Goal: Task Accomplishment & Management: Manage account settings

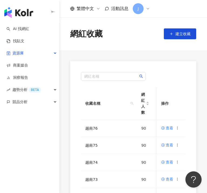
click at [52, 156] on div "AI 找網紅 找貼文 資源庫 商案媒合 洞察報告 趨勢分析 BETA 競品分析" at bounding box center [29, 108] width 59 height 170
click at [180, 129] on icon at bounding box center [178, 128] width 4 height 4
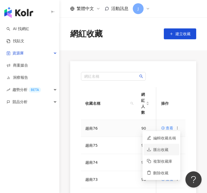
click at [171, 151] on div "匯出收藏" at bounding box center [164, 149] width 23 height 6
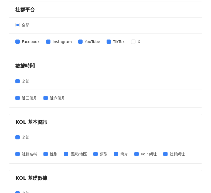
scroll to position [63, 0]
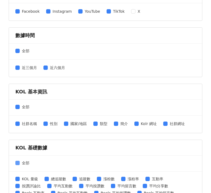
click at [20, 161] on span "全部" at bounding box center [26, 163] width 12 height 6
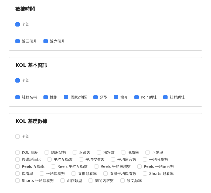
scroll to position [182, 0]
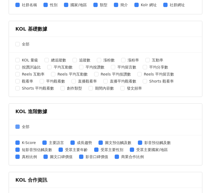
click at [20, 127] on span "全部" at bounding box center [26, 126] width 12 height 6
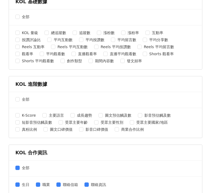
scroll to position [234, 0]
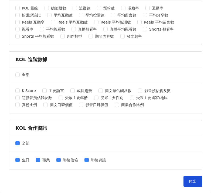
click at [18, 146] on div "全部" at bounding box center [105, 144] width 193 height 16
click at [18, 144] on span at bounding box center [17, 143] width 4 height 4
click at [184, 181] on button "匯出" at bounding box center [193, 181] width 19 height 11
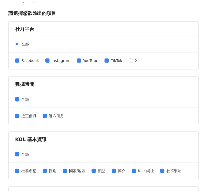
scroll to position [0, 0]
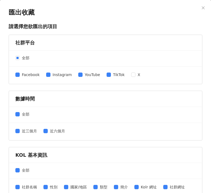
click at [201, 8] on icon "close" at bounding box center [203, 8] width 4 height 4
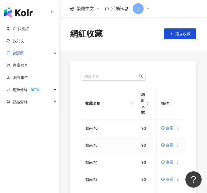
click at [179, 146] on icon at bounding box center [178, 145] width 4 height 4
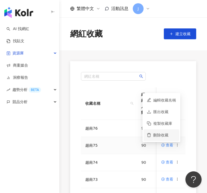
click at [171, 137] on div "刪除收藏" at bounding box center [164, 135] width 23 height 6
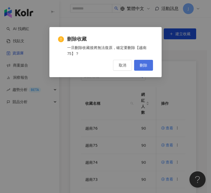
click at [142, 67] on span "刪除" at bounding box center [144, 65] width 8 height 4
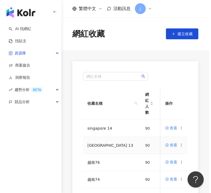
scroll to position [14, 0]
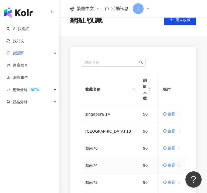
click at [178, 165] on icon at bounding box center [179, 165] width 4 height 4
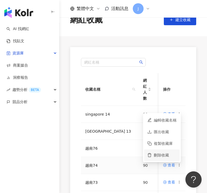
click at [169, 154] on div "刪除收藏" at bounding box center [165, 155] width 23 height 6
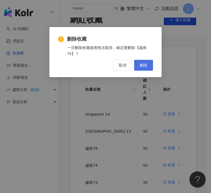
click at [147, 63] on button "刪除" at bounding box center [143, 65] width 19 height 11
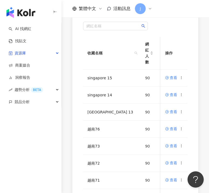
scroll to position [61, 0]
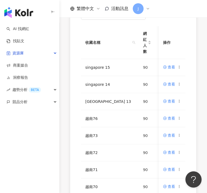
click at [179, 136] on icon at bounding box center [179, 135] width 4 height 4
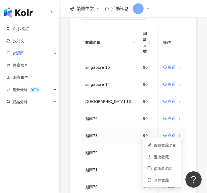
click at [180, 135] on icon at bounding box center [179, 135] width 4 height 4
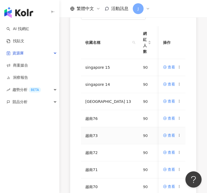
click at [180, 136] on icon at bounding box center [179, 135] width 4 height 4
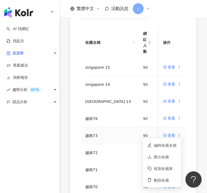
click at [180, 137] on icon at bounding box center [179, 135] width 4 height 4
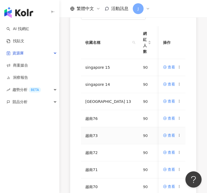
click at [180, 137] on icon at bounding box center [179, 135] width 4 height 4
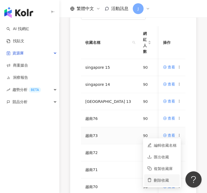
click at [169, 179] on div "刪除收藏" at bounding box center [165, 180] width 23 height 6
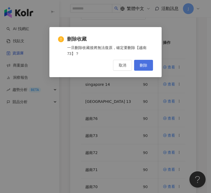
click at [145, 65] on span "刪除" at bounding box center [144, 65] width 8 height 4
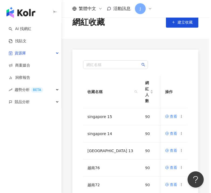
scroll to position [42, 0]
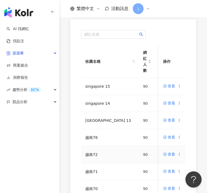
click at [179, 154] on icon at bounding box center [179, 154] width 4 height 4
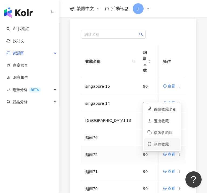
click at [172, 144] on div "刪除收藏" at bounding box center [165, 144] width 23 height 6
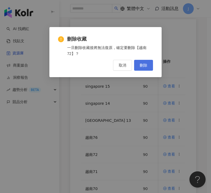
click at [142, 61] on button "刪除" at bounding box center [143, 65] width 19 height 11
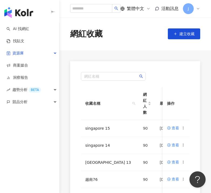
scroll to position [36, 0]
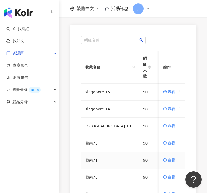
click at [178, 160] on icon at bounding box center [179, 160] width 4 height 4
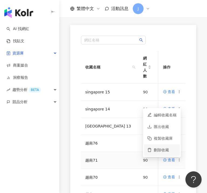
click at [176, 152] on div "刪除收藏" at bounding box center [165, 150] width 23 height 6
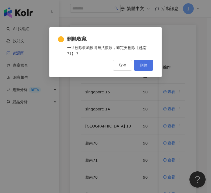
click at [149, 61] on button "刪除" at bounding box center [143, 65] width 19 height 11
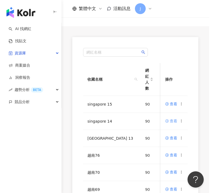
scroll to position [39, 0]
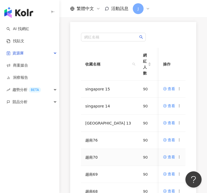
click at [179, 157] on icon at bounding box center [179, 157] width 4 height 4
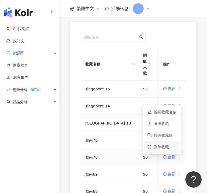
click at [168, 143] on li "刪除收藏" at bounding box center [162, 147] width 36 height 12
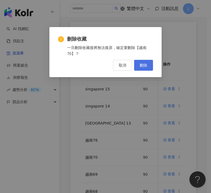
click at [150, 68] on button "刪除" at bounding box center [143, 65] width 19 height 11
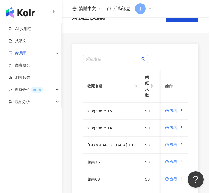
scroll to position [26, 0]
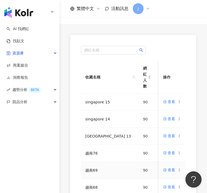
click at [178, 169] on icon at bounding box center [179, 170] width 4 height 4
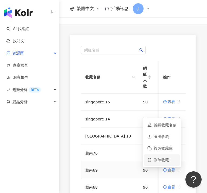
click at [165, 159] on div "刪除收藏" at bounding box center [165, 160] width 23 height 6
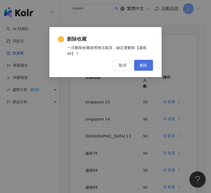
click at [145, 69] on button "刪除" at bounding box center [143, 65] width 19 height 11
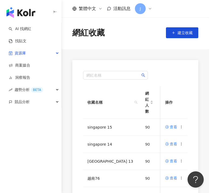
scroll to position [21, 0]
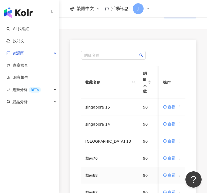
click at [178, 174] on icon at bounding box center [179, 175] width 4 height 4
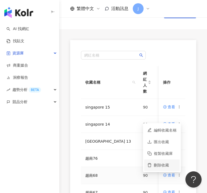
click at [166, 162] on div "刪除收藏" at bounding box center [165, 165] width 23 height 6
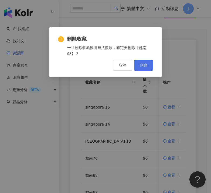
click at [146, 62] on button "刪除" at bounding box center [143, 65] width 19 height 11
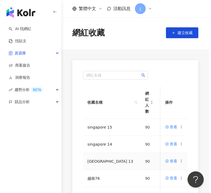
scroll to position [40, 0]
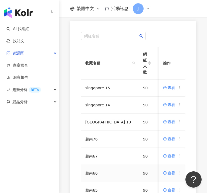
click at [178, 172] on icon at bounding box center [179, 173] width 4 height 4
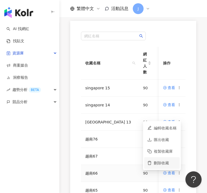
click at [169, 163] on div "刪除收藏" at bounding box center [165, 163] width 23 height 6
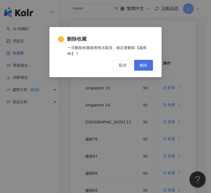
click at [142, 67] on span "刪除" at bounding box center [144, 65] width 8 height 4
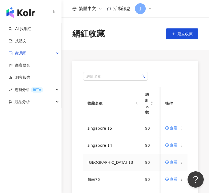
scroll to position [13, 0]
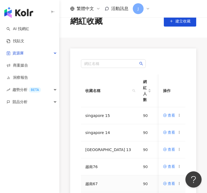
click at [178, 183] on icon at bounding box center [179, 183] width 4 height 4
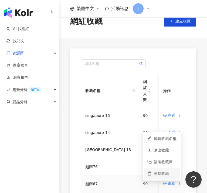
click at [157, 175] on div "刪除收藏" at bounding box center [165, 173] width 23 height 6
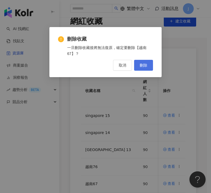
click at [142, 68] on button "刪除" at bounding box center [143, 65] width 19 height 11
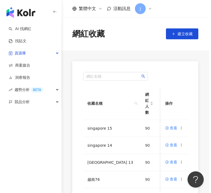
scroll to position [12, 0]
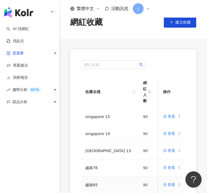
click at [178, 185] on icon at bounding box center [179, 184] width 4 height 4
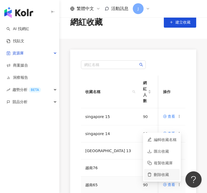
click at [159, 177] on div "刪除收藏" at bounding box center [165, 174] width 23 height 6
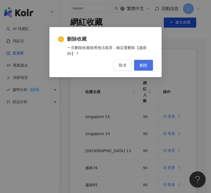
click at [139, 68] on button "刪除" at bounding box center [143, 65] width 19 height 11
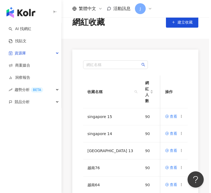
scroll to position [36, 0]
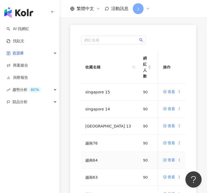
click at [179, 159] on icon at bounding box center [179, 160] width 4 height 4
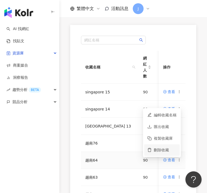
click at [158, 148] on div "刪除收藏" at bounding box center [165, 150] width 23 height 6
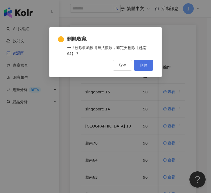
click at [144, 65] on span "刪除" at bounding box center [144, 65] width 8 height 4
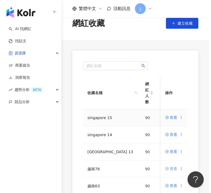
scroll to position [52, 0]
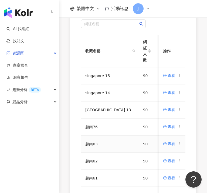
click at [178, 144] on icon at bounding box center [179, 144] width 4 height 4
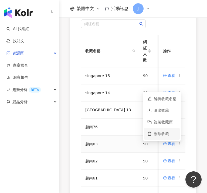
click at [166, 134] on div "刪除收藏" at bounding box center [165, 133] width 23 height 6
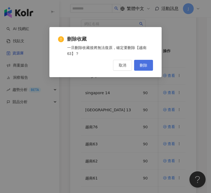
click at [140, 65] on span "刪除" at bounding box center [144, 65] width 8 height 4
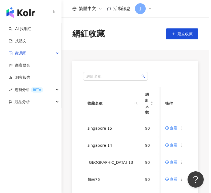
scroll to position [36, 0]
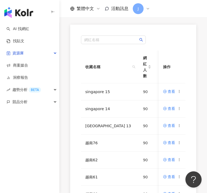
click at [178, 159] on icon at bounding box center [179, 159] width 4 height 4
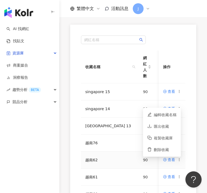
click at [178, 159] on icon at bounding box center [179, 159] width 4 height 4
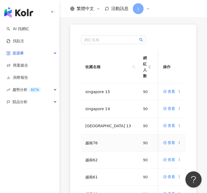
click at [171, 150] on td "查看" at bounding box center [172, 142] width 27 height 17
click at [179, 159] on icon at bounding box center [179, 159] width 4 height 4
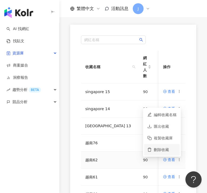
click at [173, 153] on li "刪除收藏" at bounding box center [162, 150] width 36 height 12
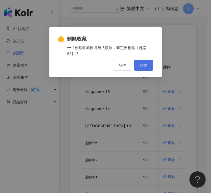
click at [141, 63] on span "刪除" at bounding box center [144, 65] width 8 height 4
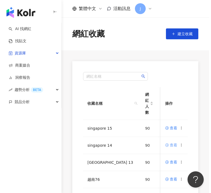
scroll to position [62, 0]
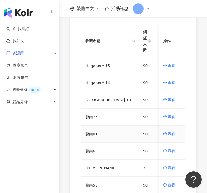
click at [178, 134] on icon at bounding box center [179, 134] width 4 height 4
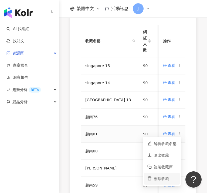
click at [165, 177] on div "刪除收藏" at bounding box center [165, 178] width 23 height 6
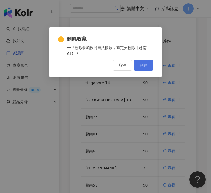
click at [146, 68] on button "刪除" at bounding box center [143, 65] width 19 height 11
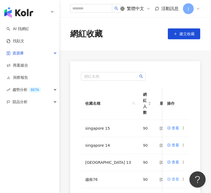
scroll to position [53, 0]
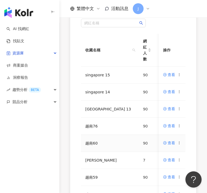
click at [181, 142] on icon at bounding box center [179, 143] width 4 height 4
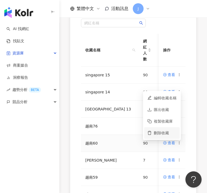
click at [171, 134] on div "刪除收藏" at bounding box center [165, 133] width 23 height 6
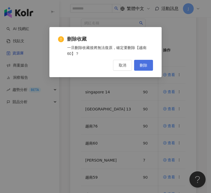
click at [142, 67] on span "刪除" at bounding box center [144, 65] width 8 height 4
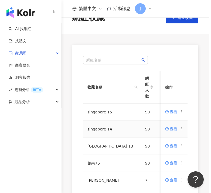
scroll to position [38, 0]
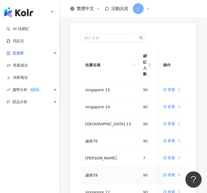
click at [179, 175] on icon at bounding box center [179, 175] width 4 height 4
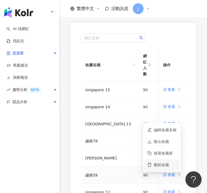
click at [163, 166] on div "刪除收藏" at bounding box center [165, 164] width 23 height 6
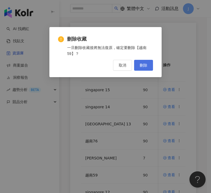
click at [146, 65] on span "刪除" at bounding box center [144, 65] width 8 height 4
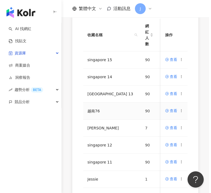
scroll to position [125, 0]
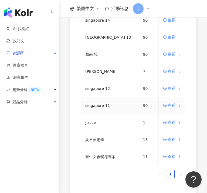
click at [180, 105] on icon at bounding box center [179, 105] width 4 height 4
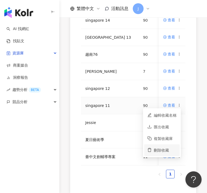
click at [157, 149] on div "刪除收藏" at bounding box center [165, 150] width 23 height 6
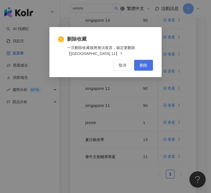
click at [142, 65] on span "刪除" at bounding box center [144, 65] width 8 height 4
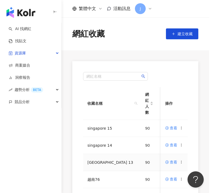
scroll to position [60, 0]
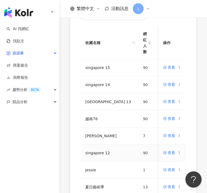
click at [178, 153] on icon at bounding box center [179, 152] width 4 height 4
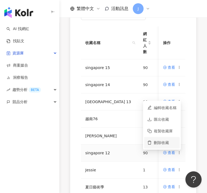
click at [175, 144] on div "刪除收藏" at bounding box center [165, 142] width 23 height 6
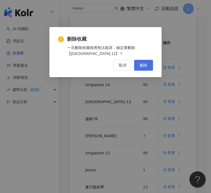
click at [142, 66] on span "刪除" at bounding box center [144, 65] width 8 height 4
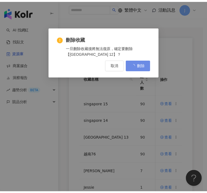
scroll to position [0, 0]
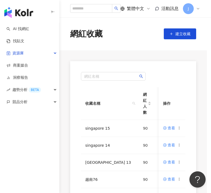
click at [58, 168] on div "AI 找網紅 找貼文 資源庫 商案媒合 洞察報告 趨勢分析 BETA 競品分析" at bounding box center [29, 108] width 59 height 170
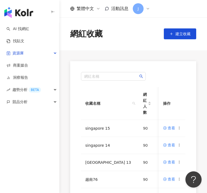
scroll to position [99, 0]
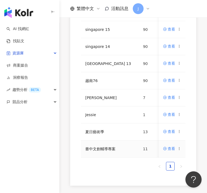
click at [180, 149] on icon at bounding box center [179, 148] width 4 height 4
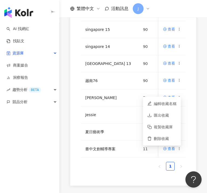
click at [100, 166] on ul "1" at bounding box center [133, 165] width 105 height 9
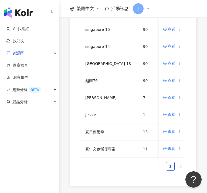
scroll to position [0, 0]
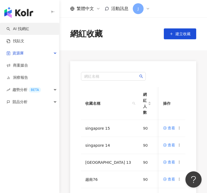
click at [29, 31] on link "AI 找網紅" at bounding box center [17, 28] width 23 height 5
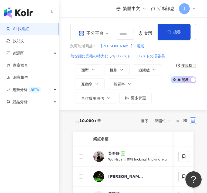
click at [146, 35] on div "台灣" at bounding box center [151, 33] width 14 height 5
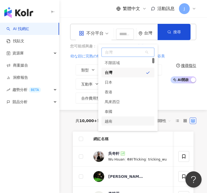
click at [117, 119] on div "越南" at bounding box center [128, 121] width 53 height 10
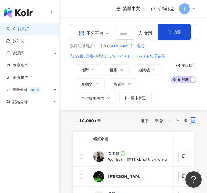
click at [166, 125] on span "關聯性" at bounding box center [163, 120] width 16 height 9
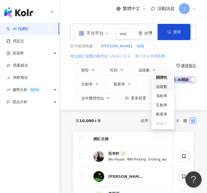
click at [168, 89] on div "追蹤數" at bounding box center [163, 86] width 14 height 6
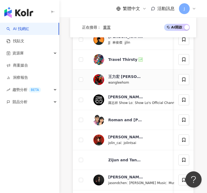
scroll to position [239, 0]
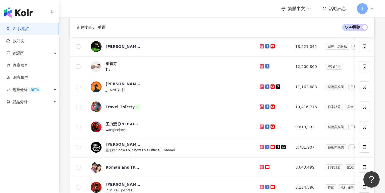
scroll to position [201, 0]
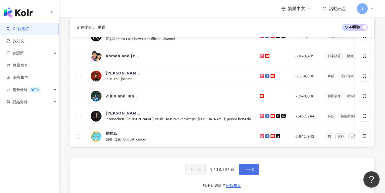
click at [207, 171] on span "下一頁" at bounding box center [248, 169] width 11 height 4
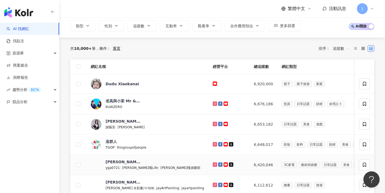
scroll to position [4, 0]
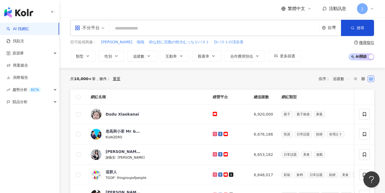
click at [207, 29] on div "台灣" at bounding box center [335, 27] width 14 height 5
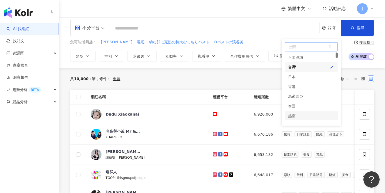
click at [207, 118] on div "越南" at bounding box center [311, 116] width 53 height 10
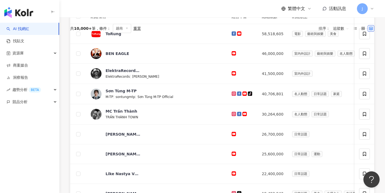
scroll to position [207, 0]
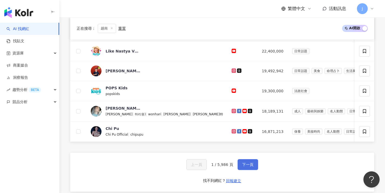
click at [207, 168] on button "下一頁" at bounding box center [248, 164] width 21 height 11
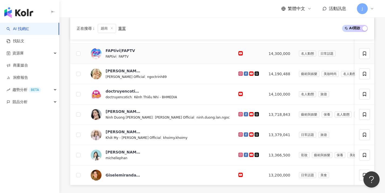
scroll to position [218, 0]
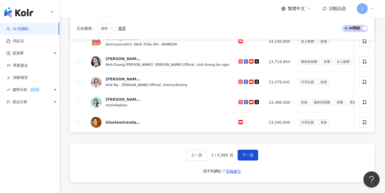
drag, startPoint x: 252, startPoint y: 161, endPoint x: 254, endPoint y: 165, distance: 4.2
click at [207, 165] on div "上一頁 2 / 5,986 頁 下一頁 找不到網紅？ 回報建立" at bounding box center [222, 162] width 304 height 39
click at [207, 154] on button "下一頁" at bounding box center [248, 154] width 21 height 11
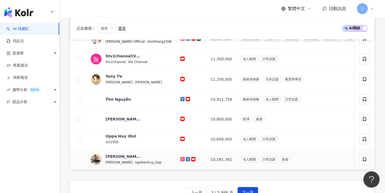
scroll to position [187, 0]
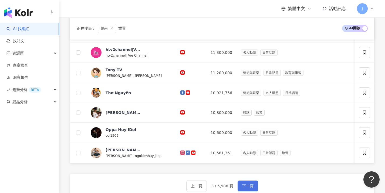
click at [207, 185] on button "下一頁" at bounding box center [248, 185] width 21 height 11
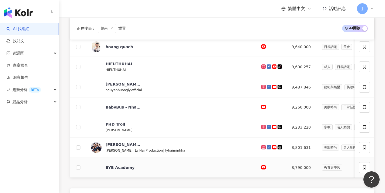
scroll to position [206, 0]
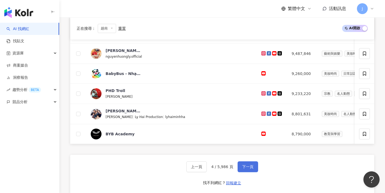
click at [207, 169] on button "下一頁" at bounding box center [248, 166] width 21 height 11
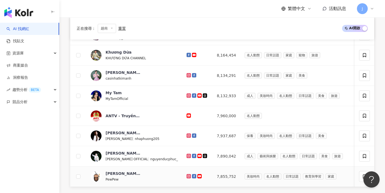
scroll to position [212, 0]
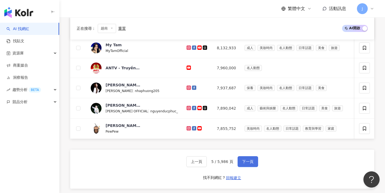
click at [207, 163] on span "下一頁" at bounding box center [247, 161] width 11 height 4
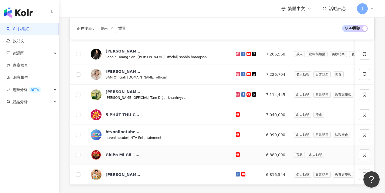
scroll to position [192, 0]
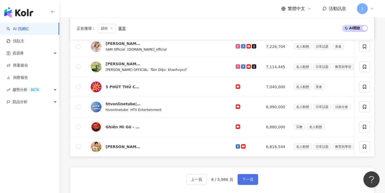
click at [207, 180] on button "下一頁" at bounding box center [248, 179] width 21 height 11
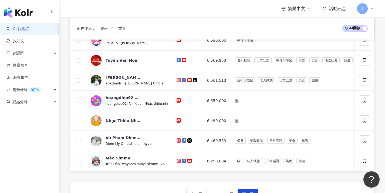
scroll to position [188, 0]
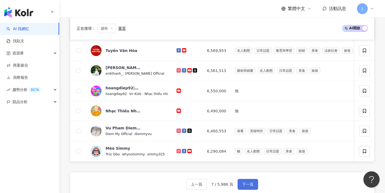
click at [207, 183] on button "下一頁" at bounding box center [248, 183] width 21 height 11
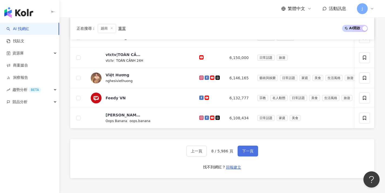
scroll to position [276, 0]
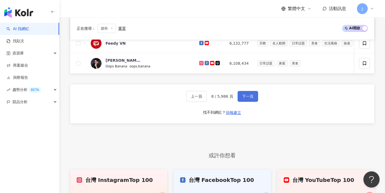
click at [207, 102] on button "下一頁" at bounding box center [248, 96] width 21 height 11
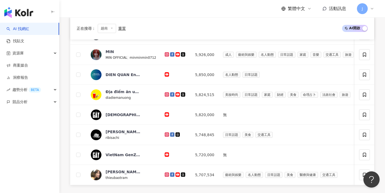
scroll to position [251, 0]
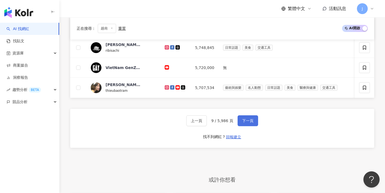
click at [207, 126] on button "下一頁" at bounding box center [248, 120] width 21 height 11
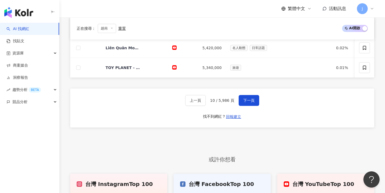
scroll to position [281, 0]
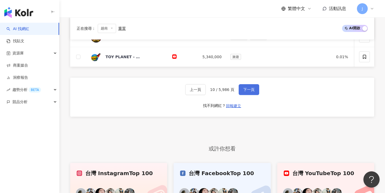
click at [207, 95] on button "下一頁" at bounding box center [249, 89] width 21 height 11
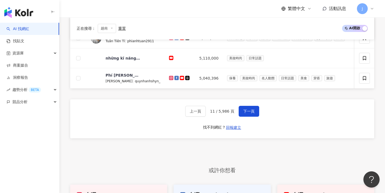
scroll to position [274, 0]
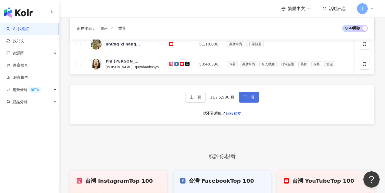
click at [207, 99] on span "下一頁" at bounding box center [248, 97] width 11 height 4
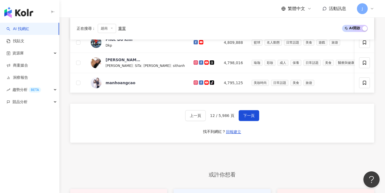
click at [207, 104] on div "網紅名稱 經營平台 總追蹤數 網紅類型 互動率 漲粉率 觀看率 操作 Noo Phước Thịnh noophuocthinh88 4,984,873 藝術…" at bounding box center [222, 1] width 304 height 329
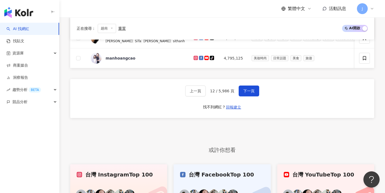
scroll to position [281, 0]
click at [207, 104] on div "上一頁 12 / 5,986 頁 下一頁 找不到網紅？ 回報建立" at bounding box center [222, 98] width 304 height 39
click at [207, 92] on span "下一頁" at bounding box center [248, 90] width 11 height 4
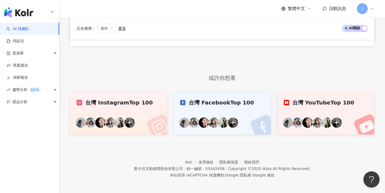
scroll to position [305, 0]
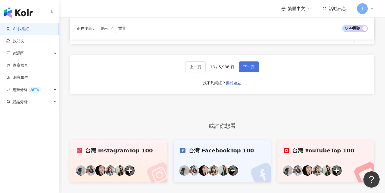
click at [207, 72] on button "下一頁" at bounding box center [249, 66] width 21 height 11
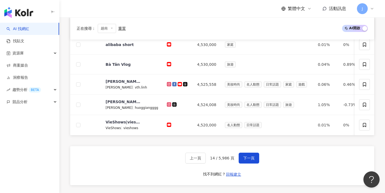
scroll to position [217, 0]
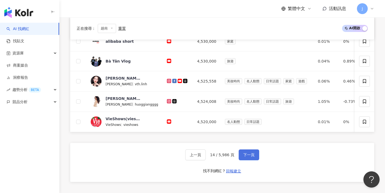
click at [207, 160] on button "下一頁" at bounding box center [249, 154] width 21 height 11
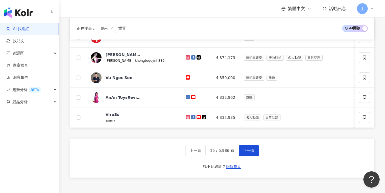
scroll to position [224, 0]
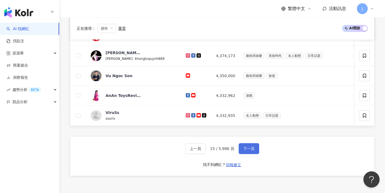
click at [207, 154] on button "下一頁" at bounding box center [249, 148] width 21 height 11
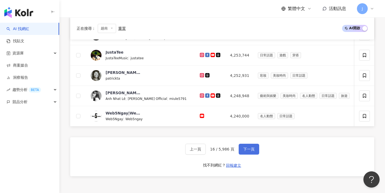
click at [207, 154] on button "下一頁" at bounding box center [249, 148] width 21 height 11
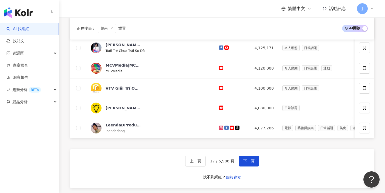
scroll to position [230, 0]
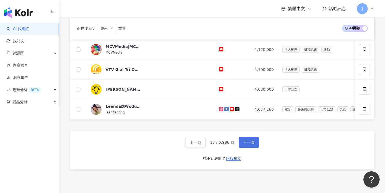
click at [207, 147] on button "下一頁" at bounding box center [249, 142] width 21 height 11
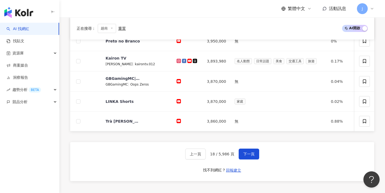
scroll to position [220, 0]
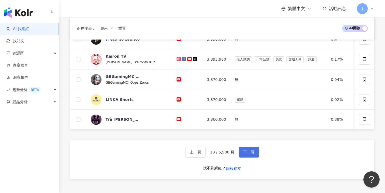
click at [207, 151] on button "下一頁" at bounding box center [249, 151] width 21 height 11
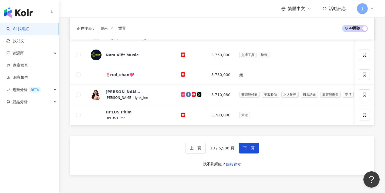
scroll to position [225, 0]
click at [207, 153] on button "下一頁" at bounding box center [249, 147] width 21 height 11
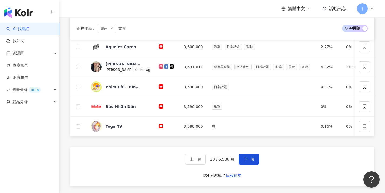
scroll to position [211, 0]
click at [207, 160] on span "下一頁" at bounding box center [248, 158] width 11 height 4
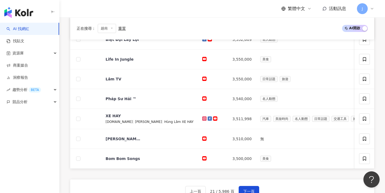
scroll to position [209, 0]
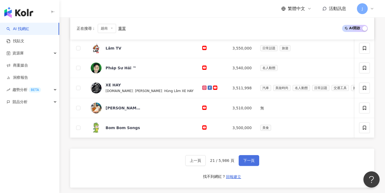
click at [207, 161] on button "下一頁" at bounding box center [249, 160] width 21 height 11
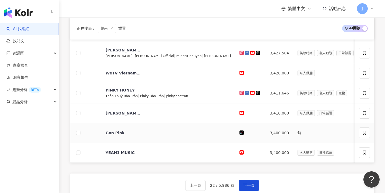
scroll to position [189, 0]
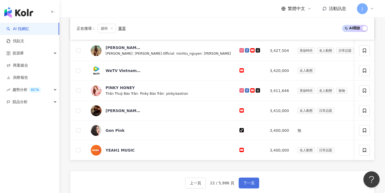
click at [207, 185] on span "下一頁" at bounding box center [248, 182] width 11 height 4
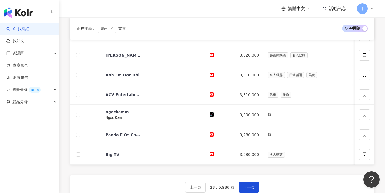
scroll to position [210, 0]
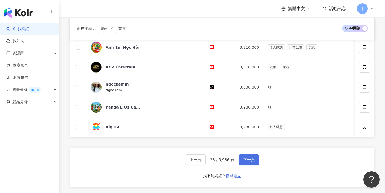
click at [207, 165] on button "下一頁" at bounding box center [249, 159] width 21 height 11
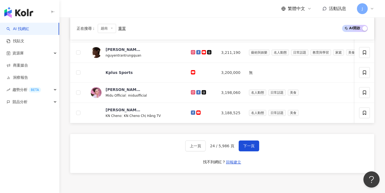
scroll to position [227, 0]
click at [207, 151] on button "下一頁" at bounding box center [249, 145] width 21 height 11
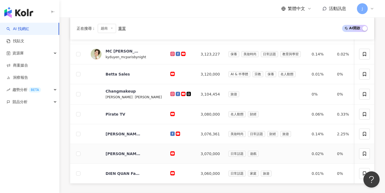
scroll to position [227, 0]
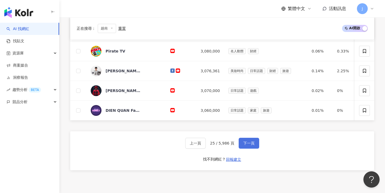
click at [207, 145] on span "下一頁" at bounding box center [248, 143] width 11 height 4
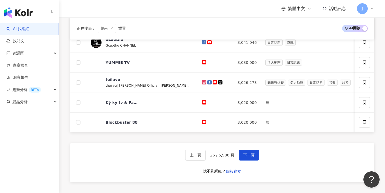
scroll to position [227, 0]
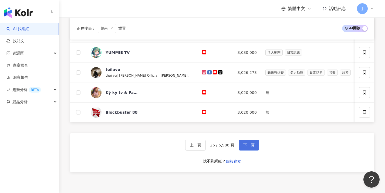
click at [207, 147] on span "下一頁" at bounding box center [248, 145] width 11 height 4
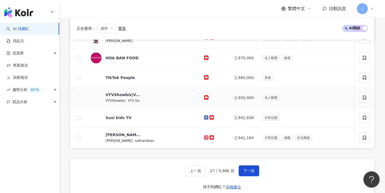
scroll to position [245, 0]
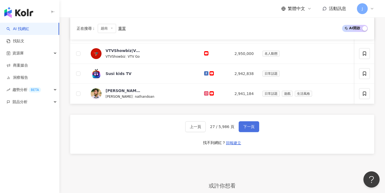
click at [207, 126] on button "下一頁" at bounding box center [249, 126] width 21 height 11
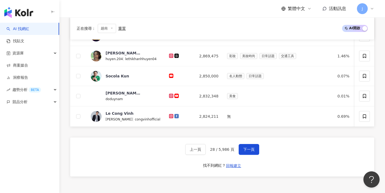
scroll to position [223, 0]
click at [207, 151] on span "下一頁" at bounding box center [248, 149] width 11 height 4
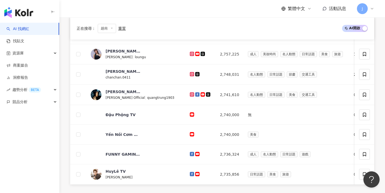
scroll to position [244, 0]
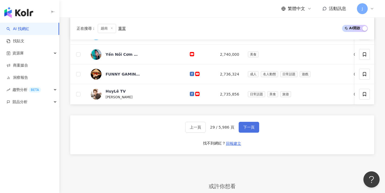
click at [207, 132] on button "下一頁" at bounding box center [249, 127] width 21 height 11
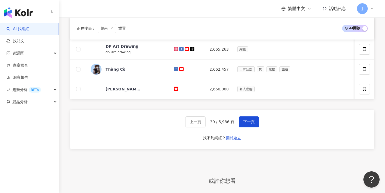
scroll to position [231, 0]
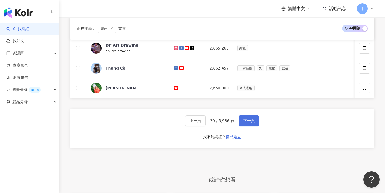
click at [207, 120] on button "下一頁" at bounding box center [249, 120] width 21 height 11
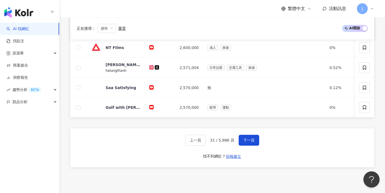
scroll to position [231, 0]
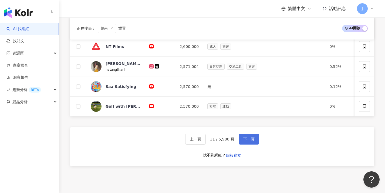
click at [207, 140] on button "下一頁" at bounding box center [249, 138] width 21 height 11
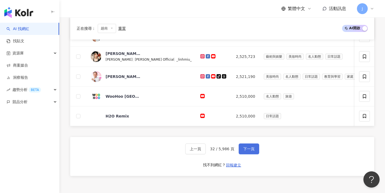
scroll to position [226, 0]
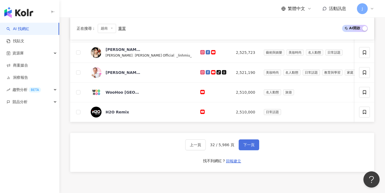
click at [207, 150] on button "下一頁" at bounding box center [249, 144] width 21 height 11
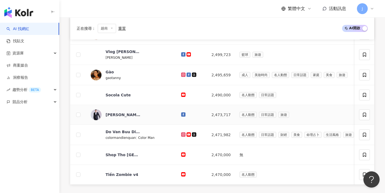
scroll to position [191, 0]
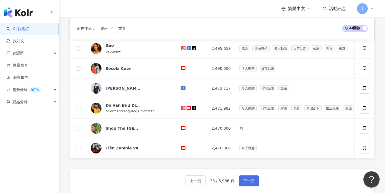
click at [207, 178] on button "下一頁" at bounding box center [249, 180] width 21 height 11
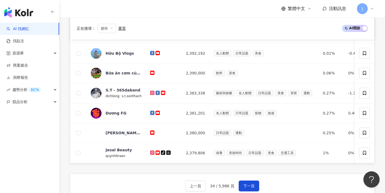
scroll to position [241, 0]
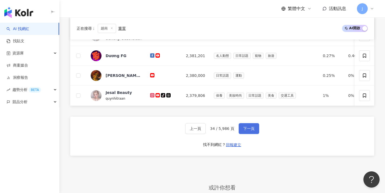
click at [207, 134] on button "下一頁" at bounding box center [249, 128] width 21 height 11
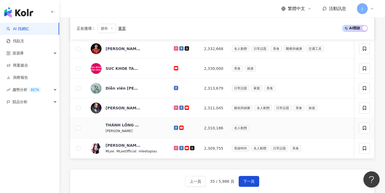
scroll to position [205, 0]
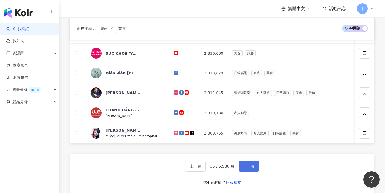
click at [207, 168] on span "下一頁" at bounding box center [248, 166] width 11 height 4
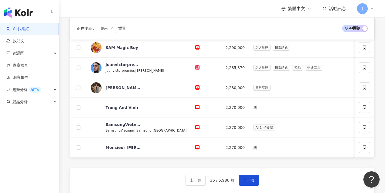
scroll to position [210, 0]
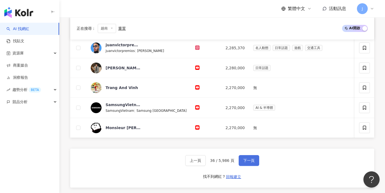
click at [207, 162] on span "下一頁" at bounding box center [248, 160] width 11 height 4
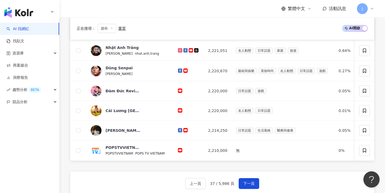
scroll to position [198, 0]
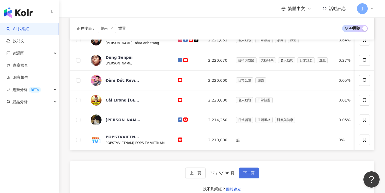
click at [207, 174] on button "下一頁" at bounding box center [249, 172] width 21 height 11
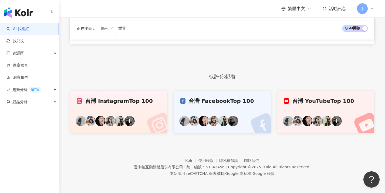
scroll to position [164, 0]
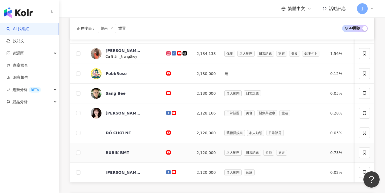
scroll to position [198, 0]
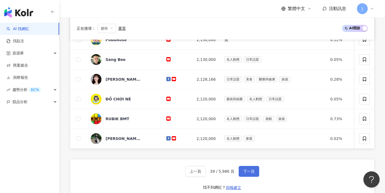
click at [207, 171] on button "下一頁" at bounding box center [249, 171] width 21 height 11
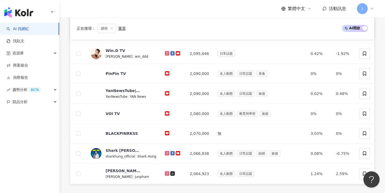
scroll to position [202, 0]
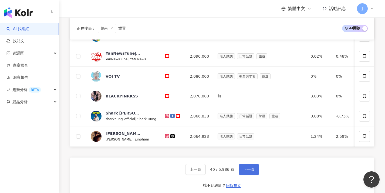
click at [207, 170] on button "下一頁" at bounding box center [249, 169] width 21 height 11
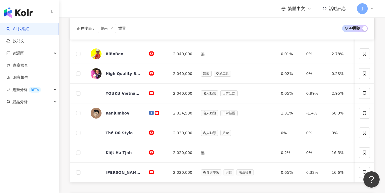
scroll to position [191, 0]
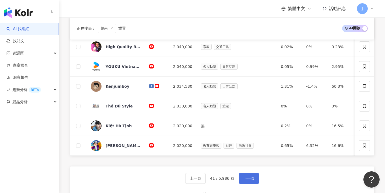
click at [207, 178] on button "下一頁" at bounding box center [249, 178] width 21 height 11
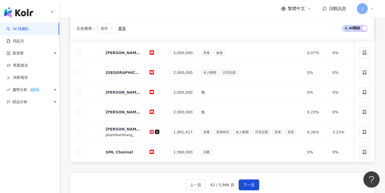
scroll to position [207, 0]
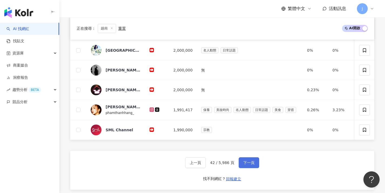
click at [207, 164] on span "下一頁" at bounding box center [248, 162] width 11 height 4
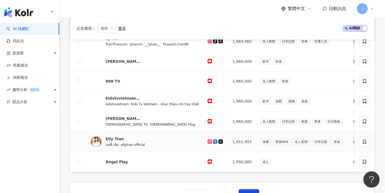
scroll to position [189, 0]
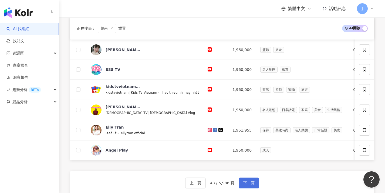
click at [207, 183] on button "下一頁" at bounding box center [249, 182] width 21 height 11
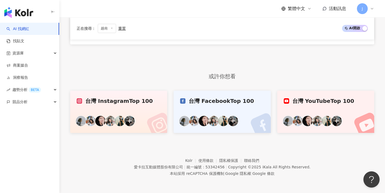
scroll to position [164, 0]
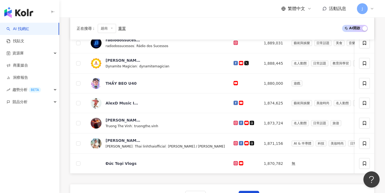
scroll to position [241, 0]
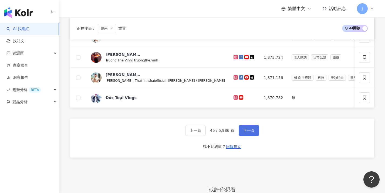
click at [207, 135] on button "下一頁" at bounding box center [249, 130] width 21 height 11
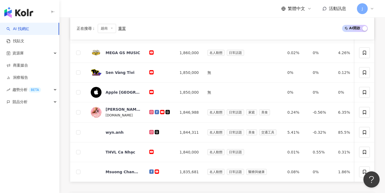
scroll to position [235, 0]
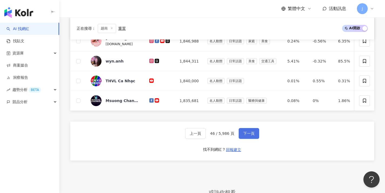
click at [207, 135] on span "下一頁" at bounding box center [248, 133] width 11 height 4
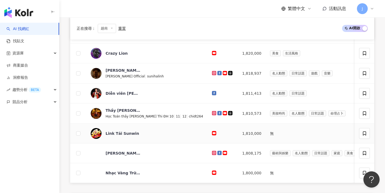
scroll to position [193, 0]
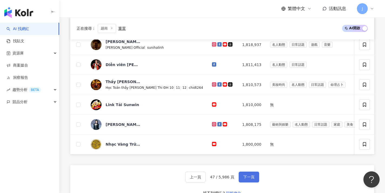
click at [207, 177] on button "下一頁" at bounding box center [249, 176] width 21 height 11
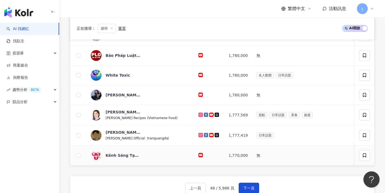
scroll to position [195, 0]
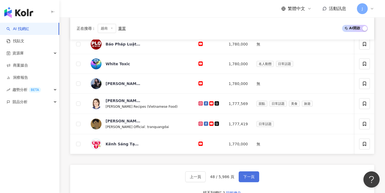
click at [207, 178] on span "下一頁" at bounding box center [248, 176] width 11 height 4
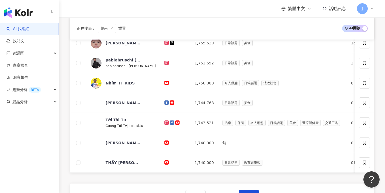
scroll to position [182, 0]
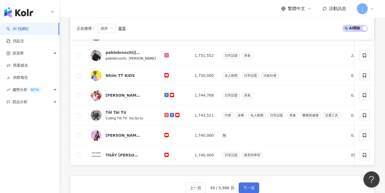
click at [207, 187] on button "下一頁" at bounding box center [249, 187] width 21 height 11
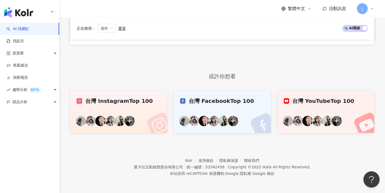
scroll to position [164, 0]
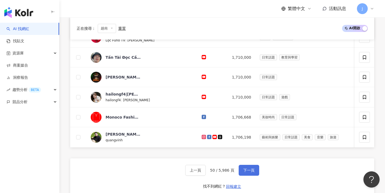
click at [207, 172] on button "下一頁" at bounding box center [249, 169] width 21 height 11
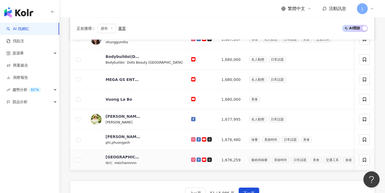
scroll to position [187, 0]
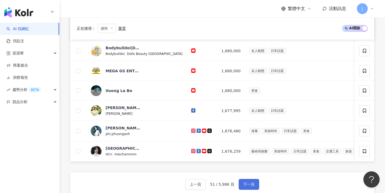
click at [207, 184] on button "下一頁" at bounding box center [249, 183] width 21 height 11
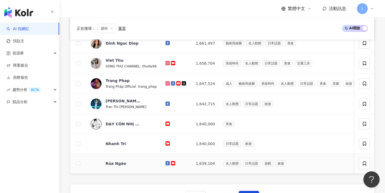
scroll to position [216, 0]
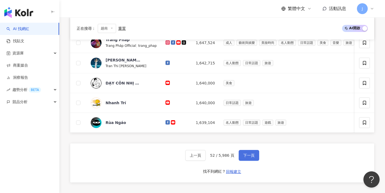
click at [207, 157] on span "下一頁" at bounding box center [248, 155] width 11 height 4
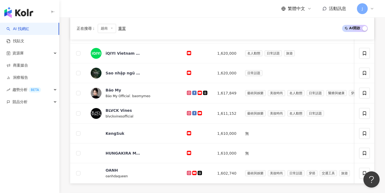
scroll to position [203, 0]
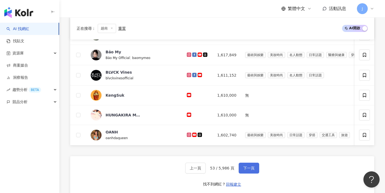
click at [207, 169] on button "下一頁" at bounding box center [249, 167] width 21 height 11
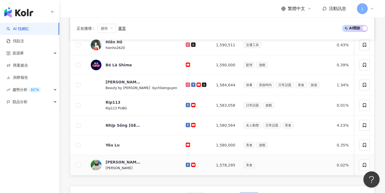
scroll to position [185, 0]
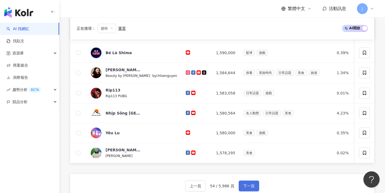
click at [207, 186] on button "下一頁" at bounding box center [249, 185] width 21 height 11
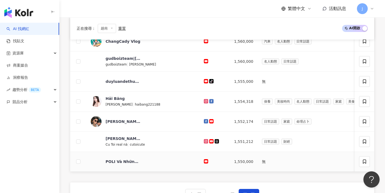
scroll to position [186, 0]
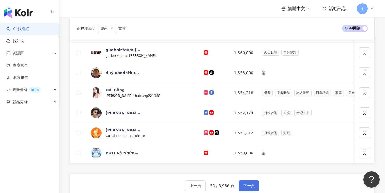
click at [207, 184] on button "下一頁" at bounding box center [249, 185] width 21 height 11
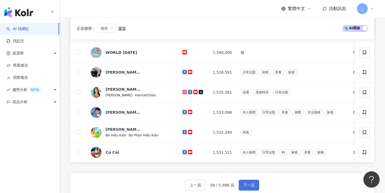
click at [207, 184] on button "下一頁" at bounding box center [249, 184] width 21 height 11
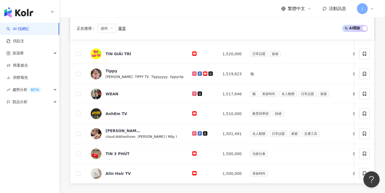
scroll to position [181, 0]
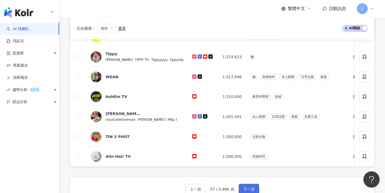
click at [207, 191] on span "下一頁" at bounding box center [248, 189] width 11 height 4
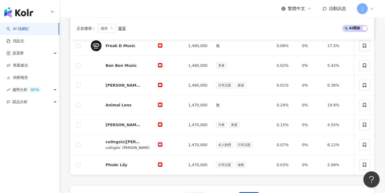
scroll to position [186, 0]
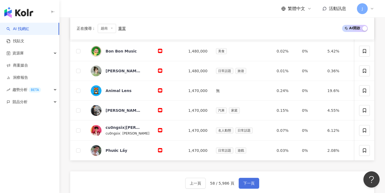
click at [207, 185] on span "下一頁" at bounding box center [248, 183] width 11 height 4
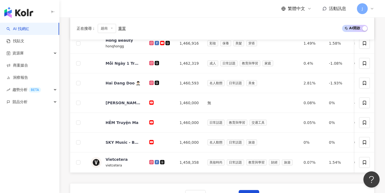
scroll to position [184, 0]
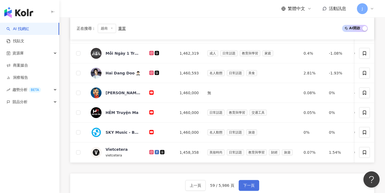
click at [207, 187] on span "下一頁" at bounding box center [248, 185] width 11 height 4
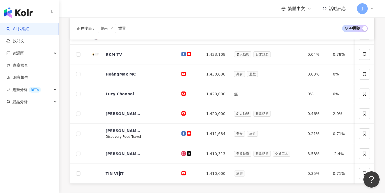
scroll to position [195, 0]
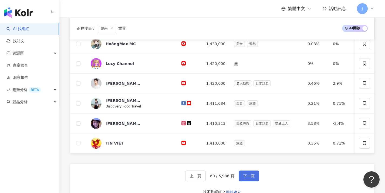
click at [207, 181] on button "下一頁" at bounding box center [249, 175] width 21 height 11
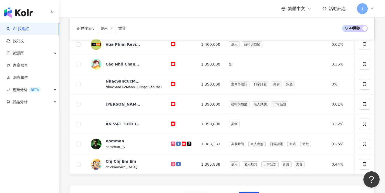
scroll to position [187, 0]
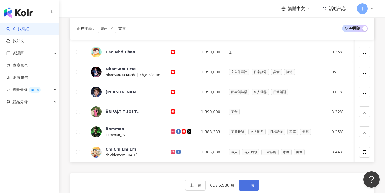
click at [207, 184] on button "下一頁" at bounding box center [249, 184] width 21 height 11
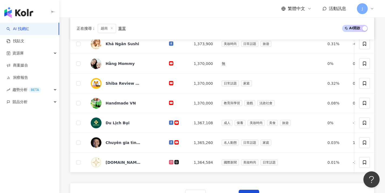
scroll to position [200, 0]
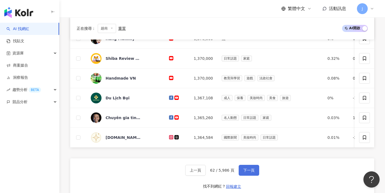
click at [207, 175] on button "下一頁" at bounding box center [249, 169] width 21 height 11
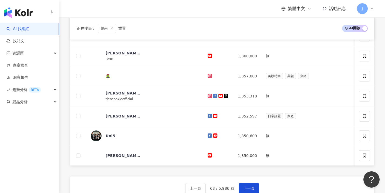
scroll to position [194, 0]
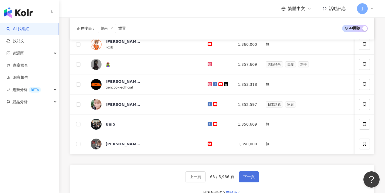
click at [207, 179] on button "下一頁" at bounding box center [249, 176] width 21 height 11
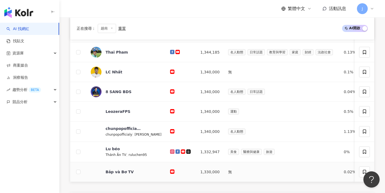
scroll to position [195, 0]
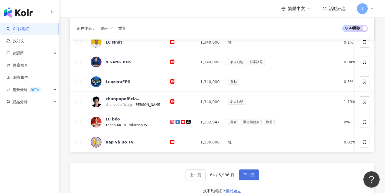
click at [207, 180] on button "下一頁" at bounding box center [249, 174] width 21 height 11
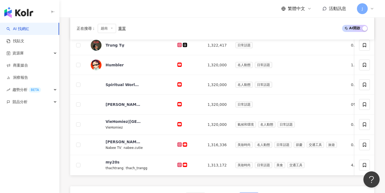
scroll to position [191, 0]
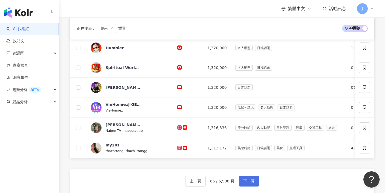
click at [207, 180] on button "下一頁" at bounding box center [249, 180] width 21 height 11
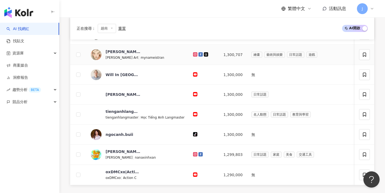
scroll to position [226, 0]
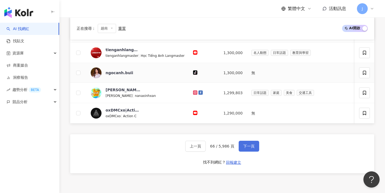
click at [207, 151] on button "下一頁" at bounding box center [249, 145] width 21 height 11
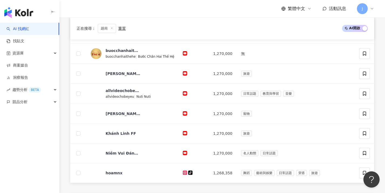
scroll to position [235, 0]
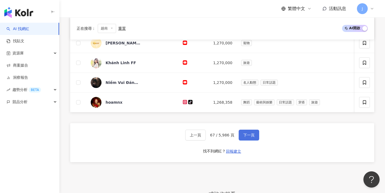
click at [207, 140] on button "下一頁" at bounding box center [249, 134] width 21 height 11
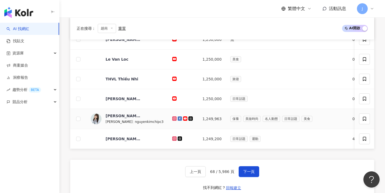
scroll to position [200, 0]
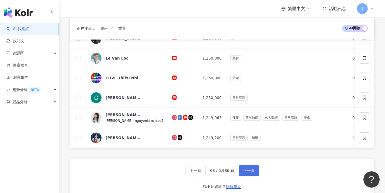
click at [207, 176] on button "下一頁" at bounding box center [249, 170] width 21 height 11
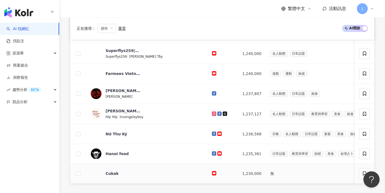
scroll to position [204, 0]
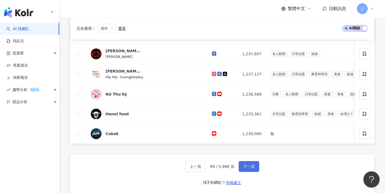
click at [207, 166] on button "下一頁" at bounding box center [249, 166] width 21 height 11
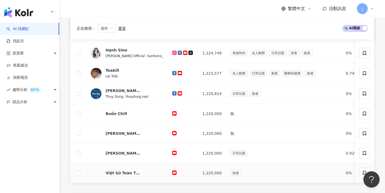
scroll to position [230, 0]
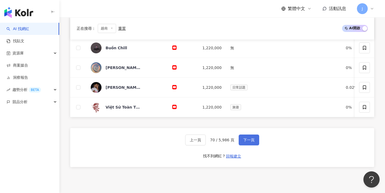
click at [207, 142] on button "下一頁" at bounding box center [249, 139] width 21 height 11
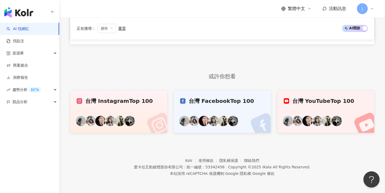
scroll to position [164, 0]
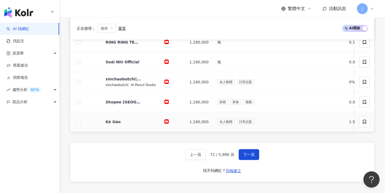
scroll to position [217, 0]
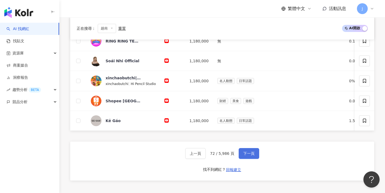
click at [207, 153] on button "下一頁" at bounding box center [249, 153] width 21 height 11
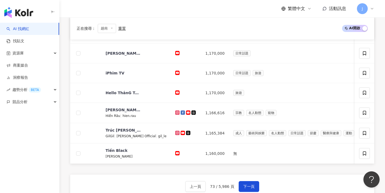
scroll to position [177, 0]
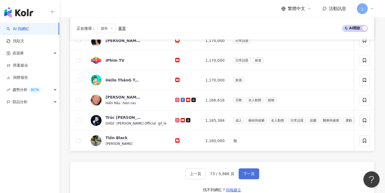
click at [207, 173] on button "下一頁" at bounding box center [249, 173] width 21 height 11
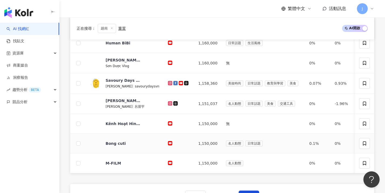
scroll to position [190, 0]
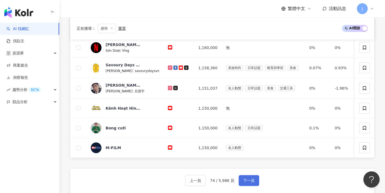
click at [207, 179] on button "下一頁" at bounding box center [249, 180] width 21 height 11
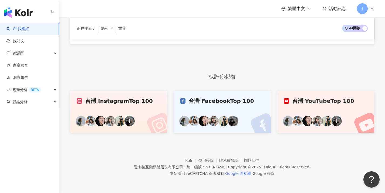
scroll to position [164, 0]
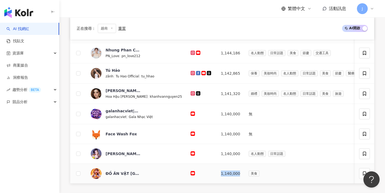
click at [207, 170] on td "1,140,000" at bounding box center [231, 173] width 28 height 20
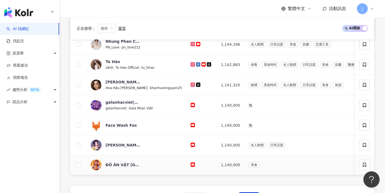
scroll to position [188, 0]
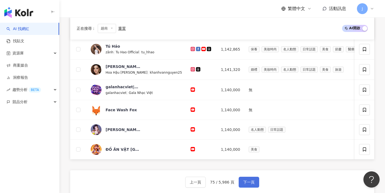
click at [207, 181] on button "下一頁" at bounding box center [249, 181] width 21 height 11
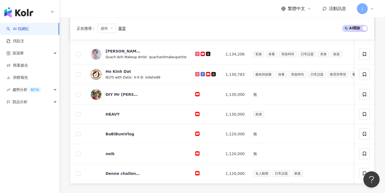
scroll to position [192, 0]
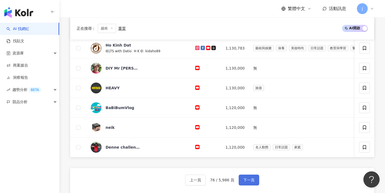
click at [207, 180] on button "下一頁" at bounding box center [249, 179] width 21 height 11
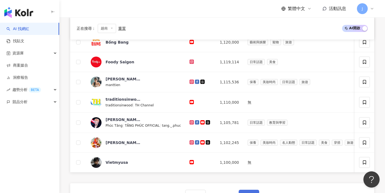
scroll to position [195, 0]
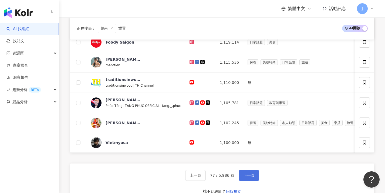
click at [207, 176] on button "下一頁" at bounding box center [249, 175] width 21 height 11
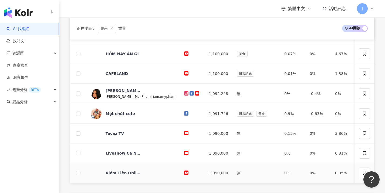
scroll to position [196, 0]
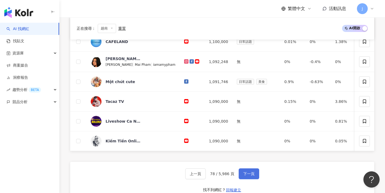
click at [207, 174] on button "下一頁" at bounding box center [249, 173] width 21 height 11
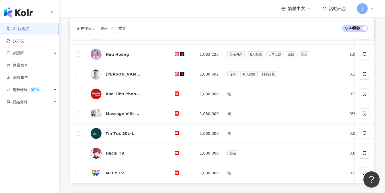
scroll to position [198, 0]
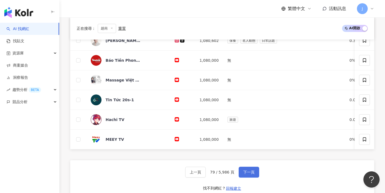
click at [207, 174] on span "下一頁" at bounding box center [248, 172] width 11 height 4
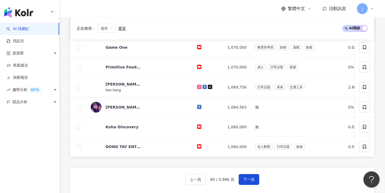
scroll to position [202, 0]
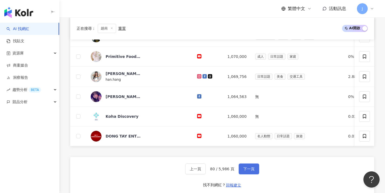
click at [207, 171] on span "下一頁" at bounding box center [248, 168] width 11 height 4
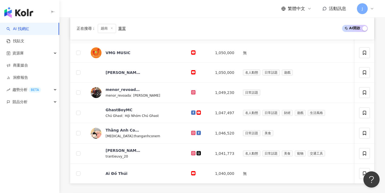
scroll to position [195, 0]
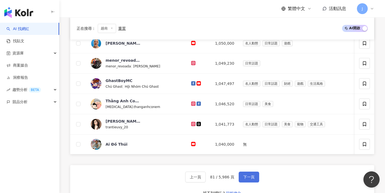
click at [207, 177] on button "下一頁" at bounding box center [249, 176] width 21 height 11
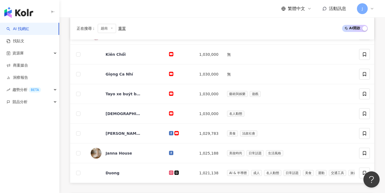
scroll to position [212, 0]
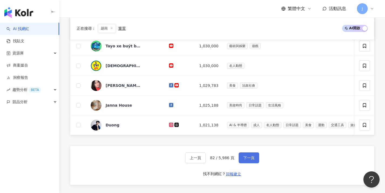
click at [207, 163] on button "下一頁" at bounding box center [249, 157] width 21 height 11
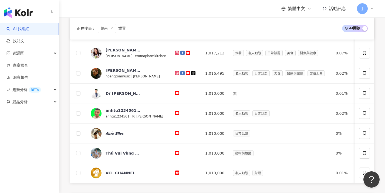
scroll to position [208, 0]
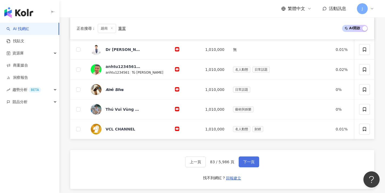
click at [207, 164] on span "下一頁" at bounding box center [248, 161] width 11 height 4
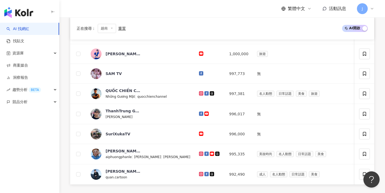
scroll to position [247, 0]
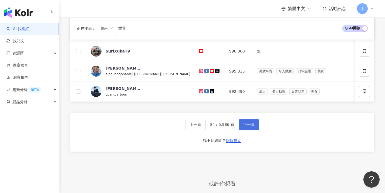
click at [207, 126] on span "下一頁" at bounding box center [248, 124] width 11 height 4
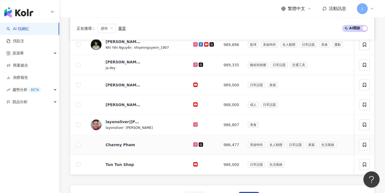
scroll to position [205, 0]
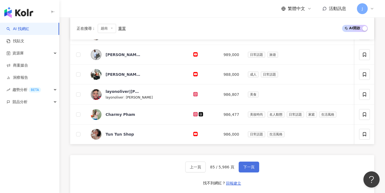
click at [207, 168] on span "下一頁" at bounding box center [248, 166] width 11 height 4
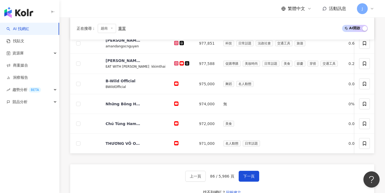
scroll to position [204, 0]
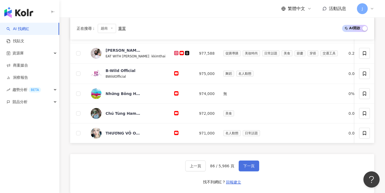
click at [207, 167] on span "下一頁" at bounding box center [248, 165] width 11 height 4
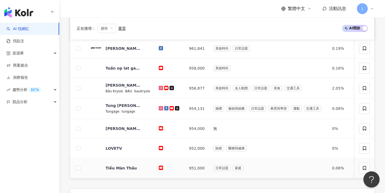
scroll to position [210, 0]
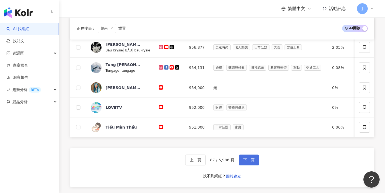
click at [207, 162] on span "下一頁" at bounding box center [248, 159] width 11 height 4
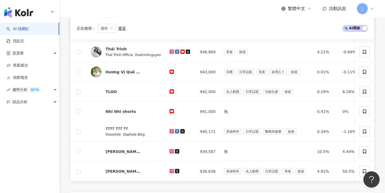
scroll to position [195, 0]
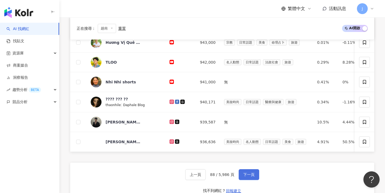
click at [207, 173] on button "下一頁" at bounding box center [249, 174] width 21 height 11
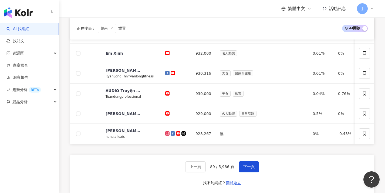
scroll to position [180, 0]
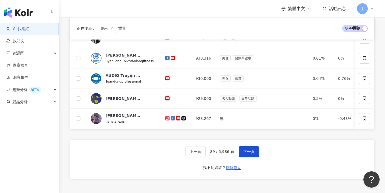
click at [207, 169] on div "上一頁 89 / 5,986 頁 下一頁 找不到網紅？ 回報建立" at bounding box center [222, 158] width 304 height 39
click at [207, 153] on span "下一頁" at bounding box center [248, 151] width 11 height 4
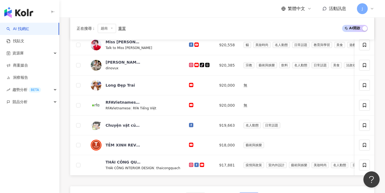
scroll to position [195, 0]
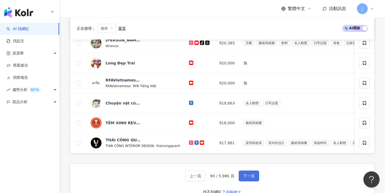
click at [207, 177] on button "下一頁" at bounding box center [249, 175] width 21 height 11
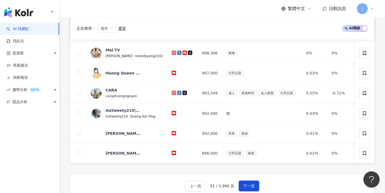
scroll to position [205, 0]
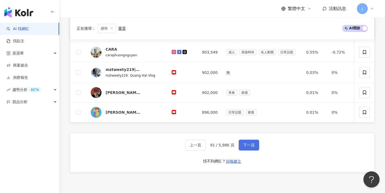
click at [207, 147] on span "下一頁" at bounding box center [248, 145] width 11 height 4
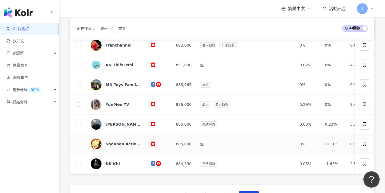
scroll to position [206, 0]
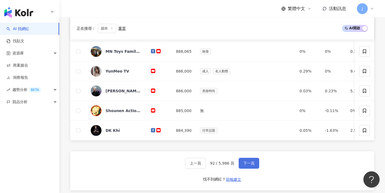
click at [207, 164] on button "下一頁" at bounding box center [249, 162] width 21 height 11
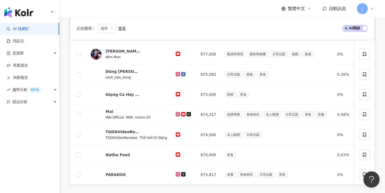
scroll to position [194, 0]
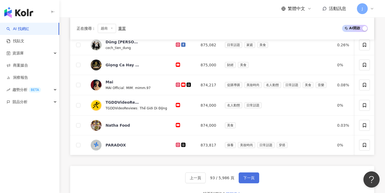
click at [207, 176] on button "下一頁" at bounding box center [249, 177] width 21 height 11
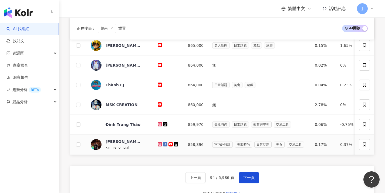
scroll to position [231, 0]
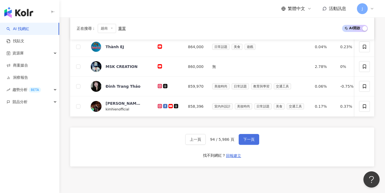
click at [207, 141] on span "下一頁" at bounding box center [248, 139] width 11 height 4
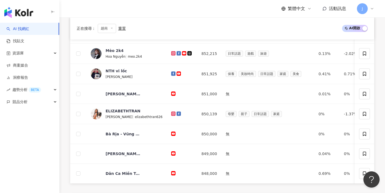
scroll to position [191, 0]
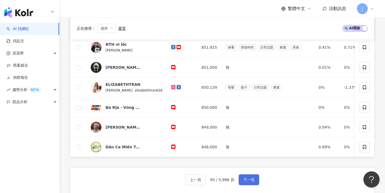
click at [207, 180] on button "下一頁" at bounding box center [249, 179] width 21 height 11
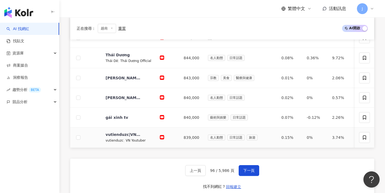
scroll to position [233, 0]
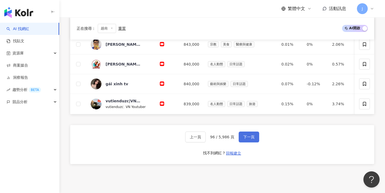
click at [207, 141] on button "下一頁" at bounding box center [249, 136] width 21 height 11
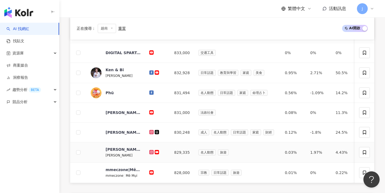
scroll to position [225, 0]
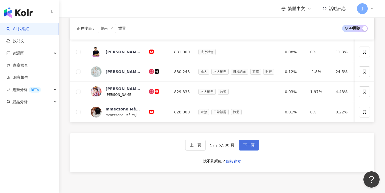
click at [207, 147] on button "下一頁" at bounding box center [249, 144] width 21 height 11
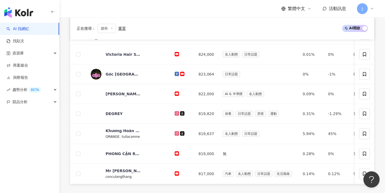
scroll to position [222, 0]
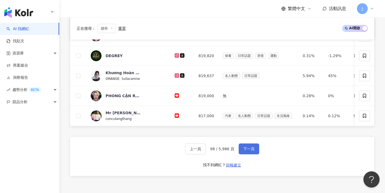
click at [207, 154] on button "下一頁" at bounding box center [249, 148] width 21 height 11
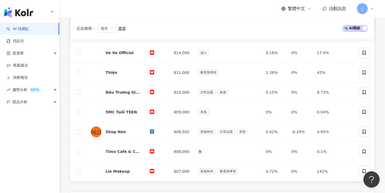
scroll to position [199, 0]
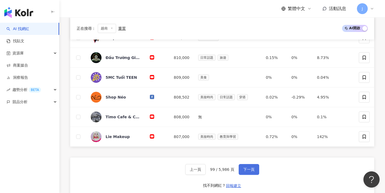
click at [207, 169] on button "下一頁" at bounding box center [249, 169] width 21 height 11
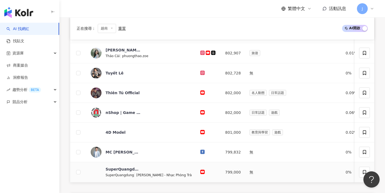
scroll to position [193, 0]
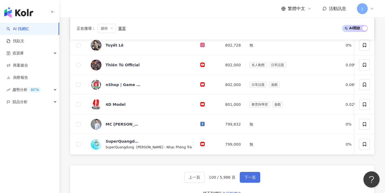
click at [207, 177] on button "下一頁" at bounding box center [250, 176] width 21 height 11
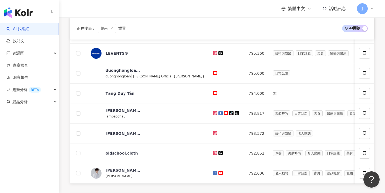
scroll to position [186, 0]
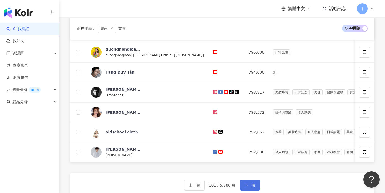
click at [207, 187] on span "下一頁" at bounding box center [249, 185] width 11 height 4
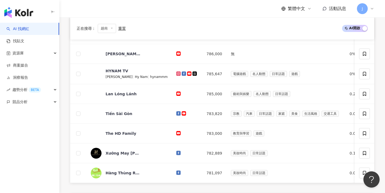
scroll to position [203, 0]
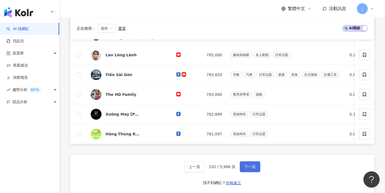
click at [207, 172] on button "下一頁" at bounding box center [250, 166] width 21 height 11
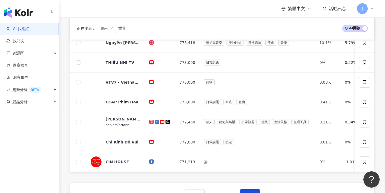
scroll to position [184, 0]
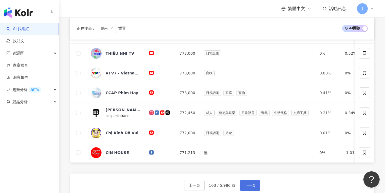
click at [207, 184] on button "下一頁" at bounding box center [250, 185] width 21 height 11
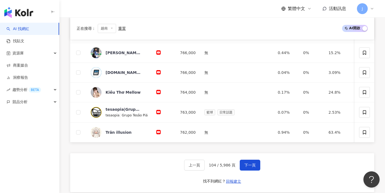
scroll to position [291, 0]
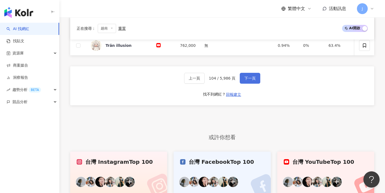
click at [207, 80] on span "下一頁" at bounding box center [249, 78] width 11 height 4
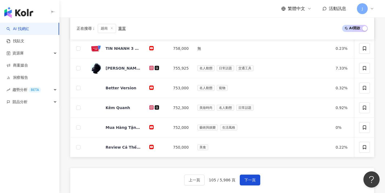
scroll to position [238, 0]
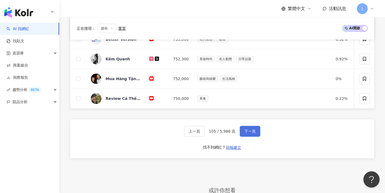
click at [207, 133] on span "下一頁" at bounding box center [249, 131] width 11 height 4
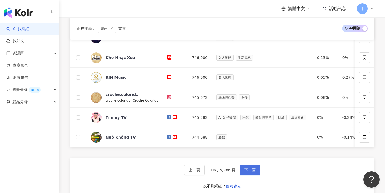
scroll to position [244, 0]
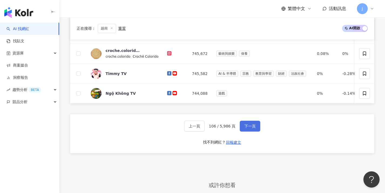
click at [207, 131] on button "下一頁" at bounding box center [250, 125] width 21 height 11
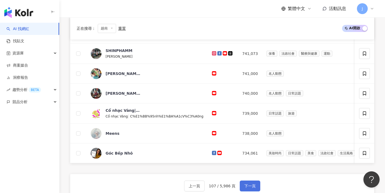
scroll to position [212, 0]
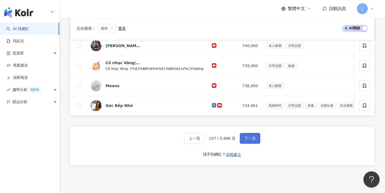
click at [207, 139] on span "下一頁" at bounding box center [249, 138] width 11 height 4
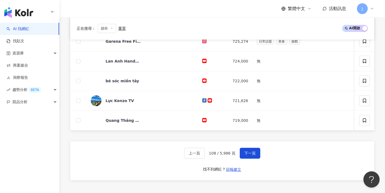
scroll to position [266, 0]
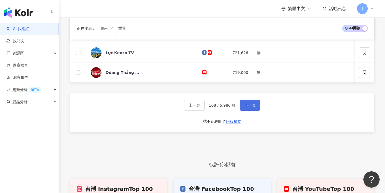
click at [207, 107] on span "下一頁" at bounding box center [249, 105] width 11 height 4
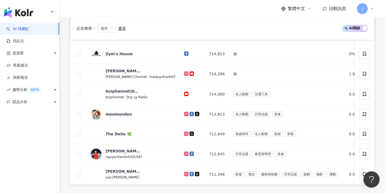
scroll to position [234, 0]
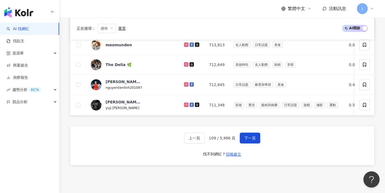
click at [207, 141] on div "上一頁 109 / 5,986 頁 下一頁 找不到網紅？ 回報建立" at bounding box center [222, 145] width 304 height 39
click at [207, 140] on span "下一頁" at bounding box center [249, 138] width 11 height 4
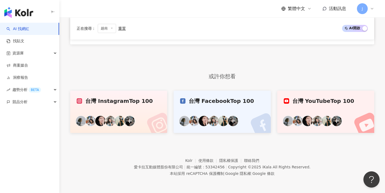
scroll to position [164, 0]
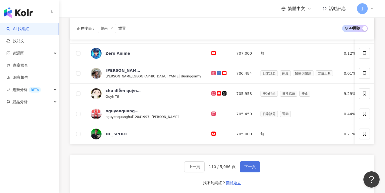
click at [207, 167] on button "下一頁" at bounding box center [250, 166] width 21 height 11
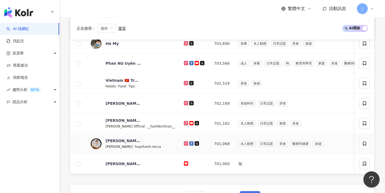
scroll to position [202, 0]
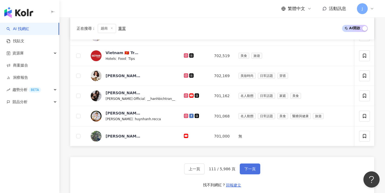
click at [207, 168] on button "下一頁" at bounding box center [250, 168] width 21 height 11
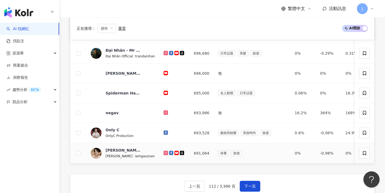
scroll to position [219, 0]
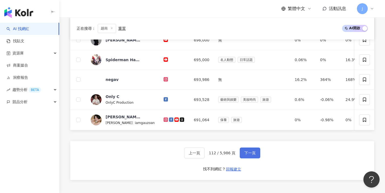
click at [207, 155] on span "下一頁" at bounding box center [249, 152] width 11 height 4
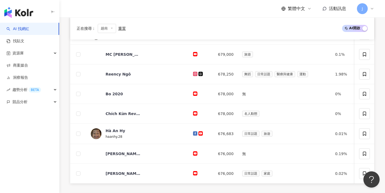
scroll to position [194, 0]
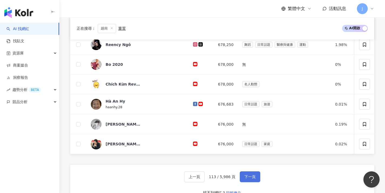
click at [207, 176] on button "下一頁" at bounding box center [250, 176] width 21 height 11
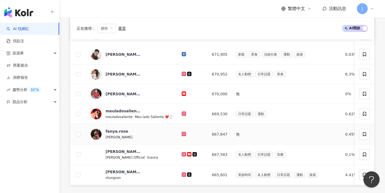
scroll to position [214, 0]
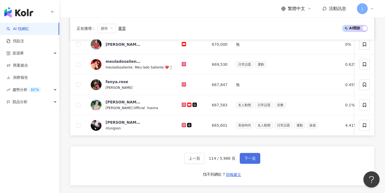
click at [207, 159] on button "下一頁" at bounding box center [250, 158] width 21 height 11
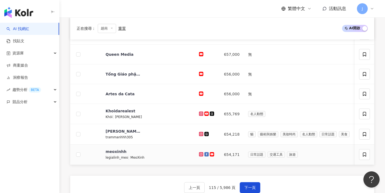
scroll to position [177, 0]
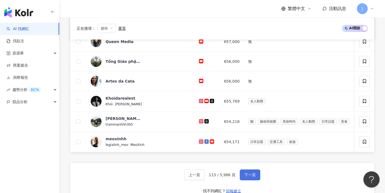
click at [207, 176] on span "下一頁" at bounding box center [249, 174] width 11 height 4
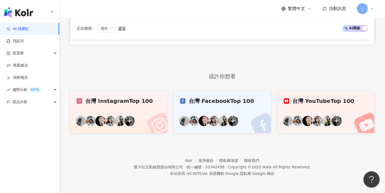
scroll to position [164, 0]
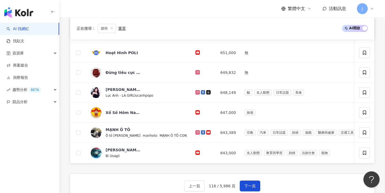
drag, startPoint x: 245, startPoint y: 184, endPoint x: 249, endPoint y: 196, distance: 12.7
click at [207, 188] on span "下一頁" at bounding box center [249, 185] width 11 height 4
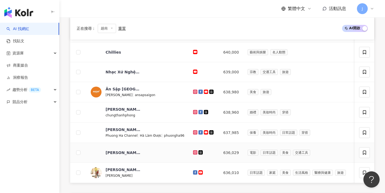
scroll to position [245, 0]
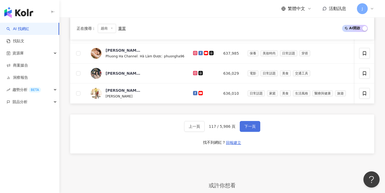
click at [207, 132] on button "下一頁" at bounding box center [250, 126] width 21 height 11
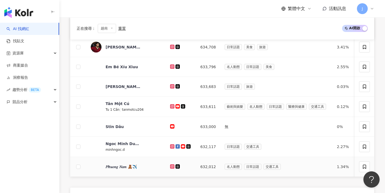
scroll to position [204, 0]
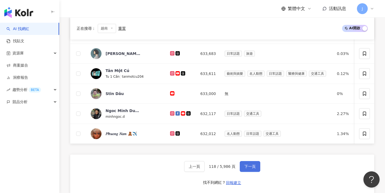
click at [207, 168] on span "下一頁" at bounding box center [249, 166] width 11 height 4
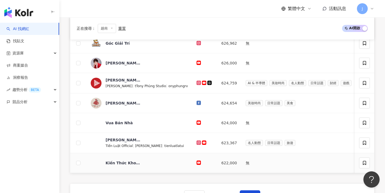
scroll to position [210, 0]
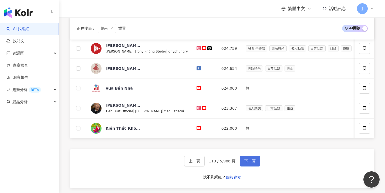
click at [207, 161] on button "下一頁" at bounding box center [250, 160] width 21 height 11
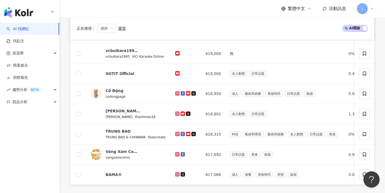
scroll to position [264, 0]
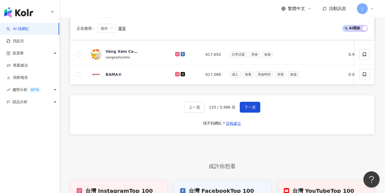
click at [207, 117] on div "上一頁 120 / 5,986 頁 下一頁 找不到網紅？ 回報建立" at bounding box center [222, 114] width 304 height 39
click at [207, 112] on button "下一頁" at bounding box center [250, 107] width 21 height 11
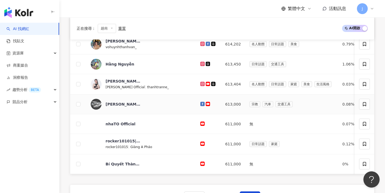
scroll to position [203, 0]
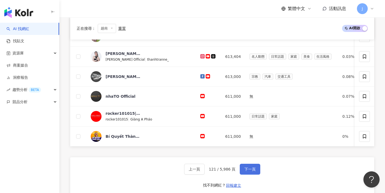
click at [207, 169] on button "下一頁" at bounding box center [250, 168] width 21 height 11
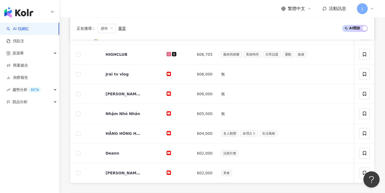
scroll to position [191, 0]
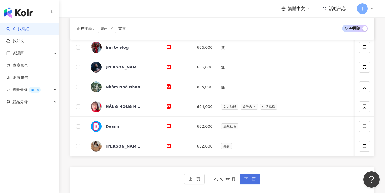
click at [207, 178] on button "下一頁" at bounding box center [250, 178] width 21 height 11
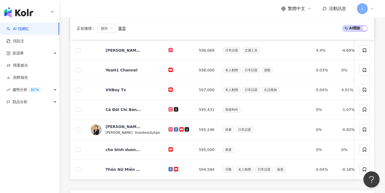
scroll to position [193, 0]
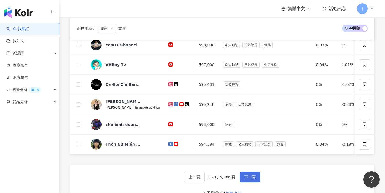
click at [207, 176] on button "下一頁" at bounding box center [250, 176] width 21 height 11
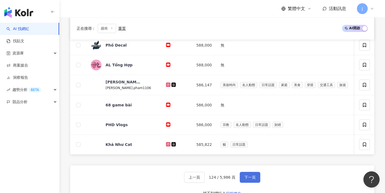
scroll to position [194, 0]
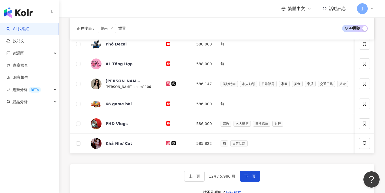
click at [207, 174] on div "上一頁 124 / 5,986 頁 下一頁 找不到網紅？ 回報建立" at bounding box center [222, 183] width 304 height 39
click at [207, 181] on button "下一頁" at bounding box center [250, 175] width 21 height 11
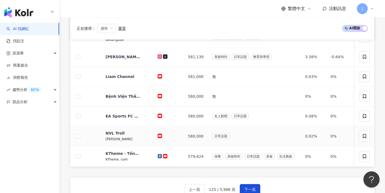
scroll to position [191, 0]
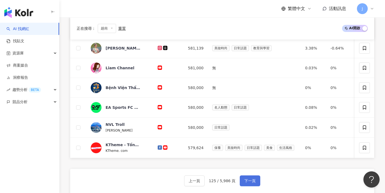
click at [207, 180] on button "下一頁" at bounding box center [250, 180] width 21 height 11
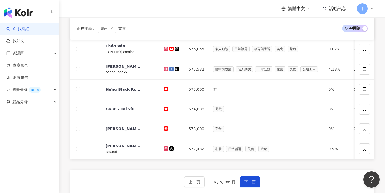
scroll to position [231, 0]
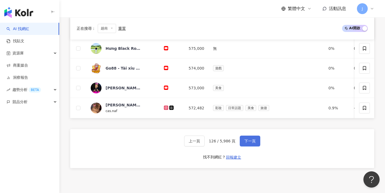
click at [207, 143] on span "下一頁" at bounding box center [249, 141] width 11 height 4
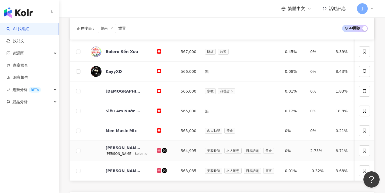
scroll to position [205, 0]
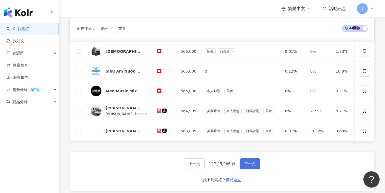
click at [207, 165] on span "下一頁" at bounding box center [249, 163] width 11 height 4
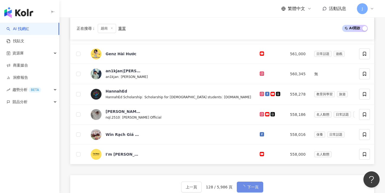
scroll to position [175, 0]
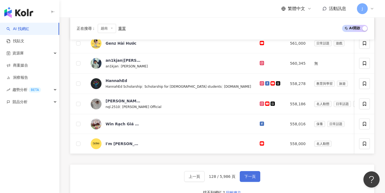
click at [207, 174] on span "下一頁" at bounding box center [249, 176] width 11 height 4
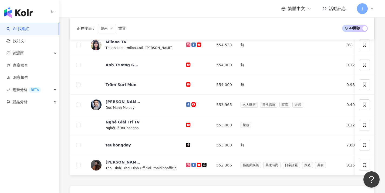
scroll to position [202, 0]
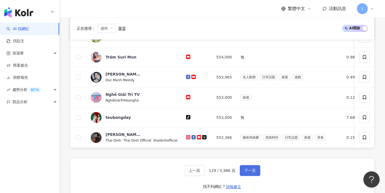
click at [207, 172] on span "下一頁" at bounding box center [249, 170] width 11 height 4
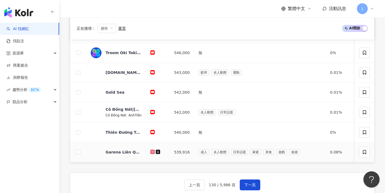
scroll to position [172, 0]
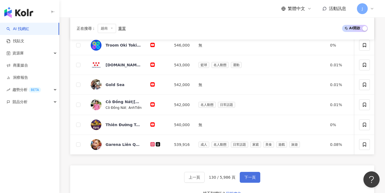
click at [207, 179] on span "下一頁" at bounding box center [249, 177] width 11 height 4
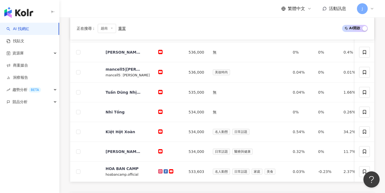
scroll to position [186, 0]
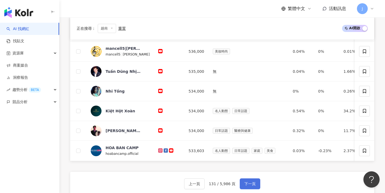
click at [207, 182] on button "下一頁" at bounding box center [250, 183] width 21 height 11
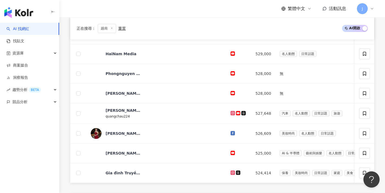
scroll to position [186, 0]
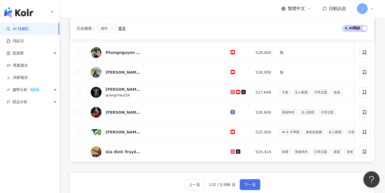
click at [207, 185] on button "下一頁" at bounding box center [250, 184] width 21 height 11
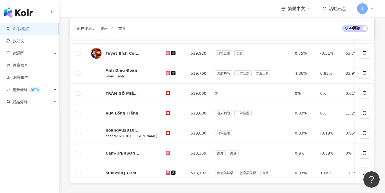
scroll to position [276, 0]
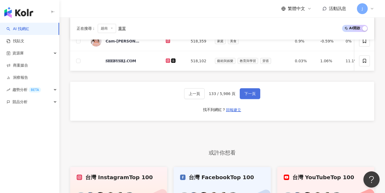
click at [207, 92] on button "下一頁" at bounding box center [250, 93] width 21 height 11
click at [207, 93] on div "正在搜尋 ： 越南 重置 AI 開啟 AI 關閉 網紅名稱 經營平台 總追蹤數 網紅類型 互動率 漲粉率 觀看率 操作 Hài Tết 2025 524,00…" at bounding box center [222, 2] width 326 height 413
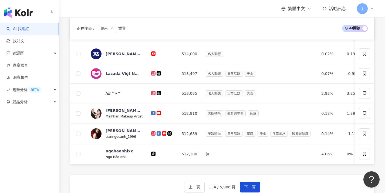
scroll to position [222, 0]
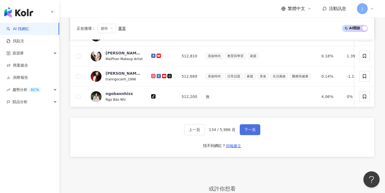
click at [207, 132] on span "下一頁" at bounding box center [249, 129] width 11 height 4
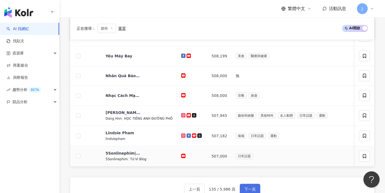
scroll to position [196, 0]
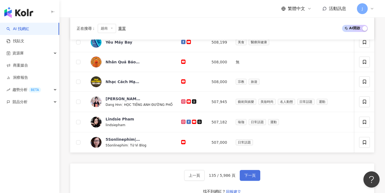
click at [207, 177] on span "下一頁" at bounding box center [249, 175] width 11 height 4
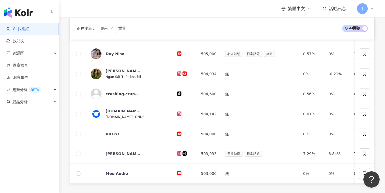
scroll to position [260, 0]
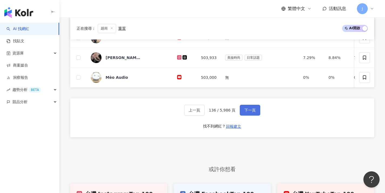
click at [207, 115] on button "下一頁" at bounding box center [250, 110] width 21 height 11
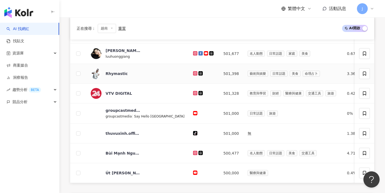
scroll to position [263, 0]
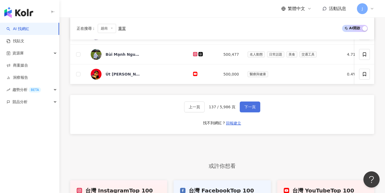
click at [207, 112] on button "下一頁" at bounding box center [250, 106] width 21 height 11
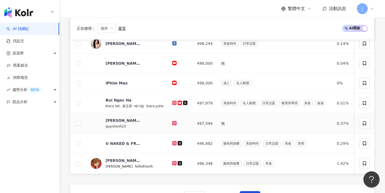
scroll to position [222, 0]
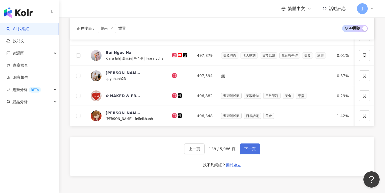
click at [207, 151] on span "下一頁" at bounding box center [249, 148] width 11 height 4
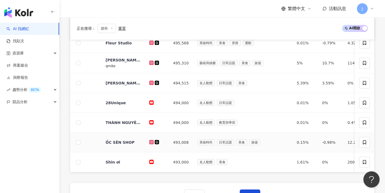
scroll to position [204, 0]
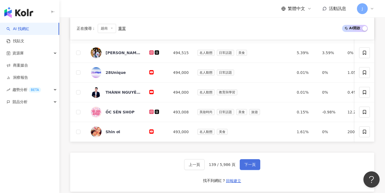
click at [207, 164] on button "下一頁" at bounding box center [250, 164] width 21 height 11
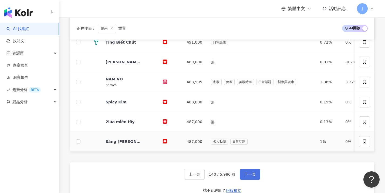
scroll to position [181, 0]
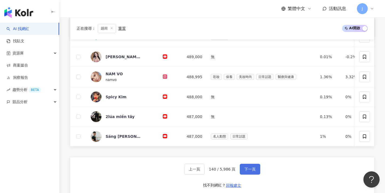
click at [207, 170] on button "下一頁" at bounding box center [250, 168] width 21 height 11
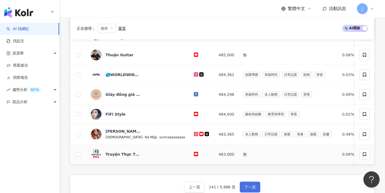
scroll to position [174, 0]
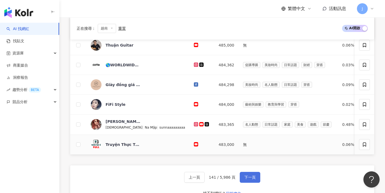
click at [207, 178] on button "下一頁" at bounding box center [250, 176] width 21 height 11
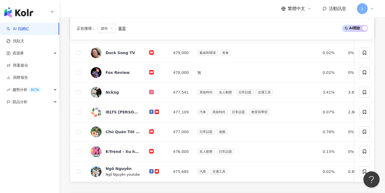
scroll to position [188, 0]
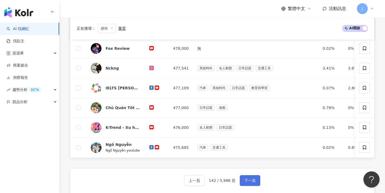
click at [207, 184] on button "下一頁" at bounding box center [250, 180] width 21 height 11
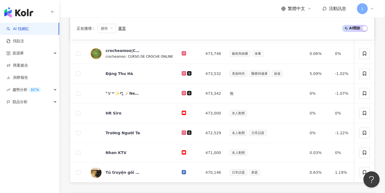
scroll to position [196, 0]
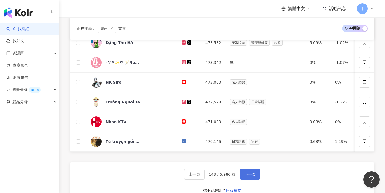
click at [207, 177] on button "下一頁" at bounding box center [250, 174] width 21 height 11
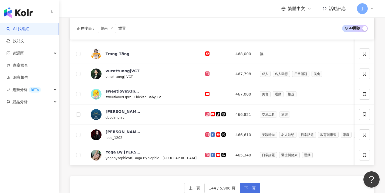
scroll to position [197, 0]
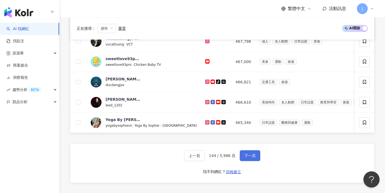
click at [207, 161] on button "下一頁" at bounding box center [250, 155] width 21 height 11
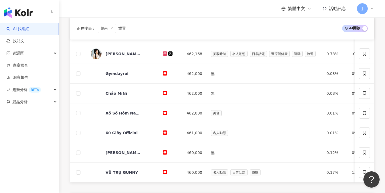
scroll to position [211, 0]
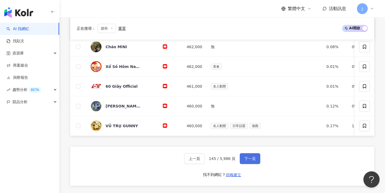
click at [207, 164] on button "下一頁" at bounding box center [250, 158] width 21 height 11
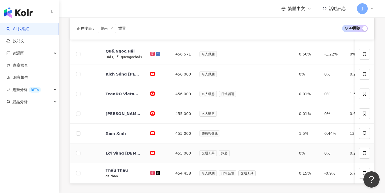
scroll to position [287, 0]
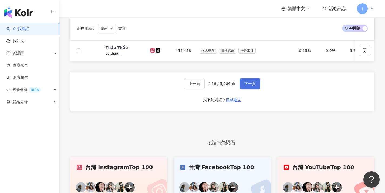
click at [207, 87] on button "下一頁" at bounding box center [250, 83] width 21 height 11
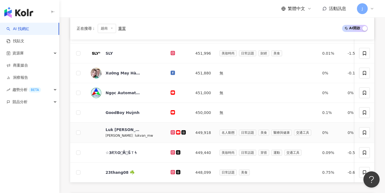
scroll to position [220, 0]
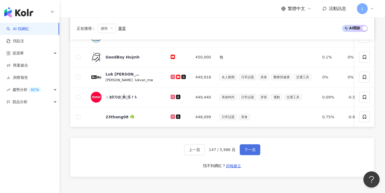
click at [207, 151] on span "下一頁" at bounding box center [249, 149] width 11 height 4
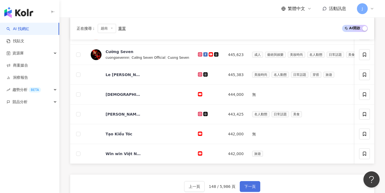
scroll to position [182, 0]
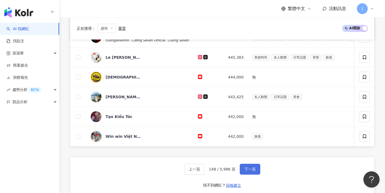
click at [207, 174] on button "下一頁" at bounding box center [250, 168] width 21 height 11
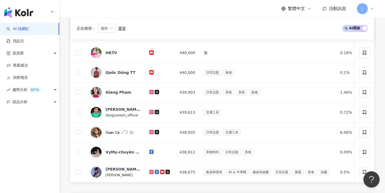
scroll to position [260, 0]
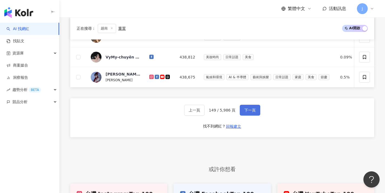
click at [207, 112] on button "下一頁" at bounding box center [250, 110] width 21 height 11
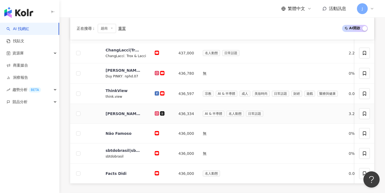
scroll to position [212, 0]
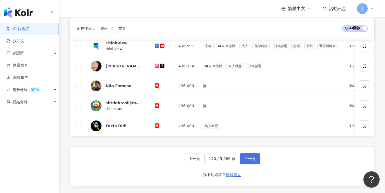
click at [207, 160] on span "下一頁" at bounding box center [249, 158] width 11 height 4
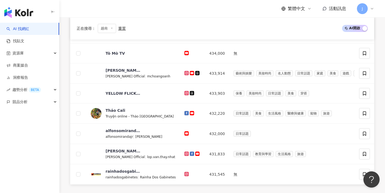
scroll to position [264, 0]
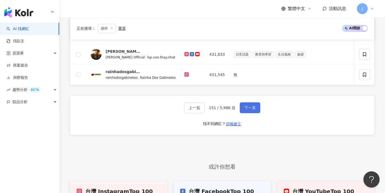
click at [207, 113] on button "下一頁" at bounding box center [250, 107] width 21 height 11
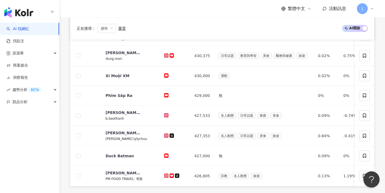
scroll to position [272, 0]
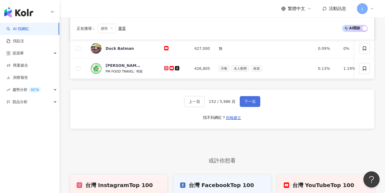
click at [207, 107] on button "下一頁" at bounding box center [250, 101] width 21 height 11
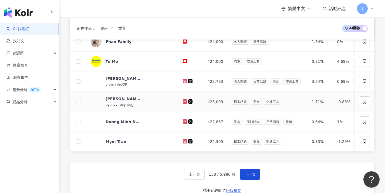
scroll to position [181, 0]
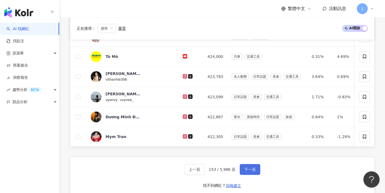
click at [207, 174] on button "下一頁" at bounding box center [250, 169] width 21 height 11
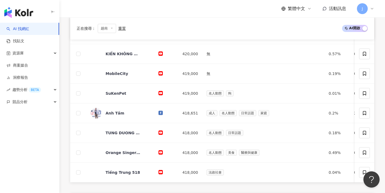
scroll to position [229, 0]
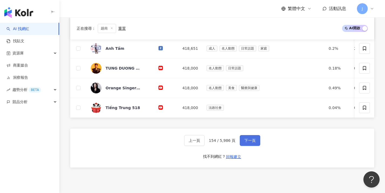
click at [207, 140] on button "下一頁" at bounding box center [250, 140] width 21 height 11
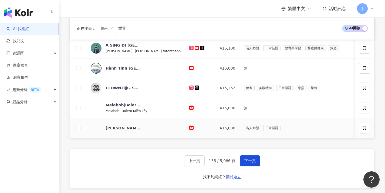
scroll to position [192, 0]
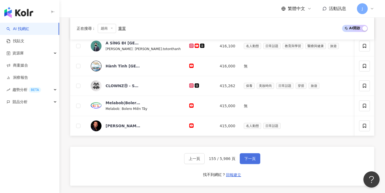
click at [207, 160] on span "下一頁" at bounding box center [249, 158] width 11 height 4
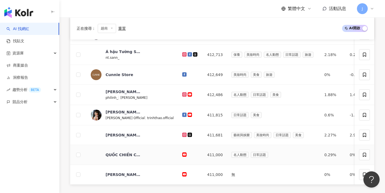
scroll to position [290, 0]
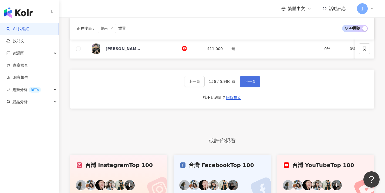
click at [207, 87] on button "下一頁" at bounding box center [250, 81] width 21 height 11
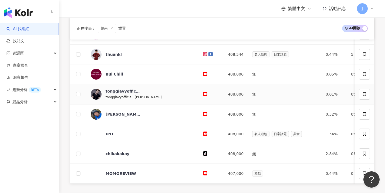
scroll to position [287, 0]
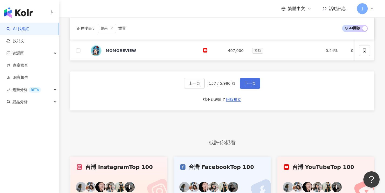
click at [207, 89] on button "下一頁" at bounding box center [250, 83] width 21 height 11
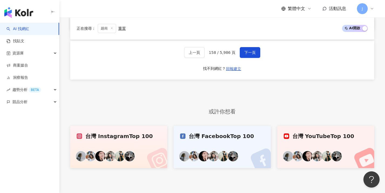
scroll to position [305, 0]
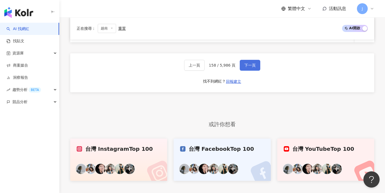
click at [207, 70] on button "下一頁" at bounding box center [250, 65] width 21 height 11
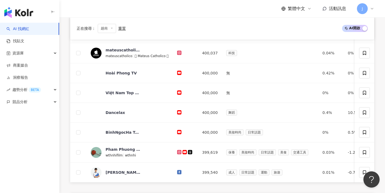
scroll to position [264, 0]
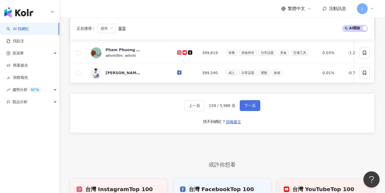
click at [207, 111] on button "下一頁" at bounding box center [250, 105] width 21 height 11
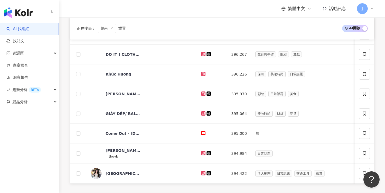
scroll to position [273, 0]
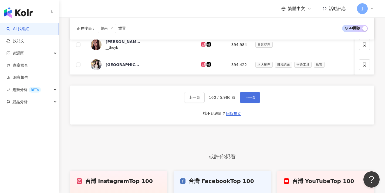
click at [207, 103] on button "下一頁" at bounding box center [250, 97] width 21 height 11
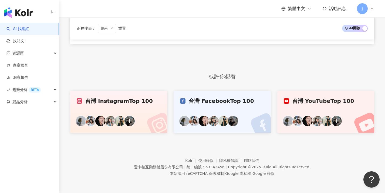
scroll to position [164, 0]
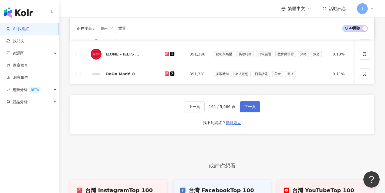
click at [207, 112] on button "下一頁" at bounding box center [250, 106] width 21 height 11
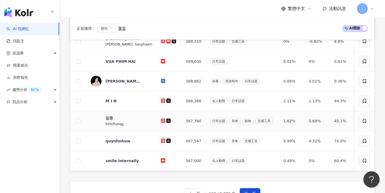
scroll to position [215, 0]
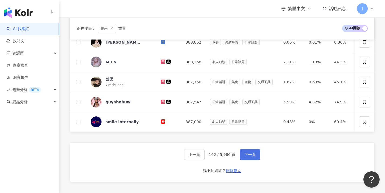
click at [207, 156] on span "下一頁" at bounding box center [249, 154] width 11 height 4
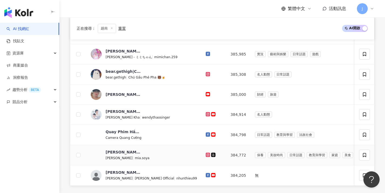
scroll to position [247, 0]
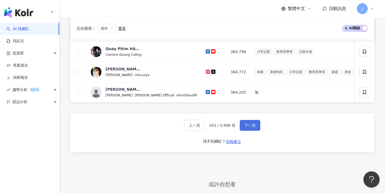
click at [207, 127] on span "下一頁" at bounding box center [249, 125] width 11 height 4
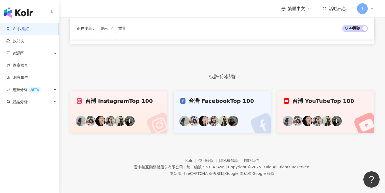
scroll to position [164, 0]
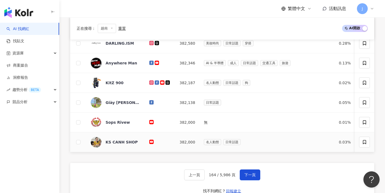
scroll to position [207, 0]
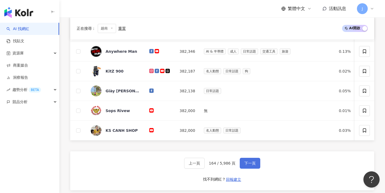
click at [255, 167] on button "下一頁" at bounding box center [250, 162] width 21 height 11
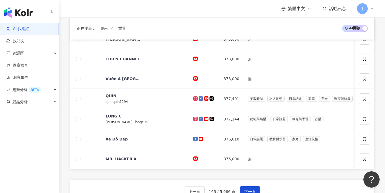
scroll to position [179, 0]
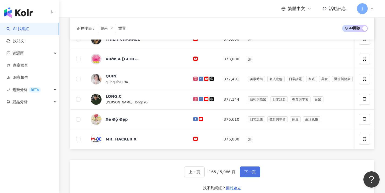
click at [250, 173] on span "下一頁" at bounding box center [249, 171] width 11 height 4
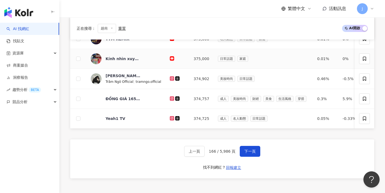
scroll to position [336, 0]
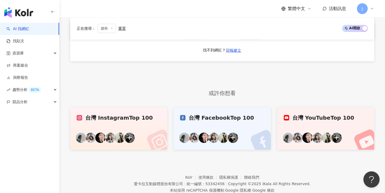
click at [248, 39] on button "下一頁" at bounding box center [250, 34] width 21 height 11
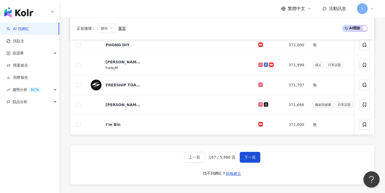
scroll to position [232, 0]
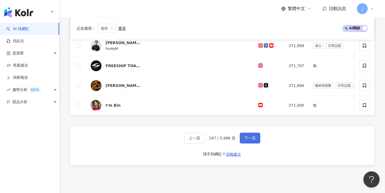
click at [248, 140] on span "下一頁" at bounding box center [249, 138] width 11 height 4
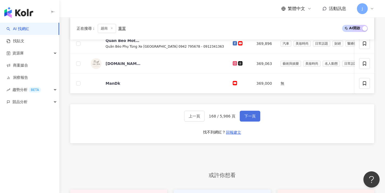
scroll to position [267, 0]
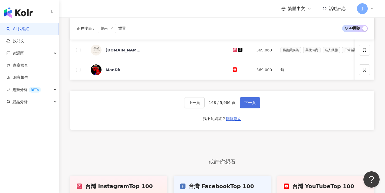
click at [248, 103] on button "下一頁" at bounding box center [250, 102] width 21 height 11
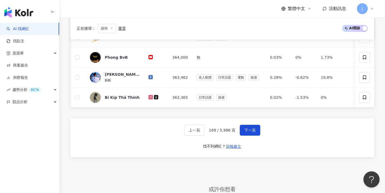
scroll to position [248, 0]
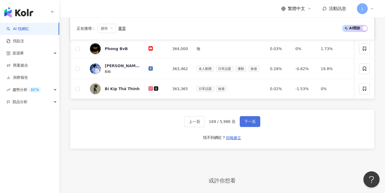
click at [247, 121] on button "下一頁" at bounding box center [250, 121] width 21 height 11
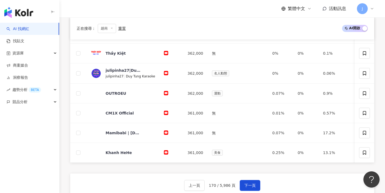
scroll to position [232, 0]
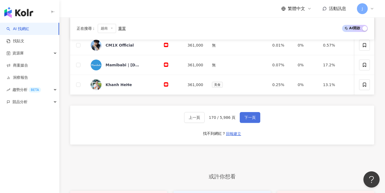
click at [247, 119] on span "下一頁" at bounding box center [249, 117] width 11 height 4
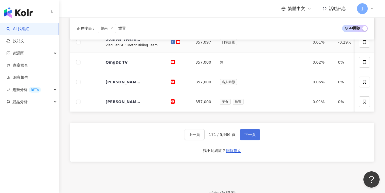
scroll to position [239, 0]
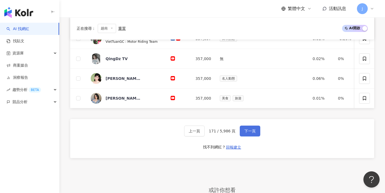
click at [242, 132] on button "下一頁" at bounding box center [250, 130] width 21 height 11
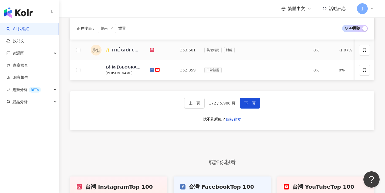
scroll to position [298, 0]
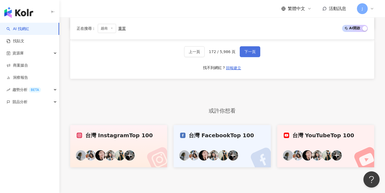
click at [244, 54] on span "下一頁" at bounding box center [249, 51] width 11 height 4
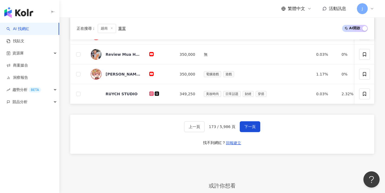
scroll to position [227, 0]
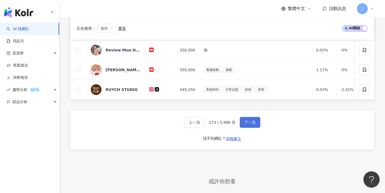
click at [244, 124] on span "下一頁" at bounding box center [249, 122] width 11 height 4
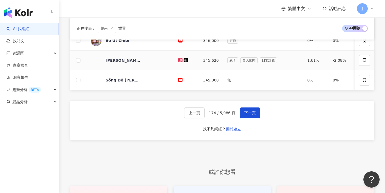
scroll to position [333, 0]
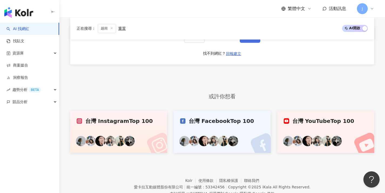
click at [252, 43] on button "下一頁" at bounding box center [250, 37] width 21 height 11
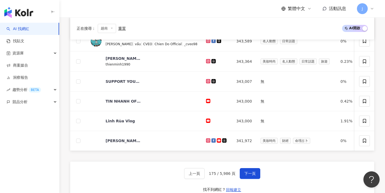
scroll to position [204, 0]
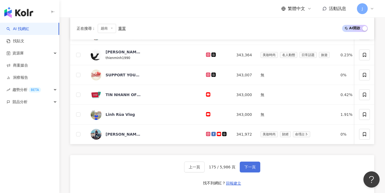
click at [250, 172] on button "下一頁" at bounding box center [250, 166] width 21 height 11
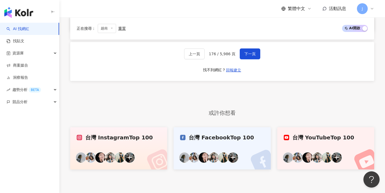
scroll to position [324, 0]
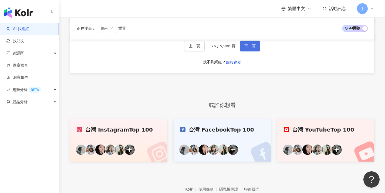
click at [251, 46] on button "下一頁" at bounding box center [250, 46] width 21 height 11
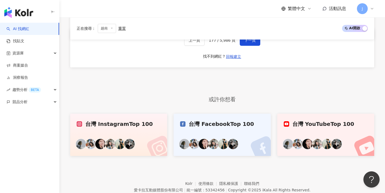
scroll to position [327, 0]
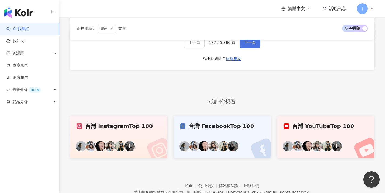
click at [249, 43] on button "下一頁" at bounding box center [250, 42] width 21 height 11
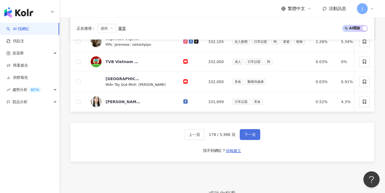
scroll to position [307, 0]
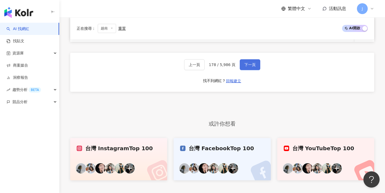
click at [259, 68] on button "下一頁" at bounding box center [250, 64] width 21 height 11
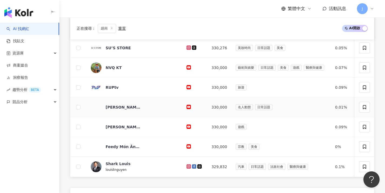
scroll to position [212, 0]
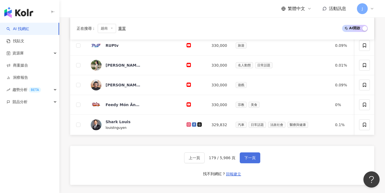
click at [255, 157] on button "下一頁" at bounding box center [250, 157] width 21 height 11
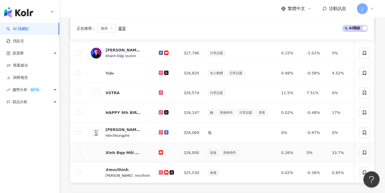
scroll to position [208, 0]
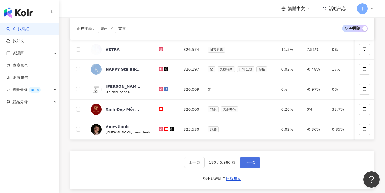
click at [248, 164] on span "下一頁" at bounding box center [249, 162] width 11 height 4
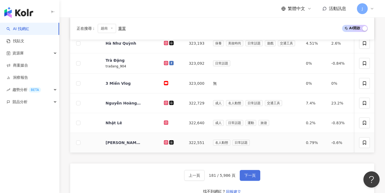
scroll to position [215, 0]
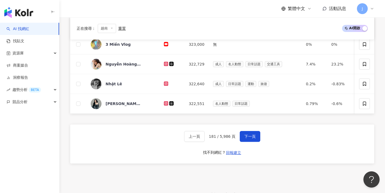
click at [254, 134] on div "上一頁 181 / 5,986 頁 下一頁 找不到網紅？ 回報建立" at bounding box center [222, 143] width 304 height 39
click at [254, 138] on span "下一頁" at bounding box center [249, 136] width 11 height 4
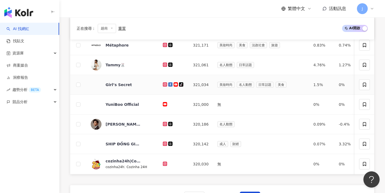
scroll to position [264, 0]
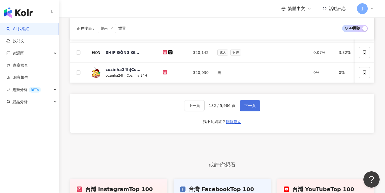
click at [244, 107] on span "下一頁" at bounding box center [249, 105] width 11 height 4
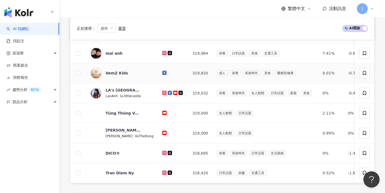
scroll to position [248, 0]
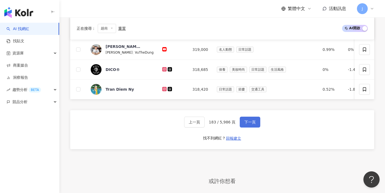
click at [254, 124] on span "下一頁" at bounding box center [249, 122] width 11 height 4
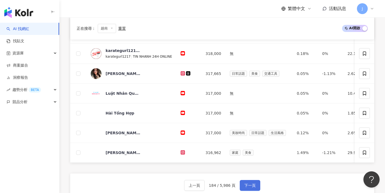
scroll to position [291, 0]
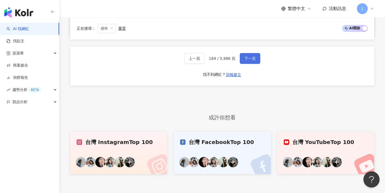
click at [250, 60] on span "下一頁" at bounding box center [249, 58] width 11 height 4
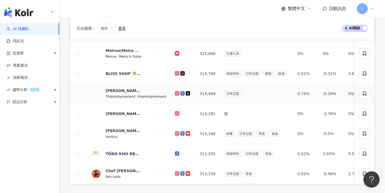
scroll to position [302, 0]
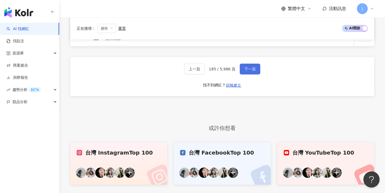
click at [253, 69] on button "下一頁" at bounding box center [250, 68] width 21 height 11
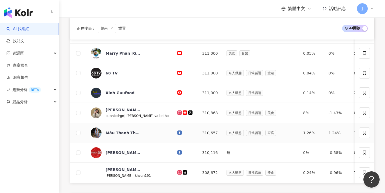
scroll to position [220, 0]
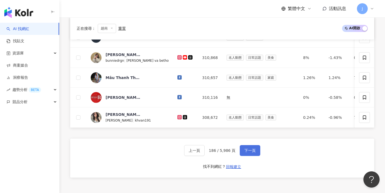
click at [258, 152] on button "下一頁" at bounding box center [250, 150] width 21 height 11
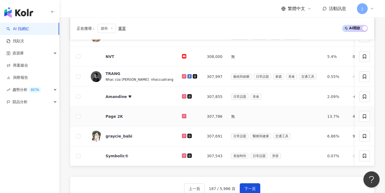
scroll to position [235, 0]
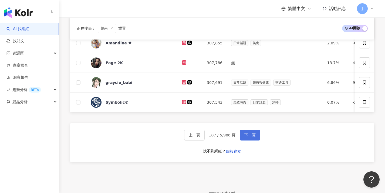
click at [255, 140] on button "下一頁" at bounding box center [250, 134] width 21 height 11
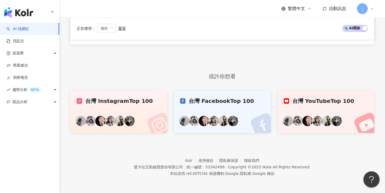
scroll to position [164, 0]
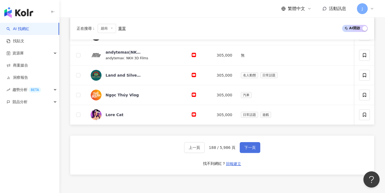
click at [253, 149] on span "下一頁" at bounding box center [249, 147] width 11 height 4
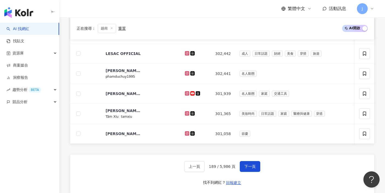
scroll to position [211, 0]
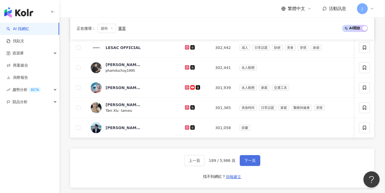
click at [250, 160] on button "下一頁" at bounding box center [250, 160] width 21 height 11
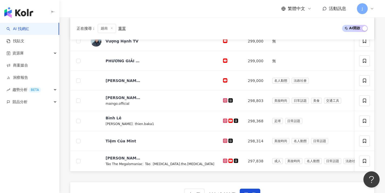
scroll to position [288, 0]
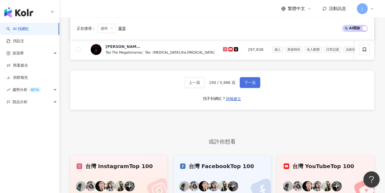
click at [249, 85] on span "下一頁" at bounding box center [249, 82] width 11 height 4
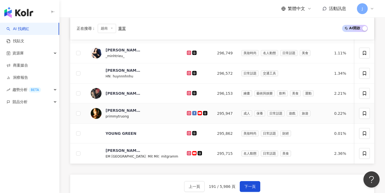
scroll to position [213, 0]
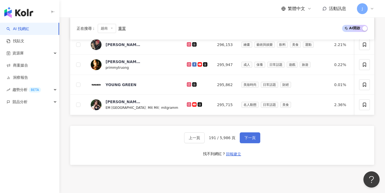
click at [248, 140] on span "下一頁" at bounding box center [249, 137] width 11 height 4
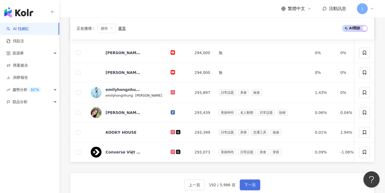
scroll to position [218, 0]
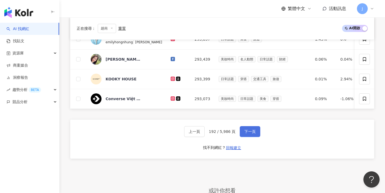
click at [257, 134] on button "下一頁" at bounding box center [250, 131] width 21 height 11
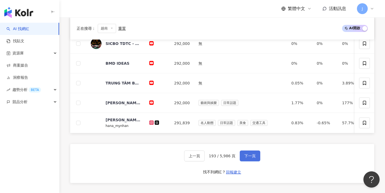
scroll to position [206, 0]
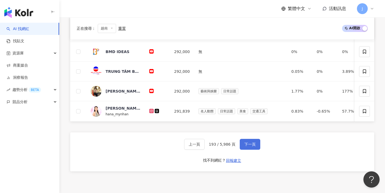
click at [247, 149] on button "下一頁" at bounding box center [250, 144] width 21 height 11
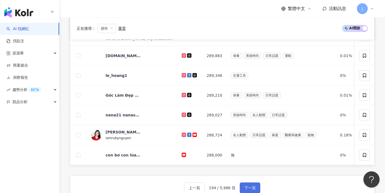
scroll to position [211, 0]
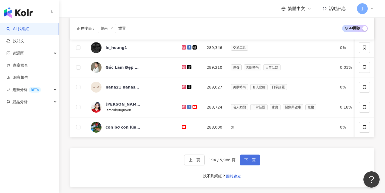
click at [247, 162] on span "下一頁" at bounding box center [249, 159] width 11 height 4
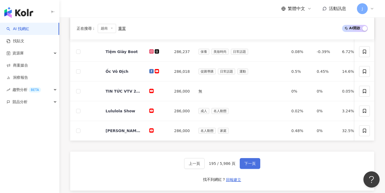
scroll to position [208, 0]
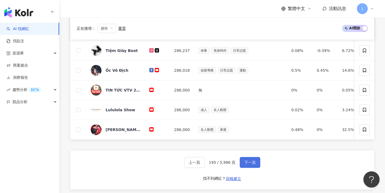
click at [250, 164] on span "下一頁" at bounding box center [249, 162] width 11 height 4
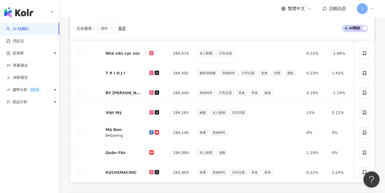
scroll to position [199, 0]
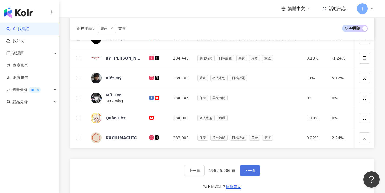
click at [250, 170] on button "下一頁" at bounding box center [250, 170] width 21 height 11
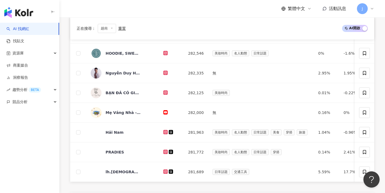
scroll to position [206, 0]
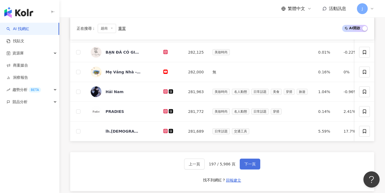
click at [250, 169] on button "下一頁" at bounding box center [250, 163] width 21 height 11
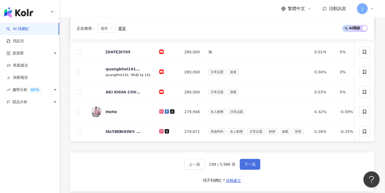
scroll to position [207, 0]
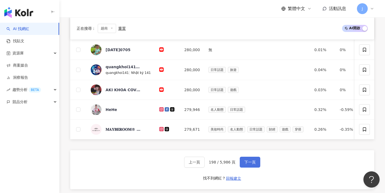
click at [250, 167] on button "下一頁" at bounding box center [250, 161] width 21 height 11
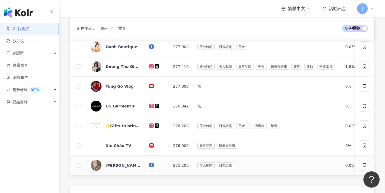
scroll to position [197, 0]
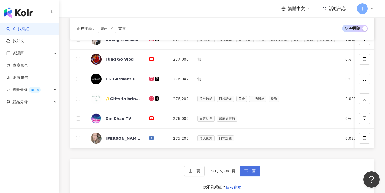
click at [249, 171] on button "下一頁" at bounding box center [250, 170] width 21 height 11
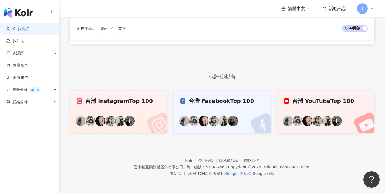
scroll to position [164, 0]
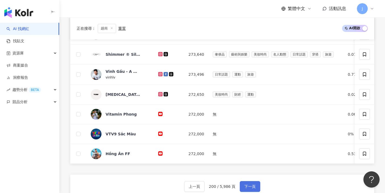
click at [248, 181] on button "下一頁" at bounding box center [250, 186] width 21 height 11
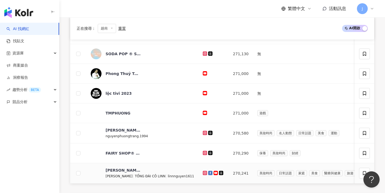
scroll to position [193, 0]
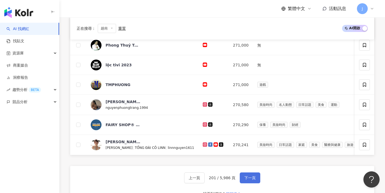
click at [247, 177] on button "下一頁" at bounding box center [250, 177] width 21 height 11
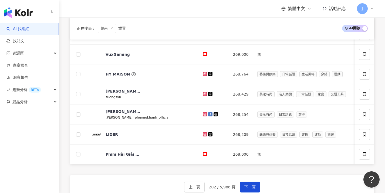
scroll to position [172, 0]
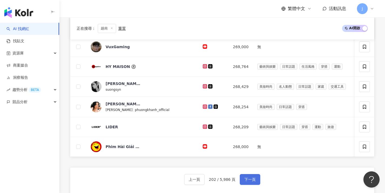
click at [248, 181] on span "下一頁" at bounding box center [249, 179] width 11 height 4
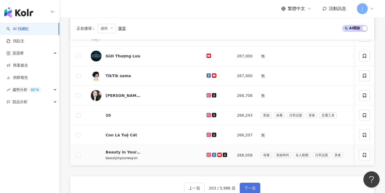
scroll to position [194, 0]
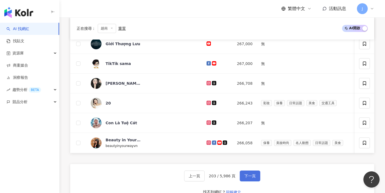
click at [247, 178] on span "下一頁" at bounding box center [249, 175] width 11 height 4
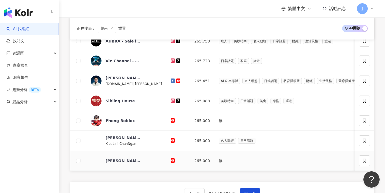
scroll to position [191, 0]
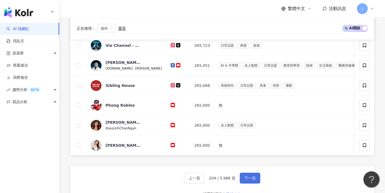
click at [247, 180] on span "下一頁" at bounding box center [249, 178] width 11 height 4
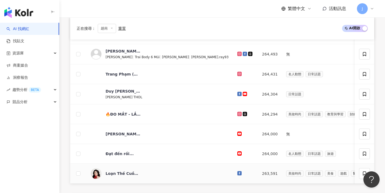
scroll to position [242, 0]
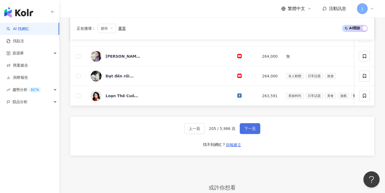
click at [245, 130] on span "下一頁" at bounding box center [249, 128] width 11 height 4
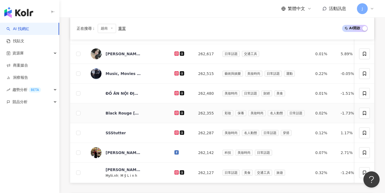
scroll to position [226, 0]
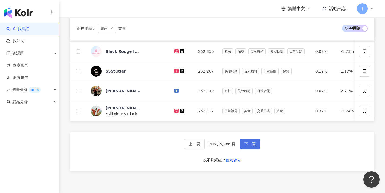
click at [252, 146] on span "下一頁" at bounding box center [249, 144] width 11 height 4
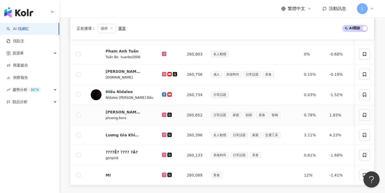
scroll to position [250, 0]
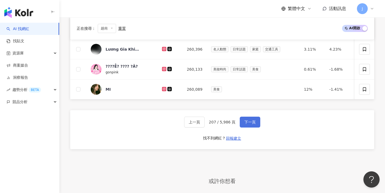
click at [258, 127] on button "下一頁" at bounding box center [250, 121] width 21 height 11
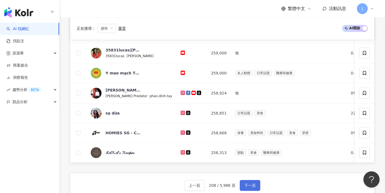
scroll to position [225, 0]
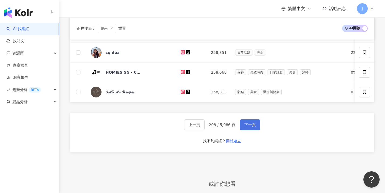
click at [255, 129] on button "下一頁" at bounding box center [250, 124] width 21 height 11
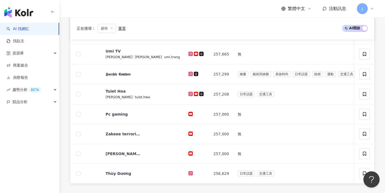
scroll to position [194, 0]
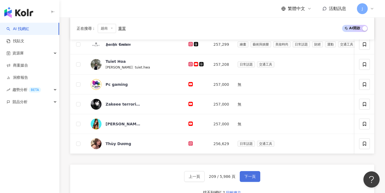
click at [255, 180] on button "下一頁" at bounding box center [250, 176] width 21 height 11
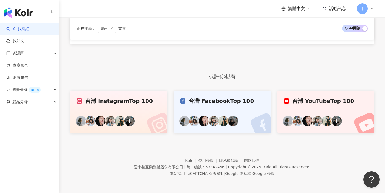
scroll to position [164, 0]
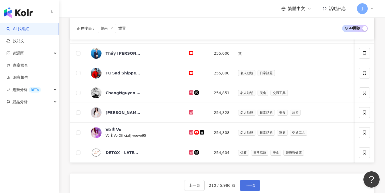
click at [254, 183] on span "下一頁" at bounding box center [249, 185] width 11 height 4
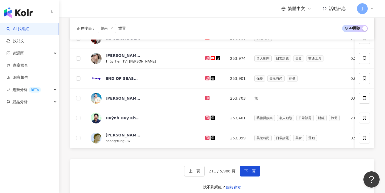
scroll to position [230, 0]
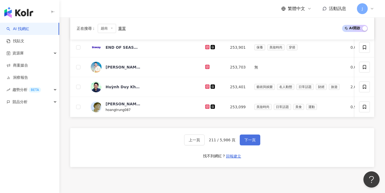
click at [254, 145] on button "下一頁" at bounding box center [250, 139] width 21 height 11
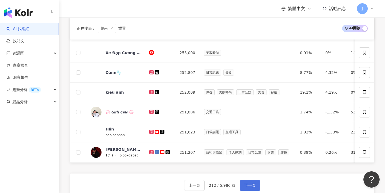
scroll to position [193, 0]
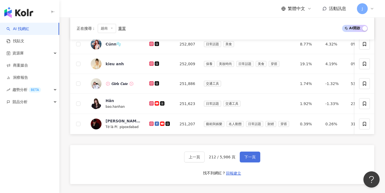
click at [250, 159] on span "下一頁" at bounding box center [249, 156] width 11 height 4
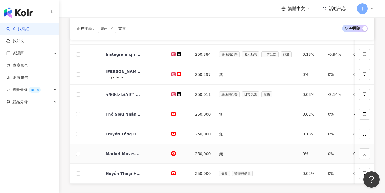
scroll to position [199, 0]
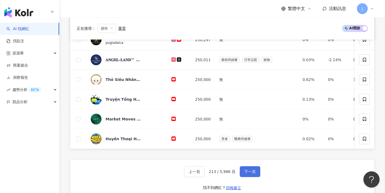
click at [251, 171] on button "下一頁" at bounding box center [250, 171] width 21 height 11
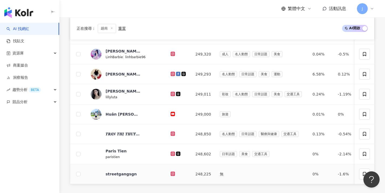
scroll to position [211, 0]
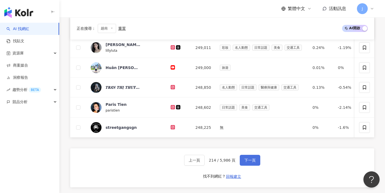
click at [250, 160] on button "下一頁" at bounding box center [250, 159] width 21 height 11
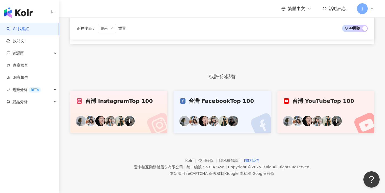
scroll to position [164, 0]
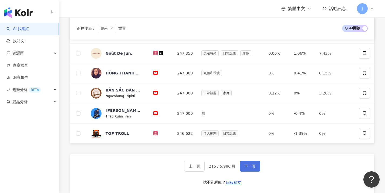
click at [250, 161] on button "下一頁" at bounding box center [250, 165] width 21 height 11
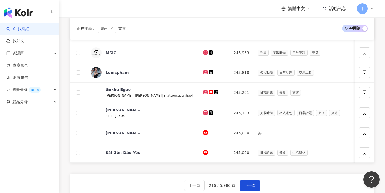
scroll to position [242, 0]
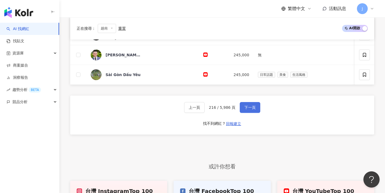
click at [246, 109] on span "下一頁" at bounding box center [249, 107] width 11 height 4
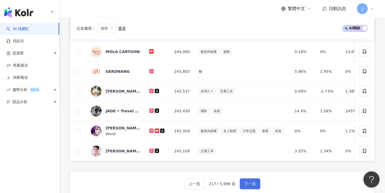
scroll to position [200, 0]
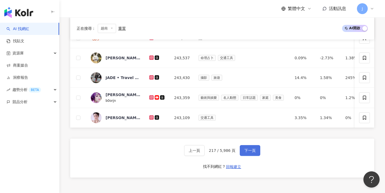
click at [250, 156] on button "下一頁" at bounding box center [250, 150] width 21 height 11
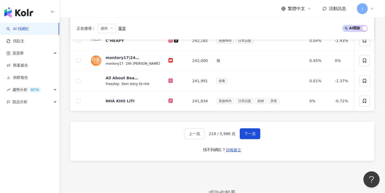
scroll to position [305, 0]
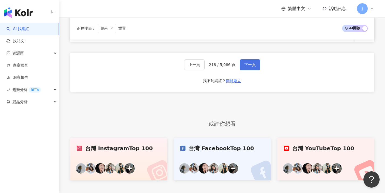
click at [251, 67] on span "下一頁" at bounding box center [249, 64] width 11 height 4
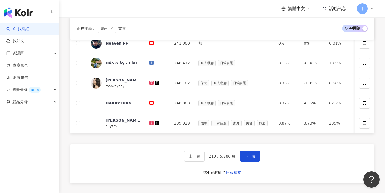
scroll to position [252, 0]
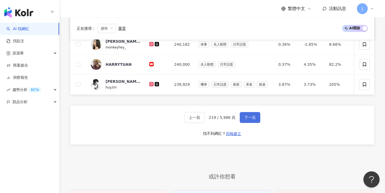
click at [242, 123] on button "下一頁" at bounding box center [250, 117] width 21 height 11
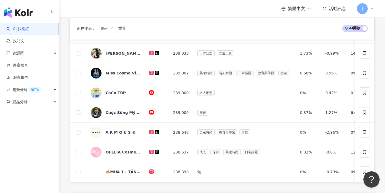
scroll to position [260, 0]
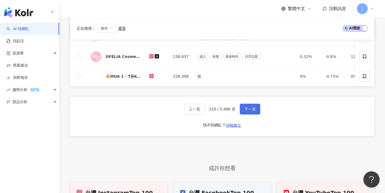
click at [246, 110] on span "下一頁" at bounding box center [249, 109] width 11 height 4
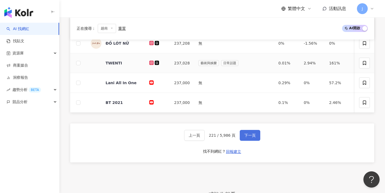
scroll to position [263, 0]
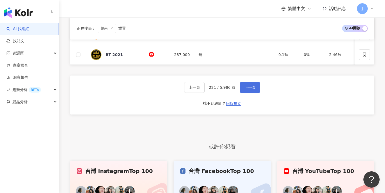
click at [242, 93] on button "下一頁" at bounding box center [250, 87] width 21 height 11
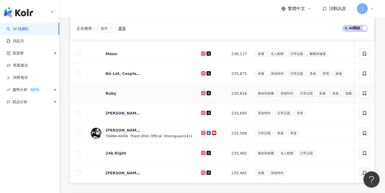
scroll to position [193, 0]
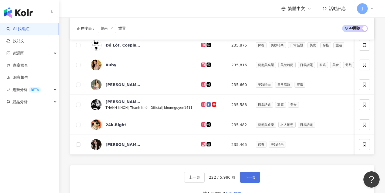
click at [250, 182] on button "下一頁" at bounding box center [250, 176] width 21 height 11
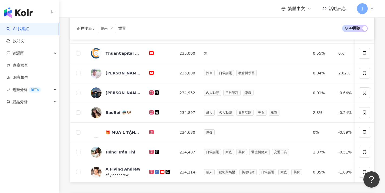
scroll to position [239, 0]
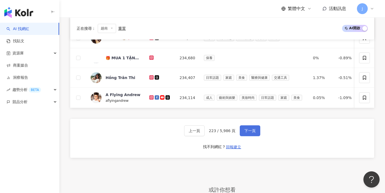
click at [253, 133] on span "下一頁" at bounding box center [249, 130] width 11 height 4
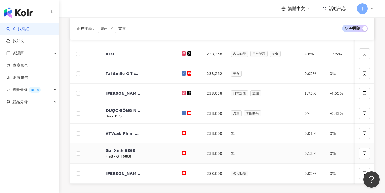
scroll to position [291, 0]
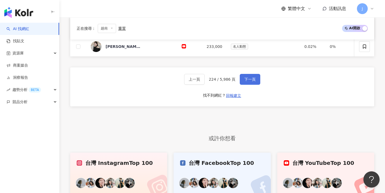
click at [249, 81] on span "下一頁" at bounding box center [249, 79] width 11 height 4
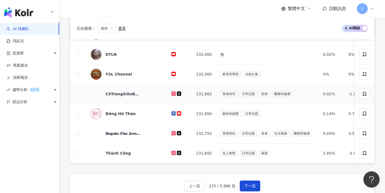
scroll to position [200, 0]
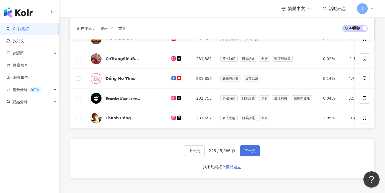
click at [251, 153] on span "下一頁" at bounding box center [249, 150] width 11 height 4
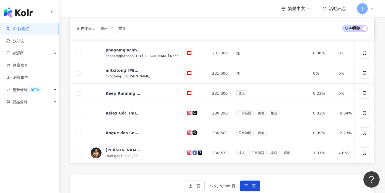
scroll to position [227, 0]
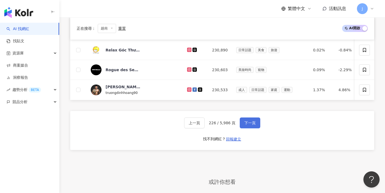
click at [247, 124] on span "下一頁" at bounding box center [249, 122] width 11 height 4
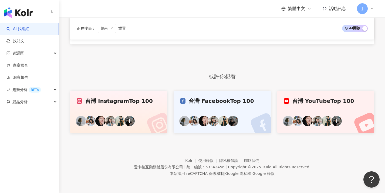
scroll to position [164, 0]
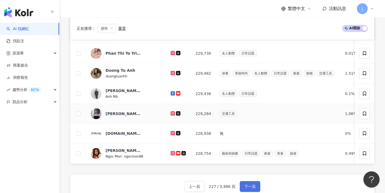
click at [252, 184] on span "下一頁" at bounding box center [249, 186] width 11 height 4
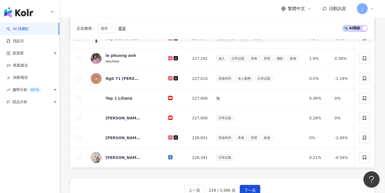
scroll to position [181, 0]
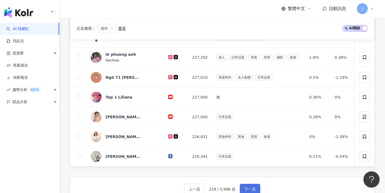
click at [255, 188] on button "下一頁" at bounding box center [250, 188] width 21 height 11
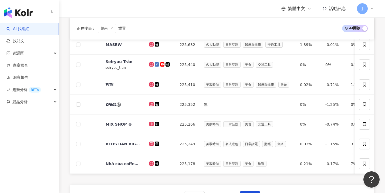
scroll to position [231, 0]
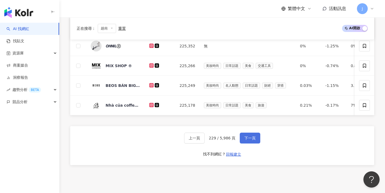
click at [251, 137] on button "下一頁" at bounding box center [250, 137] width 21 height 11
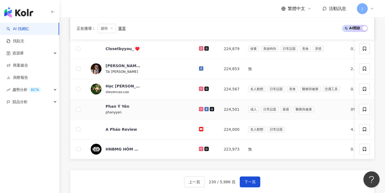
scroll to position [205, 0]
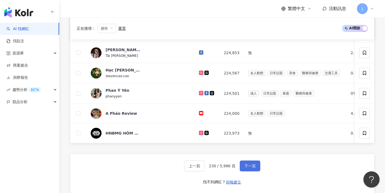
click at [253, 166] on button "下一頁" at bounding box center [250, 165] width 21 height 11
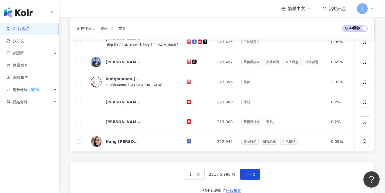
scroll to position [233, 0]
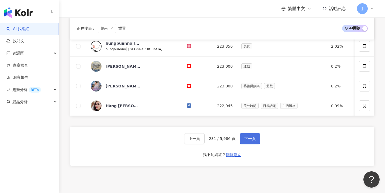
click at [253, 139] on button "下一頁" at bounding box center [250, 138] width 21 height 11
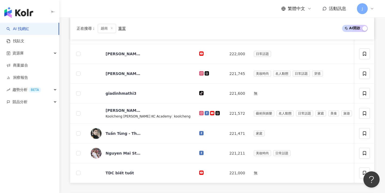
scroll to position [199, 0]
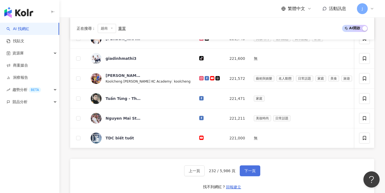
click at [255, 170] on button "下一頁" at bounding box center [250, 170] width 21 height 11
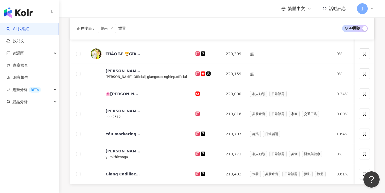
scroll to position [233, 0]
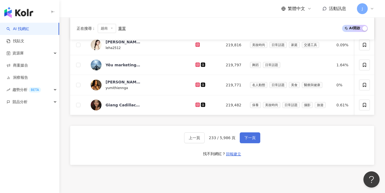
click at [254, 143] on button "下一頁" at bounding box center [250, 137] width 21 height 11
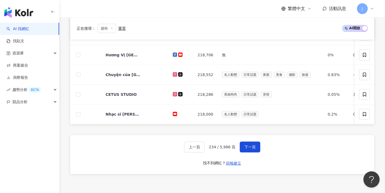
scroll to position [272, 0]
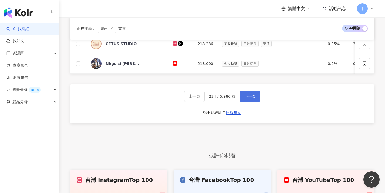
click at [252, 102] on button "下一頁" at bounding box center [250, 96] width 21 height 11
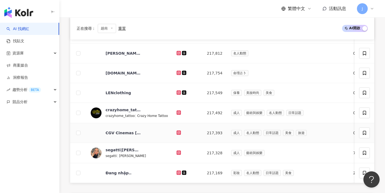
scroll to position [195, 0]
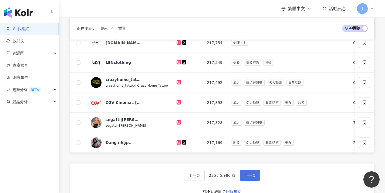
click at [247, 177] on span "下一頁" at bounding box center [249, 175] width 11 height 4
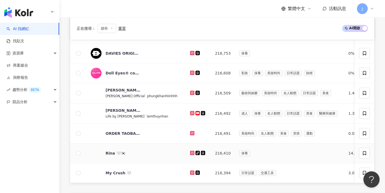
scroll to position [196, 0]
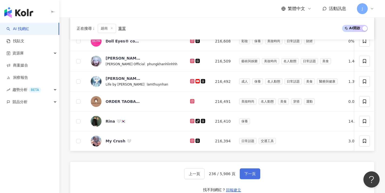
click at [254, 172] on button "下一頁" at bounding box center [250, 173] width 21 height 11
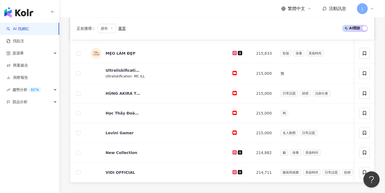
scroll to position [268, 0]
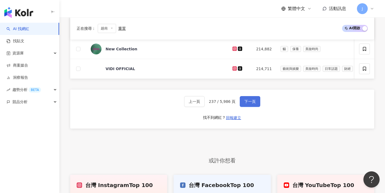
click at [255, 107] on button "下一頁" at bounding box center [250, 101] width 21 height 11
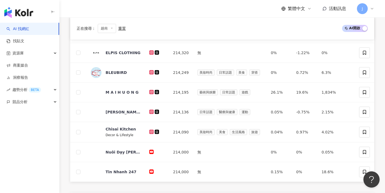
scroll to position [247, 0]
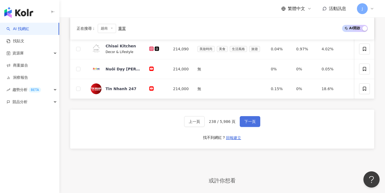
click at [247, 123] on span "下一頁" at bounding box center [249, 121] width 11 height 4
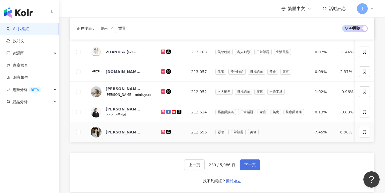
scroll to position [241, 0]
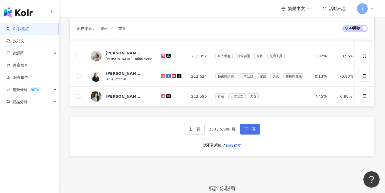
click at [247, 129] on button "下一頁" at bounding box center [250, 128] width 21 height 11
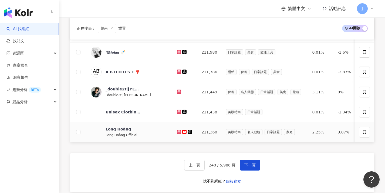
scroll to position [251, 0]
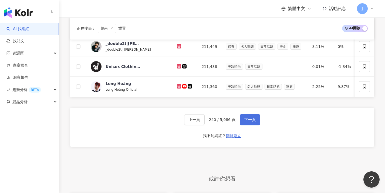
click at [255, 119] on button "下一頁" at bounding box center [250, 119] width 21 height 11
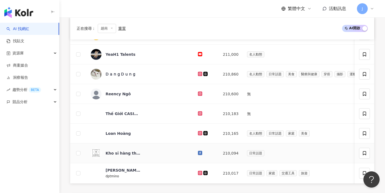
scroll to position [241, 0]
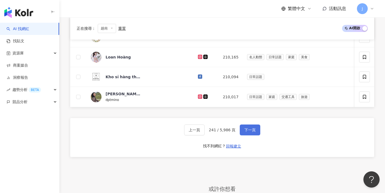
click at [250, 132] on span "下一頁" at bounding box center [249, 129] width 11 height 4
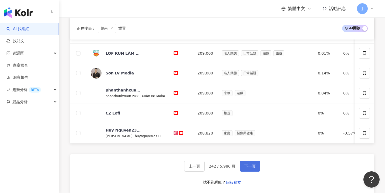
scroll to position [262, 0]
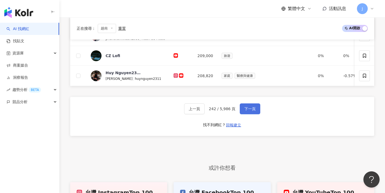
click at [250, 114] on button "下一頁" at bounding box center [250, 108] width 21 height 11
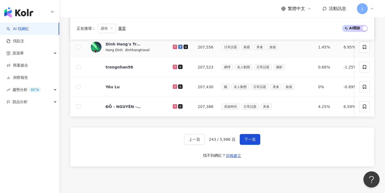
scroll to position [241, 0]
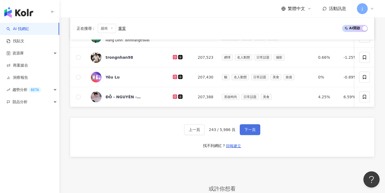
click at [244, 132] on span "下一頁" at bounding box center [249, 129] width 11 height 4
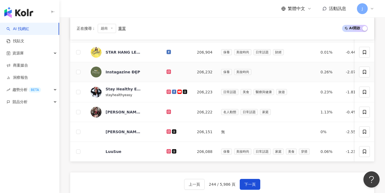
scroll to position [288, 0]
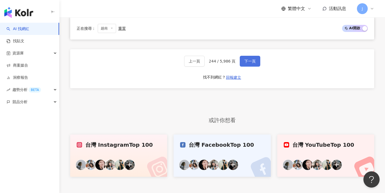
click at [256, 66] on button "下一頁" at bounding box center [250, 61] width 21 height 11
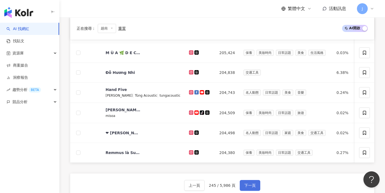
scroll to position [282, 0]
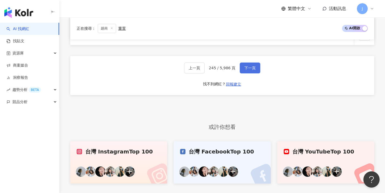
click at [252, 70] on span "下一頁" at bounding box center [249, 68] width 11 height 4
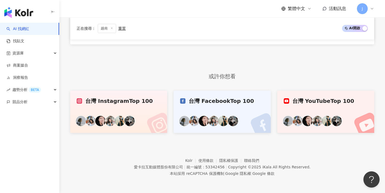
scroll to position [164, 0]
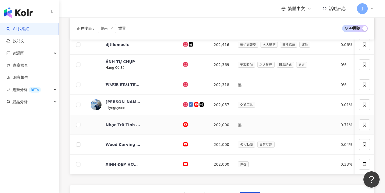
scroll to position [233, 0]
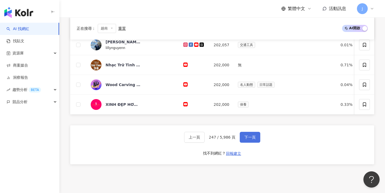
click at [252, 137] on button "下一頁" at bounding box center [250, 137] width 21 height 11
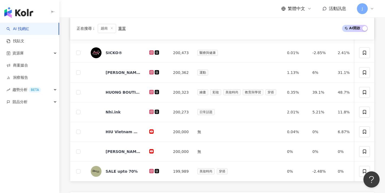
scroll to position [227, 0]
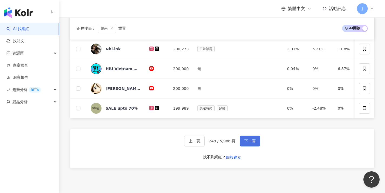
click at [252, 141] on button "下一頁" at bounding box center [250, 140] width 21 height 11
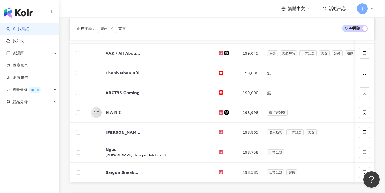
scroll to position [209, 0]
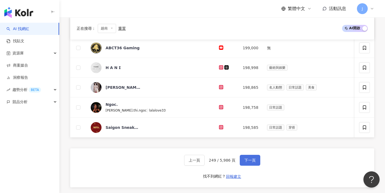
click at [247, 161] on span "下一頁" at bounding box center [249, 160] width 11 height 4
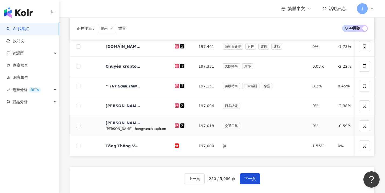
scroll to position [244, 0]
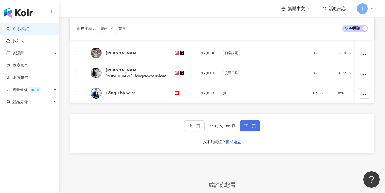
click at [252, 128] on span "下一頁" at bounding box center [249, 125] width 11 height 4
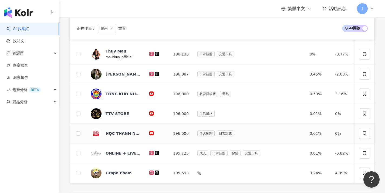
scroll to position [208, 0]
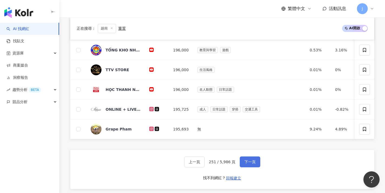
click at [256, 163] on button "下一頁" at bounding box center [250, 161] width 21 height 11
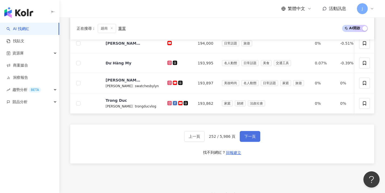
scroll to position [246, 0]
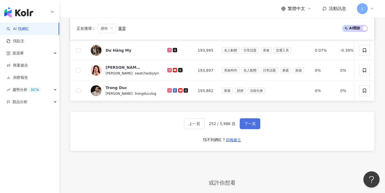
click at [249, 126] on span "下一頁" at bounding box center [249, 123] width 11 height 4
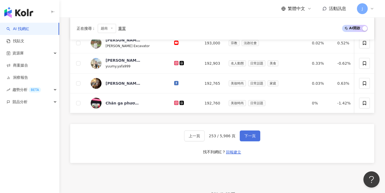
scroll to position [245, 0]
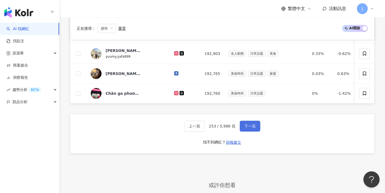
click at [250, 127] on span "下一頁" at bounding box center [249, 126] width 11 height 4
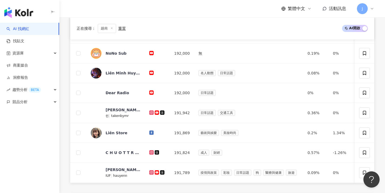
scroll to position [255, 0]
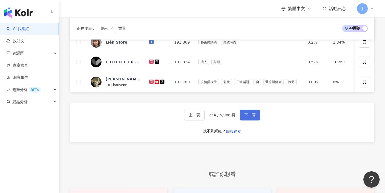
click at [250, 116] on button "下一頁" at bounding box center [250, 114] width 21 height 11
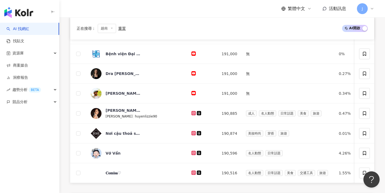
scroll to position [272, 0]
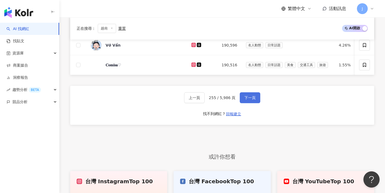
click at [253, 103] on button "下一頁" at bounding box center [250, 97] width 21 height 11
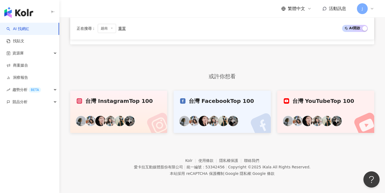
scroll to position [164, 0]
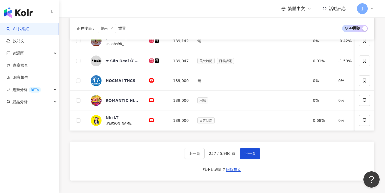
scroll to position [275, 0]
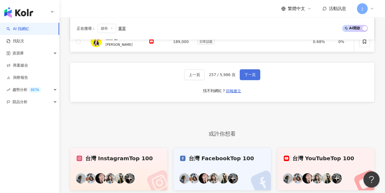
click at [250, 77] on span "下一頁" at bounding box center [249, 74] width 11 height 4
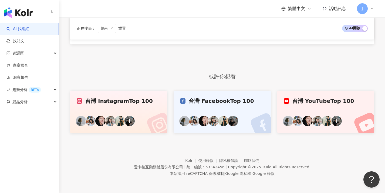
scroll to position [164, 0]
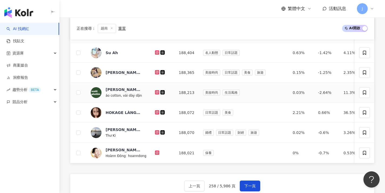
click at [243, 180] on button "下一頁" at bounding box center [250, 185] width 21 height 11
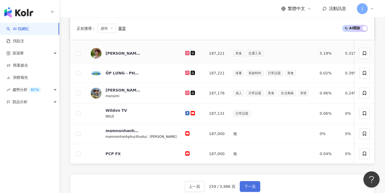
scroll to position [270, 0]
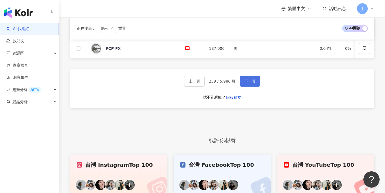
click at [247, 83] on span "下一頁" at bounding box center [249, 81] width 11 height 4
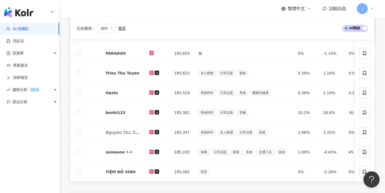
scroll to position [295, 0]
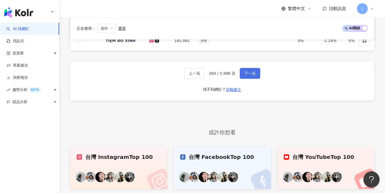
click at [247, 79] on button "下一頁" at bounding box center [250, 73] width 21 height 11
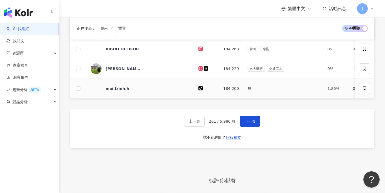
scroll to position [255, 0]
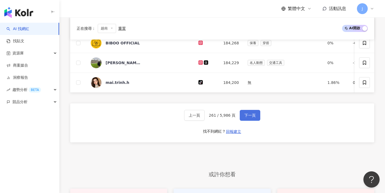
click at [254, 116] on button "下一頁" at bounding box center [250, 115] width 21 height 11
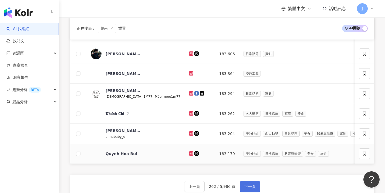
scroll to position [215, 0]
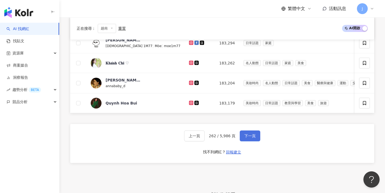
click at [250, 137] on button "下一頁" at bounding box center [250, 135] width 21 height 11
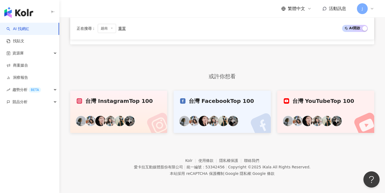
scroll to position [164, 0]
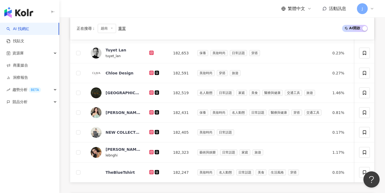
drag, startPoint x: 245, startPoint y: 170, endPoint x: 254, endPoint y: 154, distance: 18.4
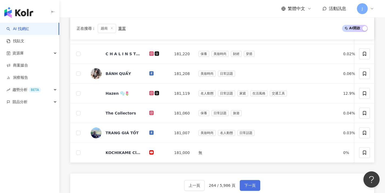
scroll to position [216, 0]
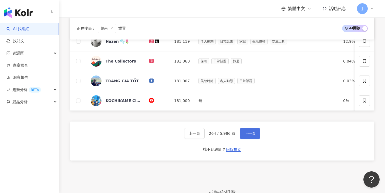
click at [257, 139] on button "下一頁" at bounding box center [250, 133] width 21 height 11
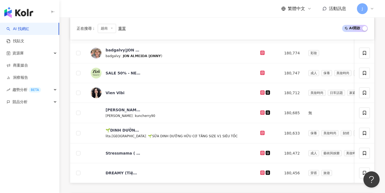
scroll to position [267, 0]
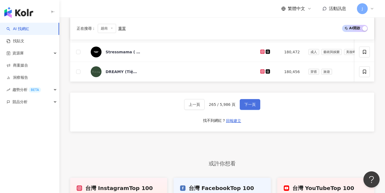
click at [254, 106] on span "下一頁" at bounding box center [249, 104] width 11 height 4
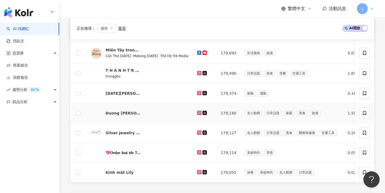
scroll to position [219, 0]
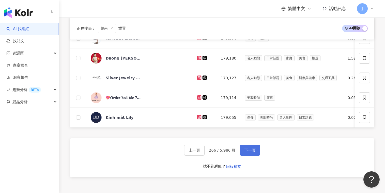
click at [249, 152] on span "下一頁" at bounding box center [249, 150] width 11 height 4
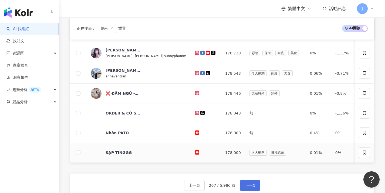
scroll to position [213, 0]
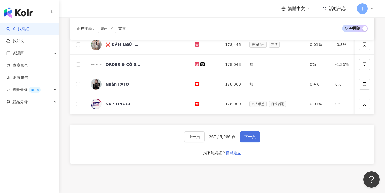
click at [247, 139] on span "下一頁" at bounding box center [249, 136] width 11 height 4
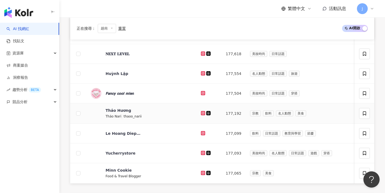
scroll to position [223, 0]
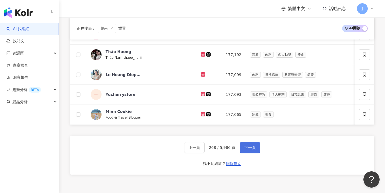
click at [254, 149] on span "下一頁" at bounding box center [249, 147] width 11 height 4
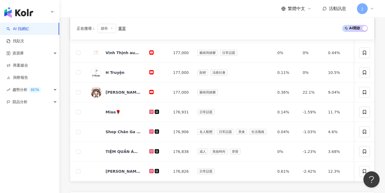
scroll to position [225, 0]
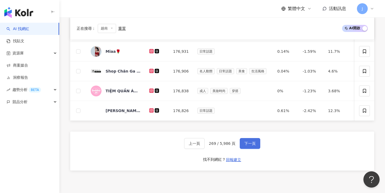
click at [254, 145] on span "下一頁" at bounding box center [249, 143] width 11 height 4
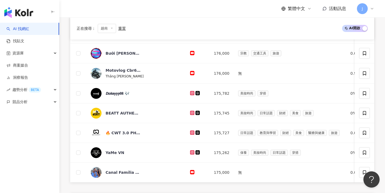
scroll to position [219, 0]
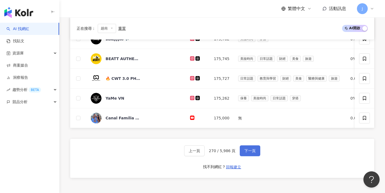
click at [253, 151] on button "下一頁" at bounding box center [250, 150] width 21 height 11
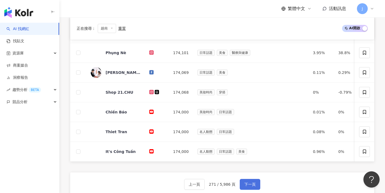
scroll to position [207, 0]
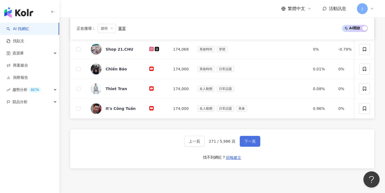
click at [247, 146] on button "下一頁" at bounding box center [250, 141] width 21 height 11
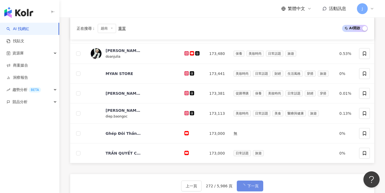
scroll to position [192, 0]
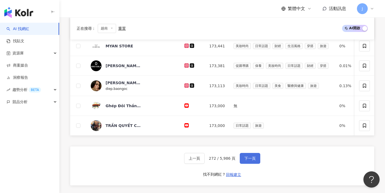
click at [248, 160] on span "下一頁" at bounding box center [249, 158] width 11 height 4
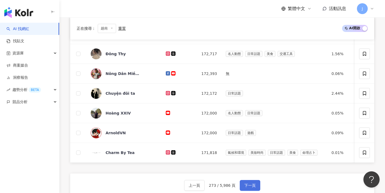
click at [249, 180] on button "下一頁" at bounding box center [250, 185] width 21 height 11
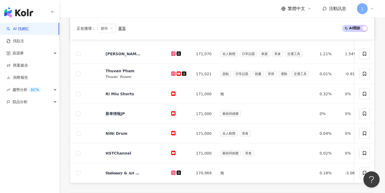
scroll to position [268, 0]
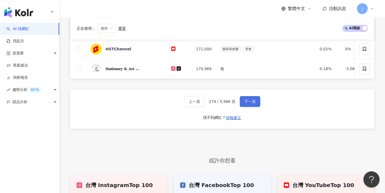
click at [246, 103] on span "下一頁" at bounding box center [249, 101] width 11 height 4
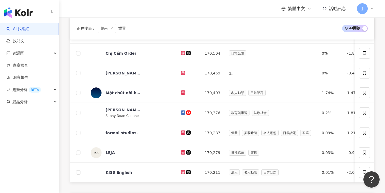
scroll to position [287, 0]
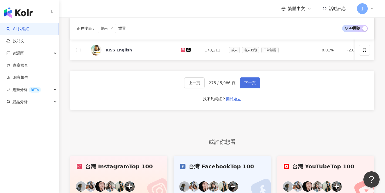
click at [242, 87] on button "下一頁" at bounding box center [250, 82] width 21 height 11
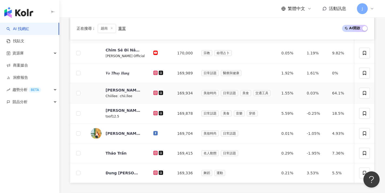
scroll to position [264, 0]
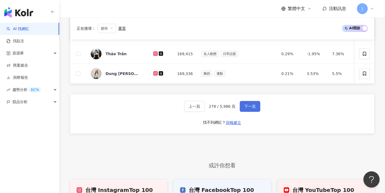
click at [241, 109] on button "下一頁" at bounding box center [250, 106] width 21 height 11
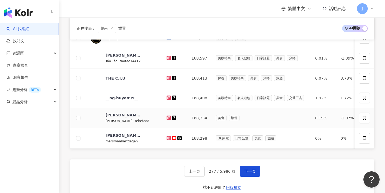
scroll to position [248, 0]
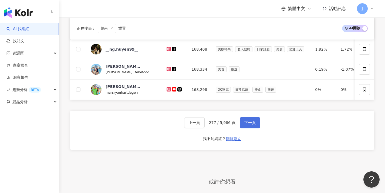
click at [246, 123] on button "下一頁" at bounding box center [250, 122] width 21 height 11
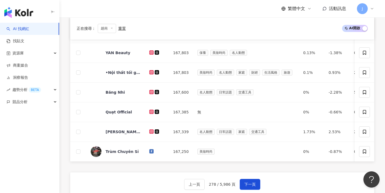
scroll to position [203, 0]
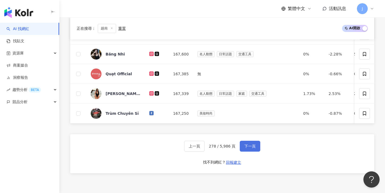
click at [247, 148] on span "下一頁" at bounding box center [249, 146] width 11 height 4
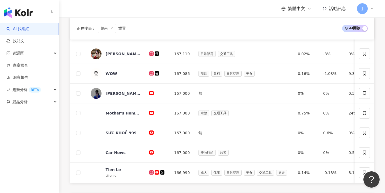
scroll to position [275, 0]
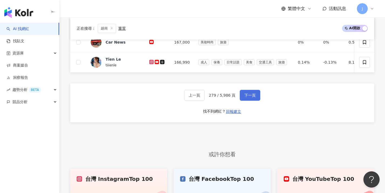
click at [258, 100] on button "下一頁" at bounding box center [250, 95] width 21 height 11
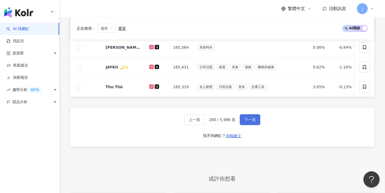
scroll to position [257, 0]
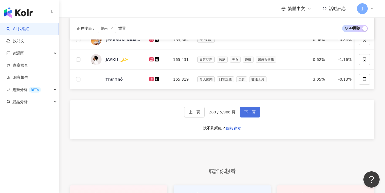
click at [253, 114] on span "下一頁" at bounding box center [249, 112] width 11 height 4
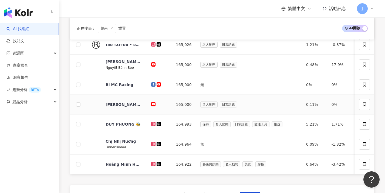
scroll to position [233, 0]
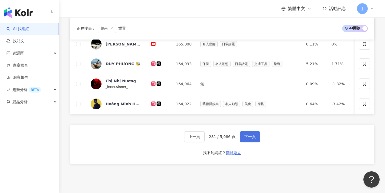
click at [253, 139] on span "下一頁" at bounding box center [249, 136] width 11 height 4
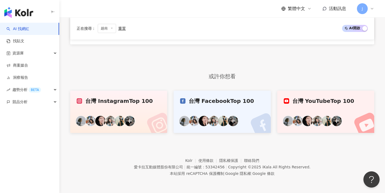
scroll to position [164, 0]
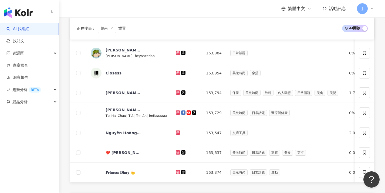
scroll to position [253, 0]
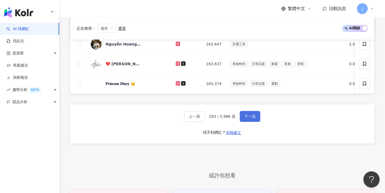
click at [255, 120] on button "下一頁" at bounding box center [250, 116] width 21 height 11
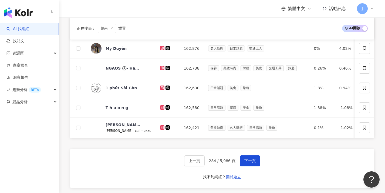
scroll to position [242, 0]
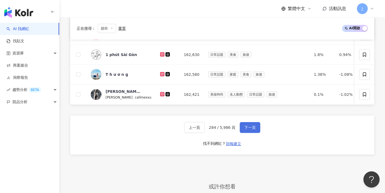
click at [256, 130] on button "下一頁" at bounding box center [250, 127] width 21 height 11
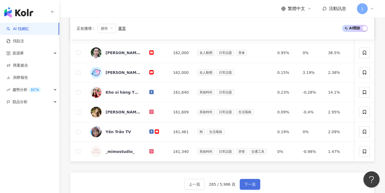
scroll to position [222, 0]
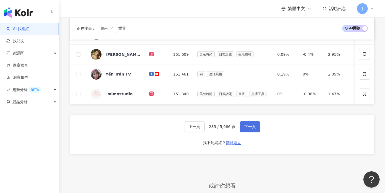
click at [255, 129] on button "下一頁" at bounding box center [250, 126] width 21 height 11
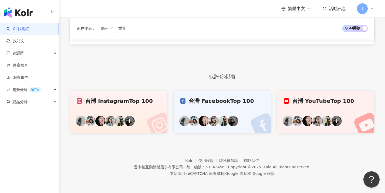
scroll to position [164, 0]
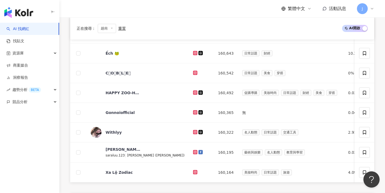
scroll to position [215, 0]
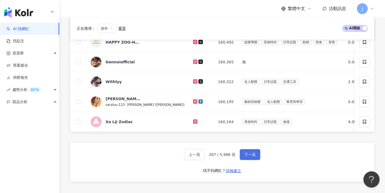
click at [256, 154] on button "下一頁" at bounding box center [250, 154] width 21 height 11
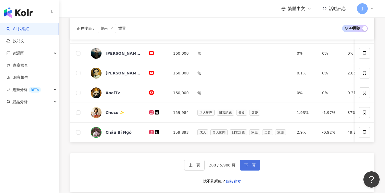
scroll to position [184, 0]
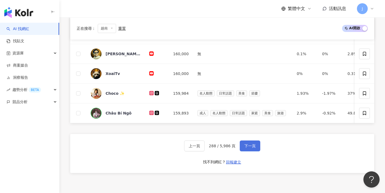
click at [255, 148] on span "下一頁" at bounding box center [249, 145] width 11 height 4
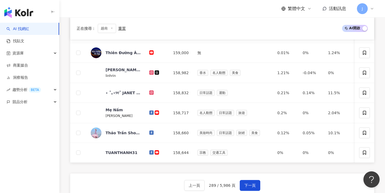
scroll to position [247, 0]
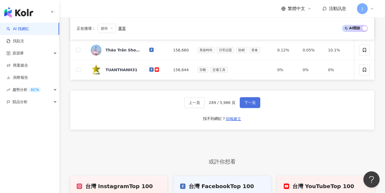
click at [251, 105] on span "下一頁" at bounding box center [249, 102] width 11 height 4
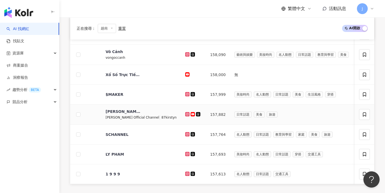
scroll to position [219, 0]
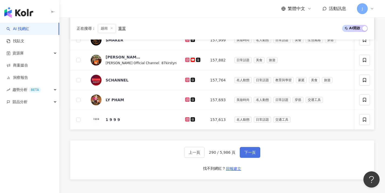
drag, startPoint x: 244, startPoint y: 156, endPoint x: 243, endPoint y: 153, distance: 2.9
click at [244, 154] on span "下一頁" at bounding box center [249, 152] width 11 height 4
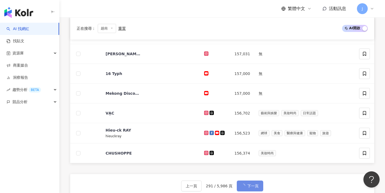
scroll to position [215, 0]
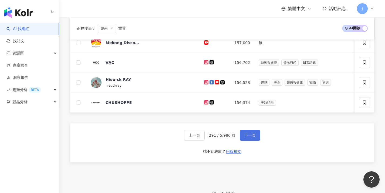
click at [247, 137] on span "下一頁" at bounding box center [249, 135] width 11 height 4
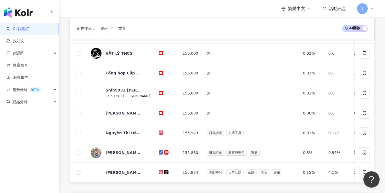
scroll to position [246, 0]
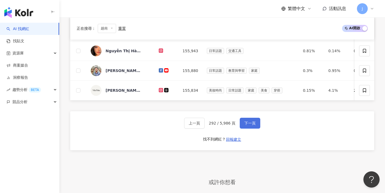
click at [250, 128] on button "下一頁" at bounding box center [250, 122] width 21 height 11
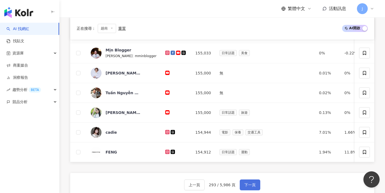
scroll to position [225, 0]
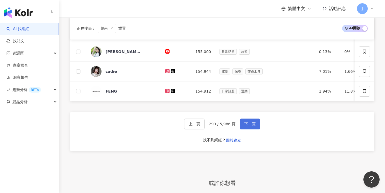
click at [249, 129] on button "下一頁" at bounding box center [250, 123] width 21 height 11
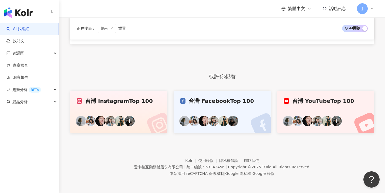
scroll to position [164, 0]
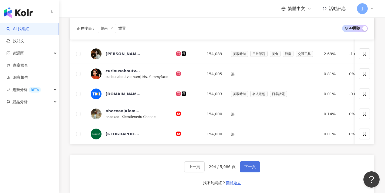
click at [248, 164] on span "下一頁" at bounding box center [249, 166] width 11 height 4
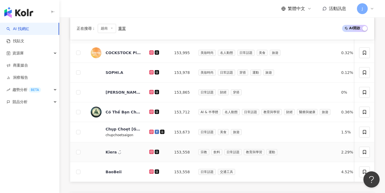
scroll to position [227, 0]
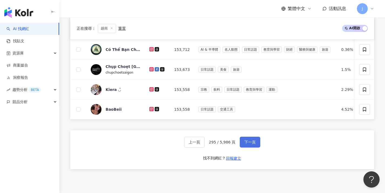
click at [247, 147] on button "下一頁" at bounding box center [250, 141] width 21 height 11
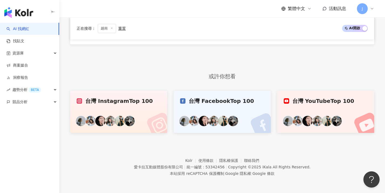
scroll to position [164, 0]
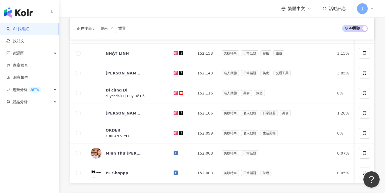
scroll to position [254, 0]
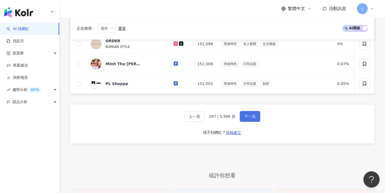
click at [248, 122] on button "下一頁" at bounding box center [250, 116] width 21 height 11
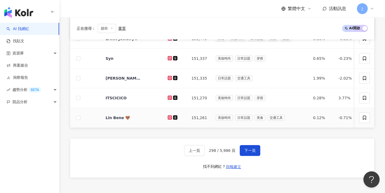
scroll to position [231, 0]
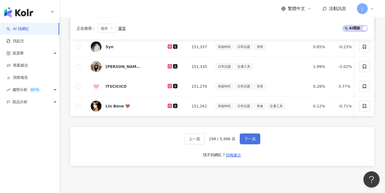
click at [245, 141] on span "下一頁" at bounding box center [249, 138] width 11 height 4
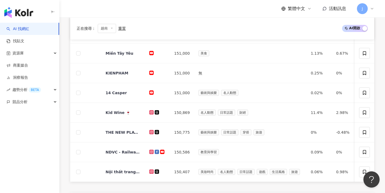
scroll to position [302, 0]
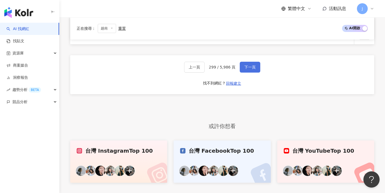
click at [247, 72] on button "下一頁" at bounding box center [250, 67] width 21 height 11
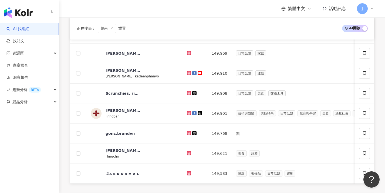
scroll to position [265, 0]
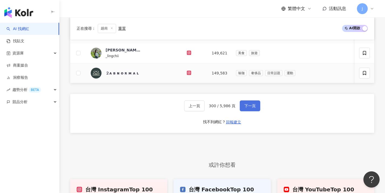
click at [250, 107] on button "下一頁" at bounding box center [250, 105] width 21 height 11
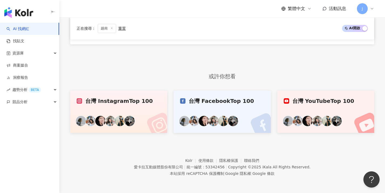
scroll to position [164, 0]
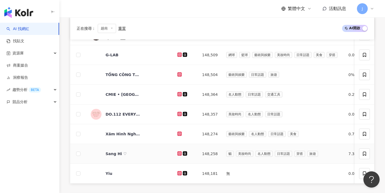
scroll to position [293, 0]
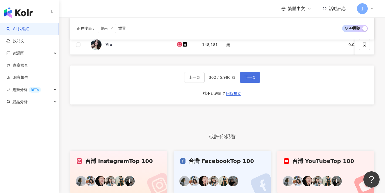
drag, startPoint x: 255, startPoint y: 80, endPoint x: 255, endPoint y: 83, distance: 3.3
click at [255, 79] on span "下一頁" at bounding box center [249, 77] width 11 height 4
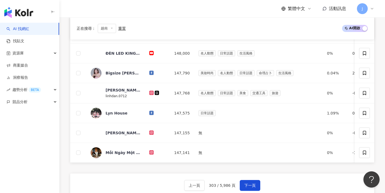
scroll to position [235, 0]
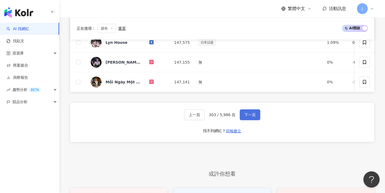
click at [250, 116] on span "下一頁" at bounding box center [249, 114] width 11 height 4
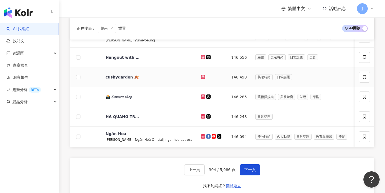
scroll to position [232, 0]
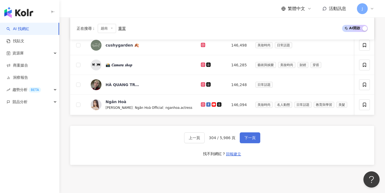
click at [251, 137] on button "下一頁" at bounding box center [250, 137] width 21 height 11
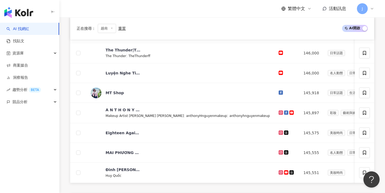
scroll to position [261, 0]
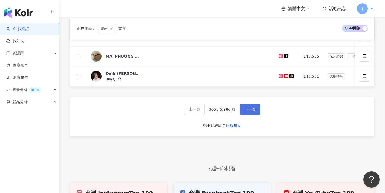
click at [260, 114] on button "下一頁" at bounding box center [250, 109] width 21 height 11
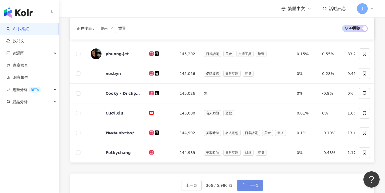
scroll to position [264, 0]
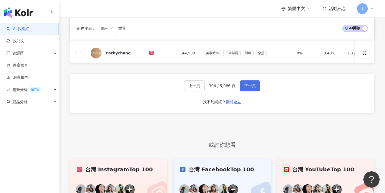
click at [252, 88] on span "下一頁" at bounding box center [249, 85] width 11 height 4
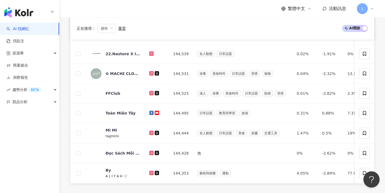
scroll to position [251, 0]
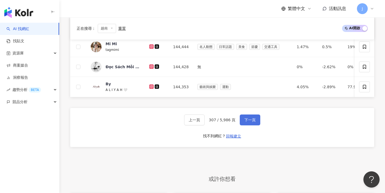
click at [254, 122] on span "下一頁" at bounding box center [249, 119] width 11 height 4
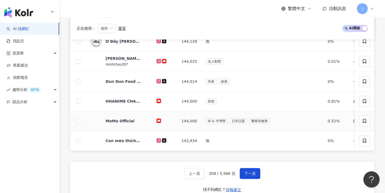
scroll to position [251, 0]
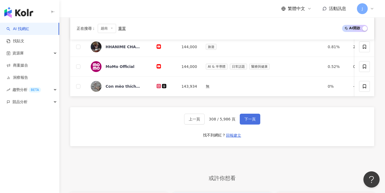
click at [253, 121] on span "下一頁" at bounding box center [249, 119] width 11 height 4
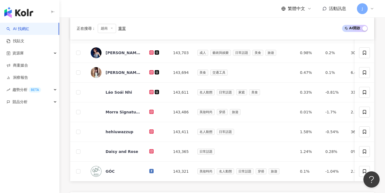
scroll to position [235, 0]
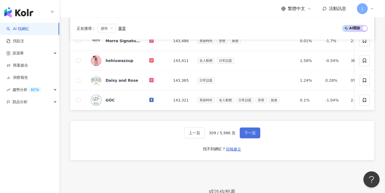
click at [250, 138] on button "下一頁" at bounding box center [250, 132] width 21 height 11
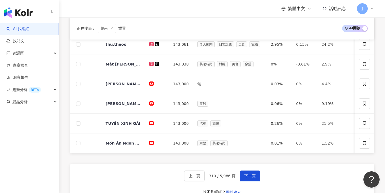
scroll to position [230, 0]
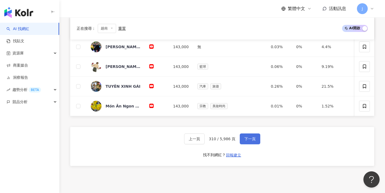
click at [250, 144] on button "下一頁" at bounding box center [250, 138] width 21 height 11
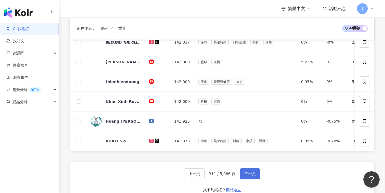
scroll to position [215, 0]
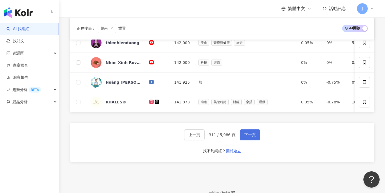
click at [253, 137] on span "下一頁" at bounding box center [249, 134] width 11 height 4
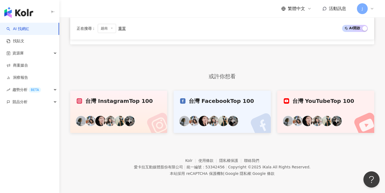
scroll to position [164, 0]
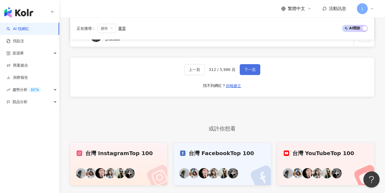
click at [251, 72] on span "下一頁" at bounding box center [249, 69] width 11 height 4
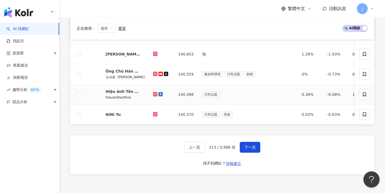
scroll to position [262, 0]
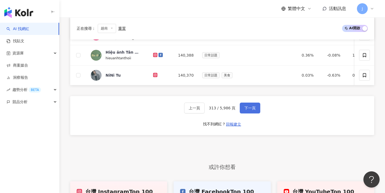
click at [249, 109] on span "下一頁" at bounding box center [249, 108] width 11 height 4
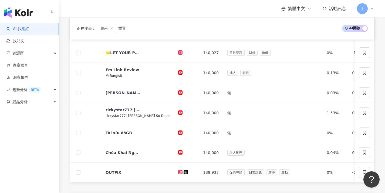
scroll to position [309, 0]
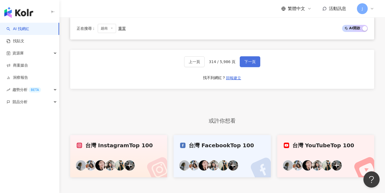
click at [253, 64] on span "下一頁" at bounding box center [249, 61] width 11 height 4
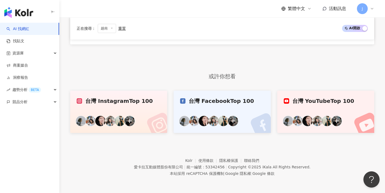
scroll to position [164, 0]
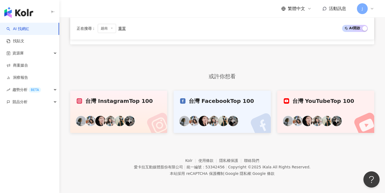
scroll to position [301, 0]
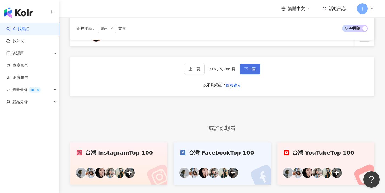
click at [255, 74] on button "下一頁" at bounding box center [250, 68] width 21 height 11
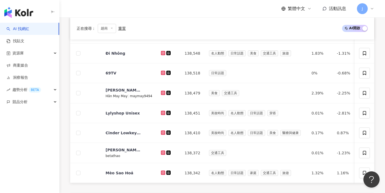
scroll to position [274, 0]
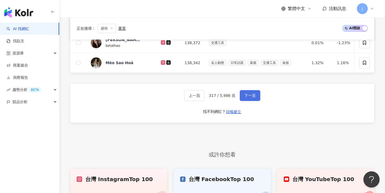
click at [255, 96] on button "下一頁" at bounding box center [250, 95] width 21 height 11
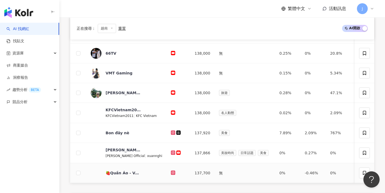
scroll to position [243, 0]
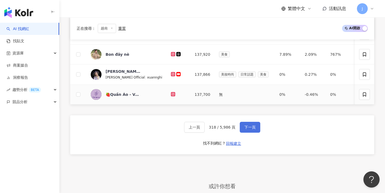
click at [244, 127] on button "下一頁" at bounding box center [250, 127] width 21 height 11
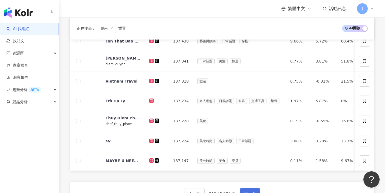
scroll to position [257, 0]
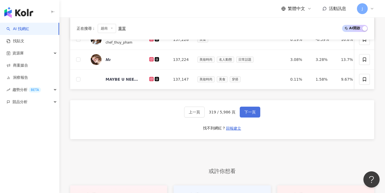
click at [254, 112] on button "下一頁" at bounding box center [250, 111] width 21 height 11
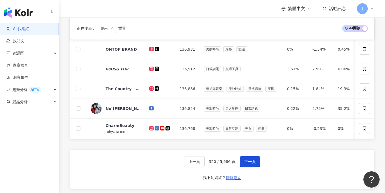
scroll to position [296, 0]
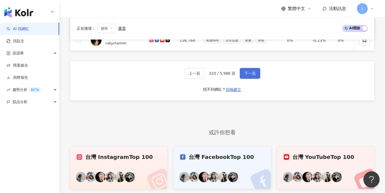
click at [254, 75] on span "下一頁" at bounding box center [249, 73] width 11 height 4
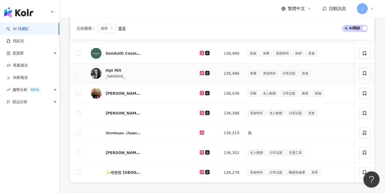
scroll to position [267, 0]
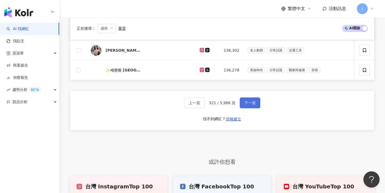
click at [255, 108] on button "下一頁" at bounding box center [250, 102] width 21 height 11
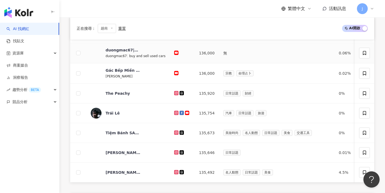
scroll to position [208, 0]
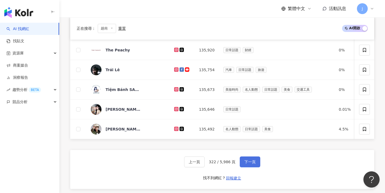
click at [252, 167] on button "下一頁" at bounding box center [250, 161] width 21 height 11
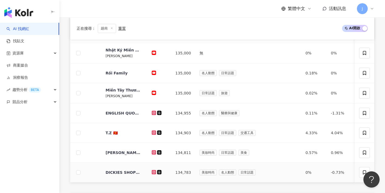
scroll to position [254, 0]
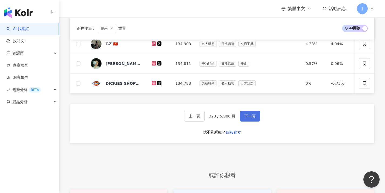
click at [245, 118] on span "下一頁" at bounding box center [249, 116] width 11 height 4
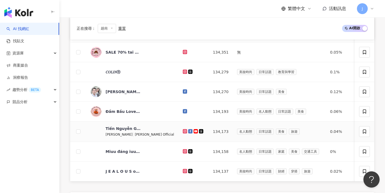
scroll to position [212, 0]
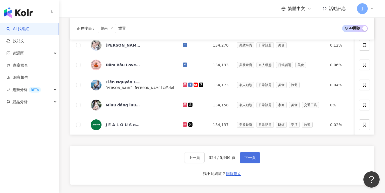
click at [256, 161] on button "下一頁" at bounding box center [250, 157] width 21 height 11
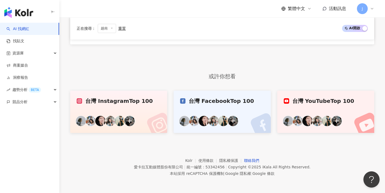
scroll to position [164, 0]
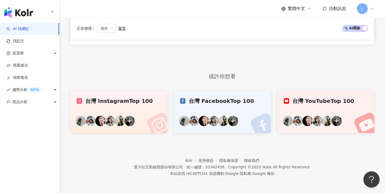
scroll to position [308, 0]
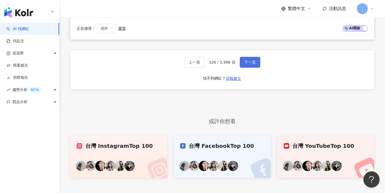
click at [255, 68] on button "下一頁" at bounding box center [250, 62] width 21 height 11
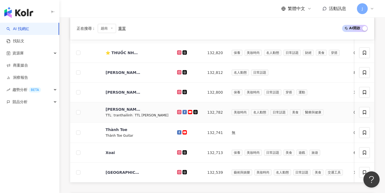
scroll to position [201, 0]
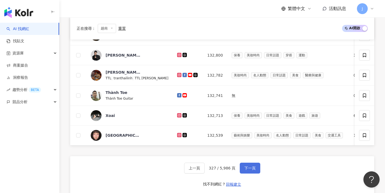
click at [251, 170] on span "下一頁" at bounding box center [249, 168] width 11 height 4
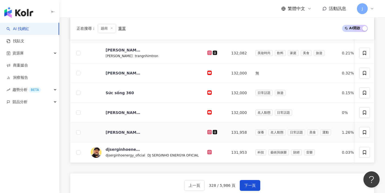
scroll to position [216, 0]
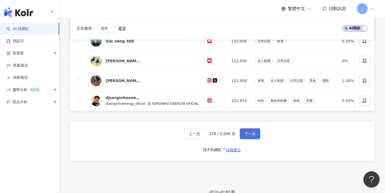
click at [252, 134] on button "下一頁" at bounding box center [250, 133] width 21 height 11
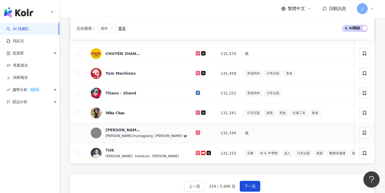
scroll to position [227, 0]
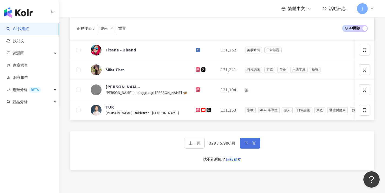
click at [257, 146] on button "下一頁" at bounding box center [250, 142] width 21 height 11
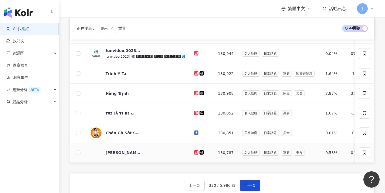
scroll to position [205, 0]
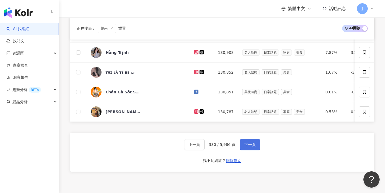
click at [256, 145] on button "下一頁" at bounding box center [250, 144] width 21 height 11
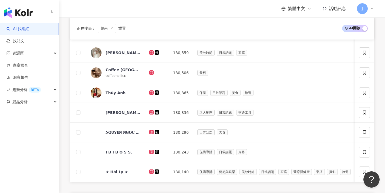
scroll to position [234, 0]
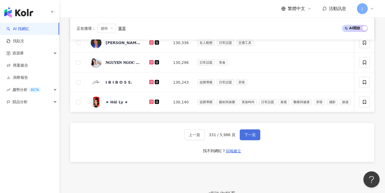
click at [255, 140] on button "下一頁" at bounding box center [250, 134] width 21 height 11
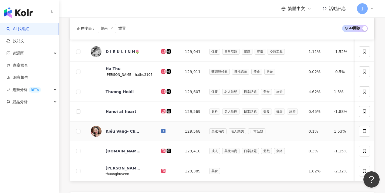
scroll to position [264, 0]
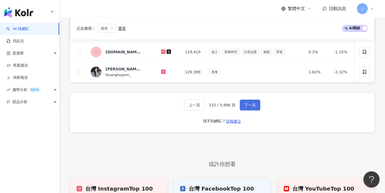
click at [253, 107] on span "下一頁" at bounding box center [249, 105] width 11 height 4
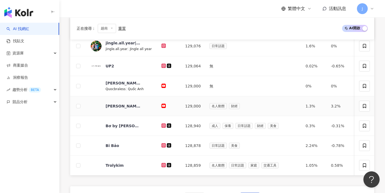
scroll to position [213, 0]
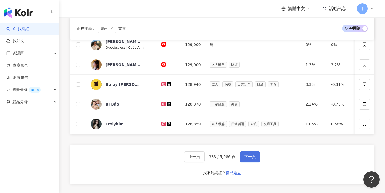
click at [252, 159] on span "下一頁" at bounding box center [249, 156] width 11 height 4
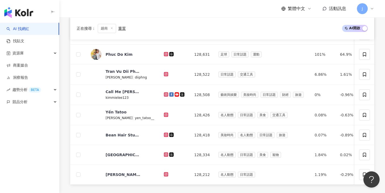
scroll to position [227, 0]
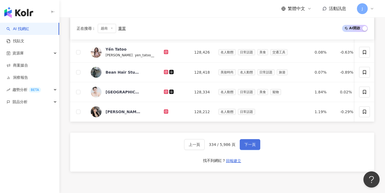
click at [250, 146] on span "下一頁" at bounding box center [249, 144] width 11 height 4
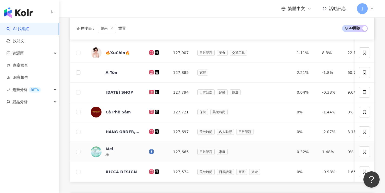
scroll to position [240, 0]
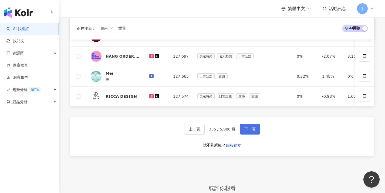
click at [250, 131] on span "下一頁" at bounding box center [249, 129] width 11 height 4
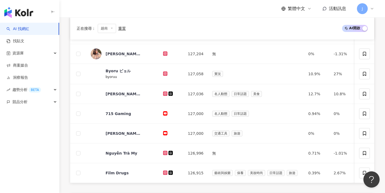
scroll to position [252, 0]
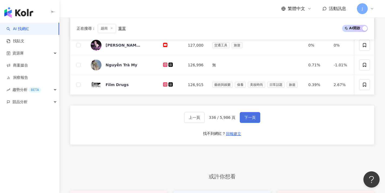
click at [256, 123] on button "下一頁" at bounding box center [250, 117] width 21 height 11
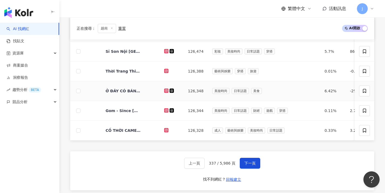
scroll to position [264, 0]
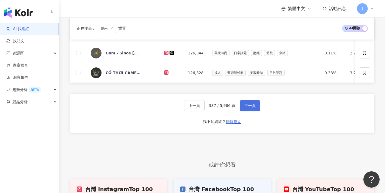
click at [256, 111] on button "下一頁" at bounding box center [250, 105] width 21 height 11
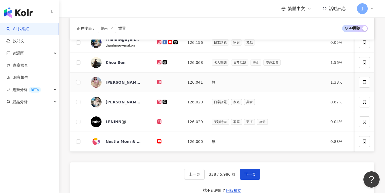
scroll to position [235, 0]
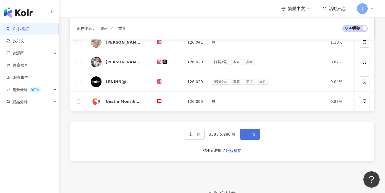
click at [259, 137] on button "下一頁" at bounding box center [250, 134] width 21 height 11
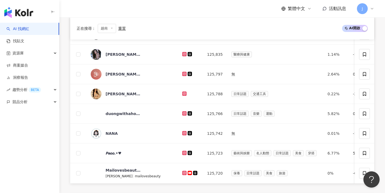
scroll to position [260, 0]
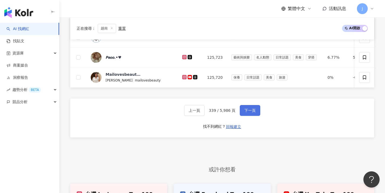
click at [246, 110] on button "下一頁" at bounding box center [250, 110] width 21 height 11
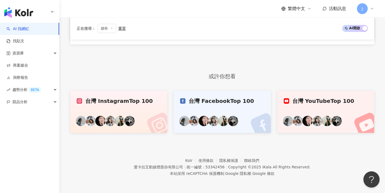
scroll to position [164, 0]
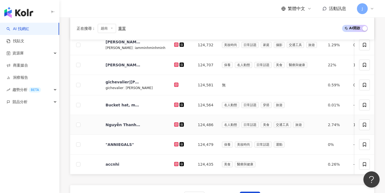
scroll to position [226, 0]
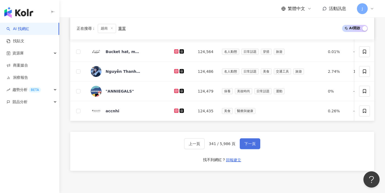
click at [250, 144] on button "下一頁" at bounding box center [250, 143] width 21 height 11
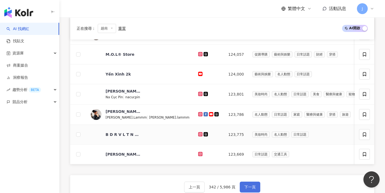
scroll to position [208, 0]
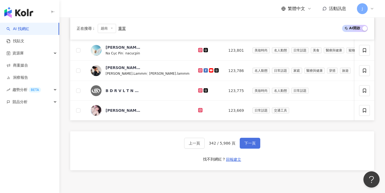
click at [251, 145] on span "下一頁" at bounding box center [249, 143] width 11 height 4
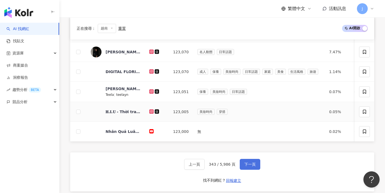
scroll to position [206, 0]
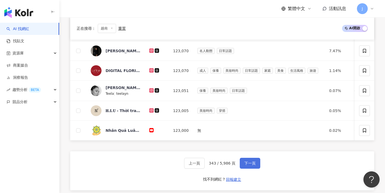
click at [253, 163] on button "下一頁" at bounding box center [250, 162] width 21 height 11
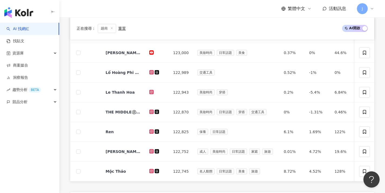
scroll to position [243, 0]
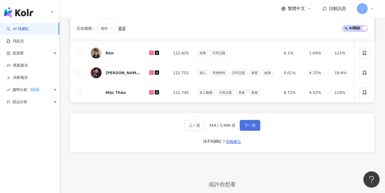
click at [253, 127] on span "下一頁" at bounding box center [249, 125] width 11 height 4
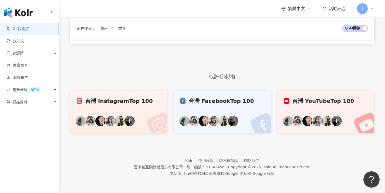
scroll to position [164, 0]
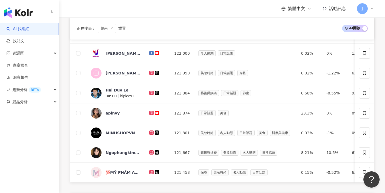
scroll to position [212, 0]
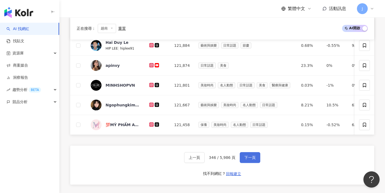
click at [255, 159] on span "下一頁" at bounding box center [249, 157] width 11 height 4
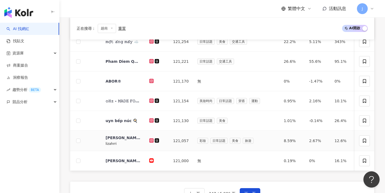
scroll to position [276, 0]
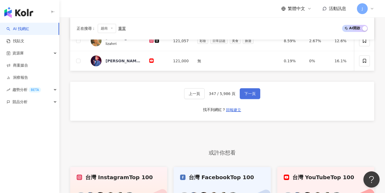
click at [252, 99] on button "下一頁" at bounding box center [250, 93] width 21 height 11
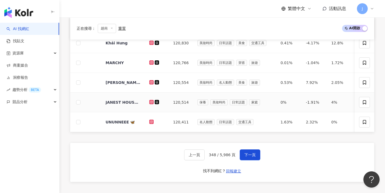
scroll to position [261, 0]
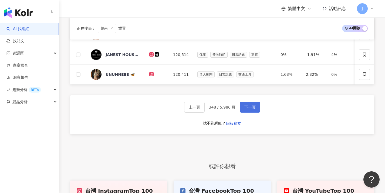
click at [254, 112] on button "下一頁" at bounding box center [250, 107] width 21 height 11
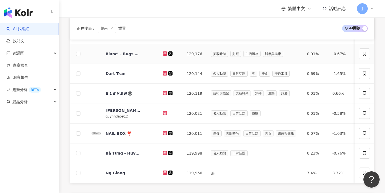
scroll to position [221, 0]
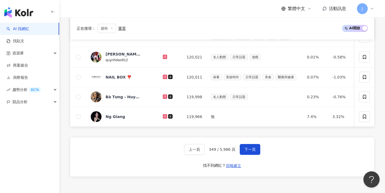
drag, startPoint x: 250, startPoint y: 154, endPoint x: 262, endPoint y: 146, distance: 14.2
click at [251, 151] on span "下一頁" at bounding box center [249, 149] width 11 height 4
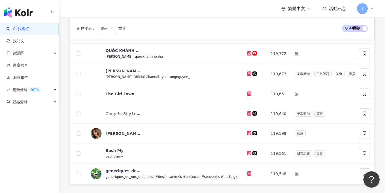
scroll to position [215, 0]
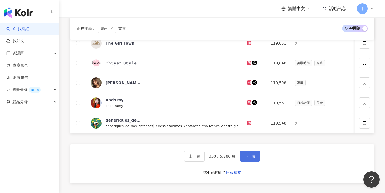
click at [255, 158] on span "下一頁" at bounding box center [249, 156] width 11 height 4
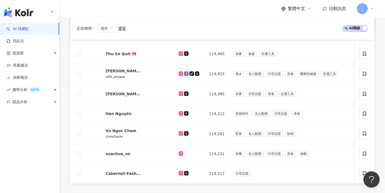
scroll to position [202, 0]
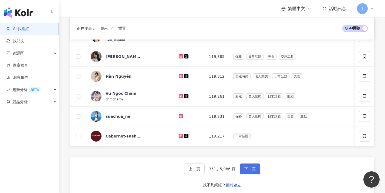
click at [250, 174] on button "下一頁" at bounding box center [250, 168] width 21 height 11
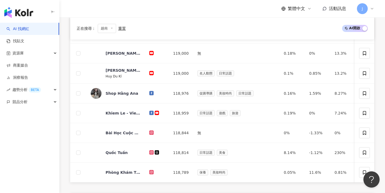
scroll to position [206, 0]
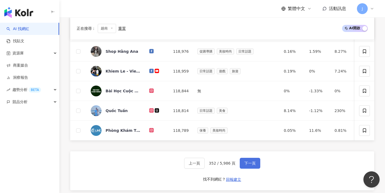
click at [252, 168] on button "下一頁" at bounding box center [250, 162] width 21 height 11
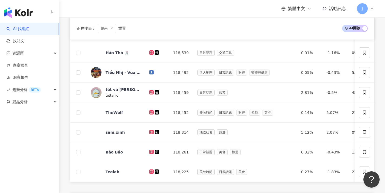
scroll to position [224, 0]
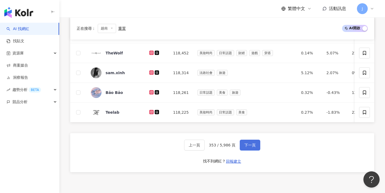
click at [252, 142] on div "上一頁 353 / 5,986 頁 下一頁 找不到網紅？ 回報建立" at bounding box center [222, 152] width 304 height 39
click at [251, 146] on button "下一頁" at bounding box center [250, 144] width 21 height 11
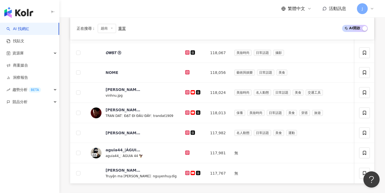
scroll to position [211, 0]
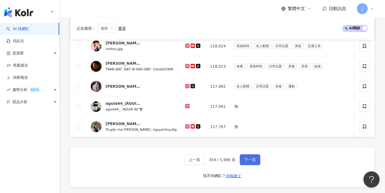
click at [248, 160] on button "下一頁" at bounding box center [250, 159] width 21 height 11
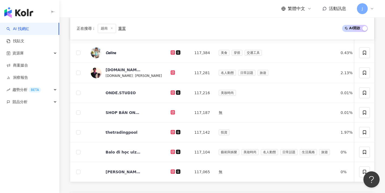
scroll to position [218, 0]
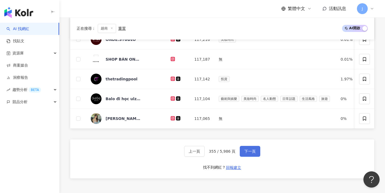
click at [248, 156] on button "下一頁" at bounding box center [250, 151] width 21 height 11
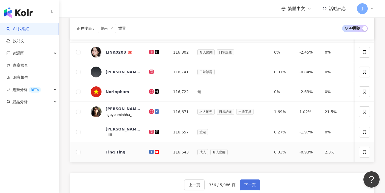
scroll to position [202, 0]
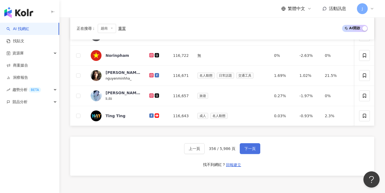
click at [249, 150] on span "下一頁" at bounding box center [249, 148] width 11 height 4
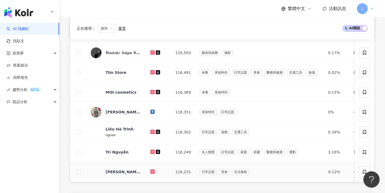
scroll to position [204, 0]
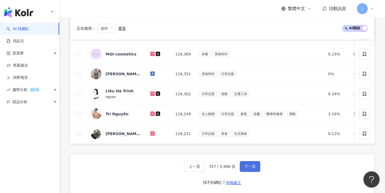
click at [256, 171] on button "下一頁" at bounding box center [250, 166] width 21 height 11
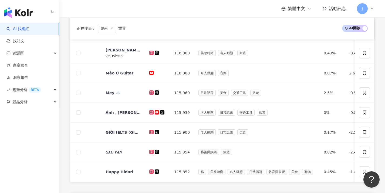
scroll to position [205, 0]
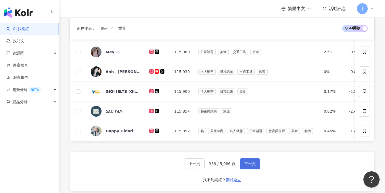
click at [253, 166] on span "下一頁" at bounding box center [249, 163] width 11 height 4
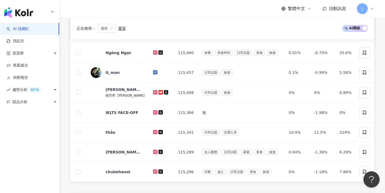
scroll to position [209, 0]
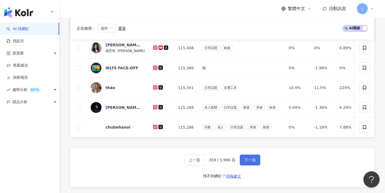
click at [252, 162] on span "下一頁" at bounding box center [249, 159] width 11 height 4
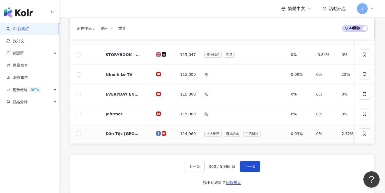
scroll to position [241, 0]
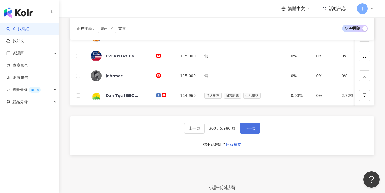
click at [251, 133] on button "下一頁" at bounding box center [250, 128] width 21 height 11
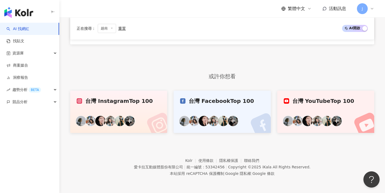
scroll to position [164, 0]
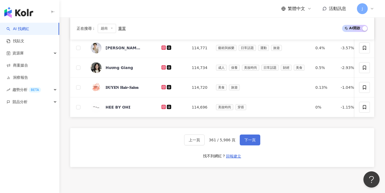
click at [249, 142] on span "下一頁" at bounding box center [249, 139] width 11 height 4
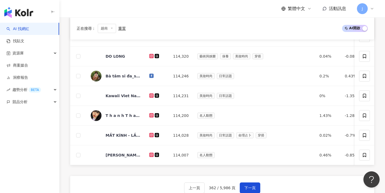
scroll to position [236, 0]
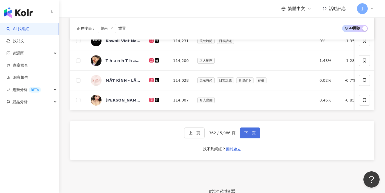
click at [249, 138] on button "下一頁" at bounding box center [250, 132] width 21 height 11
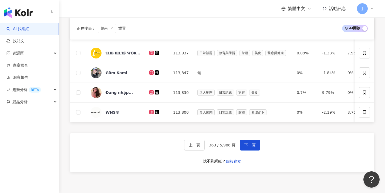
scroll to position [233, 0]
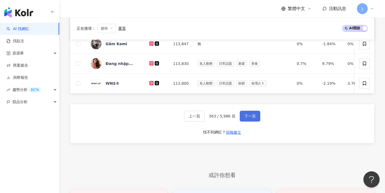
click at [246, 121] on button "下一頁" at bounding box center [250, 115] width 21 height 11
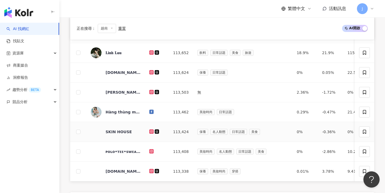
scroll to position [224, 0]
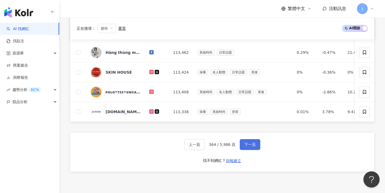
click at [245, 146] on span "下一頁" at bounding box center [249, 144] width 11 height 4
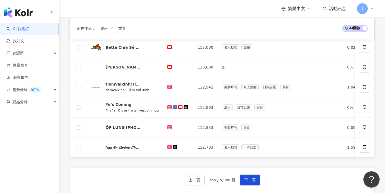
scroll to position [206, 0]
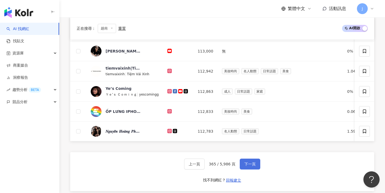
click at [247, 165] on span "下一頁" at bounding box center [249, 163] width 11 height 4
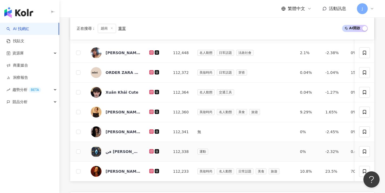
scroll to position [278, 0]
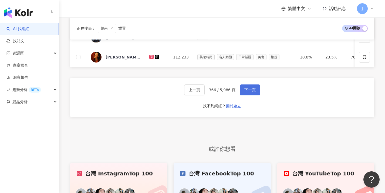
click at [247, 95] on button "下一頁" at bounding box center [250, 89] width 21 height 11
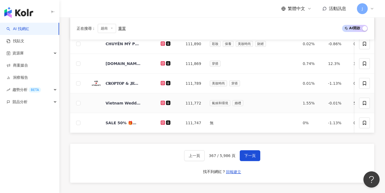
scroll to position [260, 0]
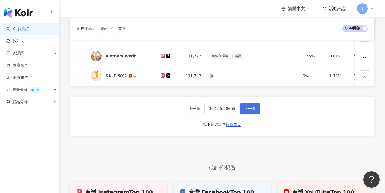
click at [248, 114] on button "下一頁" at bounding box center [250, 108] width 21 height 11
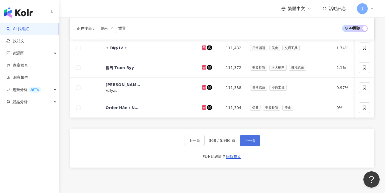
scroll to position [235, 0]
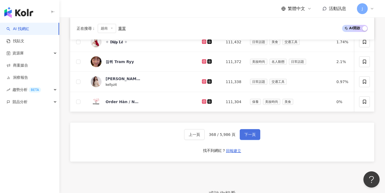
click at [251, 136] on span "下一頁" at bounding box center [249, 134] width 11 height 4
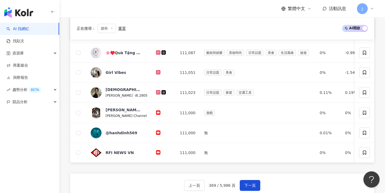
scroll to position [205, 0]
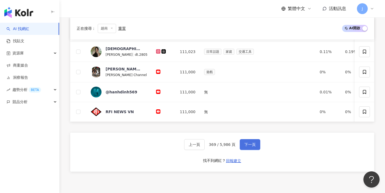
click at [251, 145] on button "下一頁" at bounding box center [250, 144] width 21 height 11
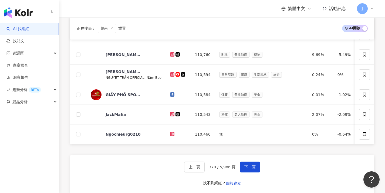
scroll to position [216, 0]
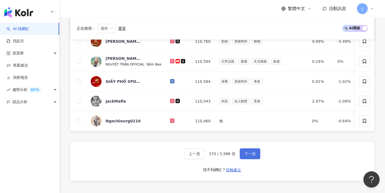
click at [250, 154] on button "下一頁" at bounding box center [250, 153] width 21 height 11
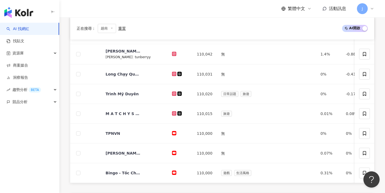
scroll to position [225, 0]
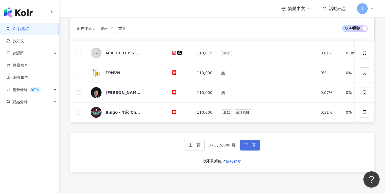
click at [251, 147] on span "下一頁" at bounding box center [249, 145] width 11 height 4
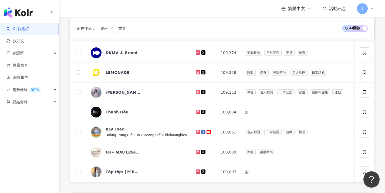
scroll to position [246, 0]
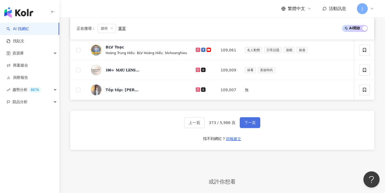
click at [254, 128] on button "下一頁" at bounding box center [250, 122] width 21 height 11
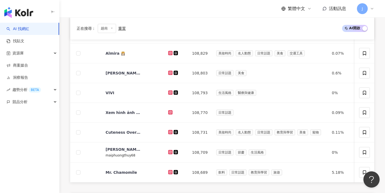
scroll to position [248, 0]
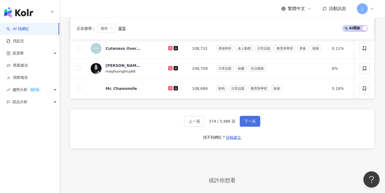
click at [253, 126] on button "下一頁" at bounding box center [250, 121] width 21 height 11
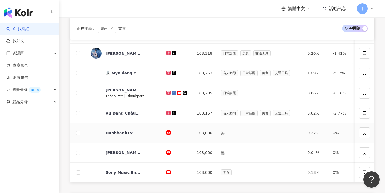
scroll to position [200, 0]
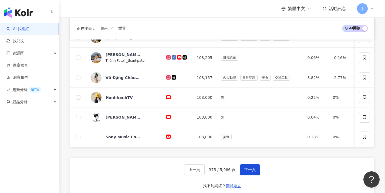
click at [250, 167] on div "上一頁 375 / 5,986 頁 下一頁 找不到網紅？ 回報建立" at bounding box center [222, 176] width 304 height 39
click at [251, 170] on button "下一頁" at bounding box center [250, 169] width 21 height 11
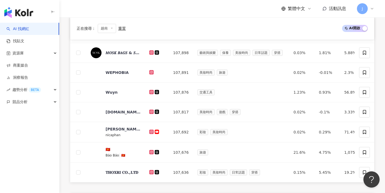
scroll to position [211, 0]
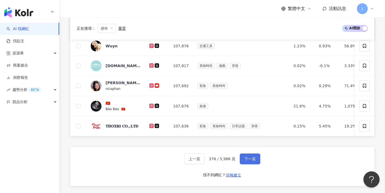
click at [251, 164] on button "下一頁" at bounding box center [250, 158] width 21 height 11
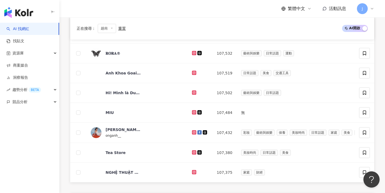
scroll to position [209, 0]
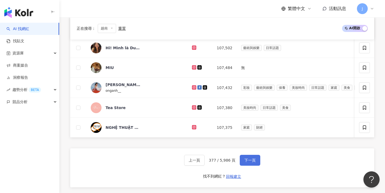
click at [256, 154] on button "下一頁" at bounding box center [250, 159] width 21 height 11
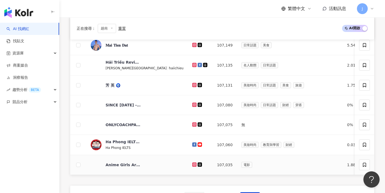
scroll to position [231, 0]
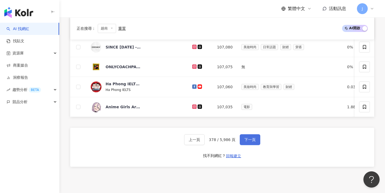
click at [254, 145] on button "下一頁" at bounding box center [250, 139] width 21 height 11
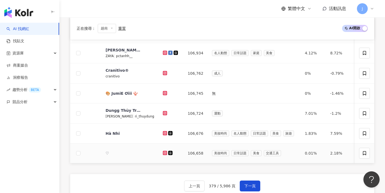
scroll to position [206, 0]
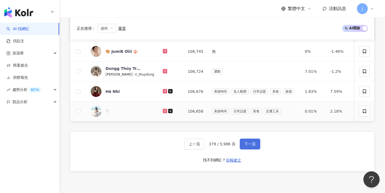
click at [255, 146] on span "下一頁" at bounding box center [249, 144] width 11 height 4
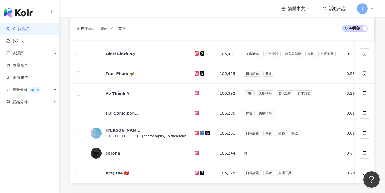
scroll to position [208, 0]
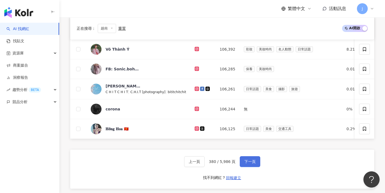
click at [253, 163] on span "下一頁" at bounding box center [249, 161] width 11 height 4
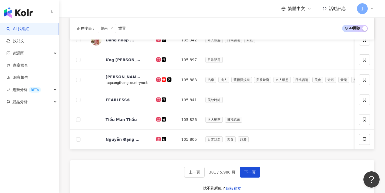
scroll to position [202, 0]
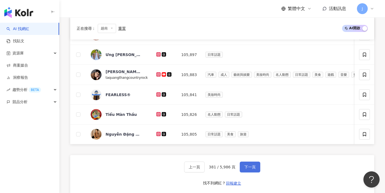
click at [254, 169] on span "下一頁" at bounding box center [249, 166] width 11 height 4
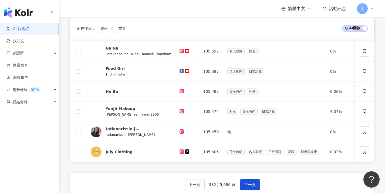
scroll to position [209, 0]
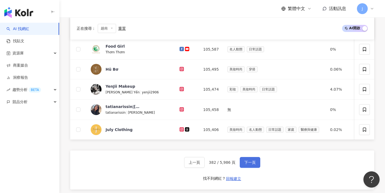
click at [253, 167] on button "下一頁" at bounding box center [250, 162] width 21 height 11
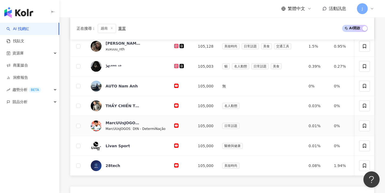
scroll to position [200, 0]
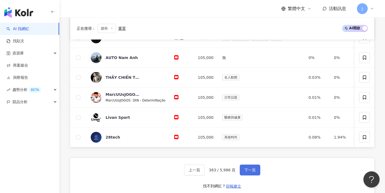
click at [246, 170] on button "下一頁" at bounding box center [250, 169] width 21 height 11
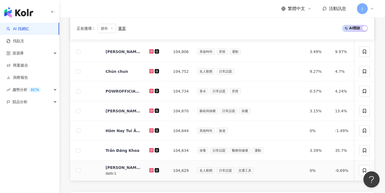
scroll to position [224, 0]
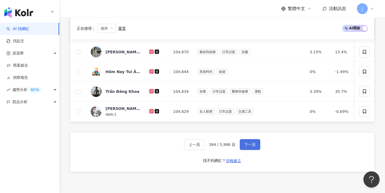
click at [257, 150] on button "下一頁" at bounding box center [250, 144] width 21 height 11
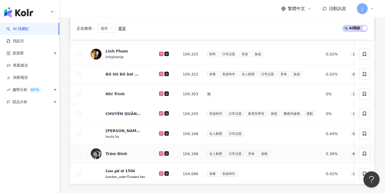
scroll to position [223, 0]
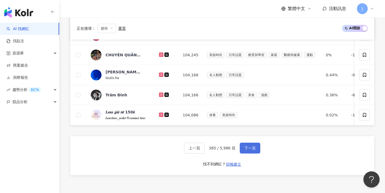
click at [252, 150] on span "下一頁" at bounding box center [249, 148] width 11 height 4
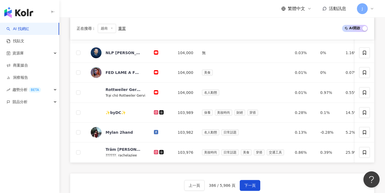
scroll to position [205, 0]
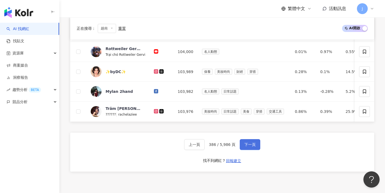
click at [248, 150] on button "下一頁" at bounding box center [250, 144] width 21 height 11
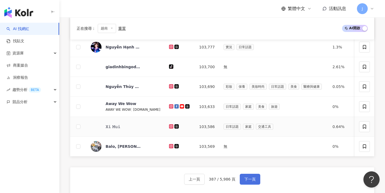
scroll to position [199, 0]
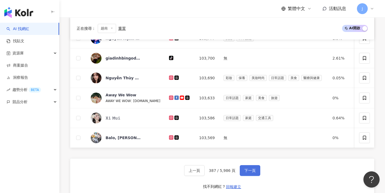
click at [251, 169] on button "下一頁" at bounding box center [250, 170] width 21 height 11
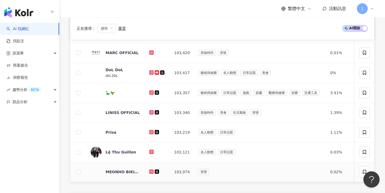
scroll to position [186, 0]
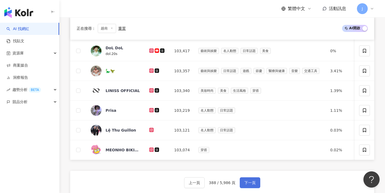
click at [247, 184] on span "下一頁" at bounding box center [249, 182] width 11 height 4
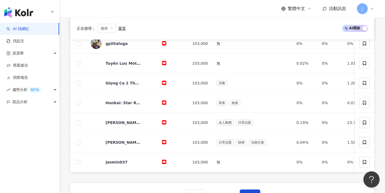
scroll to position [202, 0]
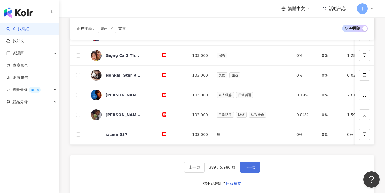
click at [245, 172] on button "下一頁" at bounding box center [250, 166] width 21 height 11
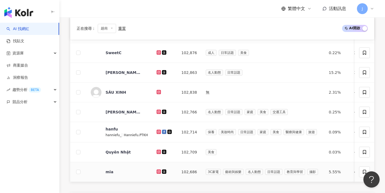
scroll to position [205, 0]
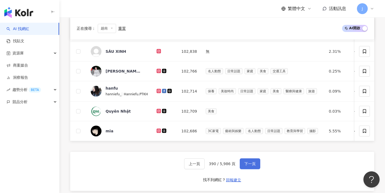
click at [249, 166] on span "下一頁" at bounding box center [249, 163] width 11 height 4
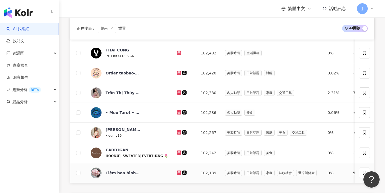
scroll to position [188, 0]
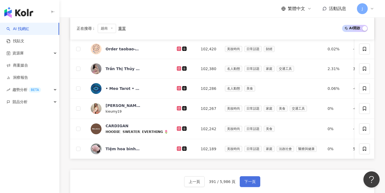
click at [248, 181] on button "下一頁" at bounding box center [250, 181] width 21 height 11
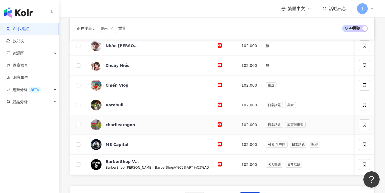
scroll to position [242, 0]
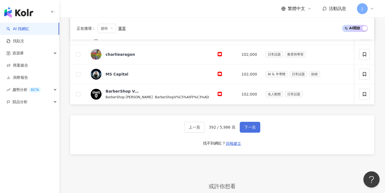
click at [250, 132] on button "下一頁" at bounding box center [250, 127] width 21 height 11
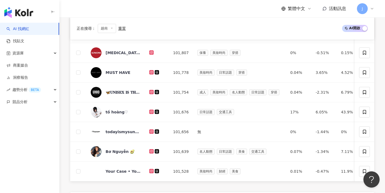
scroll to position [216, 0]
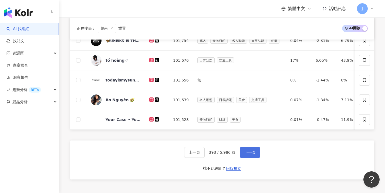
click at [249, 154] on span "下一頁" at bounding box center [249, 152] width 11 height 4
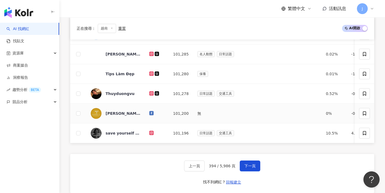
scroll to position [243, 0]
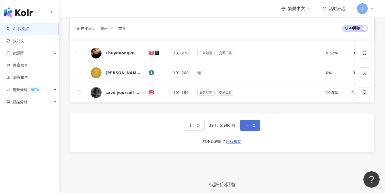
click at [250, 126] on span "下一頁" at bounding box center [249, 125] width 11 height 4
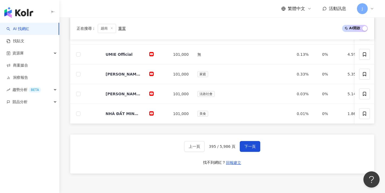
scroll to position [258, 0]
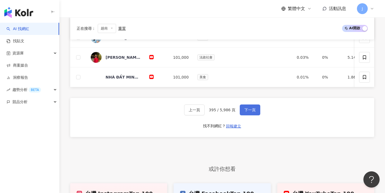
click at [255, 115] on button "下一頁" at bounding box center [250, 109] width 21 height 11
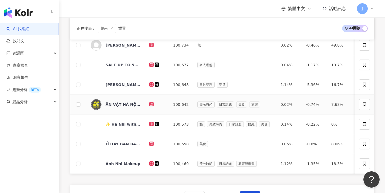
scroll to position [210, 0]
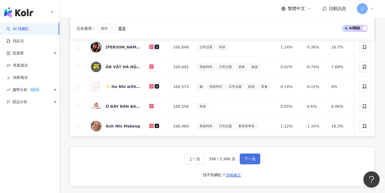
click at [249, 161] on span "下一頁" at bounding box center [249, 158] width 11 height 4
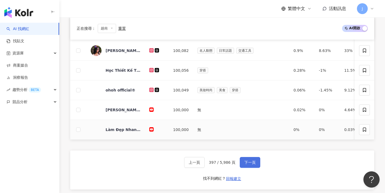
scroll to position [187, 0]
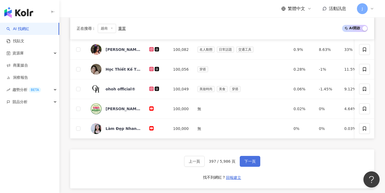
click at [247, 163] on span "下一頁" at bounding box center [249, 161] width 11 height 4
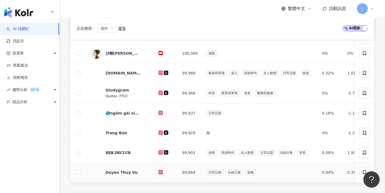
scroll to position [285, 0]
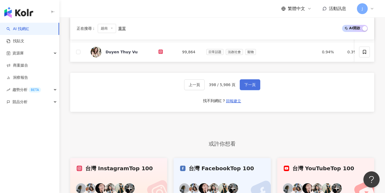
click at [256, 90] on button "下一頁" at bounding box center [250, 84] width 21 height 11
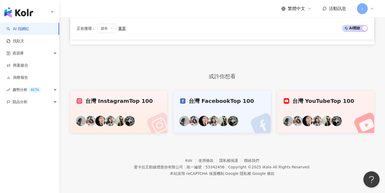
scroll to position [164, 0]
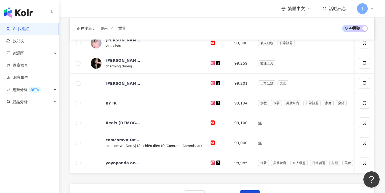
scroll to position [236, 0]
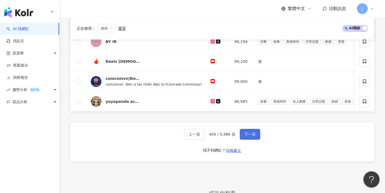
click at [256, 139] on button "下一頁" at bounding box center [250, 134] width 21 height 11
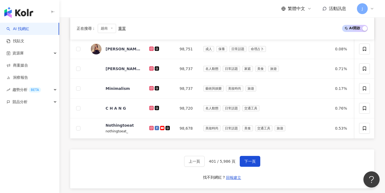
scroll to position [270, 0]
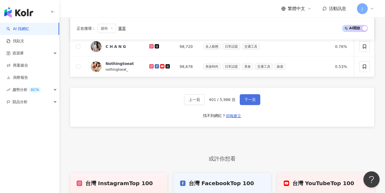
click at [250, 105] on button "下一頁" at bounding box center [250, 99] width 21 height 11
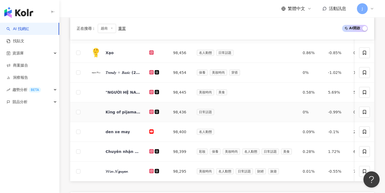
scroll to position [231, 0]
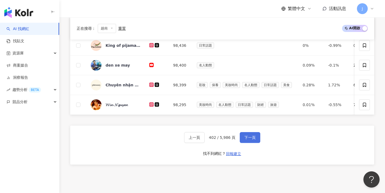
click at [255, 139] on span "下一頁" at bounding box center [249, 137] width 11 height 4
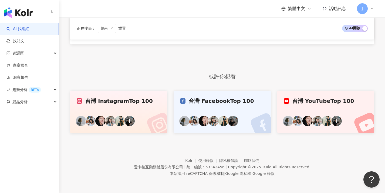
scroll to position [164, 0]
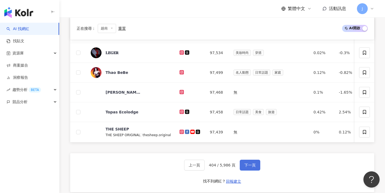
scroll to position [188, 0]
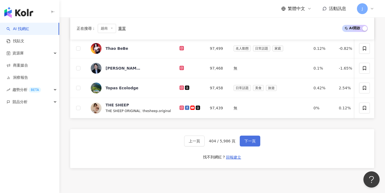
click at [257, 145] on button "下一頁" at bounding box center [250, 140] width 21 height 11
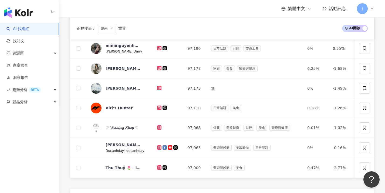
scroll to position [204, 0]
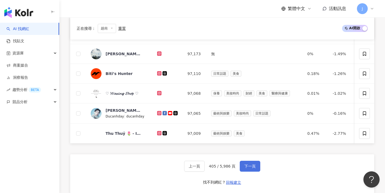
click at [252, 167] on span "下一頁" at bounding box center [249, 166] width 11 height 4
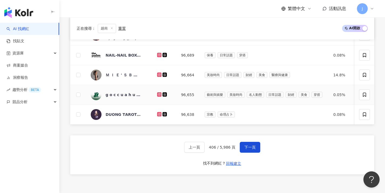
scroll to position [246, 0]
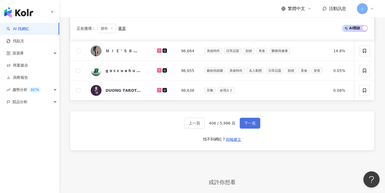
click at [256, 128] on button "下一頁" at bounding box center [250, 122] width 21 height 11
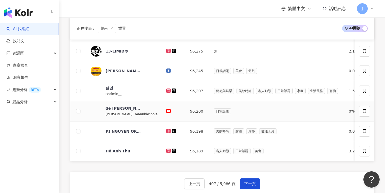
scroll to position [213, 0]
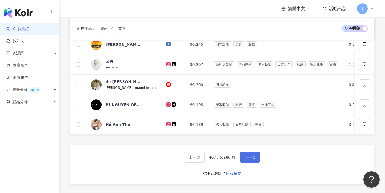
click at [252, 159] on span "下一頁" at bounding box center [249, 157] width 11 height 4
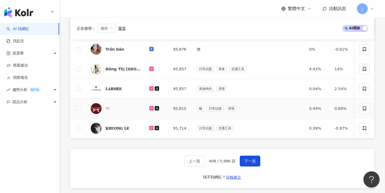
scroll to position [260, 0]
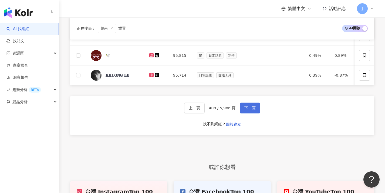
click at [254, 110] on span "下一頁" at bounding box center [249, 108] width 11 height 4
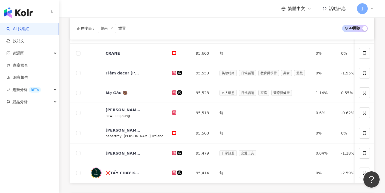
scroll to position [201, 0]
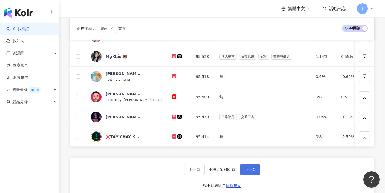
click at [247, 171] on span "下一頁" at bounding box center [249, 169] width 11 height 4
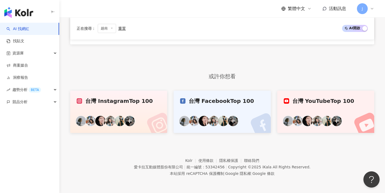
scroll to position [164, 0]
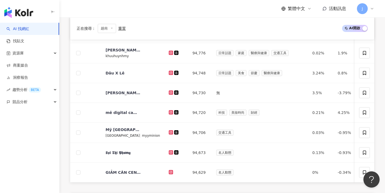
scroll to position [242, 0]
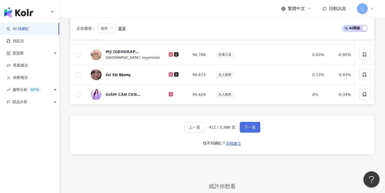
click at [255, 132] on button "下一頁" at bounding box center [250, 127] width 21 height 11
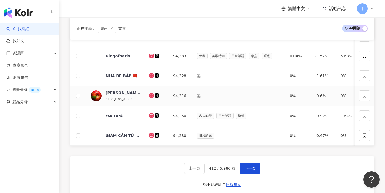
scroll to position [214, 0]
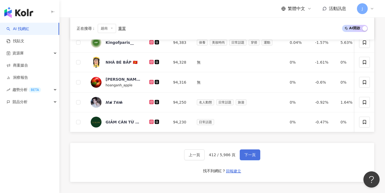
click at [248, 157] on span "下一頁" at bounding box center [249, 154] width 11 height 4
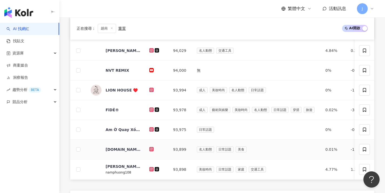
scroll to position [229, 0]
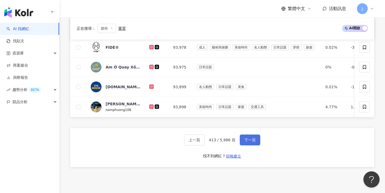
click at [256, 145] on button "下一頁" at bounding box center [250, 139] width 21 height 11
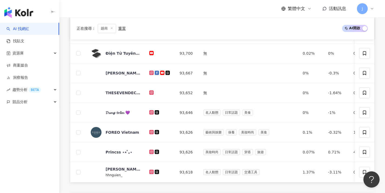
scroll to position [209, 0]
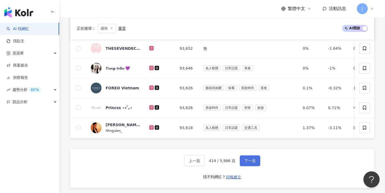
click at [253, 162] on span "下一頁" at bounding box center [249, 160] width 11 height 4
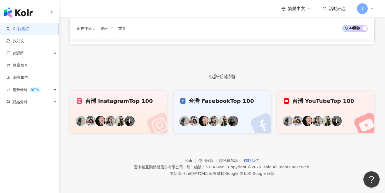
scroll to position [164, 0]
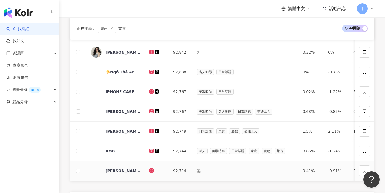
scroll to position [199, 0]
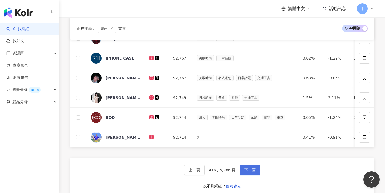
click at [248, 170] on button "下一頁" at bounding box center [250, 169] width 21 height 11
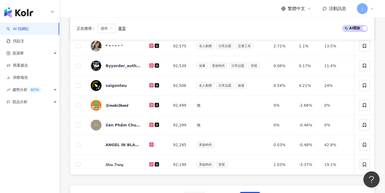
scroll to position [285, 0]
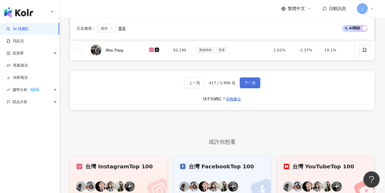
click at [247, 84] on button "下一頁" at bounding box center [250, 82] width 21 height 11
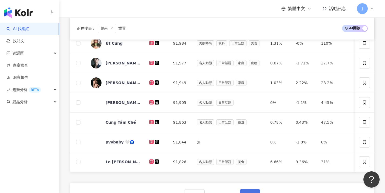
scroll to position [258, 0]
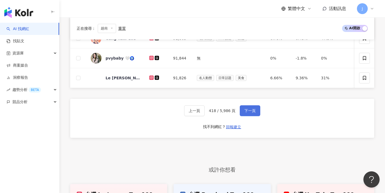
click at [252, 113] on span "下一頁" at bounding box center [249, 110] width 11 height 4
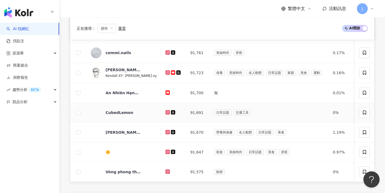
scroll to position [267, 0]
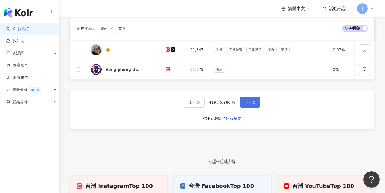
click at [254, 104] on span "下一頁" at bounding box center [249, 102] width 11 height 4
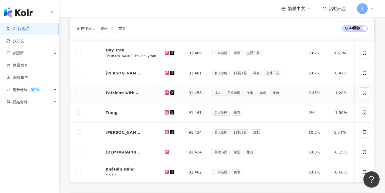
scroll to position [294, 0]
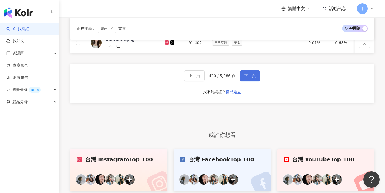
drag, startPoint x: 246, startPoint y: 79, endPoint x: 248, endPoint y: 83, distance: 4.1
click at [246, 78] on span "下一頁" at bounding box center [249, 75] width 11 height 4
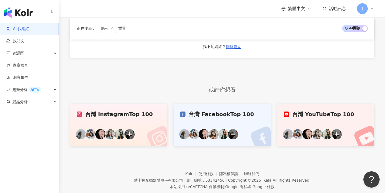
scroll to position [316, 0]
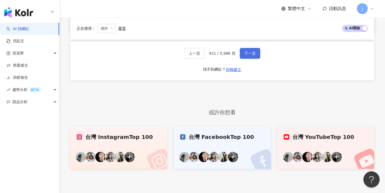
click at [246, 54] on button "下一頁" at bounding box center [250, 53] width 21 height 11
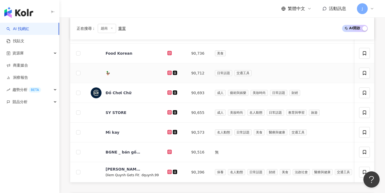
scroll to position [251, 0]
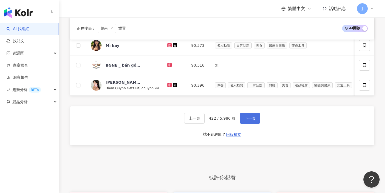
click at [246, 119] on button "下一頁" at bounding box center [250, 118] width 21 height 11
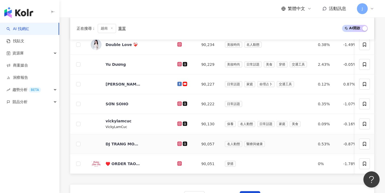
scroll to position [236, 0]
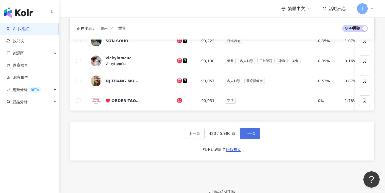
click at [246, 134] on button "下一頁" at bounding box center [250, 133] width 21 height 11
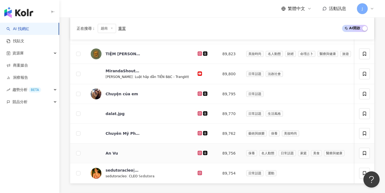
scroll to position [195, 0]
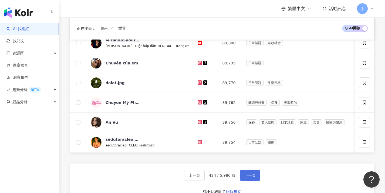
click at [244, 177] on span "下一頁" at bounding box center [249, 175] width 11 height 4
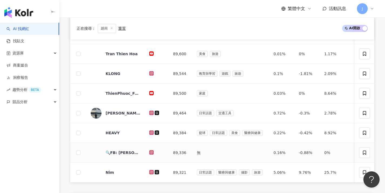
scroll to position [238, 0]
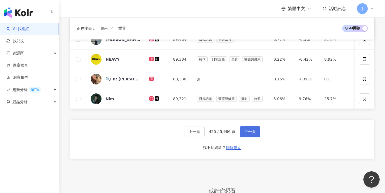
click at [254, 137] on button "下一頁" at bounding box center [250, 131] width 21 height 11
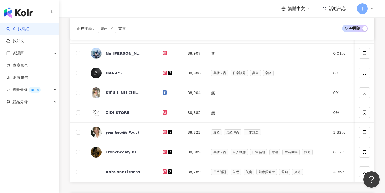
scroll to position [242, 0]
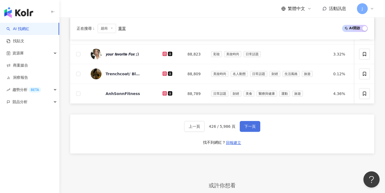
click at [252, 128] on span "下一頁" at bounding box center [249, 126] width 11 height 4
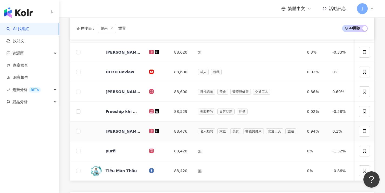
scroll to position [196, 0]
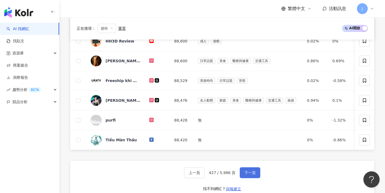
click at [244, 174] on span "下一頁" at bounding box center [249, 172] width 11 height 4
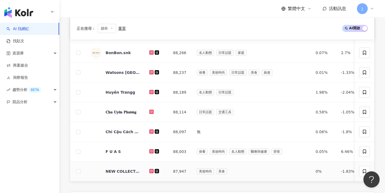
scroll to position [230, 0]
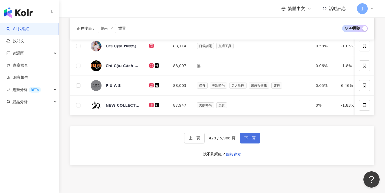
click at [255, 143] on button "下一頁" at bounding box center [250, 137] width 21 height 11
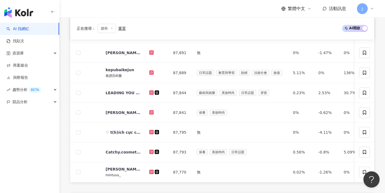
scroll to position [265, 0]
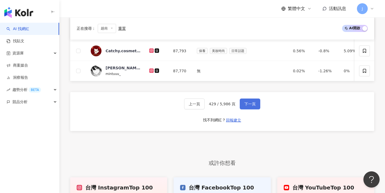
click at [245, 109] on button "下一頁" at bounding box center [250, 103] width 21 height 11
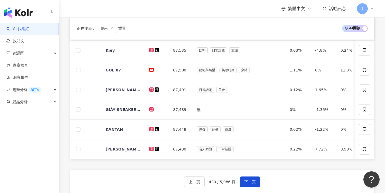
scroll to position [266, 0]
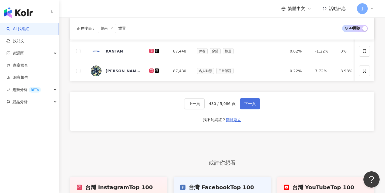
click at [247, 109] on button "下一頁" at bounding box center [250, 103] width 21 height 11
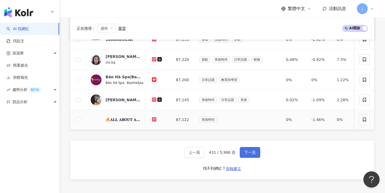
scroll to position [251, 0]
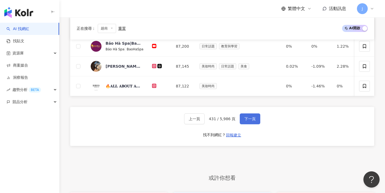
click at [244, 120] on button "下一頁" at bounding box center [250, 118] width 21 height 11
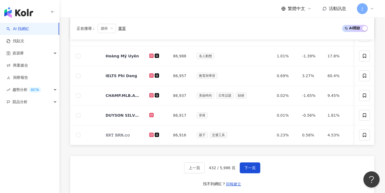
scroll to position [239, 0]
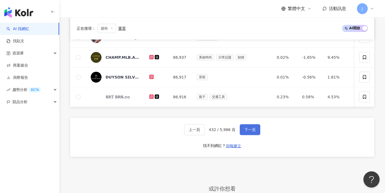
click at [243, 130] on button "下一頁" at bounding box center [250, 129] width 21 height 11
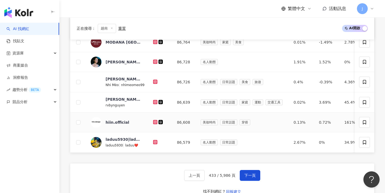
scroll to position [225, 0]
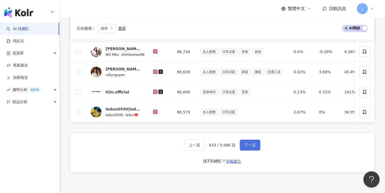
click at [240, 147] on button "下一頁" at bounding box center [250, 144] width 21 height 11
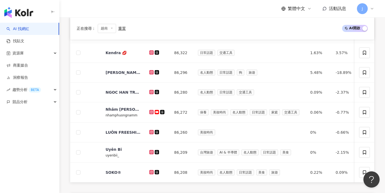
scroll to position [252, 0]
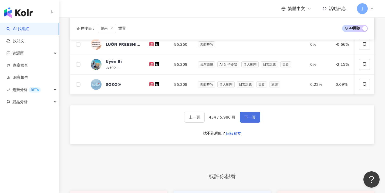
click at [251, 119] on span "下一頁" at bounding box center [249, 117] width 11 height 4
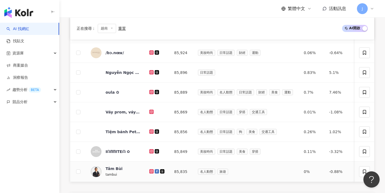
scroll to position [219, 0]
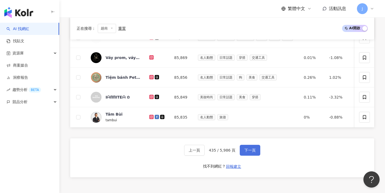
click at [247, 151] on span "下一頁" at bounding box center [249, 150] width 11 height 4
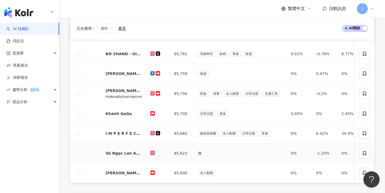
scroll to position [257, 0]
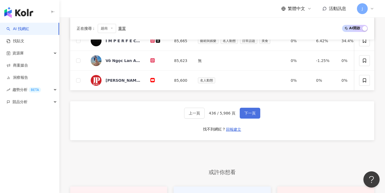
click at [248, 118] on button "下一頁" at bounding box center [250, 112] width 21 height 11
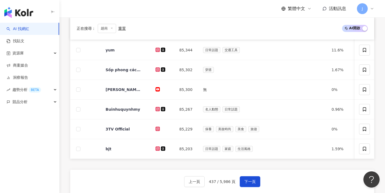
scroll to position [203, 0]
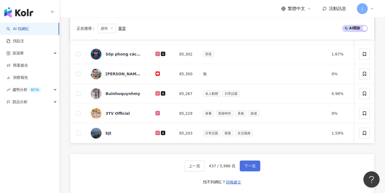
click at [251, 165] on button "下一頁" at bounding box center [250, 165] width 21 height 11
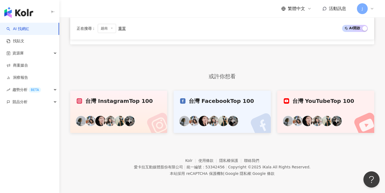
scroll to position [164, 0]
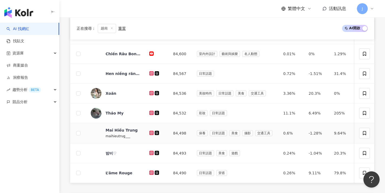
scroll to position [208, 0]
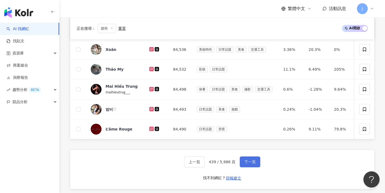
click at [256, 162] on button "下一頁" at bounding box center [250, 161] width 21 height 11
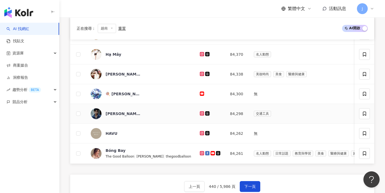
scroll to position [198, 0]
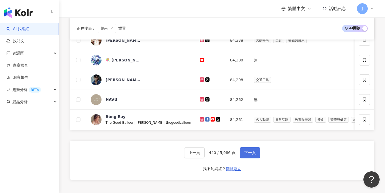
click at [252, 158] on button "下一頁" at bounding box center [250, 152] width 21 height 11
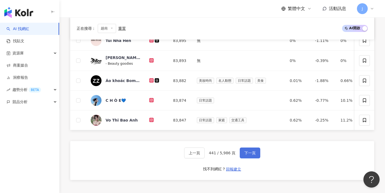
scroll to position [245, 0]
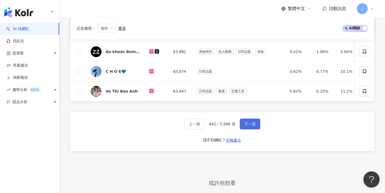
click at [251, 126] on span "下一頁" at bounding box center [249, 124] width 11 height 4
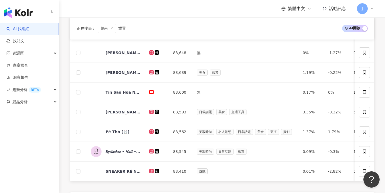
scroll to position [281, 0]
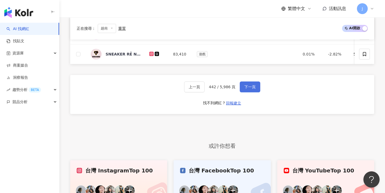
click at [246, 88] on span "下一頁" at bounding box center [249, 87] width 11 height 4
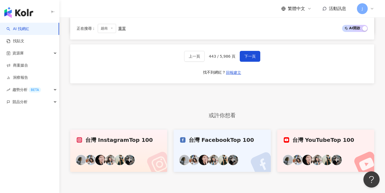
scroll to position [315, 0]
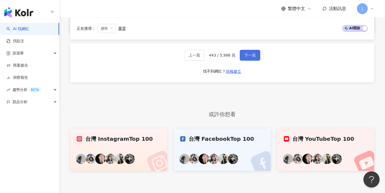
click at [245, 57] on span "下一頁" at bounding box center [249, 55] width 11 height 4
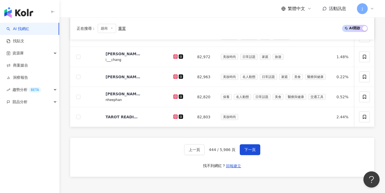
scroll to position [213, 0]
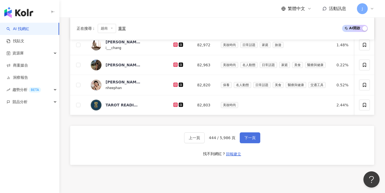
click at [245, 139] on span "下一頁" at bounding box center [249, 137] width 11 height 4
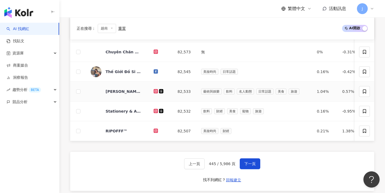
scroll to position [257, 0]
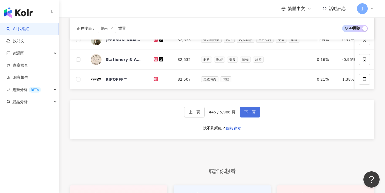
click at [244, 114] on button "下一頁" at bounding box center [250, 111] width 21 height 11
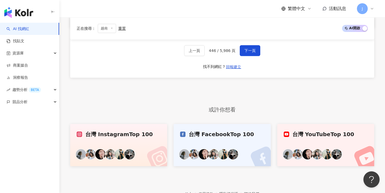
scroll to position [303, 0]
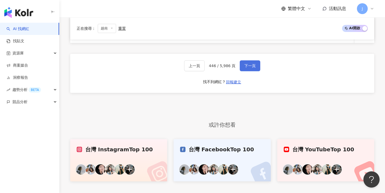
click at [253, 71] on button "下一頁" at bounding box center [250, 65] width 21 height 11
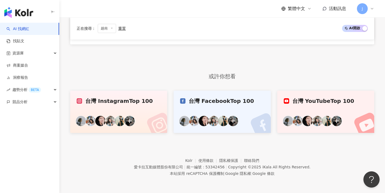
scroll to position [260, 0]
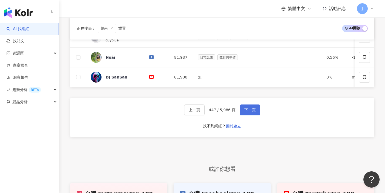
click at [245, 112] on span "下一頁" at bounding box center [249, 109] width 11 height 4
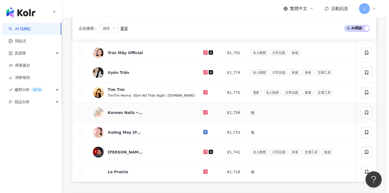
scroll to position [273, 0]
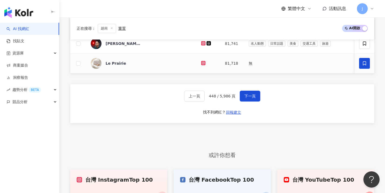
drag, startPoint x: 368, startPoint y: 61, endPoint x: 364, endPoint y: 61, distance: 3.5
click at [367, 61] on span at bounding box center [364, 63] width 11 height 11
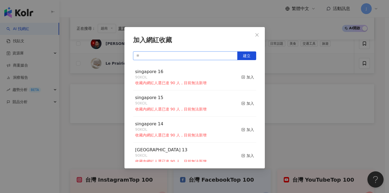
click at [189, 56] on input "text" at bounding box center [185, 55] width 105 height 9
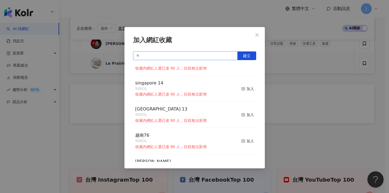
scroll to position [70, 0]
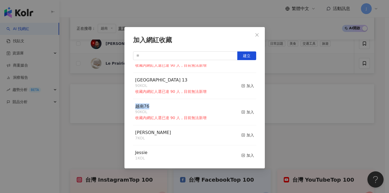
drag, startPoint x: 158, startPoint y: 107, endPoint x: 135, endPoint y: 103, distance: 23.2
click at [135, 103] on div "越南76 90 KOL 收藏內網紅人選已達 90 人，目前無法新增 加入" at bounding box center [194, 112] width 123 height 26
copy span "越南76"
click at [159, 50] on div "加入網紅收藏 建立 singapore 16 90 KOL 收藏內網紅人選已達 90 人，目前無法新增 加入 singapore 15 90 KOL 收藏內網…" at bounding box center [194, 97] width 140 height 141
click at [159, 53] on input "text" at bounding box center [185, 55] width 105 height 9
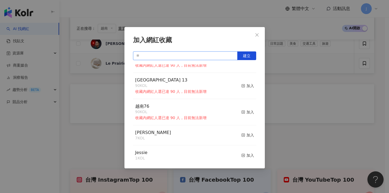
paste input "****"
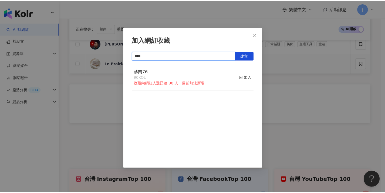
scroll to position [0, 0]
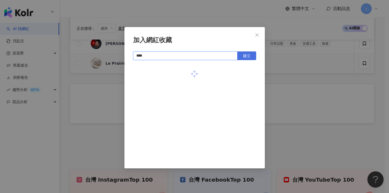
click at [253, 53] on button "建立" at bounding box center [246, 55] width 19 height 9
type input "****"
click at [287, 53] on div "加入網紅收藏 **** 建立 越南77 1 KOL 已加入" at bounding box center [194, 96] width 389 height 193
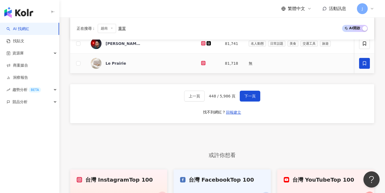
click at [360, 61] on span at bounding box center [364, 63] width 11 height 11
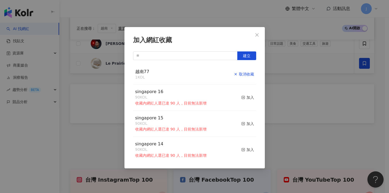
click at [240, 73] on div "取消收藏" at bounding box center [244, 74] width 20 height 6
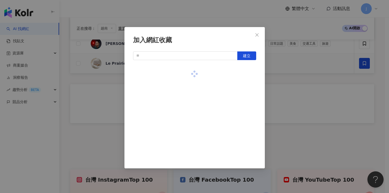
click at [285, 71] on div "加入網紅收藏 建立" at bounding box center [194, 96] width 389 height 193
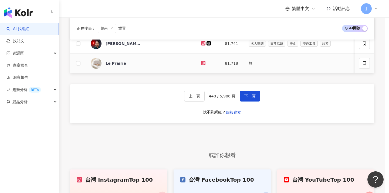
click at [250, 98] on div "加入網紅收藏 建立" at bounding box center [194, 96] width 389 height 193
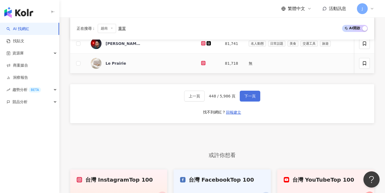
click at [244, 101] on button "下一頁" at bounding box center [250, 95] width 21 height 11
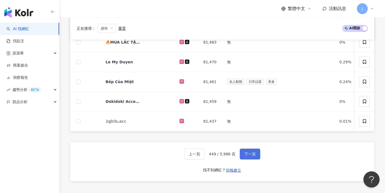
scroll to position [265, 0]
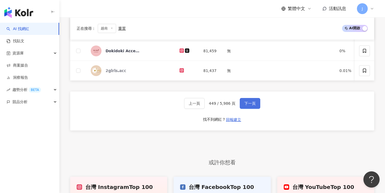
click at [244, 105] on span "下一頁" at bounding box center [249, 103] width 11 height 4
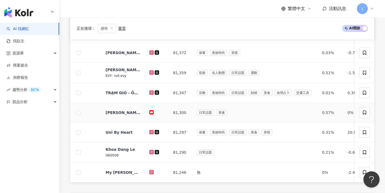
scroll to position [209, 0]
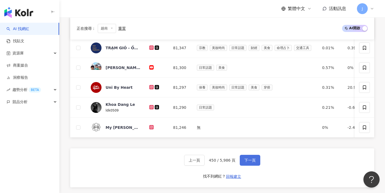
click at [249, 161] on button "下一頁" at bounding box center [250, 159] width 21 height 11
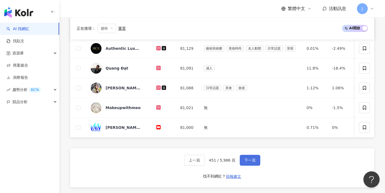
click at [252, 161] on span "下一頁" at bounding box center [249, 160] width 11 height 4
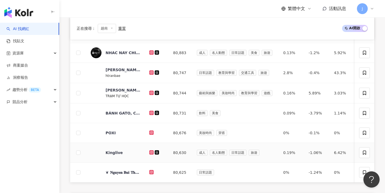
scroll to position [247, 0]
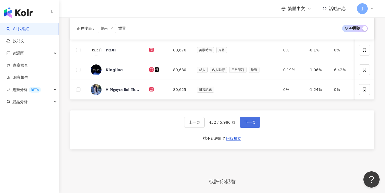
click at [252, 127] on button "下一頁" at bounding box center [250, 122] width 21 height 11
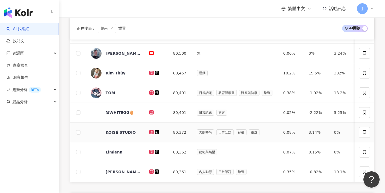
scroll to position [208, 0]
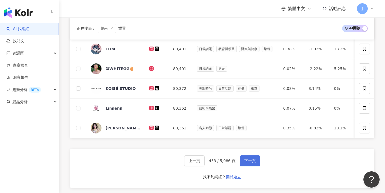
click at [248, 162] on span "下一頁" at bounding box center [249, 160] width 11 height 4
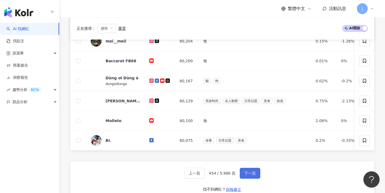
scroll to position [231, 0]
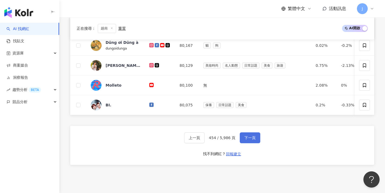
click at [257, 141] on button "下一頁" at bounding box center [250, 137] width 21 height 11
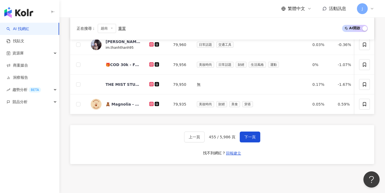
scroll to position [242, 0]
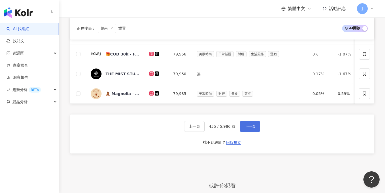
click at [251, 128] on span "下一頁" at bounding box center [249, 126] width 11 height 4
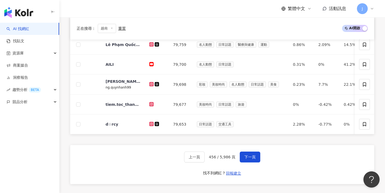
scroll to position [242, 0]
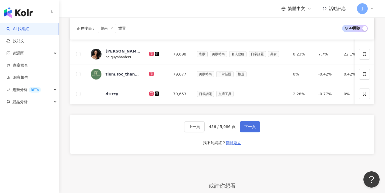
click at [249, 127] on button "下一頁" at bounding box center [250, 126] width 21 height 11
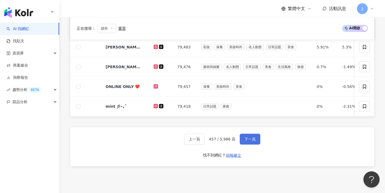
scroll to position [238, 0]
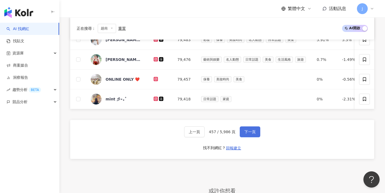
click at [250, 134] on span "下一頁" at bounding box center [249, 131] width 11 height 4
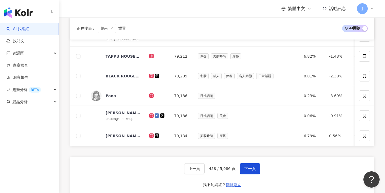
scroll to position [228, 0]
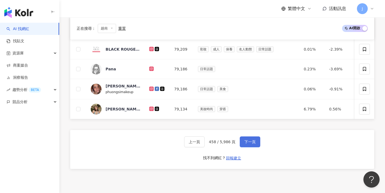
click at [250, 144] on span "下一頁" at bounding box center [249, 141] width 11 height 4
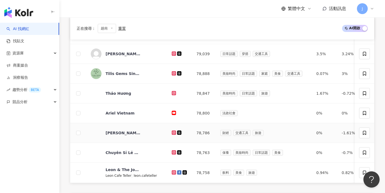
scroll to position [259, 0]
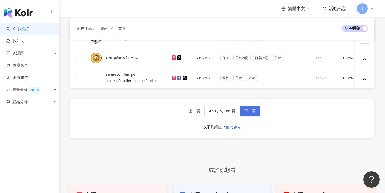
click at [254, 116] on button "下一頁" at bounding box center [250, 110] width 21 height 11
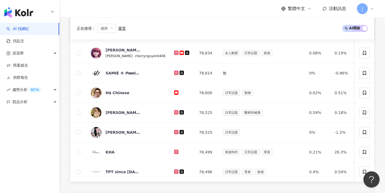
scroll to position [245, 0]
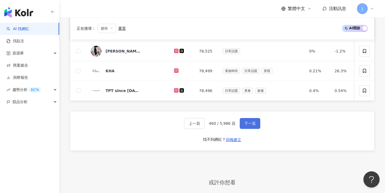
click at [247, 125] on span "下一頁" at bounding box center [249, 123] width 11 height 4
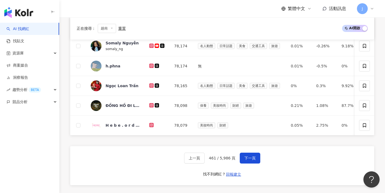
scroll to position [261, 0]
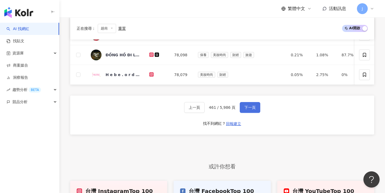
click at [250, 113] on button "下一頁" at bounding box center [250, 107] width 21 height 11
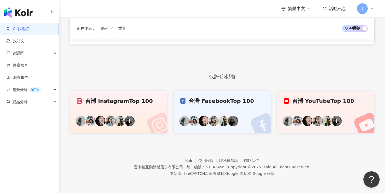
scroll to position [164, 0]
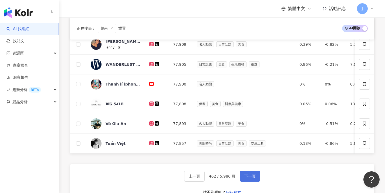
click at [252, 174] on span "下一頁" at bounding box center [249, 176] width 11 height 4
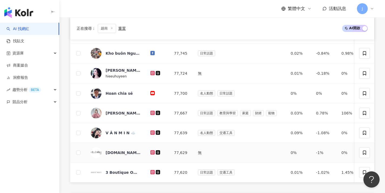
scroll to position [215, 0]
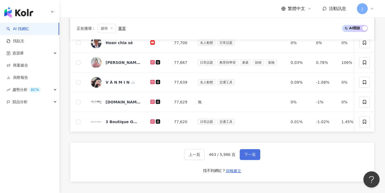
click at [254, 160] on button "下一頁" at bounding box center [250, 154] width 21 height 11
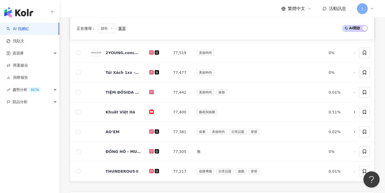
scroll to position [225, 0]
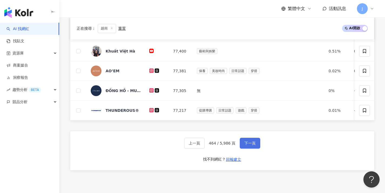
click at [246, 141] on span "下一頁" at bounding box center [249, 143] width 11 height 4
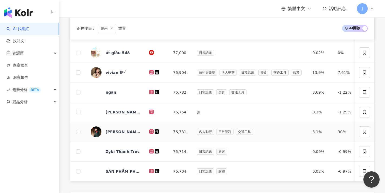
scroll to position [229, 0]
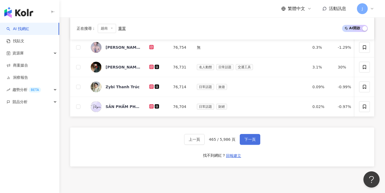
click at [244, 141] on span "下一頁" at bounding box center [249, 139] width 11 height 4
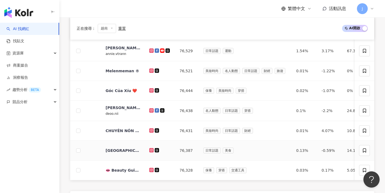
scroll to position [216, 0]
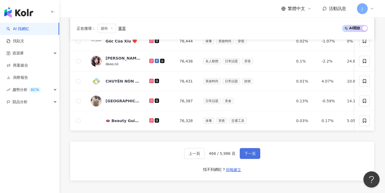
click at [253, 159] on button "下一頁" at bounding box center [250, 153] width 21 height 11
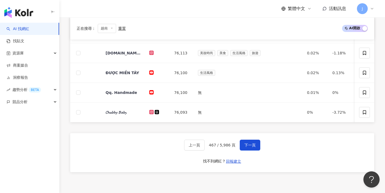
scroll to position [284, 0]
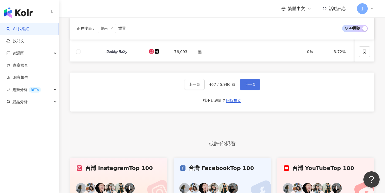
click at [247, 85] on button "下一頁" at bounding box center [250, 84] width 21 height 11
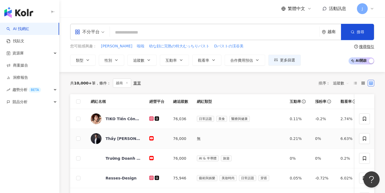
scroll to position [173, 0]
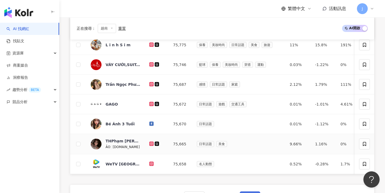
click at [258, 191] on button "下一頁" at bounding box center [250, 196] width 21 height 11
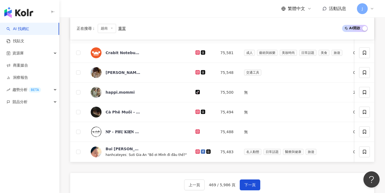
scroll to position [196, 0]
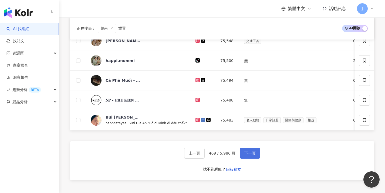
click at [249, 155] on span "下一頁" at bounding box center [249, 153] width 11 height 4
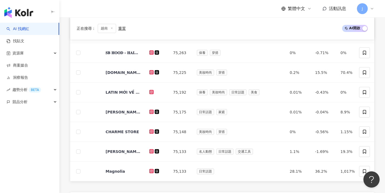
scroll to position [199, 0]
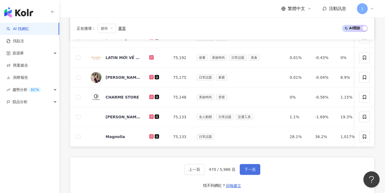
click at [251, 171] on span "下一頁" at bounding box center [249, 169] width 11 height 4
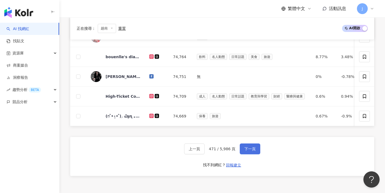
scroll to position [253, 0]
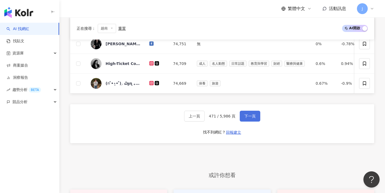
click at [247, 118] on span "下一頁" at bounding box center [249, 116] width 11 height 4
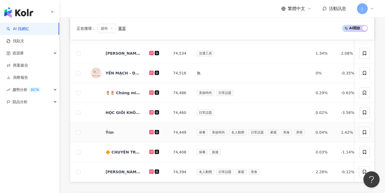
scroll to position [252, 0]
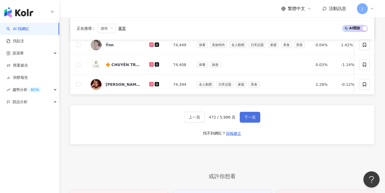
click at [253, 119] on span "下一頁" at bounding box center [249, 117] width 11 height 4
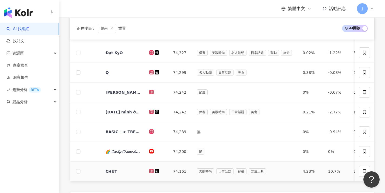
scroll to position [250, 0]
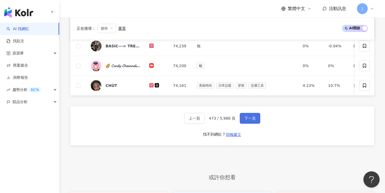
click at [251, 120] on span "下一頁" at bounding box center [249, 118] width 11 height 4
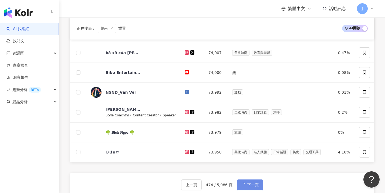
scroll to position [210, 0]
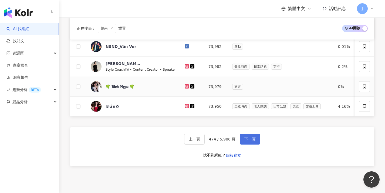
click at [250, 141] on span "下一頁" at bounding box center [249, 139] width 11 height 4
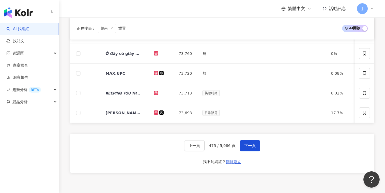
scroll to position [277, 0]
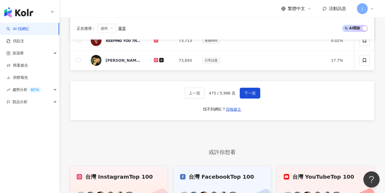
click at [245, 102] on div "上一頁 475 / 5,986 頁 下一頁 找不到網紅？ 回報建立" at bounding box center [222, 100] width 304 height 39
click at [248, 98] on button "下一頁" at bounding box center [250, 92] width 21 height 11
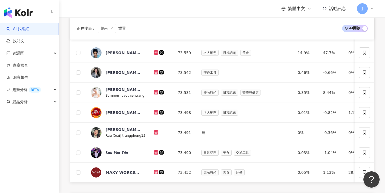
scroll to position [214, 0]
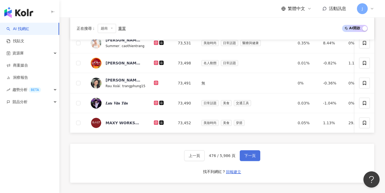
click at [249, 157] on span "下一頁" at bounding box center [249, 155] width 11 height 4
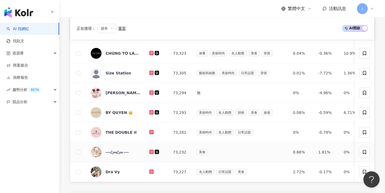
scroll to position [272, 0]
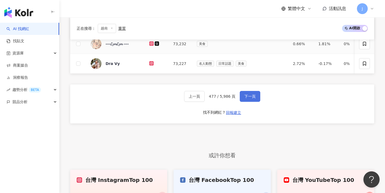
click at [242, 102] on button "下一頁" at bounding box center [250, 96] width 21 height 11
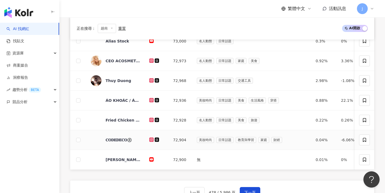
scroll to position [249, 0]
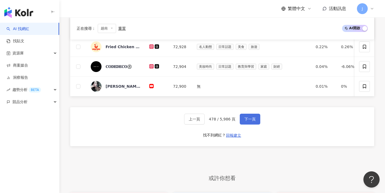
click at [247, 121] on span "下一頁" at bounding box center [249, 119] width 11 height 4
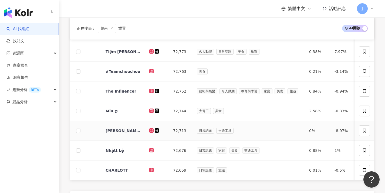
scroll to position [248, 0]
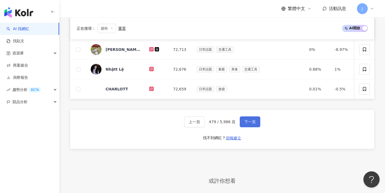
click at [247, 124] on span "下一頁" at bounding box center [249, 121] width 11 height 4
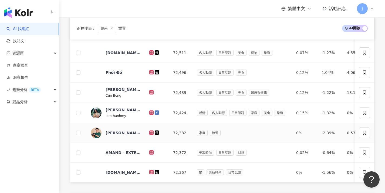
scroll to position [287, 0]
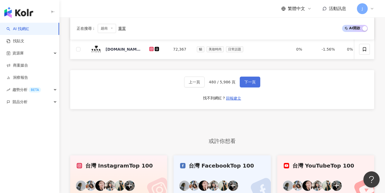
click at [247, 87] on button "下一頁" at bounding box center [250, 81] width 21 height 11
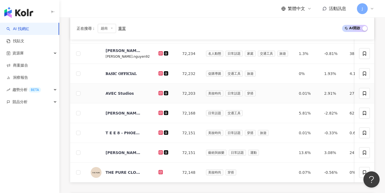
scroll to position [254, 0]
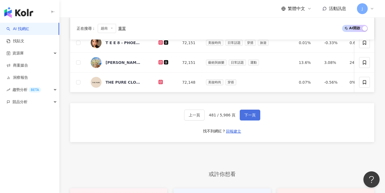
click at [250, 117] on span "下一頁" at bounding box center [249, 115] width 11 height 4
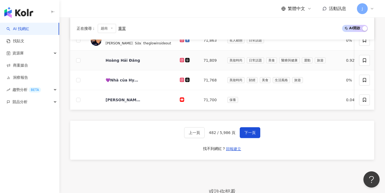
scroll to position [248, 0]
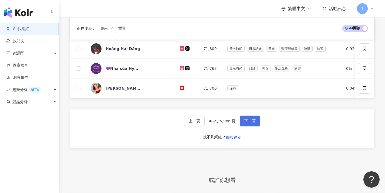
click at [247, 123] on span "下一頁" at bounding box center [249, 121] width 11 height 4
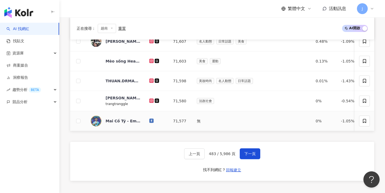
scroll to position [262, 0]
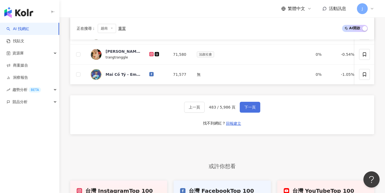
click at [246, 109] on span "下一頁" at bounding box center [249, 107] width 11 height 4
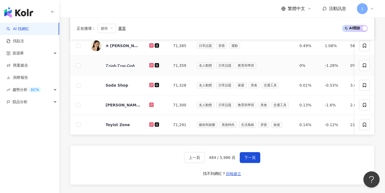
scroll to position [247, 0]
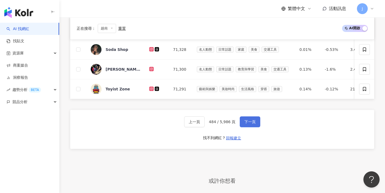
click at [247, 122] on button "下一頁" at bounding box center [250, 121] width 21 height 11
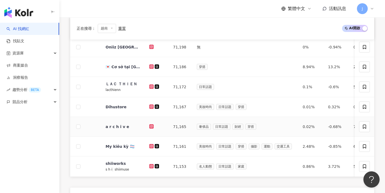
scroll to position [279, 0]
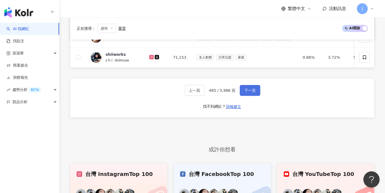
click at [242, 93] on button "下一頁" at bounding box center [250, 90] width 21 height 11
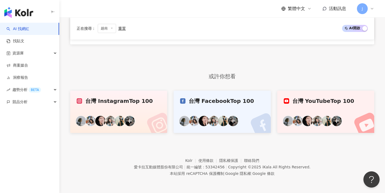
scroll to position [164, 0]
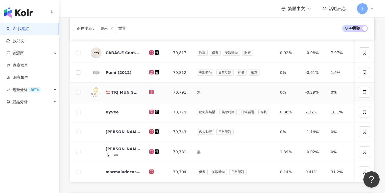
scroll to position [227, 0]
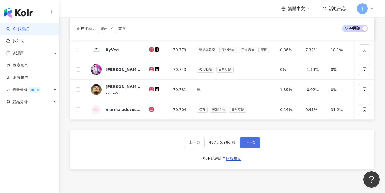
click at [249, 147] on button "下一頁" at bounding box center [250, 142] width 21 height 11
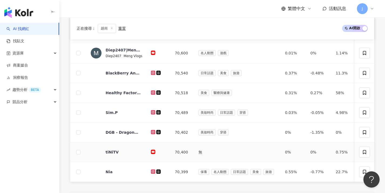
scroll to position [195, 0]
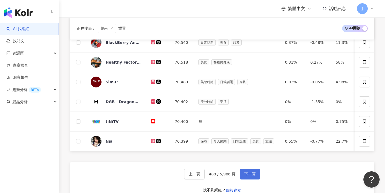
click at [249, 176] on span "下一頁" at bounding box center [249, 173] width 11 height 4
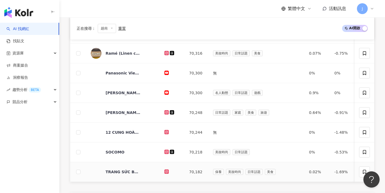
scroll to position [245, 0]
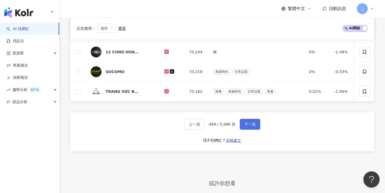
click at [251, 126] on span "下一頁" at bounding box center [249, 124] width 11 height 4
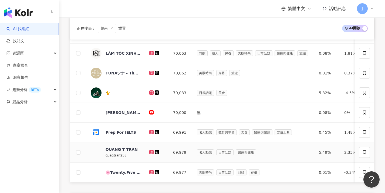
scroll to position [256, 0]
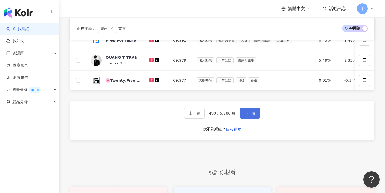
click at [254, 115] on span "下一頁" at bounding box center [249, 113] width 11 height 4
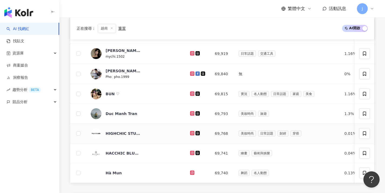
scroll to position [304, 0]
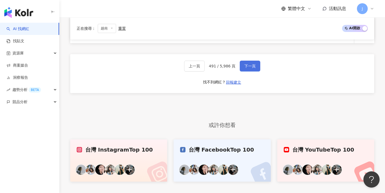
click at [248, 71] on button "下一頁" at bounding box center [250, 65] width 21 height 11
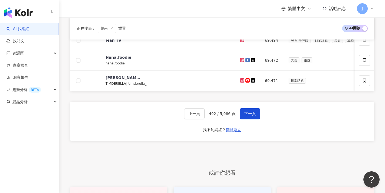
scroll to position [261, 0]
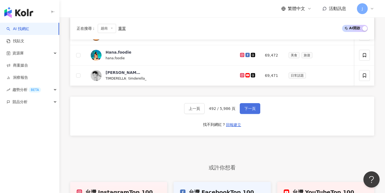
click at [257, 110] on button "下一頁" at bounding box center [250, 108] width 21 height 11
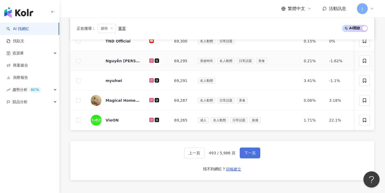
scroll to position [267, 0]
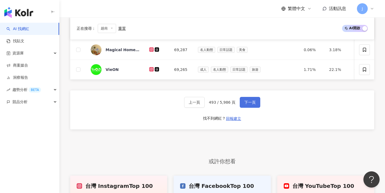
click at [256, 107] on button "下一頁" at bounding box center [250, 102] width 21 height 11
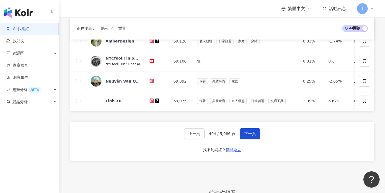
scroll to position [263, 0]
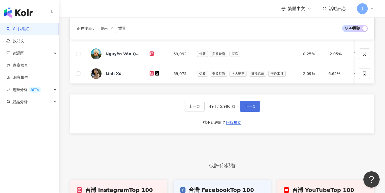
click at [252, 112] on button "下一頁" at bounding box center [250, 106] width 21 height 11
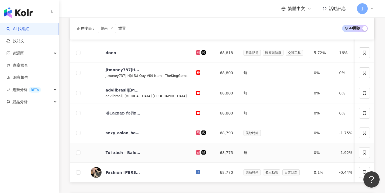
scroll to position [216, 0]
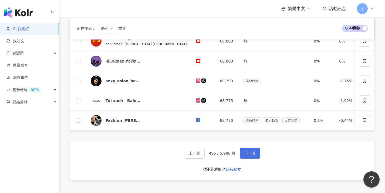
click at [245, 158] on button "下一頁" at bounding box center [250, 152] width 21 height 11
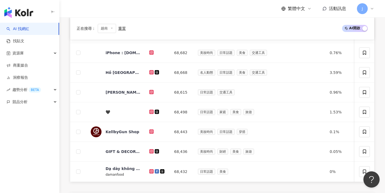
scroll to position [277, 0]
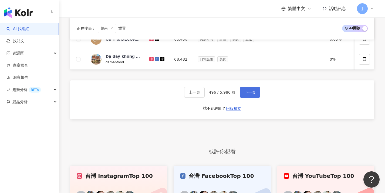
click at [255, 94] on span "下一頁" at bounding box center [249, 92] width 11 height 4
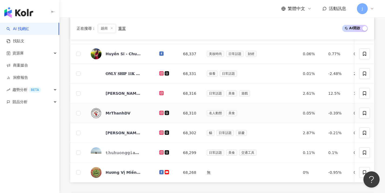
scroll to position [247, 0]
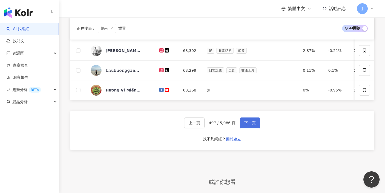
click at [244, 125] on span "下一頁" at bounding box center [249, 122] width 11 height 4
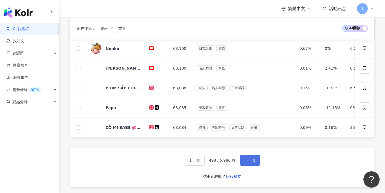
scroll to position [239, 0]
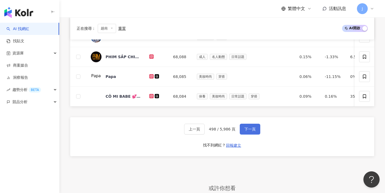
click at [246, 131] on span "下一頁" at bounding box center [249, 129] width 11 height 4
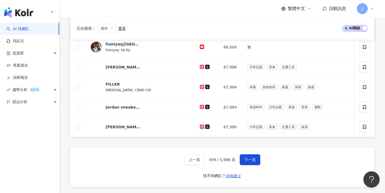
scroll to position [218, 0]
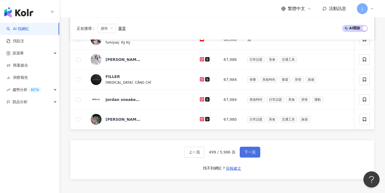
click at [251, 154] on span "下一頁" at bounding box center [249, 152] width 11 height 4
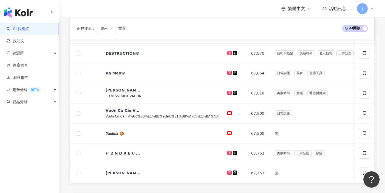
scroll to position [224, 0]
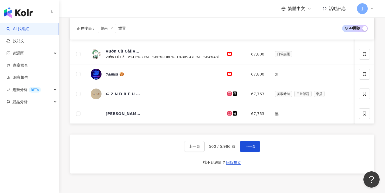
click at [249, 151] on button "下一頁" at bounding box center [250, 146] width 21 height 11
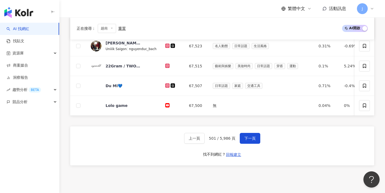
scroll to position [241, 0]
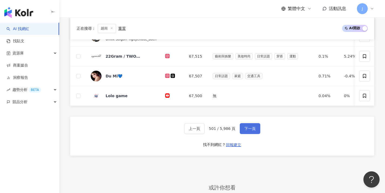
click at [248, 130] on span "下一頁" at bounding box center [249, 128] width 11 height 4
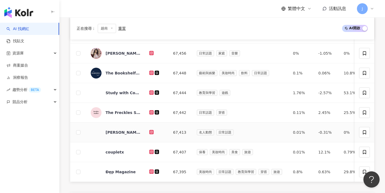
scroll to position [291, 0]
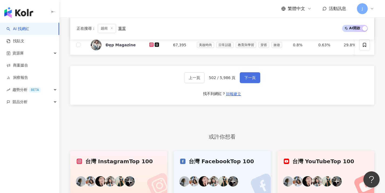
click at [250, 78] on button "下一頁" at bounding box center [250, 77] width 21 height 11
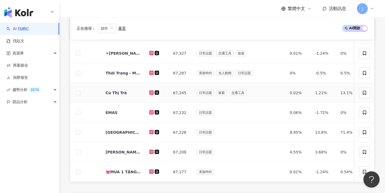
scroll to position [229, 0]
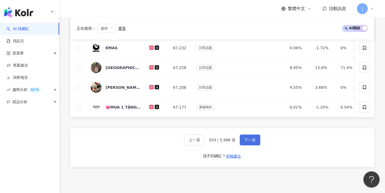
click at [252, 141] on button "下一頁" at bounding box center [250, 139] width 21 height 11
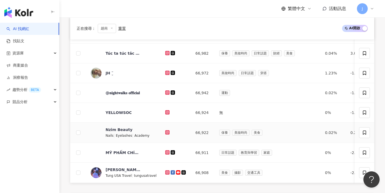
scroll to position [240, 0]
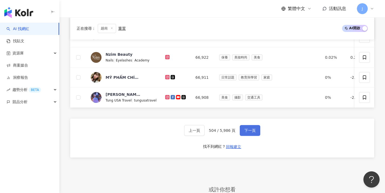
click at [249, 132] on span "下一頁" at bounding box center [249, 130] width 11 height 4
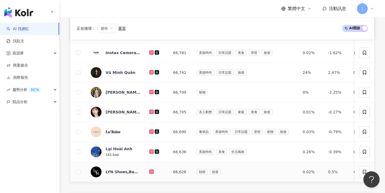
scroll to position [267, 0]
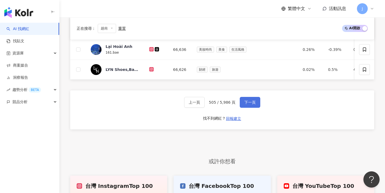
click at [252, 107] on button "下一頁" at bounding box center [250, 102] width 21 height 11
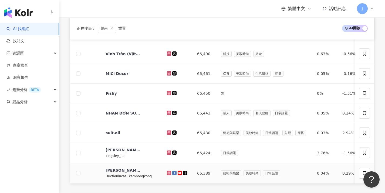
scroll to position [209, 0]
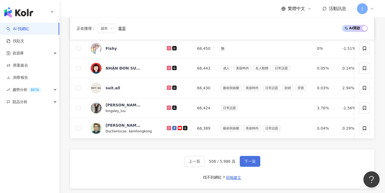
click at [252, 163] on span "下一頁" at bounding box center [249, 161] width 11 height 4
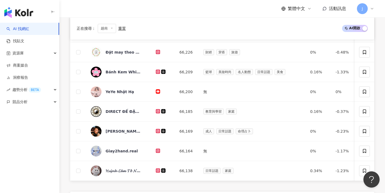
scroll to position [242, 0]
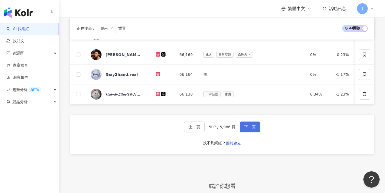
click at [251, 129] on span "下一頁" at bounding box center [249, 126] width 11 height 4
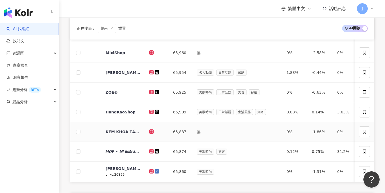
scroll to position [203, 0]
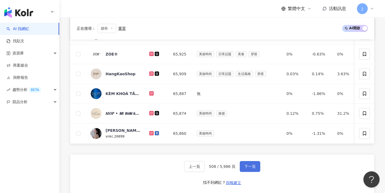
click at [255, 169] on button "下一頁" at bounding box center [250, 166] width 21 height 11
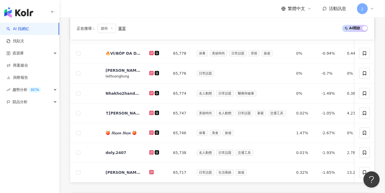
scroll to position [251, 0]
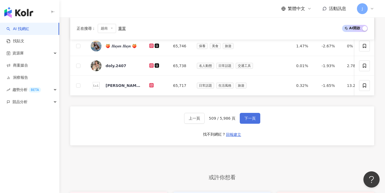
click at [255, 123] on button "下一頁" at bounding box center [250, 118] width 21 height 11
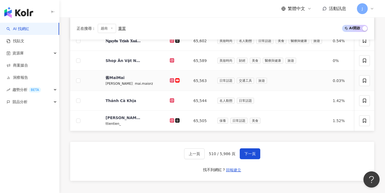
scroll to position [255, 0]
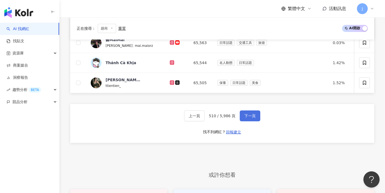
click at [253, 118] on span "下一頁" at bounding box center [249, 115] width 11 height 4
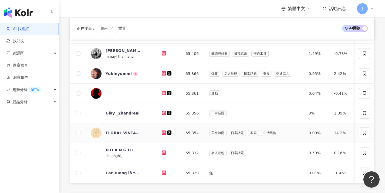
scroll to position [257, 0]
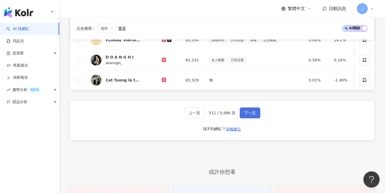
click at [252, 115] on span "下一頁" at bounding box center [249, 112] width 11 height 4
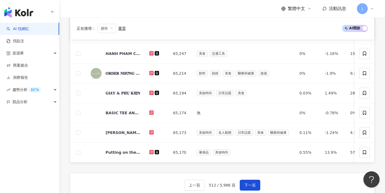
scroll to position [274, 0]
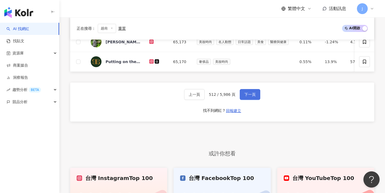
click at [252, 100] on button "下一頁" at bounding box center [250, 94] width 21 height 11
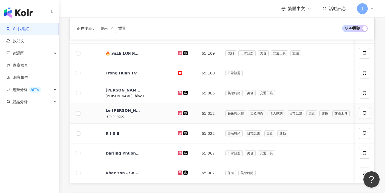
scroll to position [268, 0]
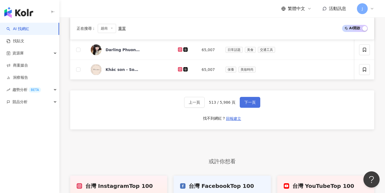
click at [254, 107] on button "下一頁" at bounding box center [250, 102] width 21 height 11
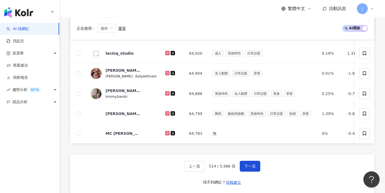
scroll to position [252, 0]
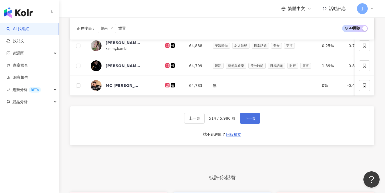
click at [248, 119] on button "下一頁" at bounding box center [250, 118] width 21 height 11
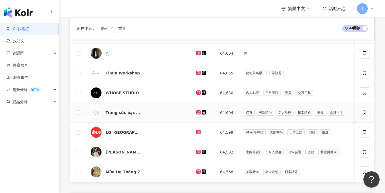
scroll to position [265, 0]
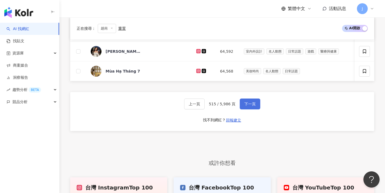
click at [249, 109] on button "下一頁" at bounding box center [250, 103] width 21 height 11
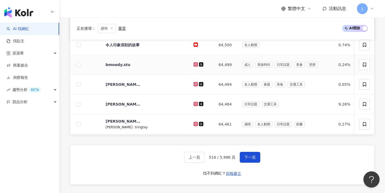
scroll to position [241, 0]
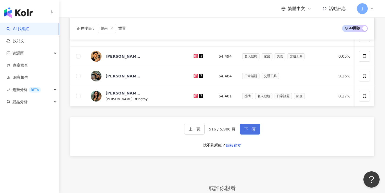
click at [252, 131] on span "下一頁" at bounding box center [249, 129] width 11 height 4
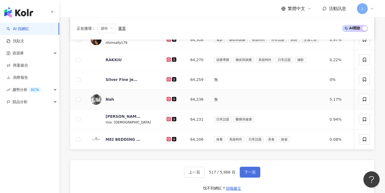
scroll to position [274, 0]
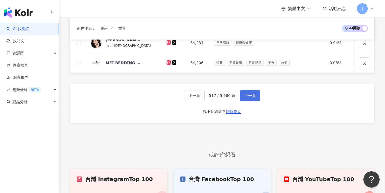
click at [250, 101] on button "下一頁" at bounding box center [250, 95] width 21 height 11
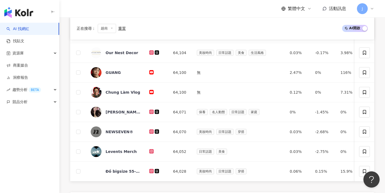
scroll to position [249, 0]
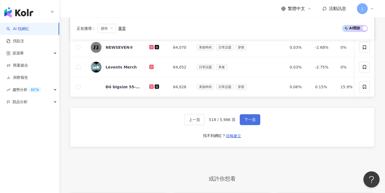
click at [250, 121] on span "下一頁" at bounding box center [249, 119] width 11 height 4
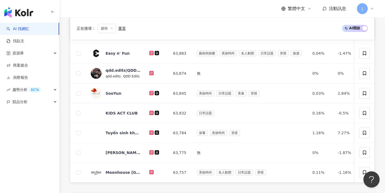
scroll to position [237, 0]
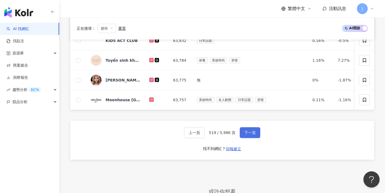
click at [247, 134] on span "下一頁" at bounding box center [249, 132] width 11 height 4
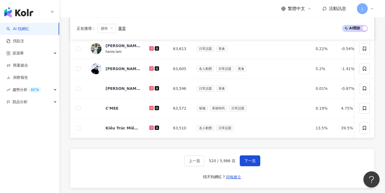
scroll to position [237, 0]
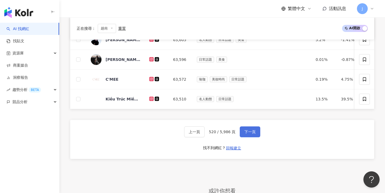
click at [246, 134] on span "下一頁" at bounding box center [249, 131] width 11 height 4
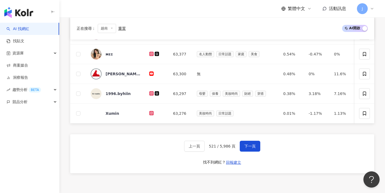
scroll to position [214, 0]
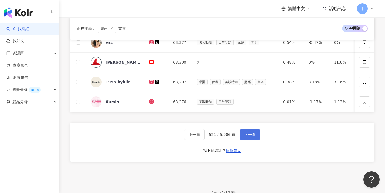
click at [245, 136] on span "下一頁" at bounding box center [249, 134] width 11 height 4
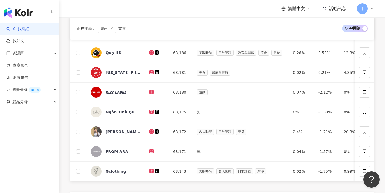
scroll to position [261, 0]
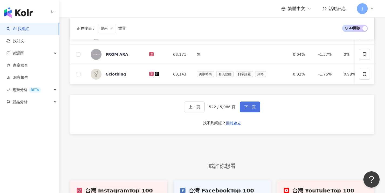
click at [250, 112] on button "下一頁" at bounding box center [250, 106] width 21 height 11
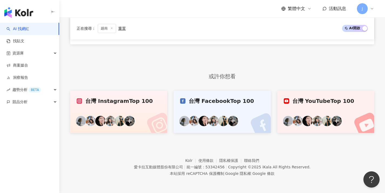
scroll to position [164, 0]
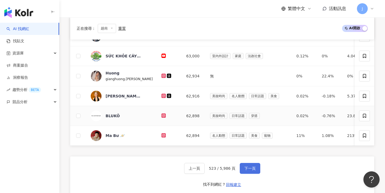
click at [248, 166] on span "下一頁" at bounding box center [249, 168] width 11 height 4
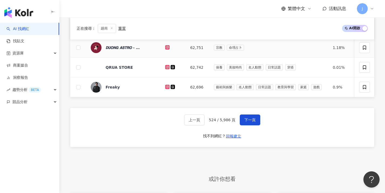
scroll to position [261, 0]
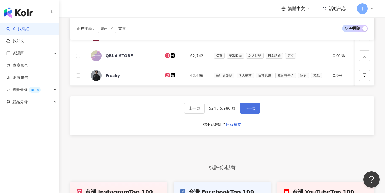
click at [248, 113] on button "下一頁" at bounding box center [250, 108] width 21 height 11
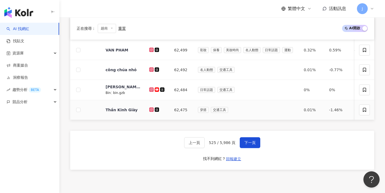
scroll to position [234, 0]
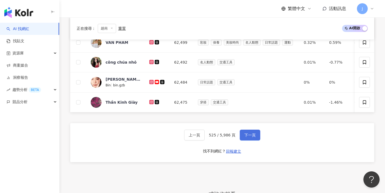
click at [249, 136] on span "下一頁" at bounding box center [249, 135] width 11 height 4
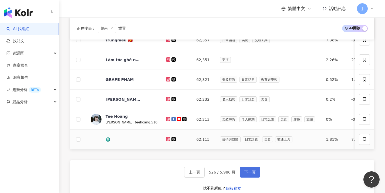
scroll to position [236, 0]
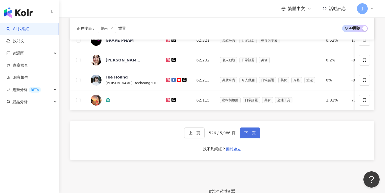
click at [248, 138] on button "下一頁" at bounding box center [250, 132] width 21 height 11
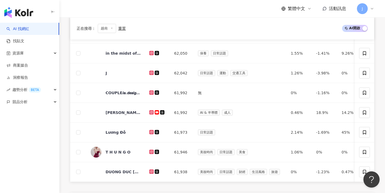
scroll to position [211, 0]
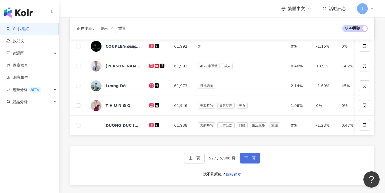
click at [249, 158] on button "下一頁" at bounding box center [250, 157] width 21 height 11
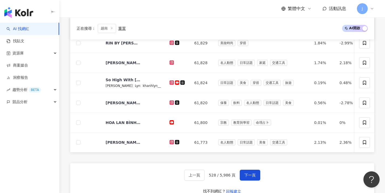
scroll to position [209, 0]
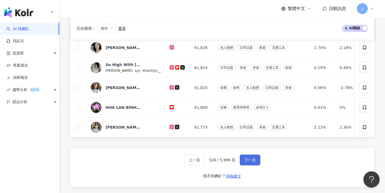
click at [249, 160] on button "下一頁" at bounding box center [250, 159] width 21 height 11
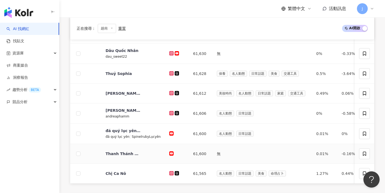
scroll to position [205, 0]
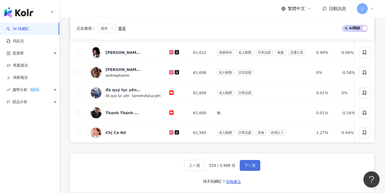
click at [256, 160] on button "下一頁" at bounding box center [250, 165] width 21 height 11
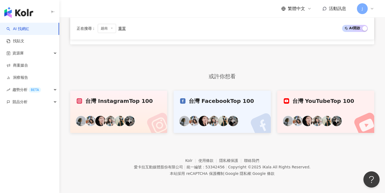
scroll to position [164, 0]
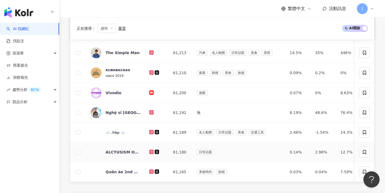
scroll to position [238, 0]
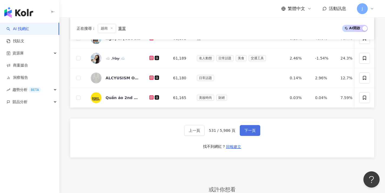
click at [247, 132] on span "下一頁" at bounding box center [249, 130] width 11 height 4
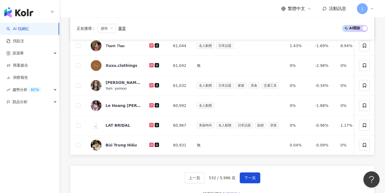
scroll to position [249, 0]
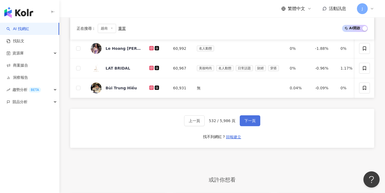
click at [250, 123] on span "下一頁" at bounding box center [249, 120] width 11 height 4
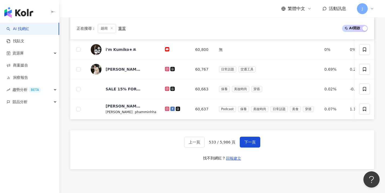
scroll to position [267, 0]
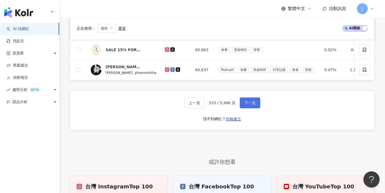
click at [251, 104] on button "下一頁" at bounding box center [250, 102] width 21 height 11
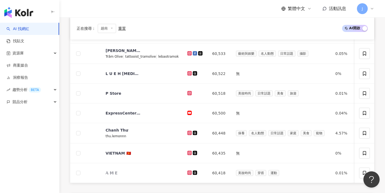
scroll to position [238, 0]
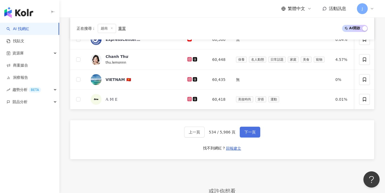
click at [251, 134] on span "下一頁" at bounding box center [249, 132] width 11 height 4
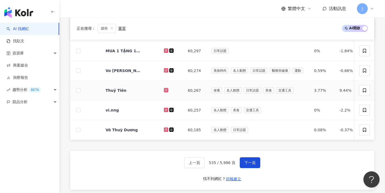
scroll to position [257, 0]
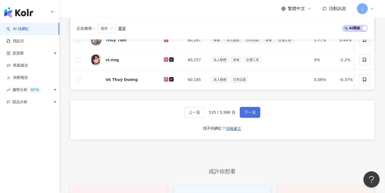
click at [252, 114] on span "下一頁" at bounding box center [249, 112] width 11 height 4
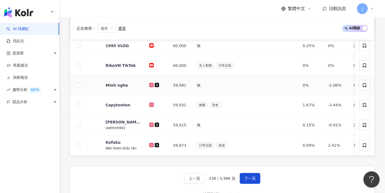
scroll to position [253, 0]
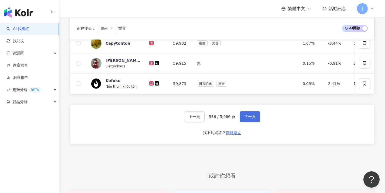
click at [251, 117] on button "下一頁" at bounding box center [250, 116] width 21 height 11
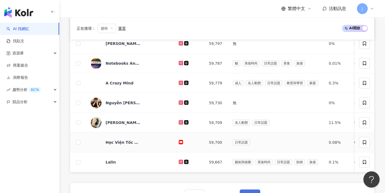
scroll to position [247, 0]
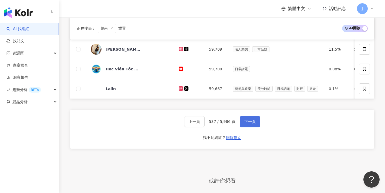
click at [248, 123] on span "下一頁" at bounding box center [249, 121] width 11 height 4
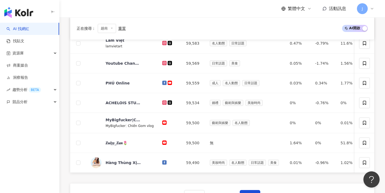
scroll to position [213, 0]
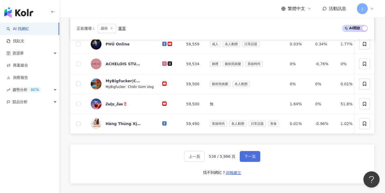
click at [250, 157] on span "下一頁" at bounding box center [249, 156] width 11 height 4
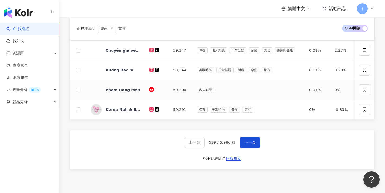
scroll to position [235, 0]
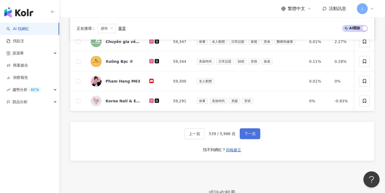
click at [258, 139] on button "下一頁" at bounding box center [250, 133] width 21 height 11
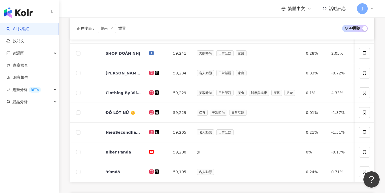
scroll to position [243, 0]
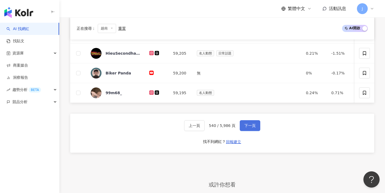
click at [255, 131] on button "下一頁" at bounding box center [250, 125] width 21 height 11
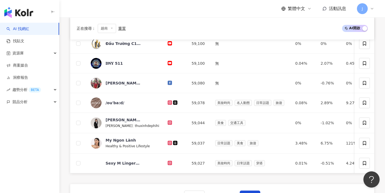
scroll to position [247, 0]
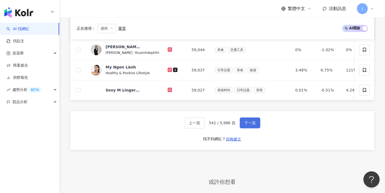
click at [255, 128] on button "下一頁" at bounding box center [250, 122] width 21 height 11
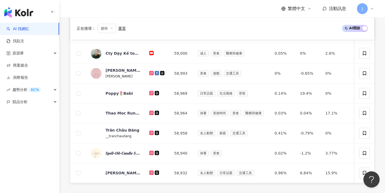
scroll to position [265, 0]
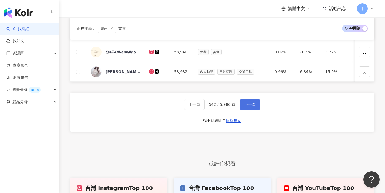
click at [251, 106] on span "下一頁" at bounding box center [249, 104] width 11 height 4
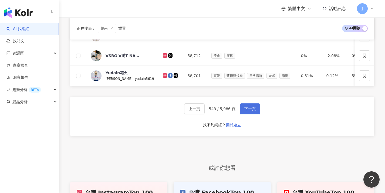
click at [254, 111] on span "下一頁" at bounding box center [249, 108] width 11 height 4
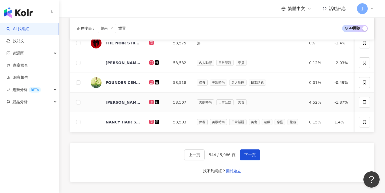
scroll to position [253, 0]
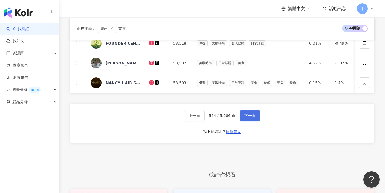
click at [254, 117] on span "下一頁" at bounding box center [249, 115] width 11 height 4
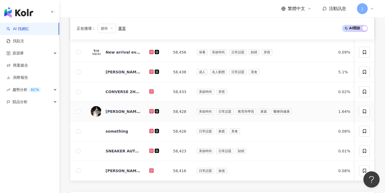
scroll to position [250, 0]
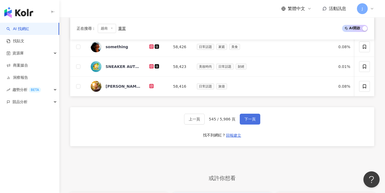
click at [253, 119] on button "下一頁" at bounding box center [250, 118] width 21 height 11
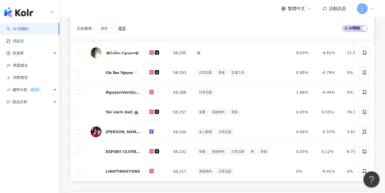
scroll to position [242, 0]
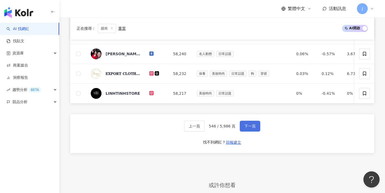
click at [252, 128] on span "下一頁" at bounding box center [249, 126] width 11 height 4
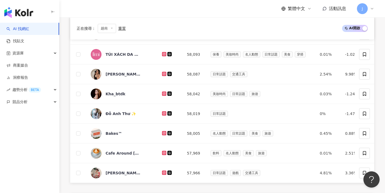
scroll to position [244, 0]
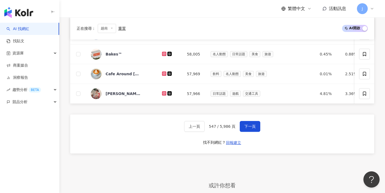
click at [252, 128] on span "下一頁" at bounding box center [249, 126] width 11 height 4
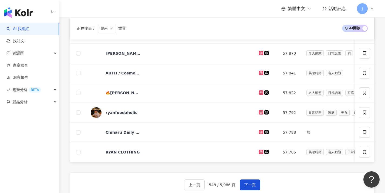
scroll to position [248, 0]
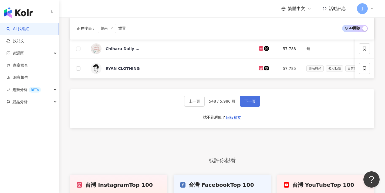
click at [251, 106] on button "下一頁" at bounding box center [250, 101] width 21 height 11
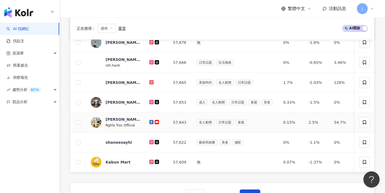
scroll to position [242, 0]
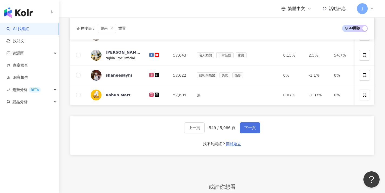
click at [250, 133] on button "下一頁" at bounding box center [250, 127] width 21 height 11
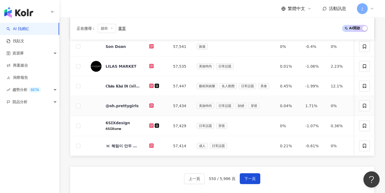
scroll to position [275, 0]
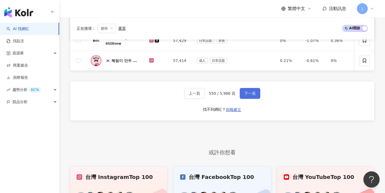
click at [251, 95] on span "下一頁" at bounding box center [249, 93] width 11 height 4
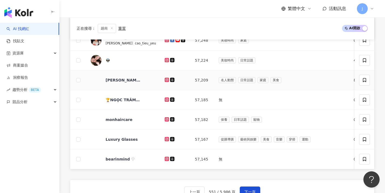
scroll to position [228, 0]
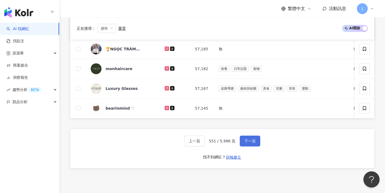
click at [248, 143] on span "下一頁" at bounding box center [249, 141] width 11 height 4
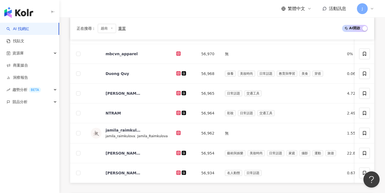
scroll to position [215, 0]
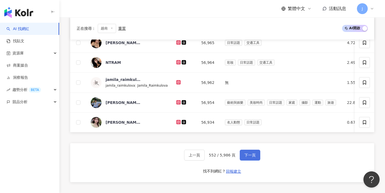
click at [242, 155] on button "下一頁" at bounding box center [250, 154] width 21 height 11
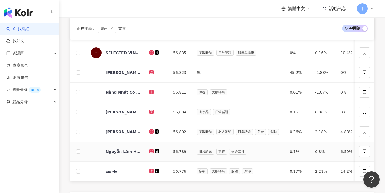
scroll to position [244, 0]
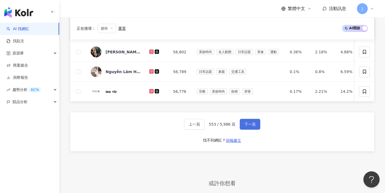
click at [256, 129] on button "下一頁" at bounding box center [250, 124] width 21 height 11
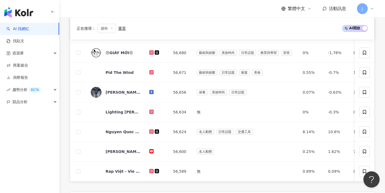
scroll to position [224, 0]
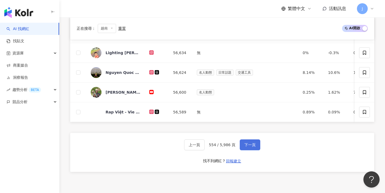
click at [257, 149] on button "下一頁" at bounding box center [250, 144] width 21 height 11
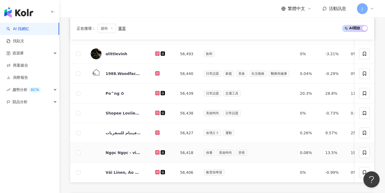
scroll to position [214, 0]
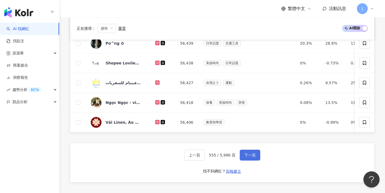
click at [256, 155] on button "下一頁" at bounding box center [250, 154] width 21 height 11
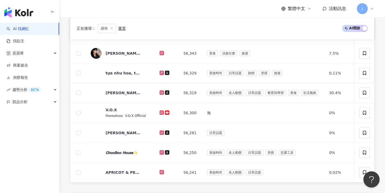
scroll to position [271, 0]
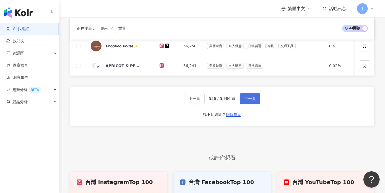
click at [252, 104] on button "下一頁" at bounding box center [250, 98] width 21 height 11
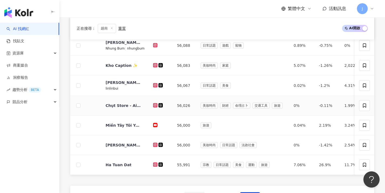
scroll to position [228, 0]
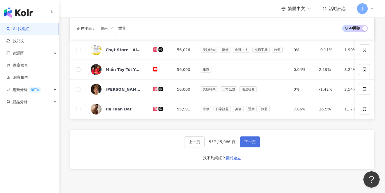
click at [251, 144] on span "下一頁" at bounding box center [249, 141] width 11 height 4
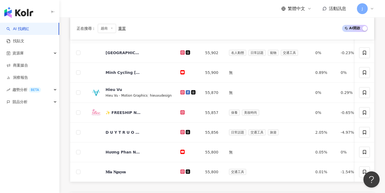
scroll to position [287, 0]
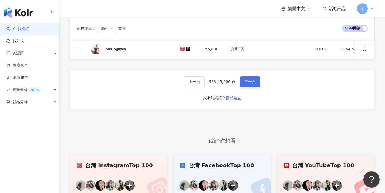
click at [251, 84] on span "下一頁" at bounding box center [249, 81] width 11 height 4
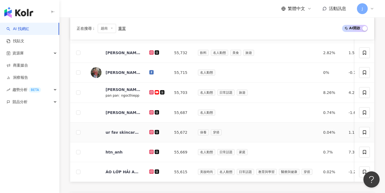
scroll to position [243, 0]
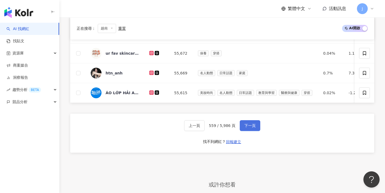
click at [247, 127] on span "下一頁" at bounding box center [249, 125] width 11 height 4
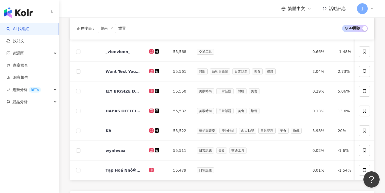
scroll to position [299, 0]
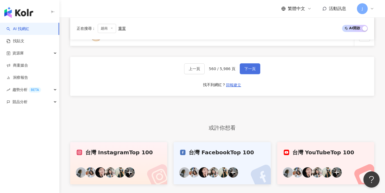
click at [248, 74] on button "下一頁" at bounding box center [250, 68] width 21 height 11
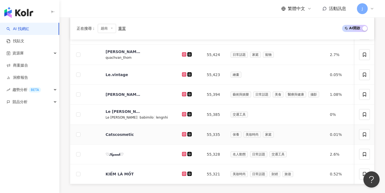
scroll to position [229, 0]
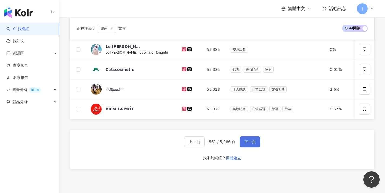
click at [250, 144] on span "下一頁" at bounding box center [249, 141] width 11 height 4
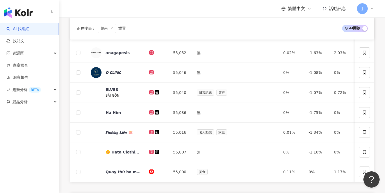
scroll to position [246, 0]
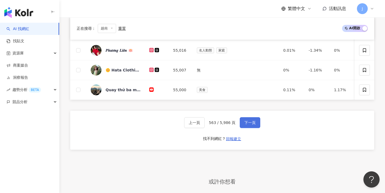
click at [249, 128] on button "下一頁" at bounding box center [250, 122] width 21 height 11
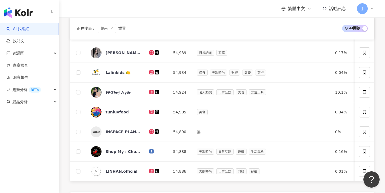
scroll to position [238, 0]
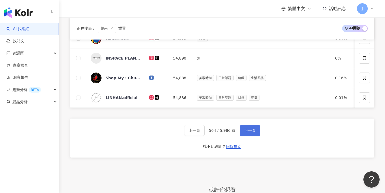
click at [248, 132] on span "下一頁" at bounding box center [249, 130] width 11 height 4
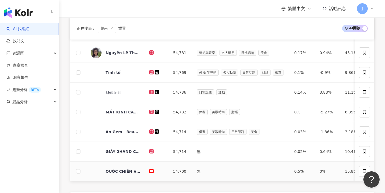
scroll to position [206, 0]
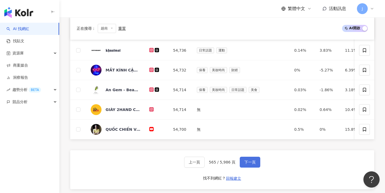
click at [257, 166] on button "下一頁" at bounding box center [250, 161] width 21 height 11
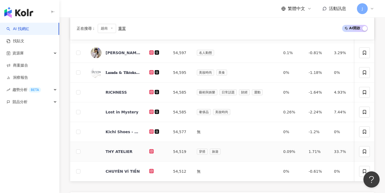
scroll to position [226, 0]
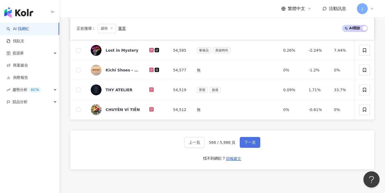
click at [254, 144] on span "下一頁" at bounding box center [249, 142] width 11 height 4
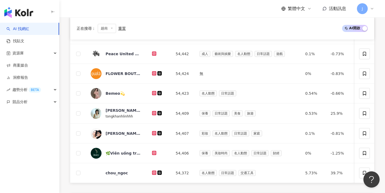
scroll to position [205, 0]
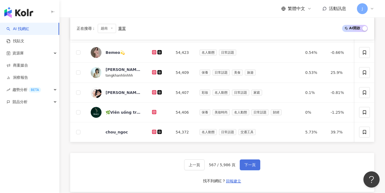
click at [244, 167] on span "下一頁" at bounding box center [249, 164] width 11 height 4
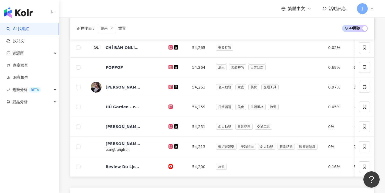
scroll to position [201, 0]
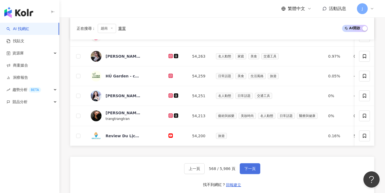
click at [242, 173] on button "下一頁" at bounding box center [250, 168] width 21 height 11
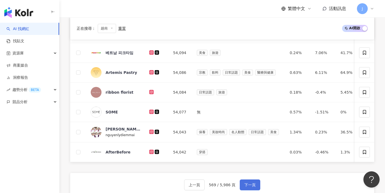
click at [256, 179] on button "下一頁" at bounding box center [250, 184] width 21 height 11
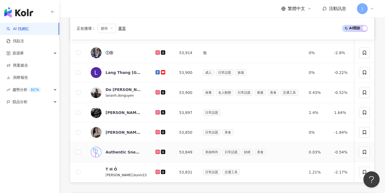
scroll to position [280, 0]
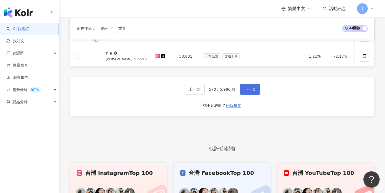
click at [244, 91] on span "下一頁" at bounding box center [249, 89] width 11 height 4
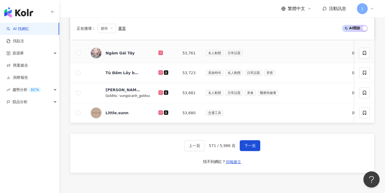
scroll to position [235, 0]
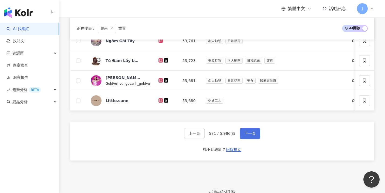
click at [242, 135] on button "下一頁" at bounding box center [250, 133] width 21 height 11
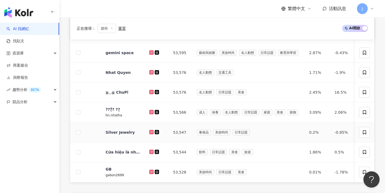
scroll to position [253, 0]
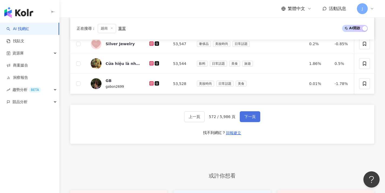
click at [242, 122] on button "下一頁" at bounding box center [250, 116] width 21 height 11
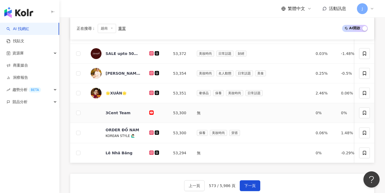
scroll to position [213, 0]
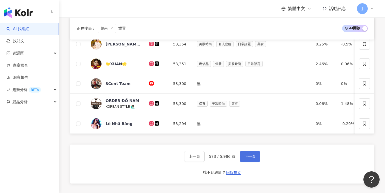
click at [245, 158] on span "下一頁" at bounding box center [249, 156] width 11 height 4
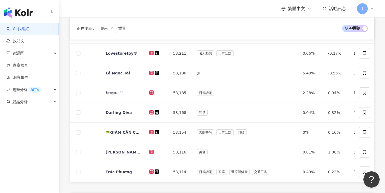
scroll to position [166, 0]
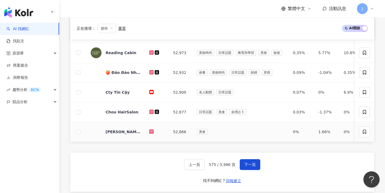
scroll to position [206, 0]
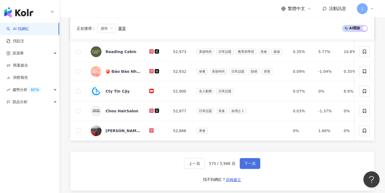
click at [251, 164] on span "下一頁" at bounding box center [249, 163] width 11 height 4
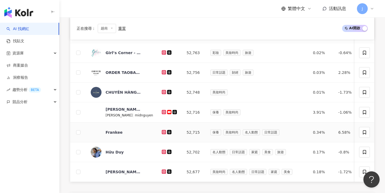
scroll to position [224, 0]
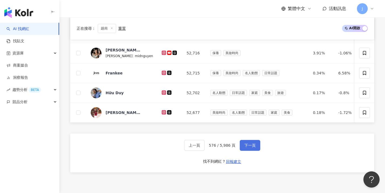
click at [255, 146] on button "下一頁" at bounding box center [250, 145] width 21 height 11
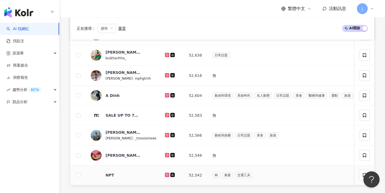
scroll to position [213, 0]
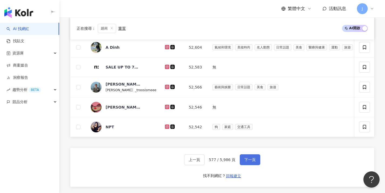
click at [255, 161] on span "下一頁" at bounding box center [249, 159] width 11 height 4
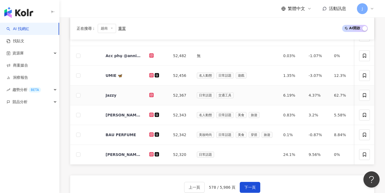
scroll to position [222, 0]
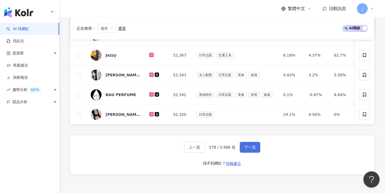
click at [249, 149] on span "下一頁" at bounding box center [249, 147] width 11 height 4
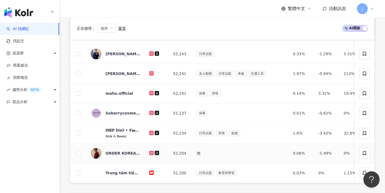
scroll to position [284, 0]
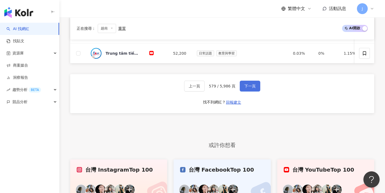
click at [252, 91] on button "下一頁" at bounding box center [250, 85] width 21 height 11
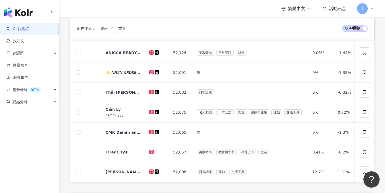
scroll to position [272, 0]
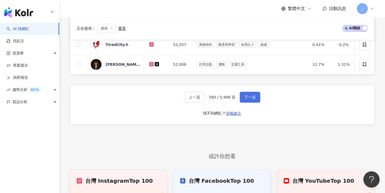
click at [251, 96] on button "下一頁" at bounding box center [250, 97] width 21 height 11
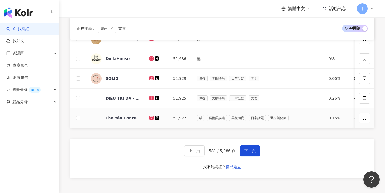
scroll to position [219, 0]
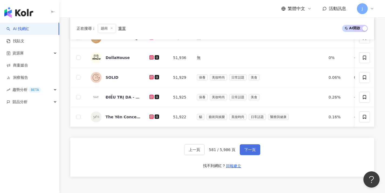
click at [257, 155] on button "下一頁" at bounding box center [250, 149] width 21 height 11
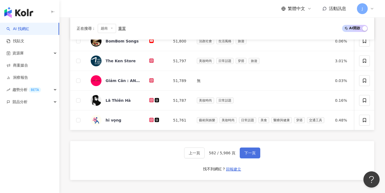
click at [255, 154] on span "下一頁" at bounding box center [249, 152] width 11 height 4
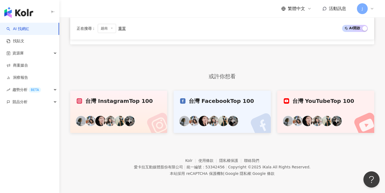
scroll to position [164, 0]
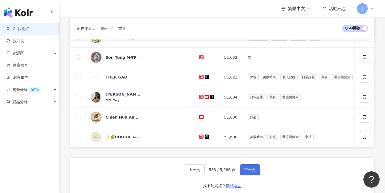
click at [252, 171] on span "下一頁" at bounding box center [249, 169] width 11 height 4
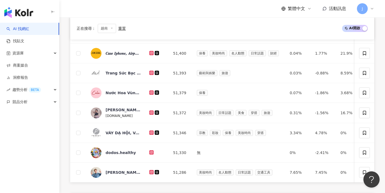
scroll to position [218, 0]
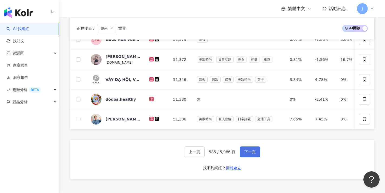
click at [256, 157] on button "下一頁" at bounding box center [250, 151] width 21 height 11
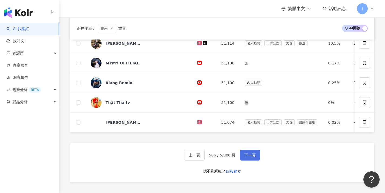
scroll to position [215, 0]
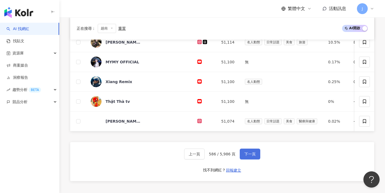
click at [256, 159] on button "下一頁" at bounding box center [250, 153] width 21 height 11
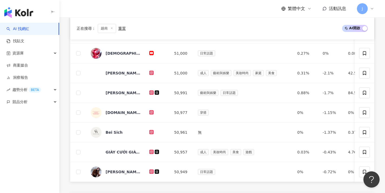
scroll to position [186, 0]
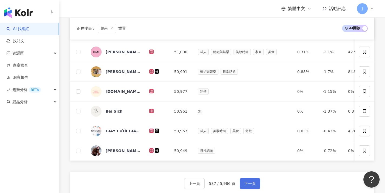
click at [255, 178] on button "下一頁" at bounding box center [250, 183] width 21 height 11
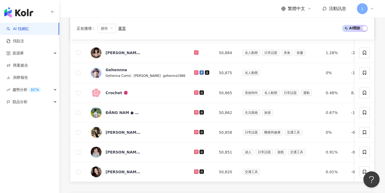
scroll to position [215, 0]
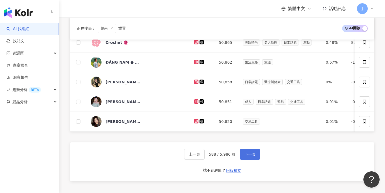
click at [256, 159] on button "下一頁" at bounding box center [250, 154] width 21 height 11
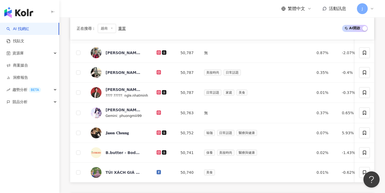
scroll to position [206, 0]
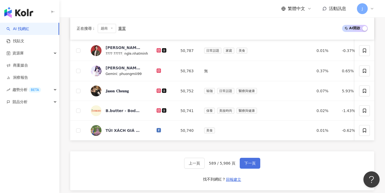
click at [256, 162] on button "下一頁" at bounding box center [250, 162] width 21 height 11
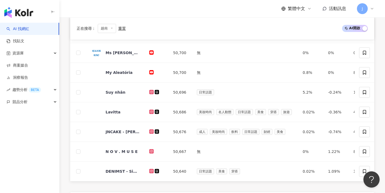
scroll to position [208, 0]
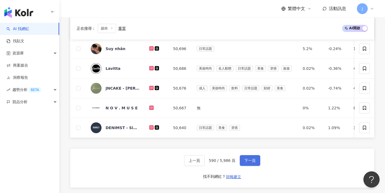
click at [256, 162] on button "下一頁" at bounding box center [250, 160] width 21 height 11
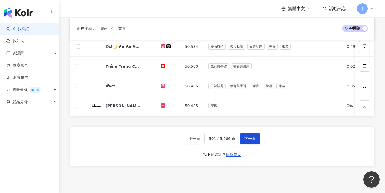
scroll to position [241, 0]
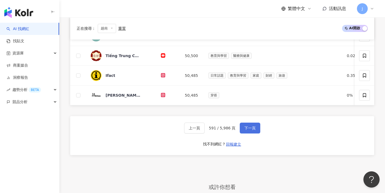
click at [254, 130] on span "下一頁" at bounding box center [249, 128] width 11 height 4
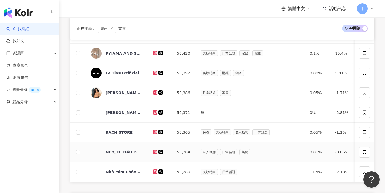
scroll to position [218, 0]
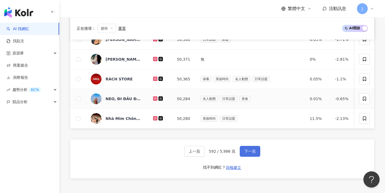
click at [252, 153] on span "下一頁" at bounding box center [249, 151] width 11 height 4
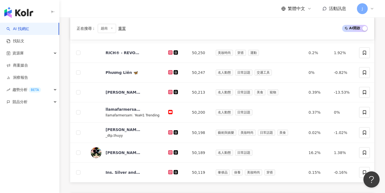
scroll to position [166, 0]
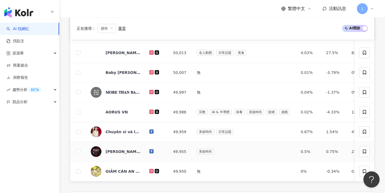
scroll to position [228, 0]
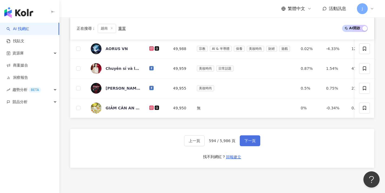
click at [252, 142] on button "下一頁" at bounding box center [250, 140] width 21 height 11
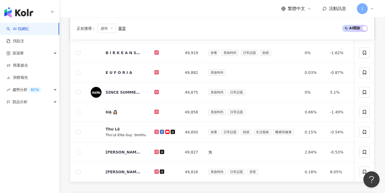
scroll to position [206, 0]
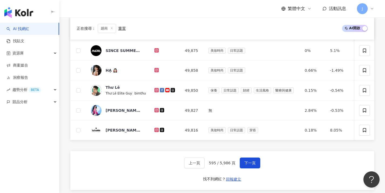
drag, startPoint x: 251, startPoint y: 144, endPoint x: 251, endPoint y: 149, distance: 4.9
click at [250, 165] on span "下一頁" at bounding box center [249, 162] width 11 height 4
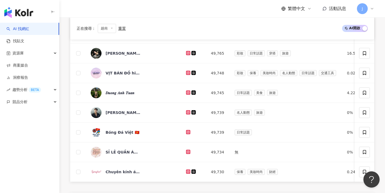
scroll to position [205, 0]
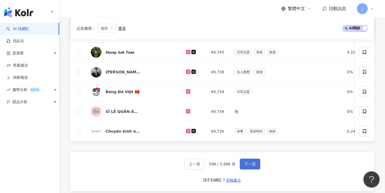
click at [256, 167] on button "下一頁" at bounding box center [250, 163] width 21 height 11
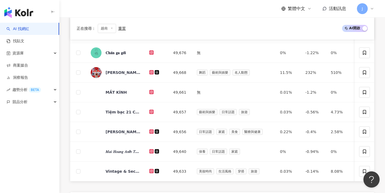
scroll to position [250, 0]
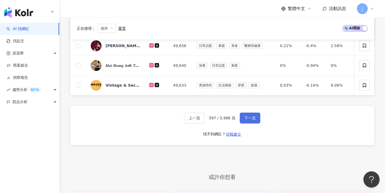
click at [251, 120] on span "下一頁" at bounding box center [249, 118] width 11 height 4
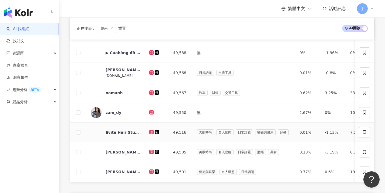
scroll to position [260, 0]
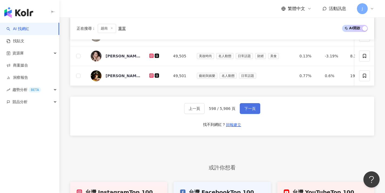
click at [256, 114] on button "下一頁" at bounding box center [250, 108] width 21 height 11
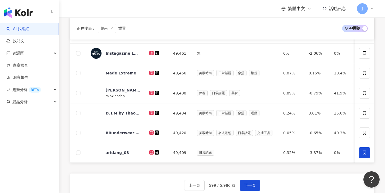
scroll to position [208, 0]
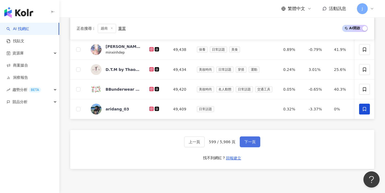
click at [256, 142] on button "下一頁" at bounding box center [250, 141] width 21 height 11
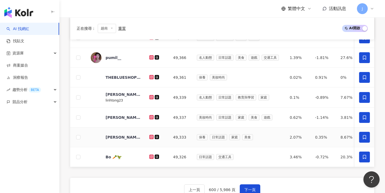
scroll to position [217, 0]
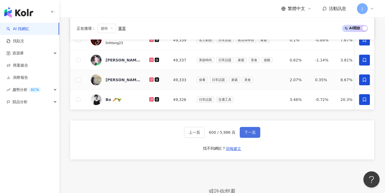
click at [254, 137] on button "下一頁" at bounding box center [250, 132] width 21 height 11
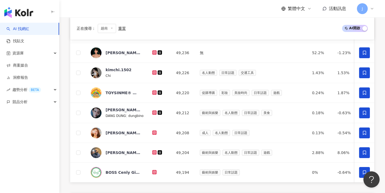
scroll to position [240, 0]
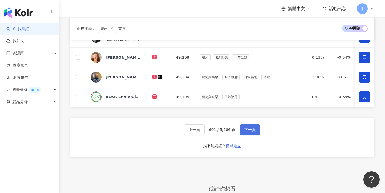
click at [255, 133] on button "下一頁" at bounding box center [250, 129] width 21 height 11
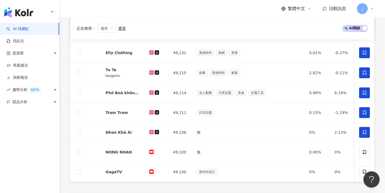
scroll to position [236, 0]
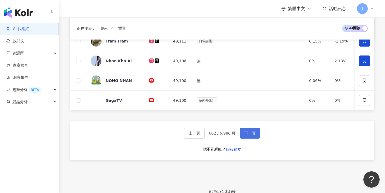
click at [255, 133] on button "下一頁" at bounding box center [250, 132] width 21 height 11
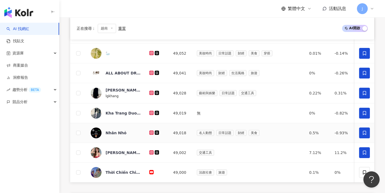
scroll to position [234, 0]
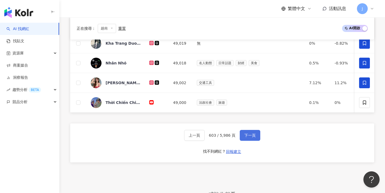
click at [256, 136] on button "下一頁" at bounding box center [250, 135] width 21 height 11
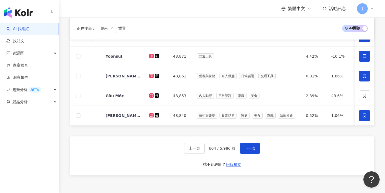
scroll to position [230, 0]
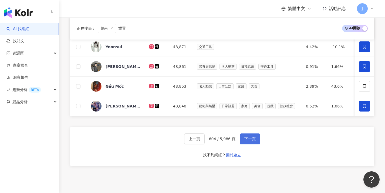
click at [256, 139] on button "下一頁" at bounding box center [250, 138] width 21 height 11
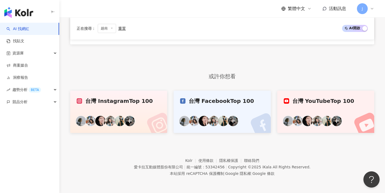
scroll to position [164, 0]
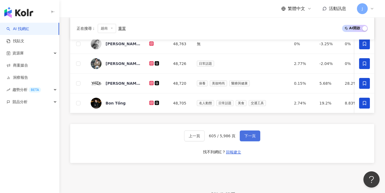
click at [255, 137] on button "下一頁" at bounding box center [250, 135] width 21 height 11
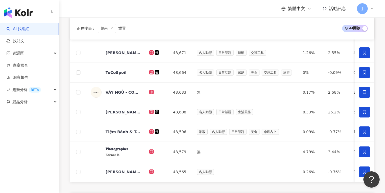
scroll to position [231, 0]
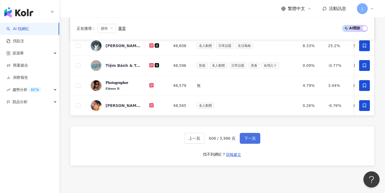
click at [255, 139] on button "下一頁" at bounding box center [250, 138] width 21 height 11
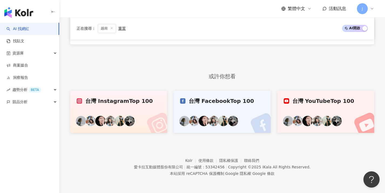
scroll to position [164, 0]
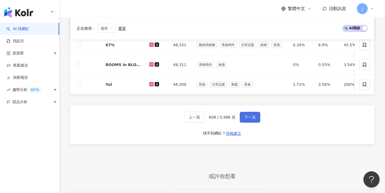
scroll to position [247, 0]
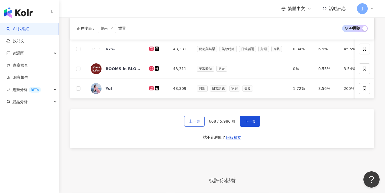
click at [196, 123] on span "上一頁" at bounding box center [194, 121] width 11 height 4
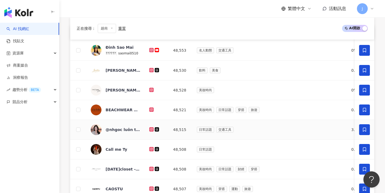
scroll to position [202, 0]
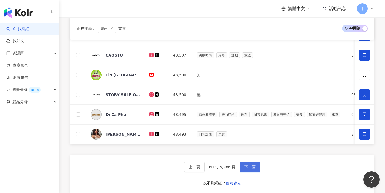
click at [244, 169] on span "下一頁" at bounding box center [249, 166] width 11 height 4
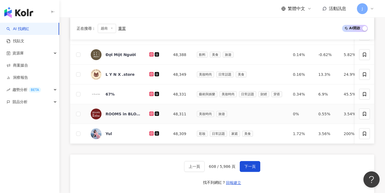
scroll to position [4, 0]
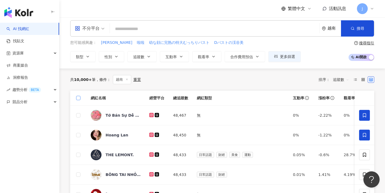
click at [79, 98] on span at bounding box center [78, 98] width 4 height 4
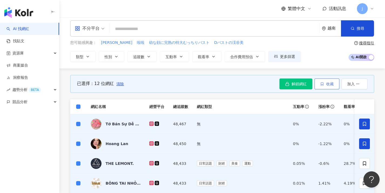
click at [334, 85] on button "收藏" at bounding box center [327, 83] width 25 height 11
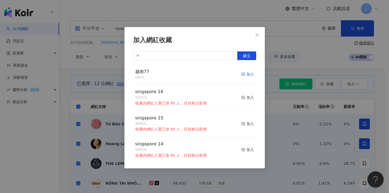
click at [246, 74] on div "加入" at bounding box center [247, 74] width 13 height 6
click at [108, 109] on div "加入網紅收藏 建立 越南77 12 KOL 加入 singapore 16 90 KOL 收藏內網紅人選已達 90 人，目前無法新增 加入 singapore…" at bounding box center [194, 96] width 389 height 193
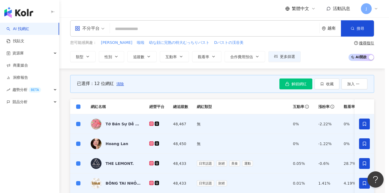
click at [121, 85] on div at bounding box center [194, 96] width 389 height 193
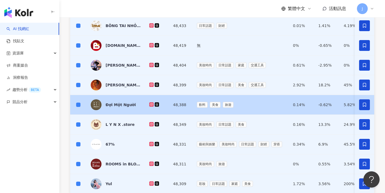
scroll to position [274, 0]
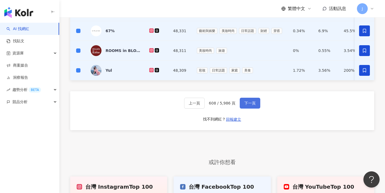
click at [248, 108] on button "下一頁" at bounding box center [250, 102] width 21 height 11
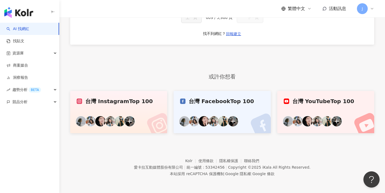
scroll to position [0, 0]
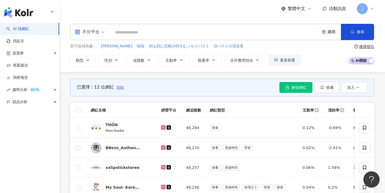
click at [121, 88] on span "清除" at bounding box center [120, 87] width 8 height 4
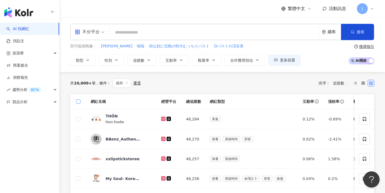
click at [78, 102] on span at bounding box center [78, 101] width 4 height 4
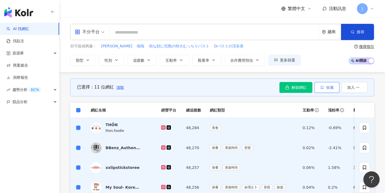
click at [334, 88] on button "收藏" at bounding box center [327, 87] width 25 height 11
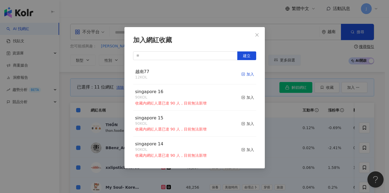
click at [242, 73] on rect "button" at bounding box center [243, 74] width 3 height 3
click at [274, 121] on div "加入網紅收藏 建立 越南77 23 KOL 加入 singapore 16 90 KOL 收藏內網紅人選已達 90 人，目前無法新增 加入 singapore…" at bounding box center [194, 96] width 389 height 193
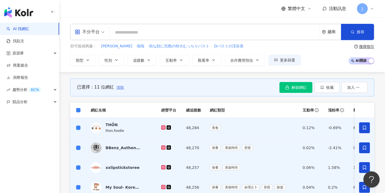
click at [119, 86] on span "清除" at bounding box center [120, 87] width 8 height 4
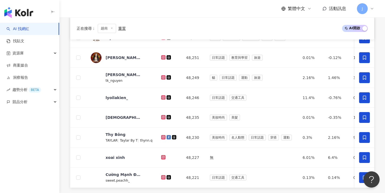
scroll to position [250, 0]
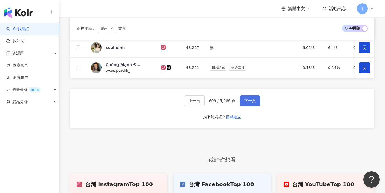
click at [251, 103] on span "下一頁" at bounding box center [249, 100] width 11 height 4
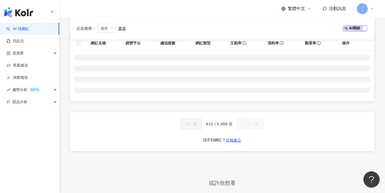
scroll to position [4, 0]
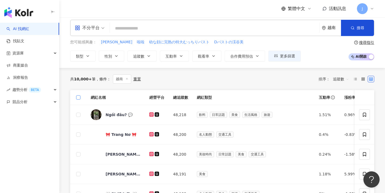
click at [79, 98] on span at bounding box center [78, 97] width 4 height 4
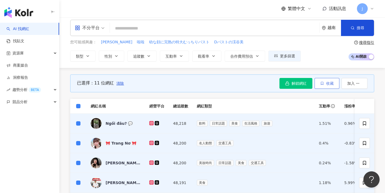
click at [318, 82] on button "收藏" at bounding box center [327, 83] width 25 height 11
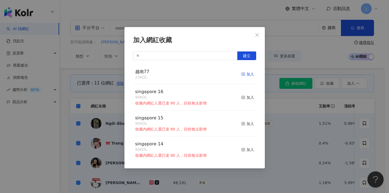
click at [247, 74] on div "加入" at bounding box center [247, 74] width 13 height 6
click at [279, 107] on div "加入網紅收藏 建立 越南77 34 KOL 加入 singapore 16 90 KOL 收藏內網紅人選已達 90 人，目前無法新增 加入 singapore…" at bounding box center [194, 96] width 389 height 193
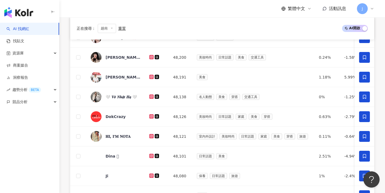
scroll to position [227, 0]
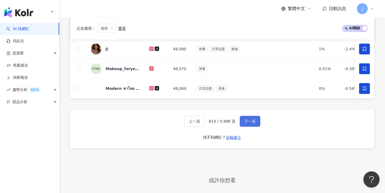
click at [252, 123] on span "下一頁" at bounding box center [249, 121] width 11 height 4
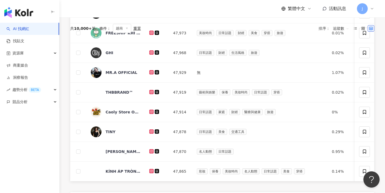
scroll to position [0, 0]
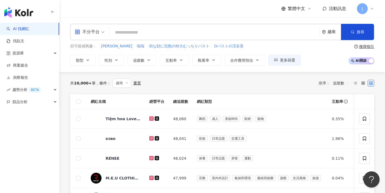
click at [79, 101] on span at bounding box center [78, 101] width 4 height 4
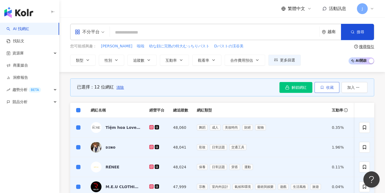
click at [317, 89] on button "收藏" at bounding box center [327, 87] width 25 height 11
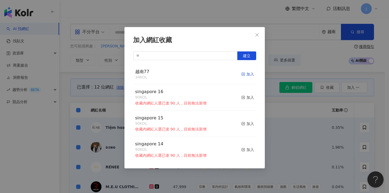
click at [242, 74] on div "加入" at bounding box center [247, 74] width 13 height 6
click at [117, 84] on div "加入網紅收藏 建立 越南77 46 KOL 加入 singapore 16 90 KOL 收藏內網紅人選已達 90 人，目前無法新增 加入 singapore…" at bounding box center [194, 96] width 389 height 193
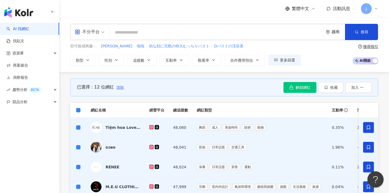
click at [118, 87] on span "清除" at bounding box center [120, 87] width 8 height 4
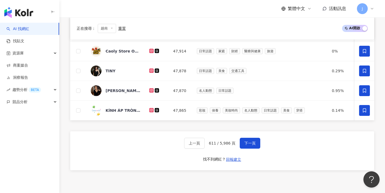
scroll to position [268, 0]
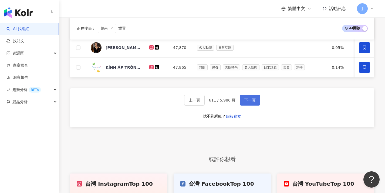
click at [250, 102] on span "下一頁" at bounding box center [249, 100] width 11 height 4
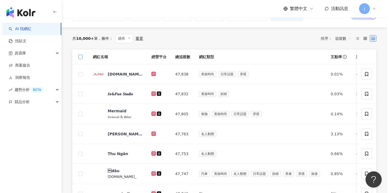
scroll to position [35, 0]
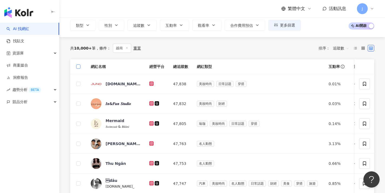
click at [80, 66] on span at bounding box center [78, 66] width 4 height 4
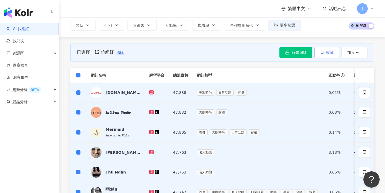
click at [326, 54] on button "收藏" at bounding box center [327, 52] width 25 height 11
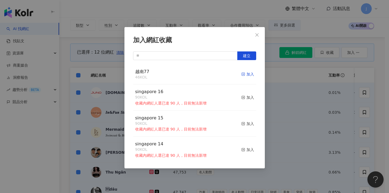
click at [241, 75] on div "加入" at bounding box center [247, 74] width 13 height 6
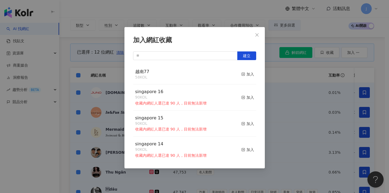
click at [111, 95] on div "加入網紅收藏 建立 越南77 58 KOL 加入 singapore 16 90 KOL 收藏內網紅人選已達 90 人，目前無法新增 加入 singapore…" at bounding box center [194, 96] width 389 height 193
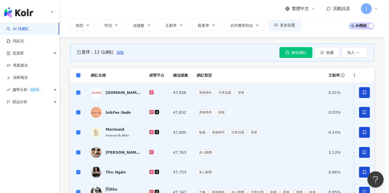
click at [122, 52] on span "清除" at bounding box center [120, 52] width 8 height 4
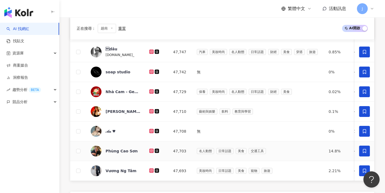
scroll to position [251, 0]
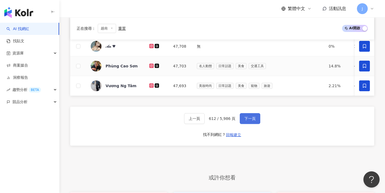
click at [251, 120] on span "下一頁" at bounding box center [249, 118] width 11 height 4
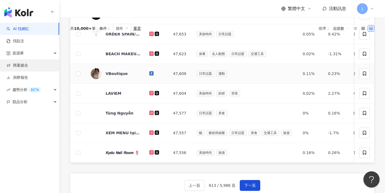
scroll to position [42, 0]
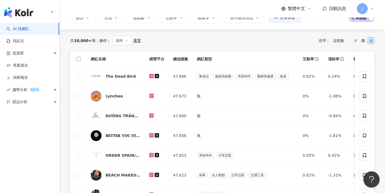
click at [77, 60] on span at bounding box center [78, 59] width 4 height 4
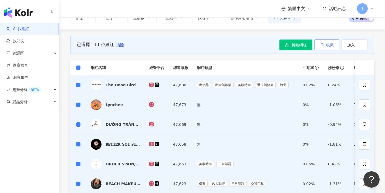
click at [331, 44] on span "收藏" at bounding box center [330, 45] width 8 height 4
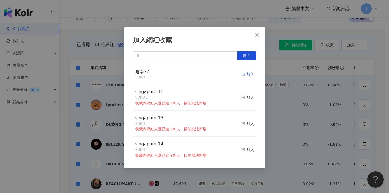
click at [245, 74] on div "加入" at bounding box center [247, 74] width 13 height 6
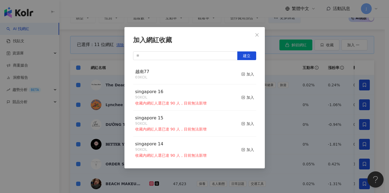
click at [296, 106] on div "加入網紅收藏 建立 越南77 69 KOL 加入 singapore 16 90 KOL 收藏內網紅人選已達 90 人，目前無法新增 加入 singapore…" at bounding box center [194, 96] width 389 height 193
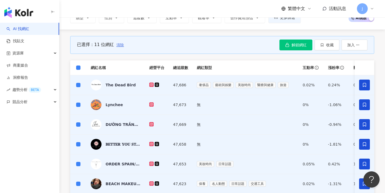
click at [117, 44] on span "清除" at bounding box center [120, 45] width 8 height 4
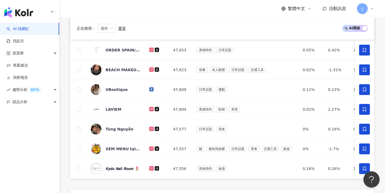
scroll to position [210, 0]
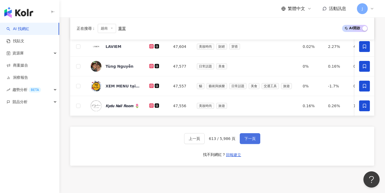
click at [250, 137] on button "下一頁" at bounding box center [250, 138] width 21 height 11
click at [251, 140] on span "下一頁" at bounding box center [249, 138] width 11 height 4
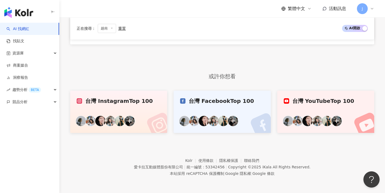
scroll to position [0, 0]
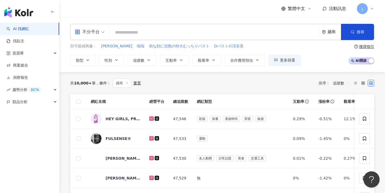
click at [79, 102] on span at bounding box center [78, 101] width 4 height 4
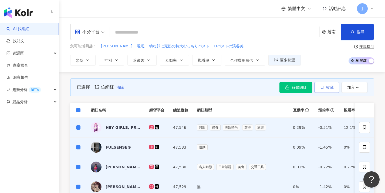
click at [329, 86] on span "收藏" at bounding box center [330, 87] width 8 height 4
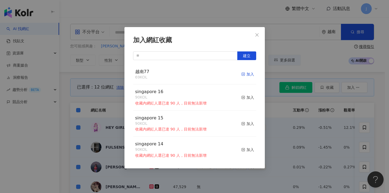
click at [242, 73] on div "加入" at bounding box center [247, 74] width 13 height 6
click at [100, 57] on div "加入網紅收藏 建立 越南77 81 KOL 加入 [GEOGRAPHIC_DATA] 16 90 KOL 收藏內網紅人選已達 90 人，目前無法新增 加入 […" at bounding box center [194, 96] width 389 height 193
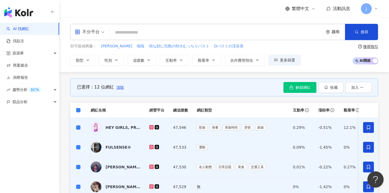
click at [117, 87] on span "清除" at bounding box center [120, 87] width 8 height 4
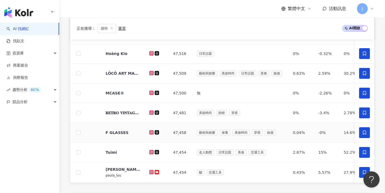
scroll to position [218, 0]
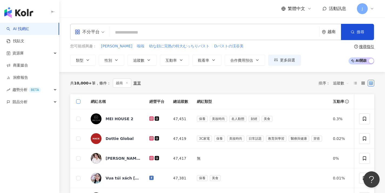
click at [79, 101] on span at bounding box center [78, 101] width 4 height 4
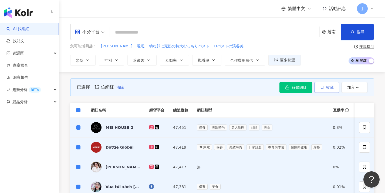
click at [327, 90] on button "收藏" at bounding box center [327, 87] width 25 height 11
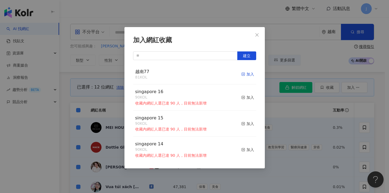
click at [241, 74] on icon "button" at bounding box center [243, 74] width 4 height 4
click at [285, 93] on div "加入網紅收藏 建立 越南77 81 KOL 加入 [GEOGRAPHIC_DATA] 16 90 KOL 收藏內網紅人選已達 90 人，目前無法新增 加入 […" at bounding box center [194, 96] width 389 height 193
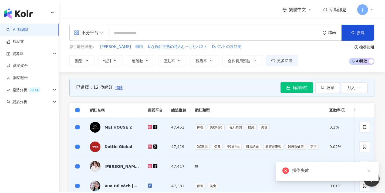
scroll to position [276, 0]
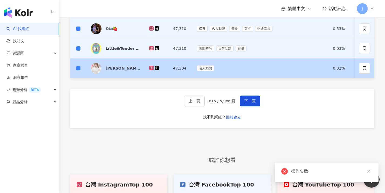
click at [81, 70] on td at bounding box center [78, 68] width 16 height 20
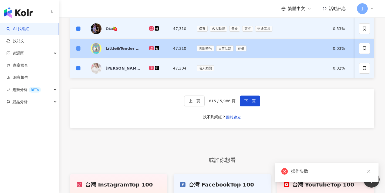
click at [80, 49] on span at bounding box center [78, 48] width 4 height 4
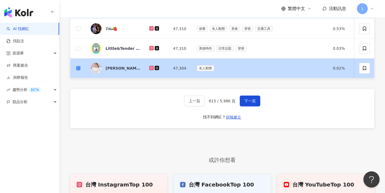
click at [78, 69] on span at bounding box center [78, 68] width 4 height 4
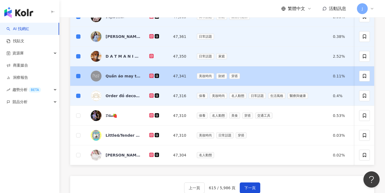
scroll to position [62, 0]
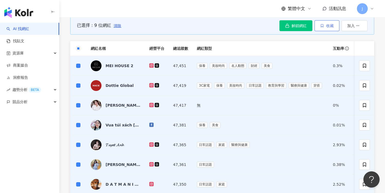
click at [334, 22] on button "收藏" at bounding box center [327, 25] width 25 height 11
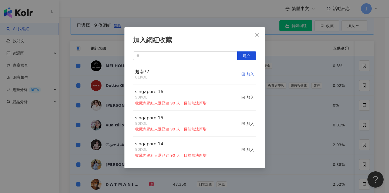
click at [244, 74] on div "加入" at bounding box center [247, 74] width 13 height 6
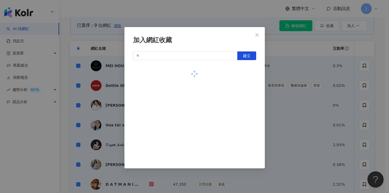
click at [297, 83] on div "加入網紅收藏 建立" at bounding box center [194, 96] width 389 height 193
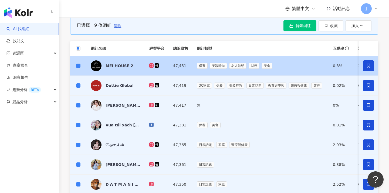
click at [117, 26] on span "清除" at bounding box center [118, 25] width 8 height 4
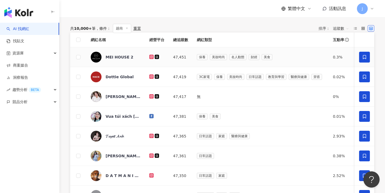
scroll to position [241, 0]
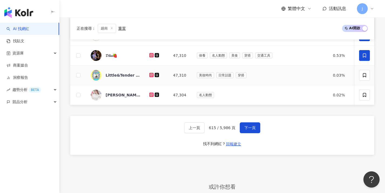
click at [361, 58] on span at bounding box center [364, 55] width 11 height 11
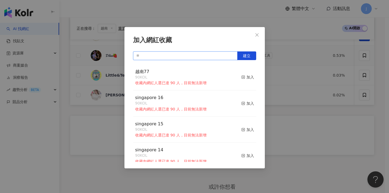
click at [190, 56] on input "text" at bounding box center [185, 55] width 105 height 9
paste input "****"
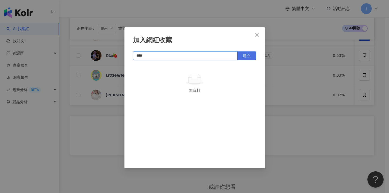
click at [248, 53] on span "建立" at bounding box center [247, 55] width 8 height 4
type input "****"
click at [309, 83] on div "加入網紅收藏 **** 建立" at bounding box center [194, 96] width 389 height 193
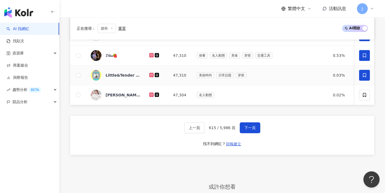
click at [363, 76] on icon at bounding box center [364, 75] width 5 height 5
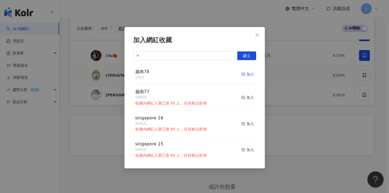
click at [244, 76] on div "加入" at bounding box center [247, 74] width 13 height 6
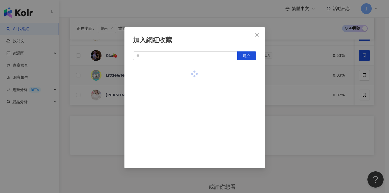
click at [310, 90] on div "加入網紅收藏 建立" at bounding box center [194, 96] width 389 height 193
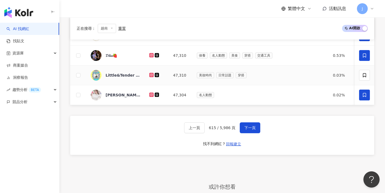
click at [368, 95] on span at bounding box center [364, 94] width 11 height 11
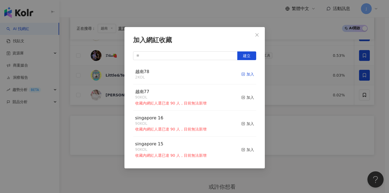
click at [247, 75] on div "加入" at bounding box center [247, 74] width 13 height 6
click at [287, 93] on div "加入網紅收藏 建立 越南78 3 KOL 已加入 越南77 90 KOL 收藏內網紅人選已達 90 人，目前無法新增 加入 [GEOGRAPHIC_DATA]…" at bounding box center [194, 96] width 389 height 193
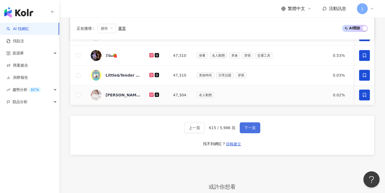
click at [249, 130] on span "下一頁" at bounding box center [249, 127] width 11 height 4
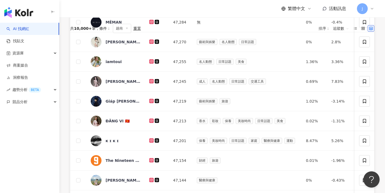
scroll to position [25, 0]
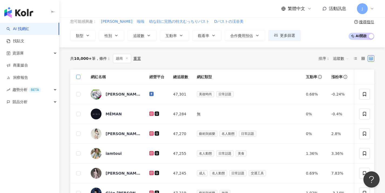
click at [79, 78] on span at bounding box center [78, 77] width 4 height 4
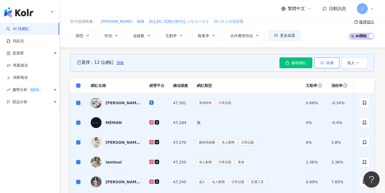
click at [326, 66] on button "收藏" at bounding box center [327, 62] width 25 height 11
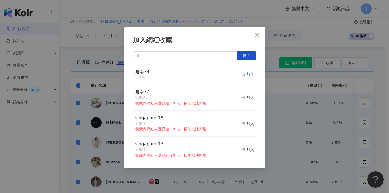
click at [246, 76] on div "加入" at bounding box center [247, 74] width 13 height 6
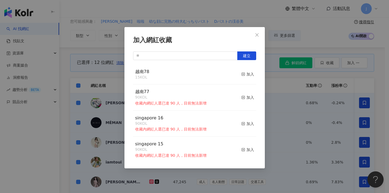
click at [279, 82] on div "加入網紅收藏 建立 越南78 15 KOL 加入 越南77 90 KOL 收藏內網紅人選已達 90 人，目前無法新增 加入 [GEOGRAPHIC_DATA]…" at bounding box center [194, 96] width 389 height 193
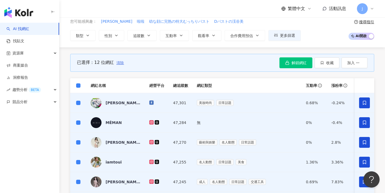
click at [120, 62] on span "清除" at bounding box center [120, 62] width 8 height 4
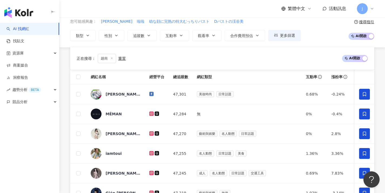
scroll to position [256, 0]
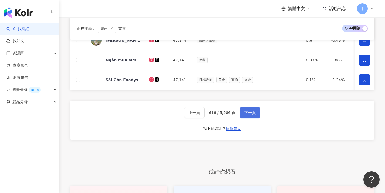
click at [253, 118] on button "下一頁" at bounding box center [250, 112] width 21 height 11
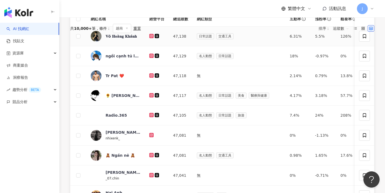
scroll to position [21, 0]
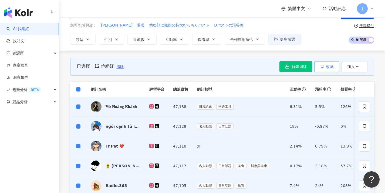
click at [326, 67] on span "收藏" at bounding box center [330, 66] width 8 height 4
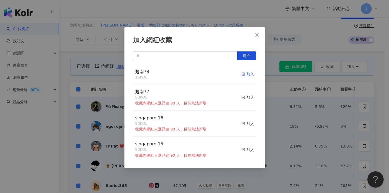
click at [242, 74] on div "加入" at bounding box center [247, 74] width 13 height 6
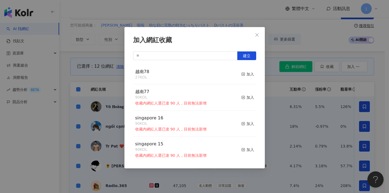
click at [298, 95] on div "加入網紅收藏 建立 越南78 27 KOL 加入 越南77 90 KOL 收藏內網紅人選已達 90 人，目前無法新增 加入 [GEOGRAPHIC_DATA]…" at bounding box center [194, 96] width 389 height 193
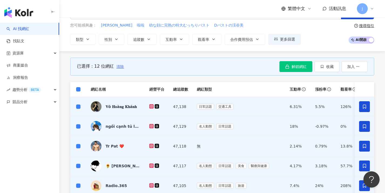
click at [118, 66] on span "清除" at bounding box center [120, 66] width 8 height 4
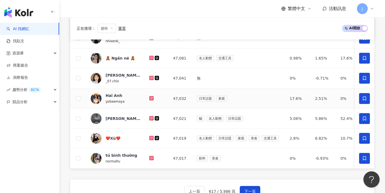
scroll to position [233, 0]
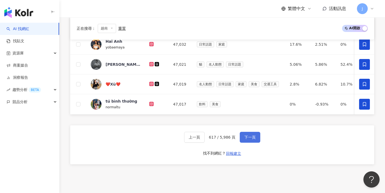
click at [250, 139] on span "下一頁" at bounding box center [249, 137] width 11 height 4
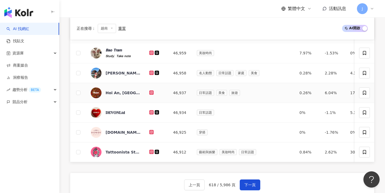
scroll to position [0, 0]
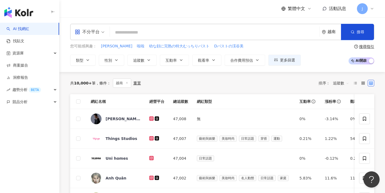
click at [76, 102] on th at bounding box center [78, 101] width 16 height 15
click at [79, 102] on span at bounding box center [78, 101] width 4 height 4
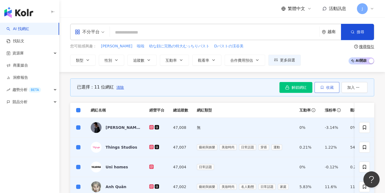
click at [328, 90] on button "收藏" at bounding box center [327, 87] width 25 height 11
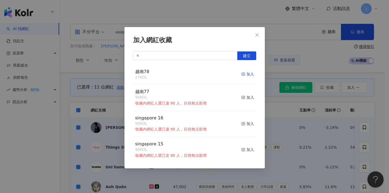
click at [246, 75] on div "加入" at bounding box center [247, 74] width 13 height 6
click at [301, 122] on div "加入網紅收藏 建立 越南78 38 KOL 加入 越南77 90 KOL 收藏內網紅人選已達 90 人，目前無法新增 加入 [GEOGRAPHIC_DATA]…" at bounding box center [194, 96] width 389 height 193
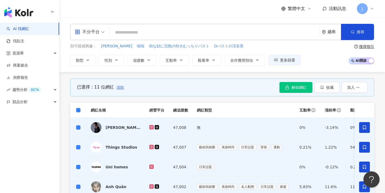
click at [118, 89] on button "清除" at bounding box center [120, 87] width 8 height 11
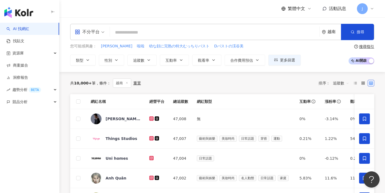
click at [120, 88] on div "共 10,000+ 筆 條件 ： 越南 重置 排序： 追蹤數" at bounding box center [222, 83] width 304 height 22
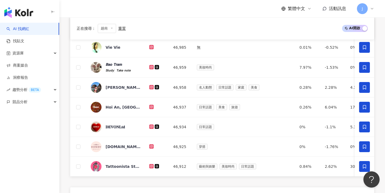
scroll to position [218, 0]
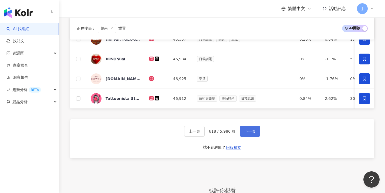
click at [251, 133] on span "下一頁" at bounding box center [249, 131] width 11 height 4
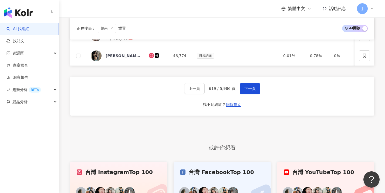
scroll to position [0, 0]
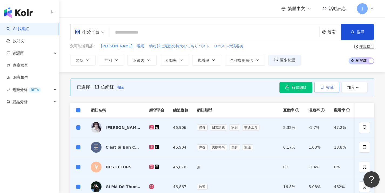
click at [331, 89] on span "收藏" at bounding box center [330, 87] width 8 height 4
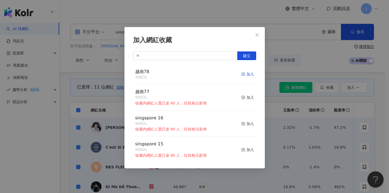
click at [245, 76] on div "加入" at bounding box center [247, 74] width 13 height 6
click at [279, 122] on div "加入網紅收藏 建立 越南78 49 KOL 加入 越南77 90 KOL 收藏內網紅人選已達 90 人，目前無法新增 加入 [GEOGRAPHIC_DATA]…" at bounding box center [194, 96] width 389 height 193
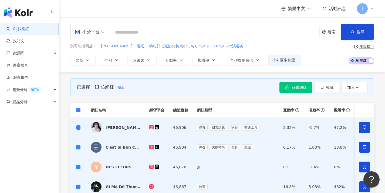
click at [120, 88] on span "清除" at bounding box center [120, 87] width 8 height 4
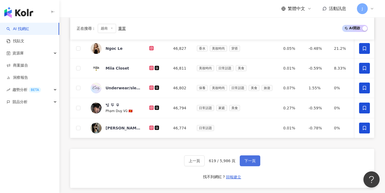
scroll to position [197, 0]
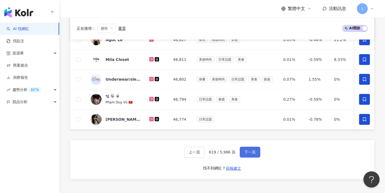
click at [254, 157] on button "下一頁" at bounding box center [250, 151] width 21 height 11
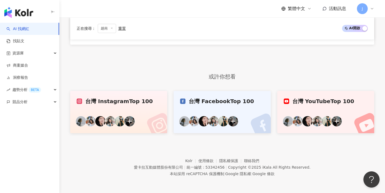
scroll to position [27, 0]
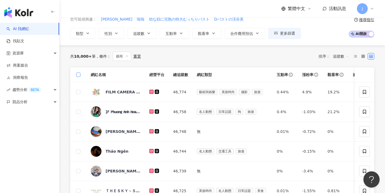
click at [80, 75] on span at bounding box center [78, 74] width 4 height 4
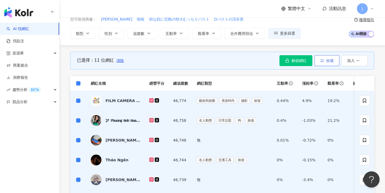
click at [320, 62] on span "button" at bounding box center [322, 60] width 4 height 4
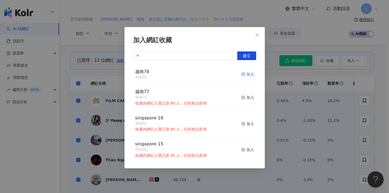
click at [250, 74] on div "加入" at bounding box center [247, 74] width 13 height 6
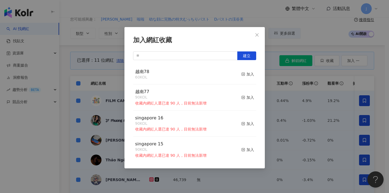
click at [296, 101] on div "加入網紅收藏 建立 越南78 60 KOL 加入 越南77 90 KOL 收藏內網紅人選已達 90 人，目前無法新增 加入 [GEOGRAPHIC_DATA]…" at bounding box center [194, 96] width 389 height 193
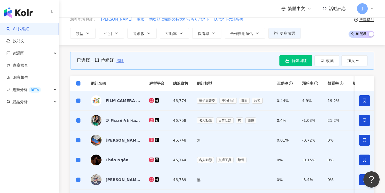
click at [120, 60] on span "清除" at bounding box center [120, 60] width 8 height 4
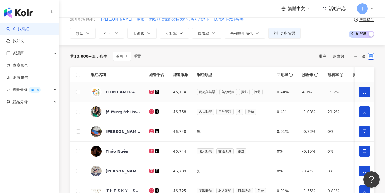
scroll to position [234, 0]
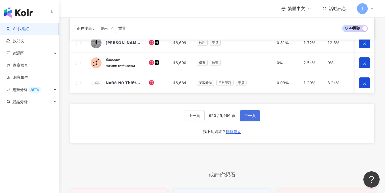
click at [254, 121] on button "下一頁" at bounding box center [250, 115] width 21 height 11
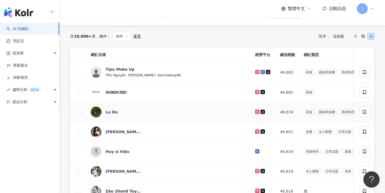
scroll to position [34, 0]
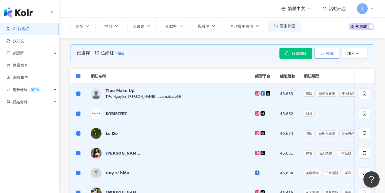
click at [323, 56] on button "收藏" at bounding box center [327, 53] width 25 height 11
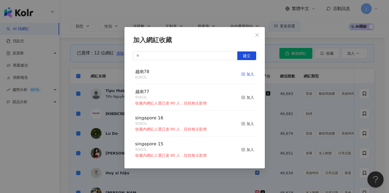
click at [241, 75] on icon "button" at bounding box center [243, 74] width 4 height 4
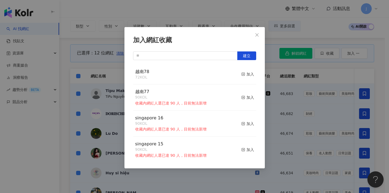
click at [313, 100] on div "加入網紅收藏 建立 越南78 72 KOL 加入 越南77 90 KOL 收藏內網紅人選已達 90 人，目前無法新增 加入 [GEOGRAPHIC_DATA]…" at bounding box center [194, 96] width 389 height 193
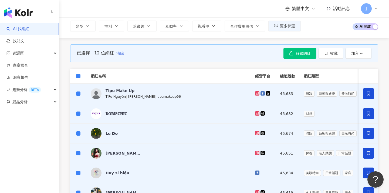
click at [119, 53] on span "清除" at bounding box center [120, 53] width 8 height 4
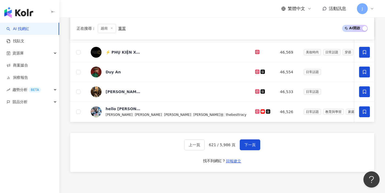
scroll to position [260, 0]
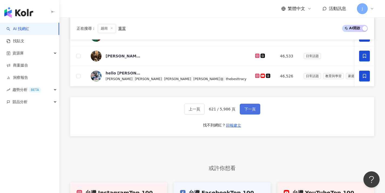
click at [248, 111] on span "下一頁" at bounding box center [249, 109] width 11 height 4
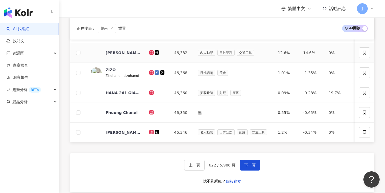
scroll to position [28, 0]
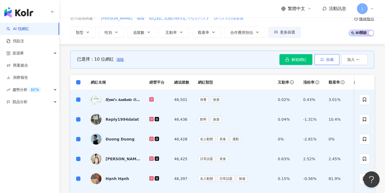
click at [329, 62] on button "收藏" at bounding box center [327, 59] width 25 height 11
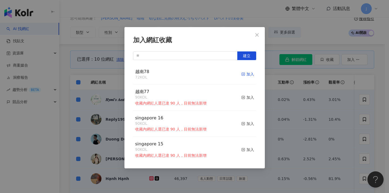
click at [242, 74] on line "button" at bounding box center [242, 74] width 1 height 0
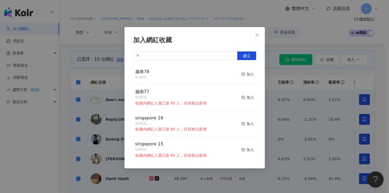
click at [295, 96] on div "加入網紅收藏 建立 越南78 82 KOL 加入 越南77 90 KOL 收藏內網紅人選已達 90 人，目前無法新增 加入 [GEOGRAPHIC_DATA]…" at bounding box center [194, 96] width 389 height 193
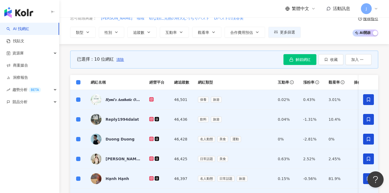
click at [119, 59] on span "清除" at bounding box center [120, 59] width 8 height 4
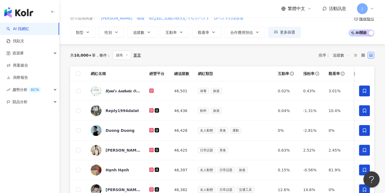
scroll to position [242, 0]
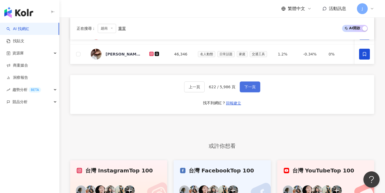
click at [255, 89] on span "下一頁" at bounding box center [249, 87] width 11 height 4
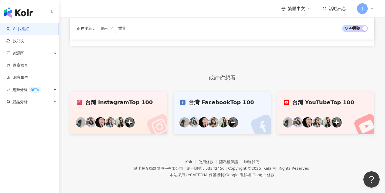
scroll to position [0, 0]
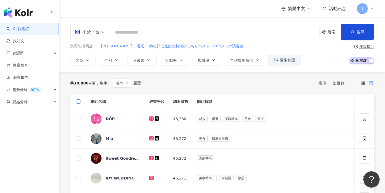
click at [78, 102] on span at bounding box center [78, 101] width 4 height 4
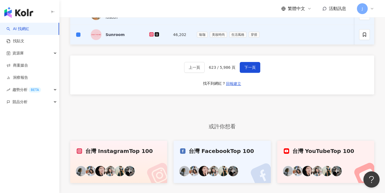
scroll to position [253, 0]
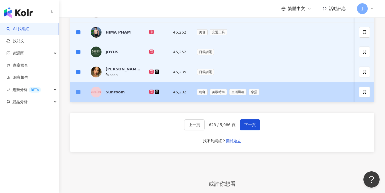
click at [78, 94] on label at bounding box center [78, 92] width 4 height 6
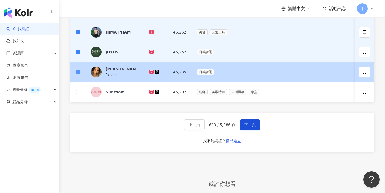
click at [77, 73] on span at bounding box center [78, 72] width 4 height 4
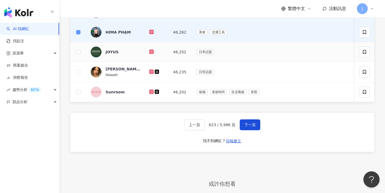
click at [79, 32] on span at bounding box center [78, 32] width 4 height 4
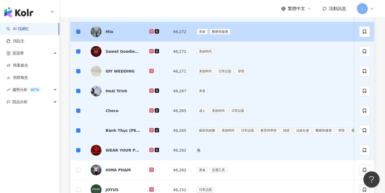
scroll to position [60, 0]
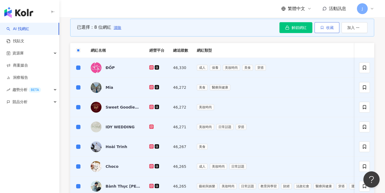
click at [333, 29] on button "收藏" at bounding box center [327, 27] width 25 height 11
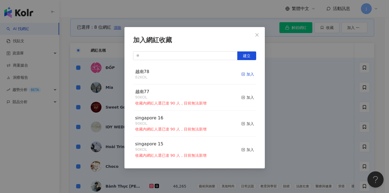
click at [245, 72] on div "加入" at bounding box center [247, 74] width 13 height 6
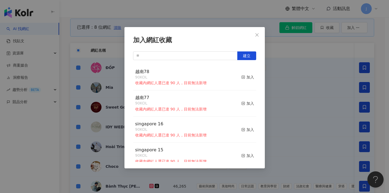
click at [272, 78] on div "加入網紅收藏 建立 越南78 90 KOL 收藏內網紅人選已達 90 人，目前無法新增 加入 越南77 90 KOL 收藏內網紅人選已達 90 人，目前無法新…" at bounding box center [194, 96] width 389 height 193
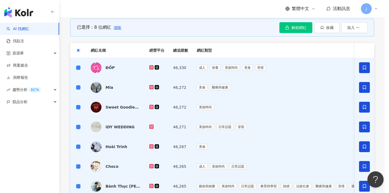
click at [116, 27] on div at bounding box center [194, 96] width 389 height 193
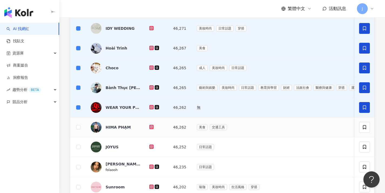
scroll to position [9, 0]
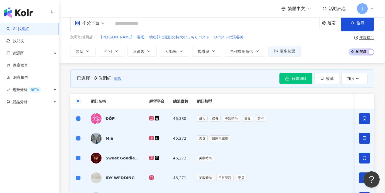
click at [118, 78] on span "清除" at bounding box center [118, 78] width 8 height 4
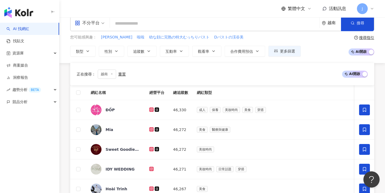
scroll to position [214, 0]
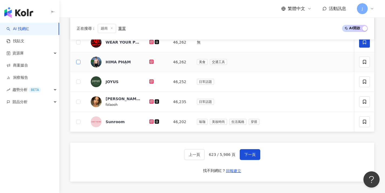
click at [80, 61] on span at bounding box center [78, 62] width 4 height 4
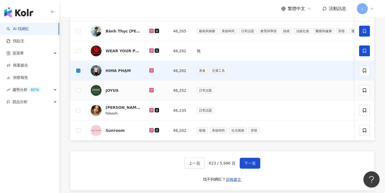
click at [79, 82] on td at bounding box center [78, 90] width 16 height 20
click at [80, 92] on label at bounding box center [78, 90] width 4 height 6
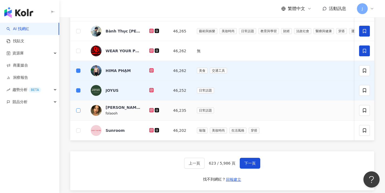
click at [79, 112] on label at bounding box center [78, 110] width 4 height 6
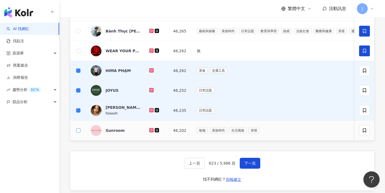
click at [80, 132] on span at bounding box center [78, 130] width 4 height 4
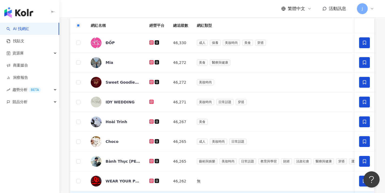
scroll to position [40, 0]
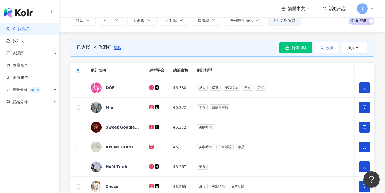
click at [327, 50] on button "收藏" at bounding box center [327, 47] width 25 height 11
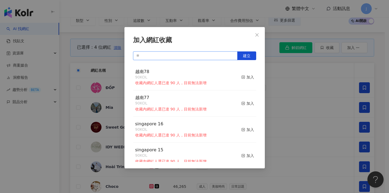
click at [175, 57] on input "text" at bounding box center [185, 55] width 105 height 9
paste input "****"
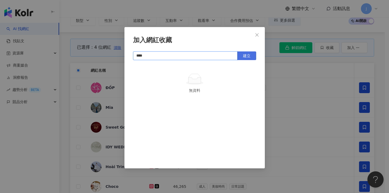
click at [244, 58] on button "建立" at bounding box center [246, 55] width 19 height 9
type input "****"
drag, startPoint x: 284, startPoint y: 123, endPoint x: 278, endPoint y: 122, distance: 5.5
click at [284, 123] on div "加入網紅收藏 **** 建立 越南79 4 KOL 加入" at bounding box center [194, 96] width 389 height 193
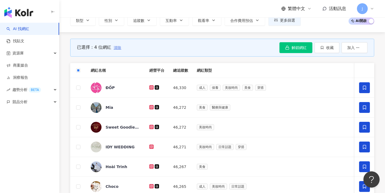
click at [119, 49] on span "清除" at bounding box center [118, 47] width 8 height 4
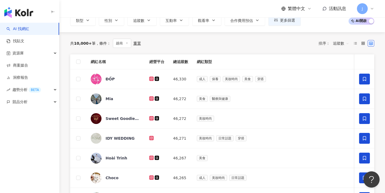
scroll to position [239, 0]
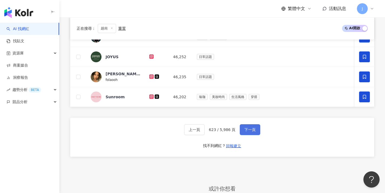
click at [250, 132] on span "下一頁" at bounding box center [249, 129] width 11 height 4
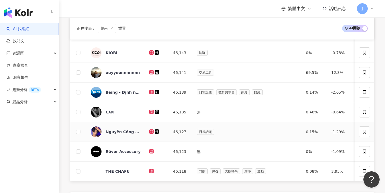
scroll to position [0, 0]
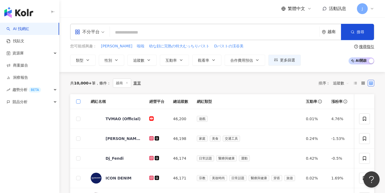
click at [79, 102] on span at bounding box center [78, 101] width 4 height 4
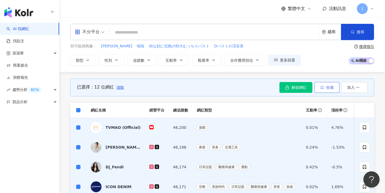
click at [324, 85] on button "收藏" at bounding box center [327, 87] width 25 height 11
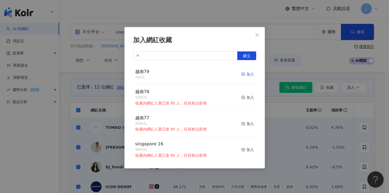
click at [243, 73] on div "加入" at bounding box center [247, 74] width 13 height 6
click at [296, 107] on div "加入網紅收藏 建立 越南79 4 KOL 加入 越南78 90 KOL 收藏內網紅人選已達 90 人，目前無法新增 加入 越南77 90 KOL 收藏內網紅人…" at bounding box center [194, 96] width 389 height 193
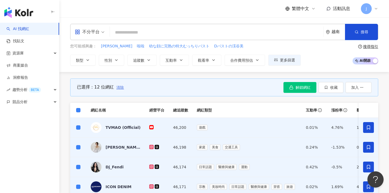
click at [120, 86] on span "清除" at bounding box center [120, 87] width 8 height 4
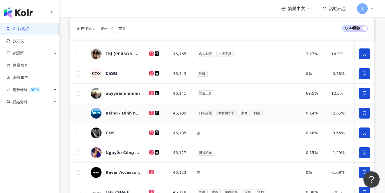
scroll to position [256, 0]
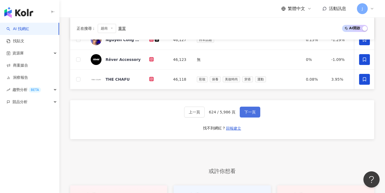
click at [246, 114] on span "下一頁" at bounding box center [249, 112] width 11 height 4
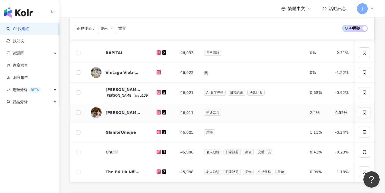
scroll to position [31, 0]
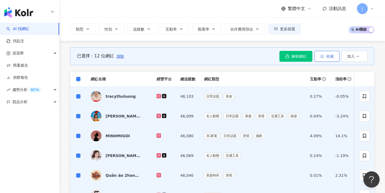
click at [332, 59] on button "收藏" at bounding box center [327, 56] width 25 height 11
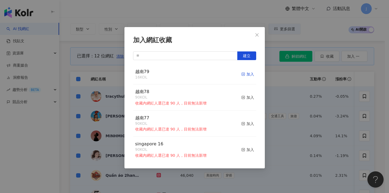
click at [241, 74] on div "加入" at bounding box center [247, 74] width 13 height 6
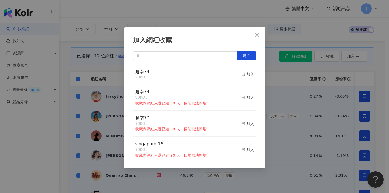
click at [269, 84] on div "加入網紅收藏 建立 越南79 28 KOL 加入 越南78 90 KOL 收藏內網紅人選已達 90 人，目前無法新增 加入 越南77 90 KOL 收藏內網紅…" at bounding box center [194, 96] width 389 height 193
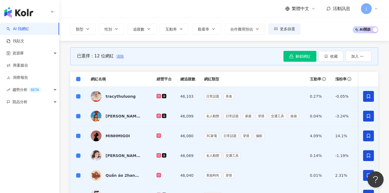
click at [120, 57] on span "清除" at bounding box center [120, 56] width 8 height 4
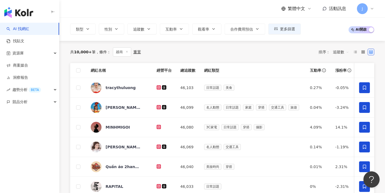
scroll to position [158, 0]
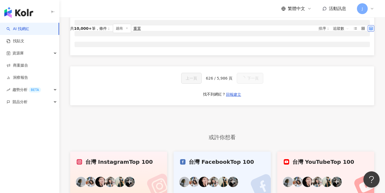
scroll to position [41, 0]
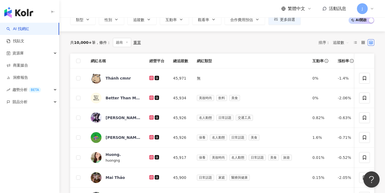
click at [81, 61] on th at bounding box center [78, 60] width 16 height 15
click at [78, 62] on span at bounding box center [78, 61] width 4 height 4
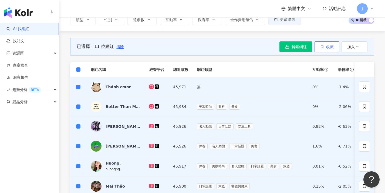
click at [332, 48] on span "收藏" at bounding box center [330, 47] width 8 height 4
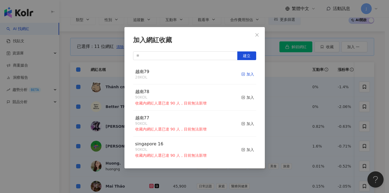
click at [244, 73] on div "加入" at bounding box center [247, 74] width 13 height 6
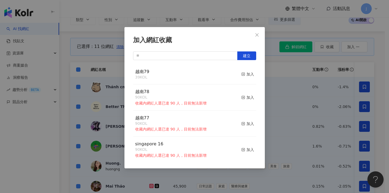
click at [282, 103] on div "加入網紅收藏 建立 越南79 39 KOL 加入 越南78 90 KOL 收藏內網紅人選已達 90 人，目前無法新增 加入 越南77 90 KOL 收藏內網紅…" at bounding box center [194, 96] width 389 height 193
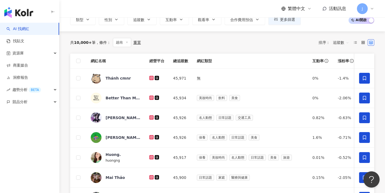
click at [79, 70] on td at bounding box center [78, 78] width 16 height 20
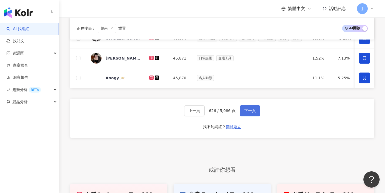
click at [252, 113] on span "下一頁" at bounding box center [249, 110] width 11 height 4
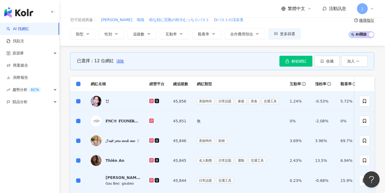
scroll to position [18, 0]
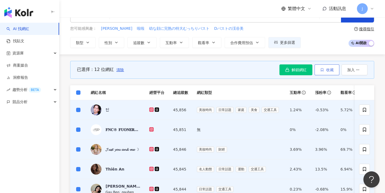
click at [320, 70] on icon "button" at bounding box center [322, 70] width 4 height 4
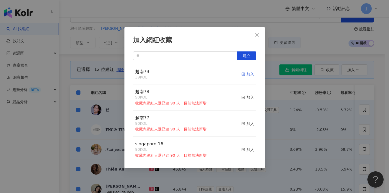
click at [243, 75] on line "button" at bounding box center [243, 73] width 0 height 1
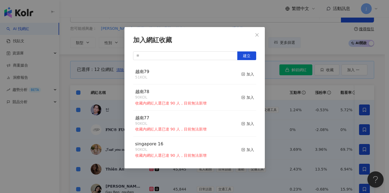
click at [292, 92] on div "加入網紅收藏 建立 越南79 51 KOL 加入 越南78 90 KOL 收藏內網紅人選已達 90 人，目前無法新增 加入 越南77 90 KOL 收藏內網紅…" at bounding box center [194, 96] width 389 height 193
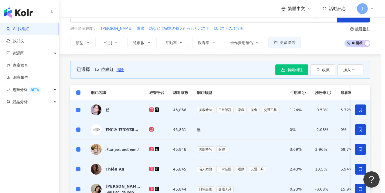
click at [121, 69] on span "清除" at bounding box center [120, 70] width 8 height 4
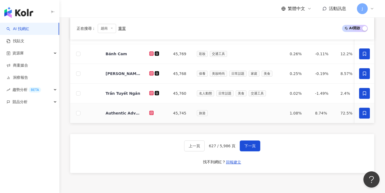
scroll to position [280, 0]
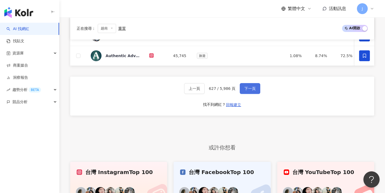
click at [252, 90] on span "下一頁" at bounding box center [249, 88] width 11 height 4
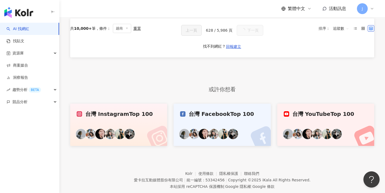
scroll to position [0, 0]
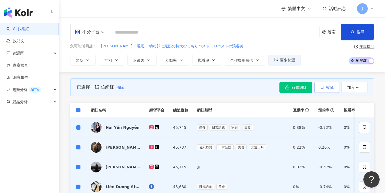
click at [324, 90] on button "收藏" at bounding box center [327, 87] width 25 height 11
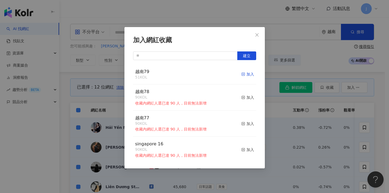
click at [241, 73] on icon "button" at bounding box center [243, 74] width 4 height 4
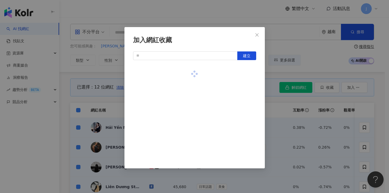
click at [104, 81] on div "加入網紅收藏 建立" at bounding box center [194, 96] width 389 height 193
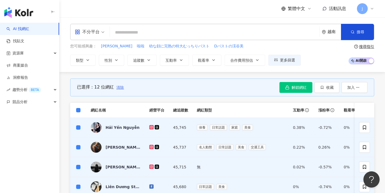
click at [118, 87] on span "清除" at bounding box center [120, 87] width 8 height 4
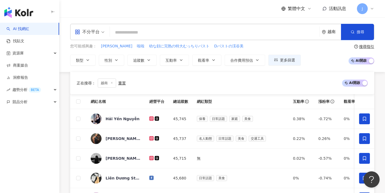
scroll to position [257, 0]
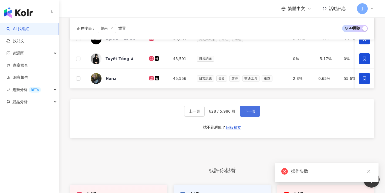
click at [245, 111] on button "下一頁" at bounding box center [250, 111] width 21 height 11
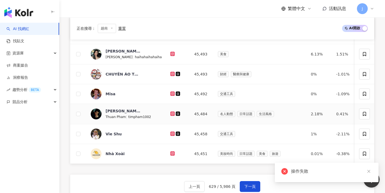
scroll to position [0, 0]
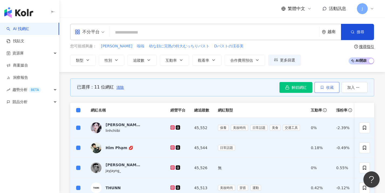
click at [321, 87] on icon "button" at bounding box center [322, 87] width 2 height 3
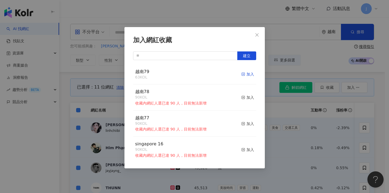
click at [242, 76] on div "加入" at bounding box center [247, 74] width 13 height 6
click at [83, 107] on div "加入網紅收藏 建立 越南79 74 KOL 加入 越南78 90 KOL 收藏內網紅人選已達 90 人，目前無法新增 加入 越南77 90 KOL 收藏內網紅…" at bounding box center [194, 96] width 389 height 193
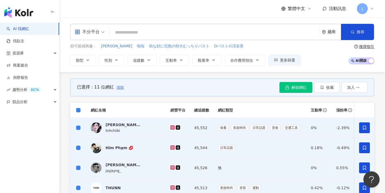
click at [117, 90] on button "清除" at bounding box center [120, 87] width 8 height 11
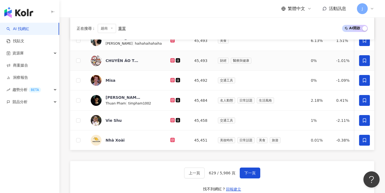
scroll to position [187, 0]
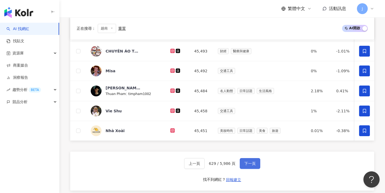
click at [250, 165] on span "下一頁" at bounding box center [249, 163] width 11 height 4
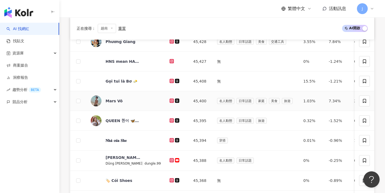
scroll to position [0, 0]
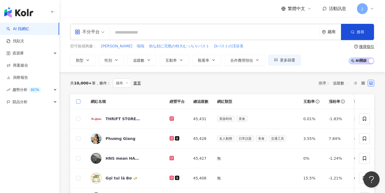
click at [80, 102] on span at bounding box center [78, 101] width 4 height 4
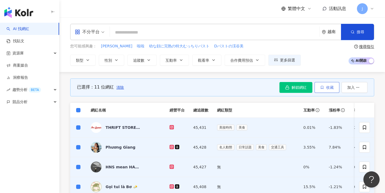
click at [324, 90] on button "收藏" at bounding box center [327, 87] width 25 height 11
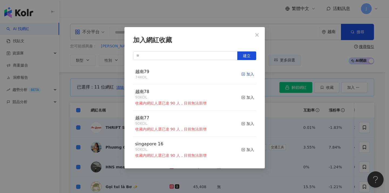
click at [242, 75] on div "加入" at bounding box center [247, 74] width 13 height 6
click at [271, 97] on div "加入網紅收藏 建立 越南79 85 KOL 加入 越南78 90 KOL 收藏內網紅人選已達 90 人，目前無法新增 加入 越南77 90 KOL 收藏內網紅…" at bounding box center [194, 96] width 389 height 193
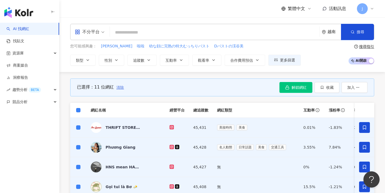
click at [120, 87] on span "清除" at bounding box center [120, 87] width 8 height 4
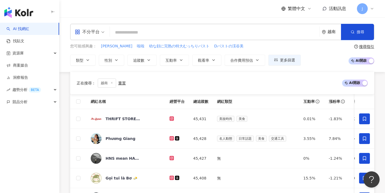
scroll to position [256, 0]
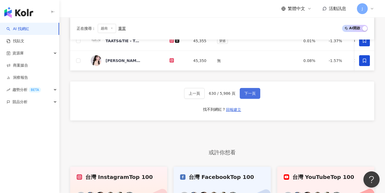
click at [243, 99] on button "下一頁" at bounding box center [250, 93] width 21 height 11
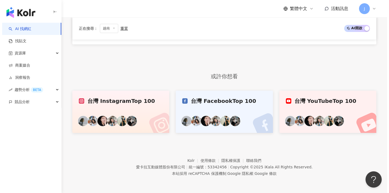
scroll to position [0, 0]
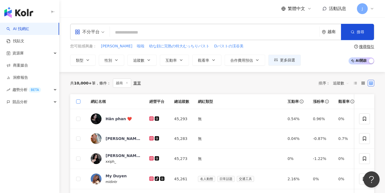
click at [80, 102] on span at bounding box center [78, 101] width 4 height 4
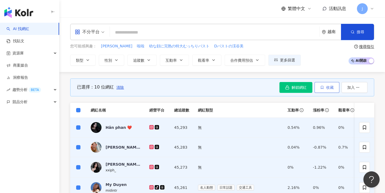
click at [319, 89] on button "收藏" at bounding box center [327, 87] width 25 height 11
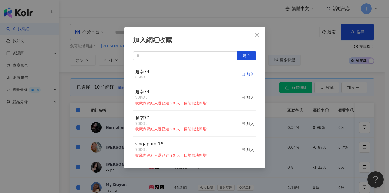
click at [244, 73] on div "加入" at bounding box center [247, 74] width 13 height 6
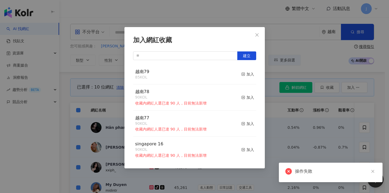
click at [277, 68] on div "加入網紅收藏 建立 越南79 85 KOL 加入 越南78 90 KOL 收藏內網紅人選已達 90 人，目前無法新增 加入 越南77 90 KOL 收藏內網紅…" at bounding box center [194, 96] width 389 height 193
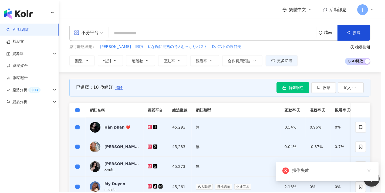
scroll to position [210, 0]
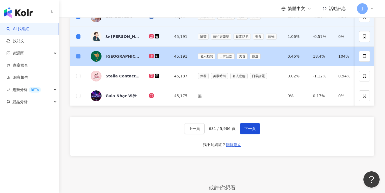
click at [79, 57] on span at bounding box center [78, 56] width 4 height 4
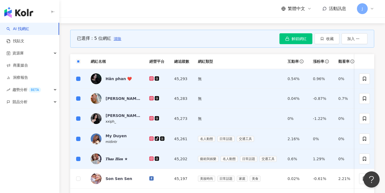
scroll to position [48, 0]
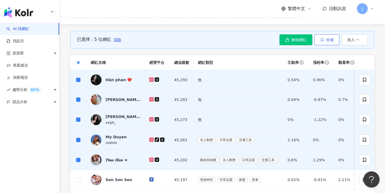
click at [331, 39] on span "收藏" at bounding box center [330, 40] width 8 height 4
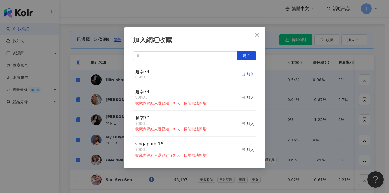
click at [242, 76] on div "加入" at bounding box center [247, 74] width 13 height 6
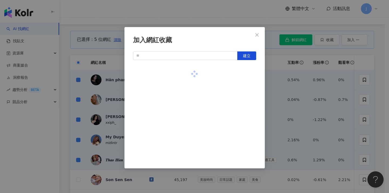
click at [272, 78] on div "加入網紅收藏 建立" at bounding box center [194, 96] width 389 height 193
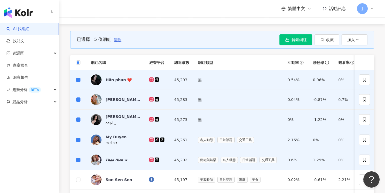
click at [117, 39] on span "清除" at bounding box center [118, 40] width 8 height 4
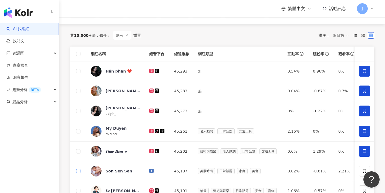
scroll to position [153, 0]
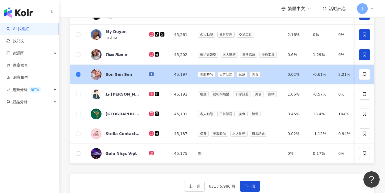
click at [80, 86] on td at bounding box center [78, 94] width 16 height 20
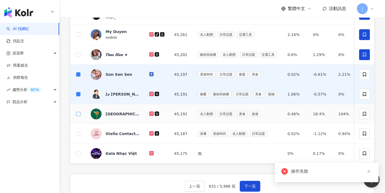
click at [78, 114] on span at bounding box center [78, 114] width 4 height 4
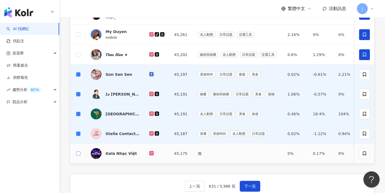
click at [78, 154] on span at bounding box center [78, 153] width 4 height 4
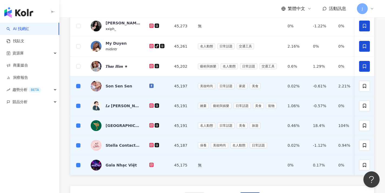
scroll to position [0, 0]
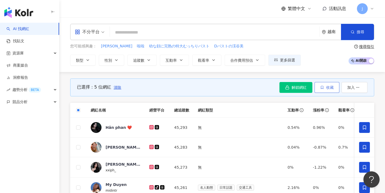
click at [333, 84] on button "收藏" at bounding box center [327, 87] width 25 height 11
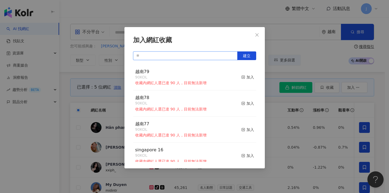
click at [204, 55] on input "text" at bounding box center [185, 55] width 105 height 9
paste input "****"
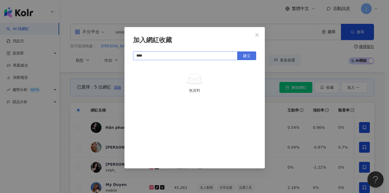
click at [252, 57] on button "建立" at bounding box center [246, 55] width 19 height 9
type input "****"
click at [310, 75] on div "加入網紅收藏 **** 建立" at bounding box center [194, 96] width 389 height 193
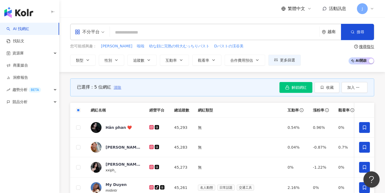
click at [119, 88] on span "清除" at bounding box center [118, 87] width 8 height 4
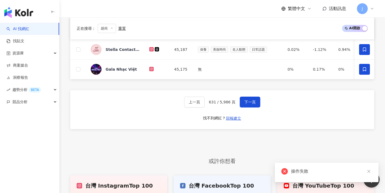
scroll to position [229, 0]
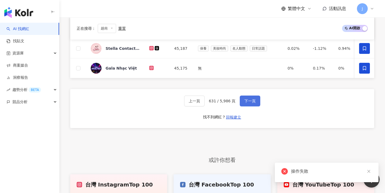
click at [254, 103] on span "下一頁" at bounding box center [249, 101] width 11 height 4
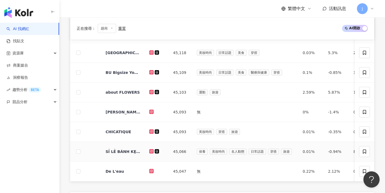
scroll to position [0, 0]
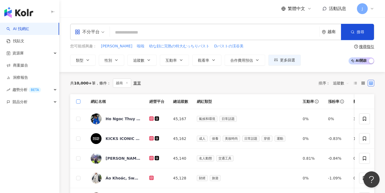
click at [79, 102] on span at bounding box center [78, 101] width 4 height 4
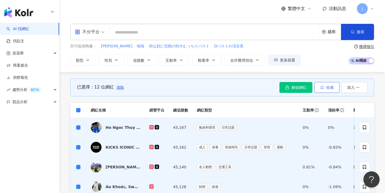
click at [332, 90] on button "收藏" at bounding box center [327, 87] width 25 height 11
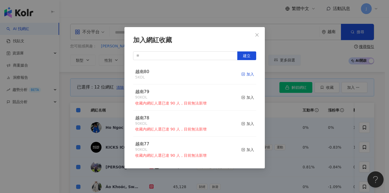
click at [241, 76] on div "加入" at bounding box center [247, 74] width 13 height 6
click at [275, 96] on div "加入網紅收藏 建立 越南80 17 KOL 加入 越南79 90 KOL 收藏內網紅人選已達 90 人，目前無法新增 加入 越南78 90 KOL 收藏內網紅…" at bounding box center [194, 96] width 389 height 193
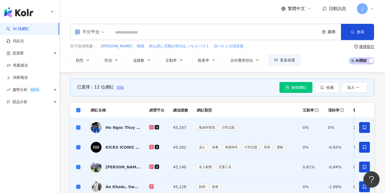
click at [121, 88] on span "清除" at bounding box center [120, 87] width 8 height 4
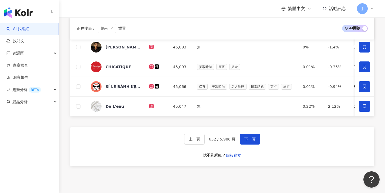
scroll to position [271, 0]
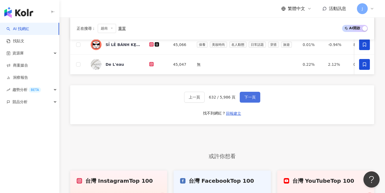
click at [250, 99] on span "下一頁" at bounding box center [249, 97] width 11 height 4
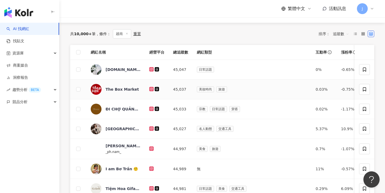
scroll to position [44, 0]
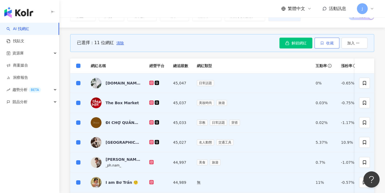
click at [328, 45] on button "收藏" at bounding box center [327, 43] width 25 height 11
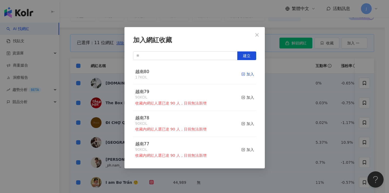
click at [241, 74] on div "加入" at bounding box center [247, 74] width 13 height 6
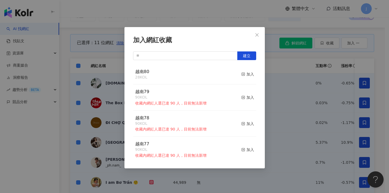
click at [112, 68] on div "加入網紅收藏 建立 越南80 28 KOL 加入 越南79 90 KOL 收藏內網紅人選已達 90 人，目前無法新增 加入 越南78 90 KOL 收藏內網紅…" at bounding box center [194, 96] width 389 height 193
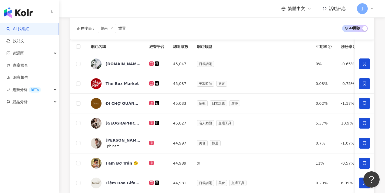
scroll to position [264, 0]
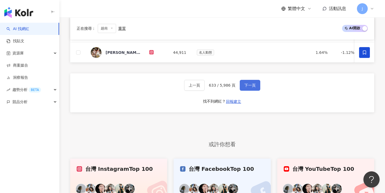
click at [252, 90] on button "下一頁" at bounding box center [250, 85] width 21 height 11
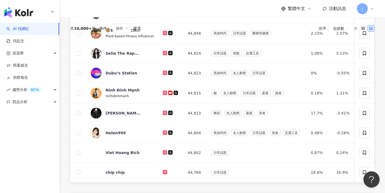
scroll to position [32, 0]
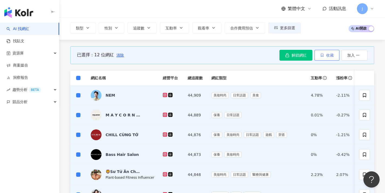
click at [325, 52] on button "收藏" at bounding box center [327, 55] width 25 height 11
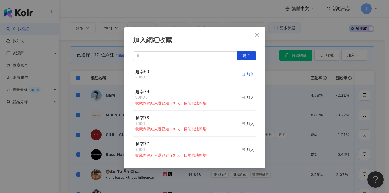
click at [243, 73] on div "加入" at bounding box center [247, 74] width 13 height 6
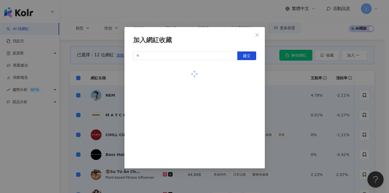
click at [300, 98] on div "加入網紅收藏 建立" at bounding box center [194, 96] width 389 height 193
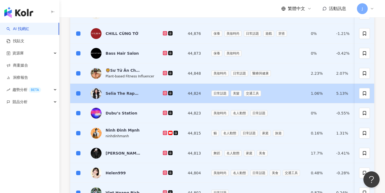
scroll to position [0, 0]
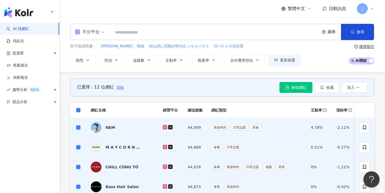
click at [121, 87] on span "清除" at bounding box center [120, 87] width 8 height 4
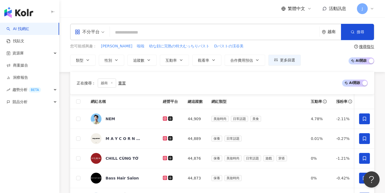
scroll to position [245, 0]
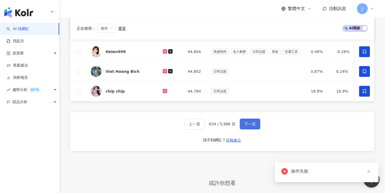
click at [252, 126] on span "下一頁" at bounding box center [249, 124] width 11 height 4
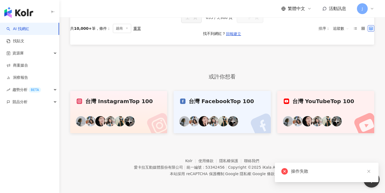
scroll to position [0, 0]
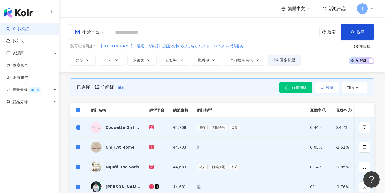
click at [322, 90] on button "收藏" at bounding box center [327, 87] width 25 height 11
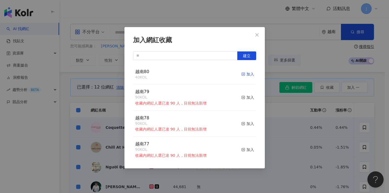
click at [242, 75] on rect "button" at bounding box center [243, 74] width 3 height 3
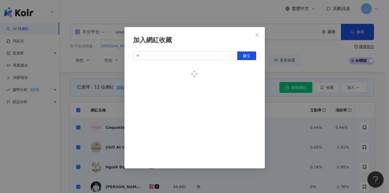
click at [87, 97] on div "加入網紅收藏 建立" at bounding box center [194, 96] width 389 height 193
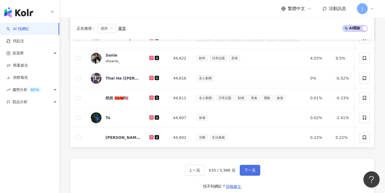
scroll to position [260, 0]
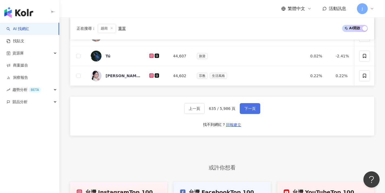
click at [250, 114] on button "下一頁" at bounding box center [250, 108] width 21 height 11
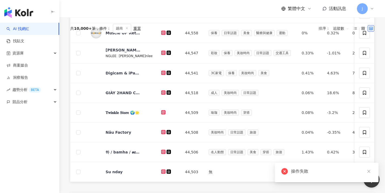
scroll to position [0, 0]
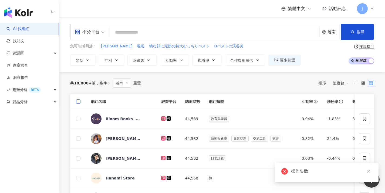
click at [80, 102] on span at bounding box center [78, 101] width 4 height 4
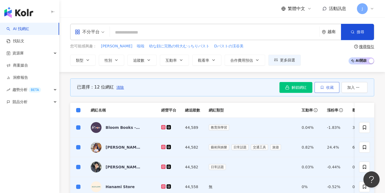
click at [324, 90] on button "收藏" at bounding box center [327, 87] width 25 height 11
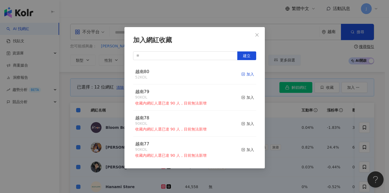
click at [243, 73] on div "加入" at bounding box center [247, 74] width 13 height 6
click at [297, 109] on div "加入網紅收藏 建立 越南80 64 KOL 加入 越南79 90 KOL 收藏內網紅人選已達 90 人，目前無法新增 加入 越南78 90 KOL 收藏內網紅…" at bounding box center [194, 96] width 389 height 193
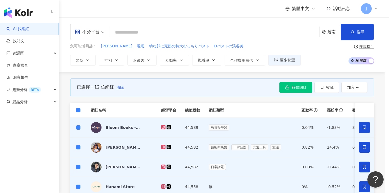
click at [121, 85] on span "清除" at bounding box center [120, 87] width 8 height 4
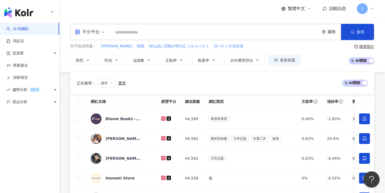
scroll to position [322, 0]
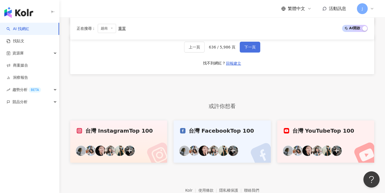
click at [255, 51] on button "下一頁" at bounding box center [250, 47] width 21 height 11
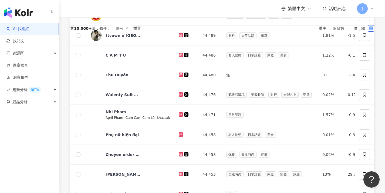
scroll to position [0, 0]
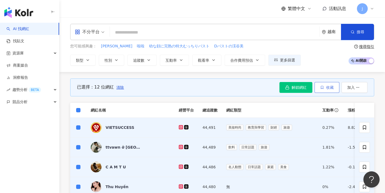
click at [324, 89] on button "收藏" at bounding box center [327, 87] width 25 height 11
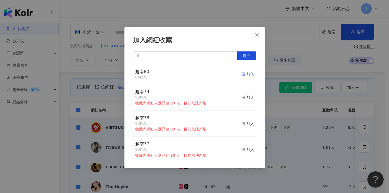
click at [244, 75] on div "加入" at bounding box center [247, 74] width 13 height 6
click at [63, 73] on div "加入網紅收藏 建立 越南80 76 KOL 加入 越南79 90 KOL 收藏內網紅人選已達 90 人，目前無法新增 加入 越南78 90 KOL 收藏內網紅…" at bounding box center [194, 96] width 389 height 193
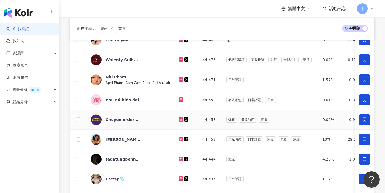
scroll to position [237, 0]
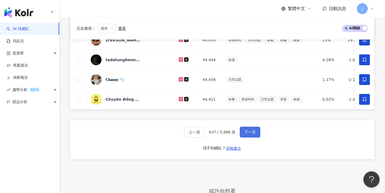
click at [250, 133] on span "下一頁" at bounding box center [249, 132] width 11 height 4
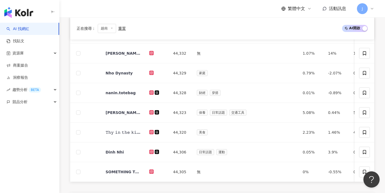
scroll to position [0, 0]
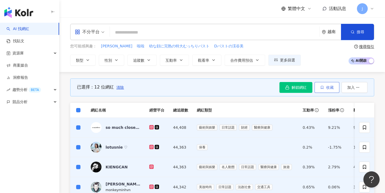
click at [328, 90] on button "收藏" at bounding box center [327, 87] width 25 height 11
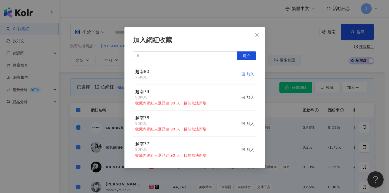
click at [241, 72] on span "button" at bounding box center [243, 74] width 4 height 4
click at [286, 124] on div "加入網紅收藏 建立 越南80 88 KOL 加入 越南79 90 KOL 收藏內網紅人選已達 90 人，目前無法新增 加入 越南78 90 KOL 收藏內網紅…" at bounding box center [194, 96] width 389 height 193
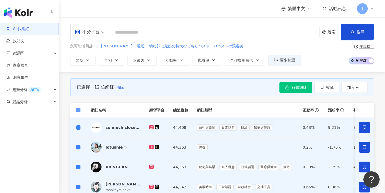
click at [79, 111] on span at bounding box center [78, 110] width 4 height 4
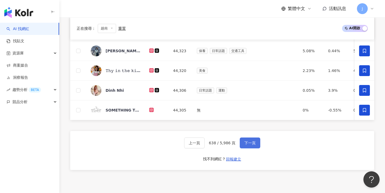
scroll to position [274, 0]
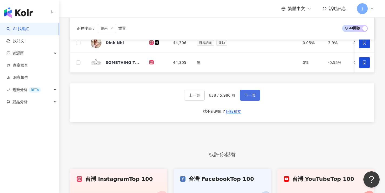
click at [253, 97] on span "下一頁" at bounding box center [249, 95] width 11 height 4
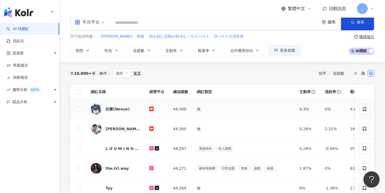
scroll to position [0, 0]
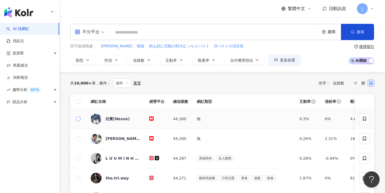
click at [79, 118] on span at bounding box center [78, 118] width 4 height 4
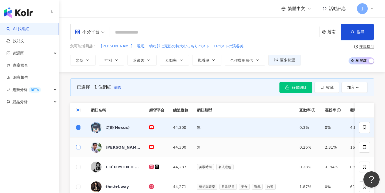
click at [80, 146] on span at bounding box center [78, 147] width 4 height 4
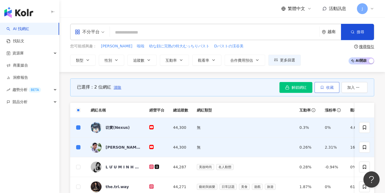
click at [329, 87] on span "收藏" at bounding box center [330, 87] width 8 height 4
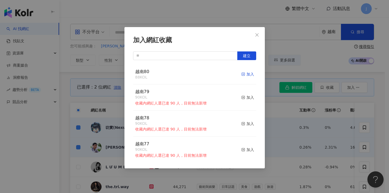
click at [248, 75] on div "加入" at bounding box center [247, 74] width 13 height 6
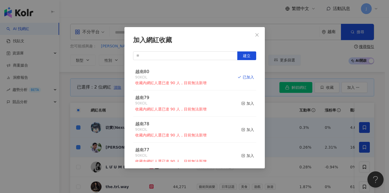
click at [277, 75] on div "加入網紅收藏 建立 越南80 90 KOL 收藏內網紅人選已達 90 人，目前無法新增 已加入 越南79 90 KOL 收藏內網紅人選已達 90 人，目前無法…" at bounding box center [194, 96] width 389 height 193
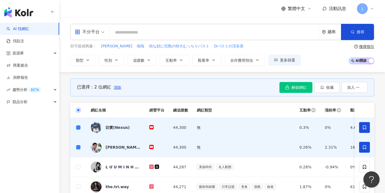
click at [80, 110] on span at bounding box center [78, 110] width 4 height 4
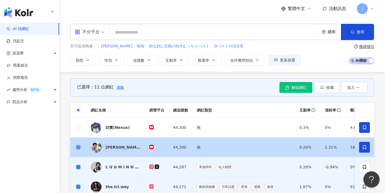
click at [80, 146] on span at bounding box center [78, 147] width 4 height 4
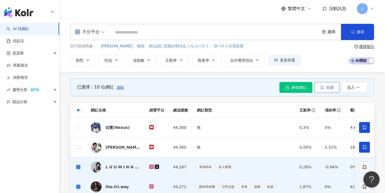
click at [322, 89] on icon "button" at bounding box center [322, 87] width 4 height 4
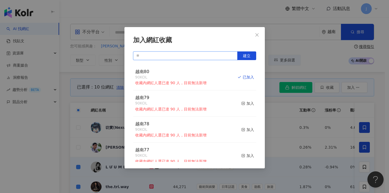
click at [163, 58] on input "text" at bounding box center [185, 55] width 105 height 9
paste input "****"
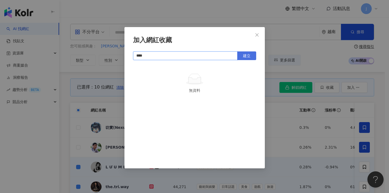
click at [247, 56] on span "建立" at bounding box center [247, 55] width 8 height 4
type input "****"
click at [285, 109] on div "加入網紅收藏 **** 建立 越南81 10 KOL 加入" at bounding box center [194, 96] width 389 height 193
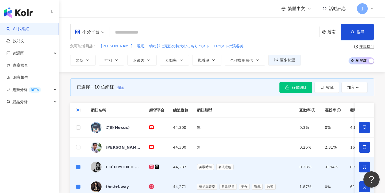
click at [118, 86] on span "清除" at bounding box center [120, 87] width 8 height 4
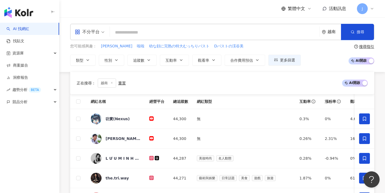
scroll to position [291, 0]
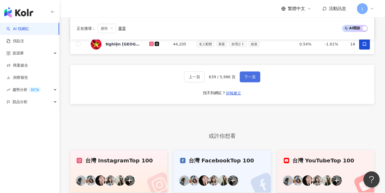
click at [254, 82] on button "下一頁" at bounding box center [250, 76] width 21 height 11
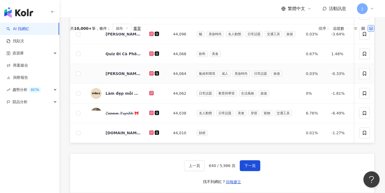
scroll to position [0, 0]
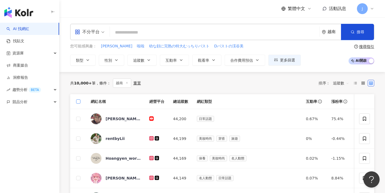
click at [78, 102] on span at bounding box center [78, 101] width 4 height 4
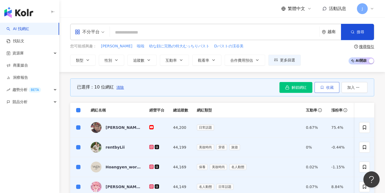
click at [325, 89] on button "收藏" at bounding box center [327, 87] width 25 height 11
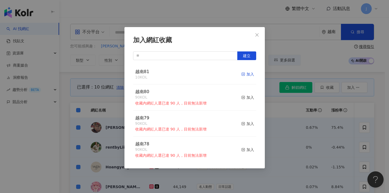
click at [244, 74] on div "加入" at bounding box center [247, 74] width 13 height 6
click at [99, 64] on div "加入網紅收藏 建立 越南81 20 KOL 加入 越南80 90 KOL 收藏內網紅人選已達 90 人，目前無法新增 加入 越南79 90 KOL 收藏內網紅…" at bounding box center [194, 96] width 389 height 193
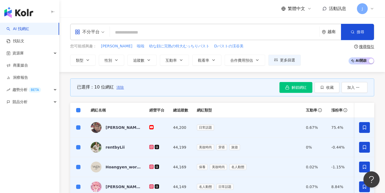
click at [123, 88] on span "清除" at bounding box center [120, 87] width 8 height 4
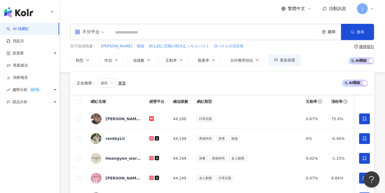
scroll to position [197, 0]
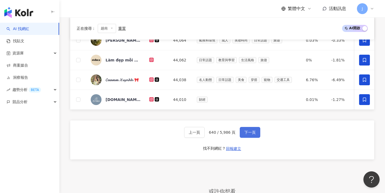
click at [252, 134] on span "下一頁" at bounding box center [249, 132] width 11 height 4
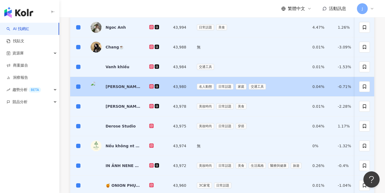
scroll to position [2, 0]
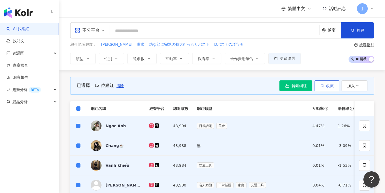
click at [329, 86] on span "收藏" at bounding box center [330, 85] width 8 height 4
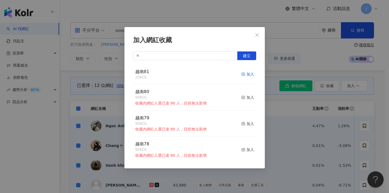
click at [243, 73] on div "加入" at bounding box center [247, 74] width 13 height 6
click at [113, 100] on div "加入網紅收藏 建立 越南81 32 KOL 加入 越南80 90 KOL 收藏內網紅人選已達 90 人，目前無法新增 加入 越南79 90 KOL 收藏內網紅…" at bounding box center [194, 96] width 389 height 193
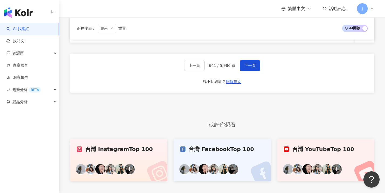
scroll to position [295, 0]
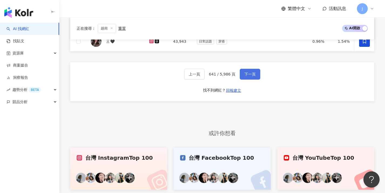
click at [256, 79] on button "下一頁" at bounding box center [250, 74] width 21 height 11
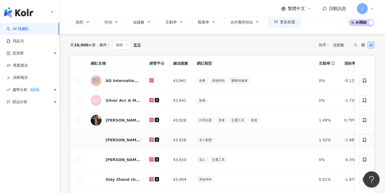
scroll to position [37, 0]
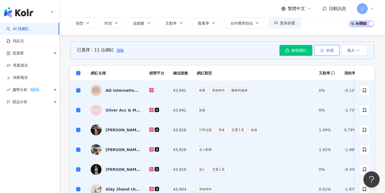
click at [329, 52] on button "收藏" at bounding box center [327, 50] width 25 height 11
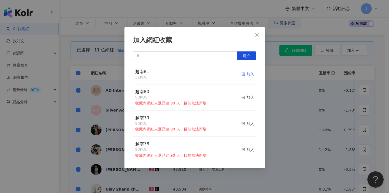
click at [245, 75] on div "加入" at bounding box center [247, 74] width 13 height 6
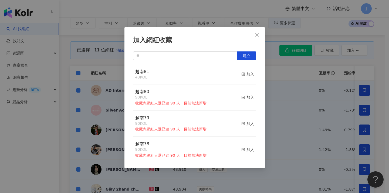
click at [283, 85] on div "加入網紅收藏 建立 越南81 43 KOL 加入 越南80 90 KOL 收藏內網紅人選已達 90 人，目前無法新增 加入 越南79 90 KOL 收藏內網紅…" at bounding box center [194, 96] width 389 height 193
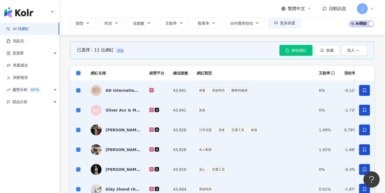
click at [119, 51] on span "清除" at bounding box center [120, 50] width 8 height 4
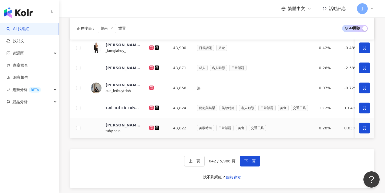
scroll to position [244, 0]
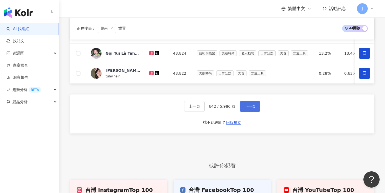
click at [255, 108] on button "下一頁" at bounding box center [250, 106] width 21 height 11
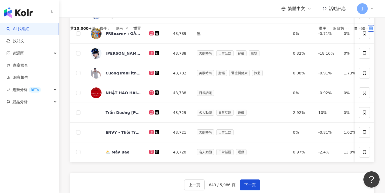
scroll to position [31, 0]
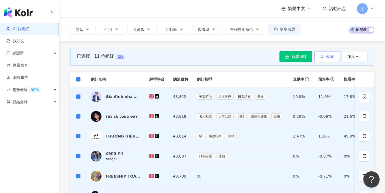
click at [326, 55] on span "收藏" at bounding box center [330, 56] width 8 height 4
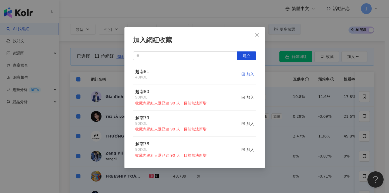
click at [241, 75] on icon "button" at bounding box center [243, 74] width 4 height 4
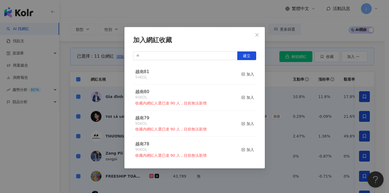
click at [98, 106] on div "加入網紅收藏 建立 越南81 54 KOL 加入 越南80 90 KOL 收藏內網紅人選已達 90 人，目前無法新增 加入 越南79 90 KOL 收藏內網紅…" at bounding box center [194, 96] width 389 height 193
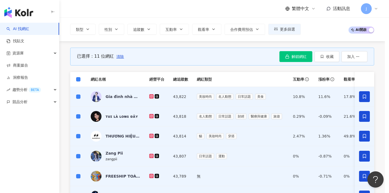
click at [119, 56] on span "清除" at bounding box center [120, 56] width 8 height 4
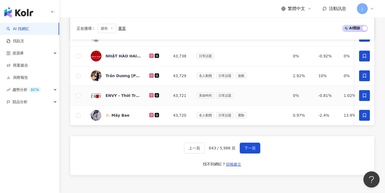
scroll to position [252, 0]
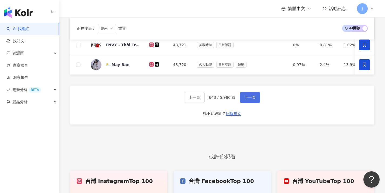
click at [245, 99] on span "下一頁" at bounding box center [249, 97] width 11 height 4
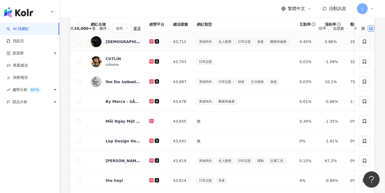
scroll to position [21, 0]
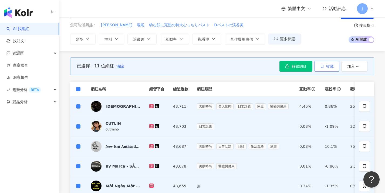
click at [324, 67] on button "收藏" at bounding box center [327, 66] width 25 height 11
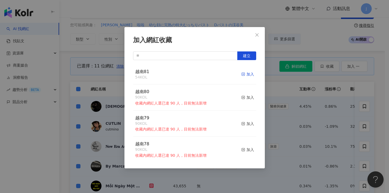
click at [244, 75] on div "加入" at bounding box center [247, 74] width 13 height 6
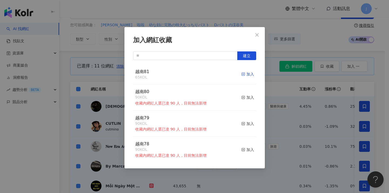
click at [248, 74] on div "加入" at bounding box center [247, 74] width 13 height 6
click at [287, 122] on div "加入網紅收藏 建立 越南81 65 KOL 加入 越南80 90 KOL 收藏內網紅人選已達 90 人，目前無法新增 加入 越南79 90 KOL 收藏內網紅…" at bounding box center [194, 96] width 389 height 193
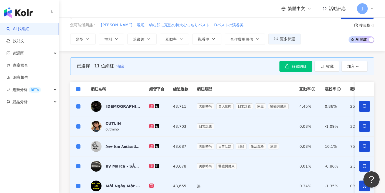
click at [119, 66] on span "清除" at bounding box center [120, 66] width 8 height 4
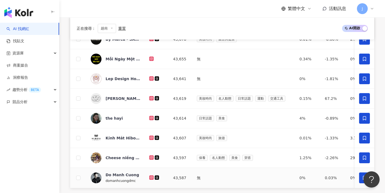
scroll to position [281, 0]
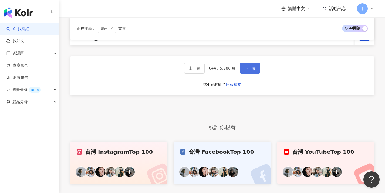
click at [253, 73] on button "下一頁" at bounding box center [250, 68] width 21 height 11
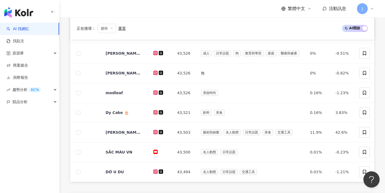
scroll to position [0, 0]
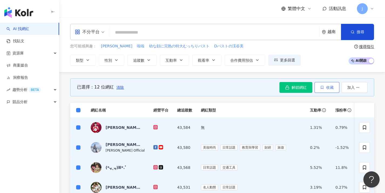
click at [324, 88] on button "收藏" at bounding box center [327, 87] width 25 height 11
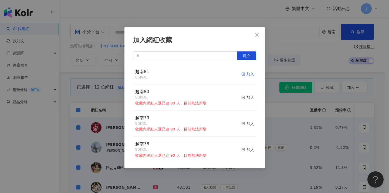
click at [246, 75] on div "加入" at bounding box center [247, 74] width 13 height 6
click at [271, 64] on div "加入網紅收藏 建立 越南81 77 KOL 加入 越南80 90 KOL 收藏內網紅人選已達 90 人，目前無法新增 加入 越南79 90 KOL 收藏內網紅…" at bounding box center [194, 96] width 389 height 193
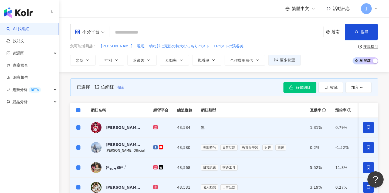
click at [120, 87] on span "清除" at bounding box center [120, 87] width 8 height 4
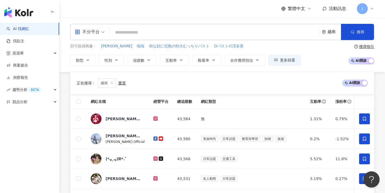
scroll to position [309, 0]
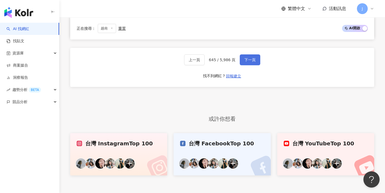
click at [254, 62] on span "下一頁" at bounding box center [249, 60] width 11 height 4
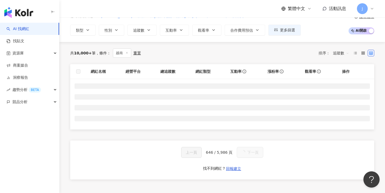
scroll to position [0, 0]
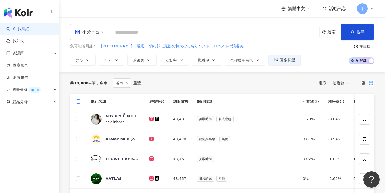
click at [79, 103] on span at bounding box center [78, 101] width 4 height 4
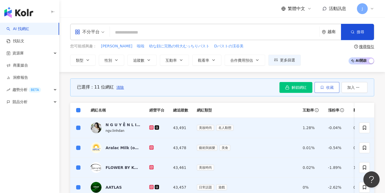
click at [323, 89] on span "button" at bounding box center [322, 87] width 4 height 4
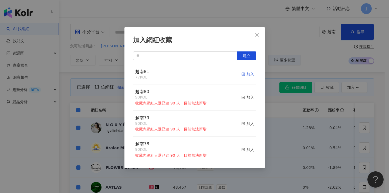
click at [246, 74] on div "加入" at bounding box center [247, 74] width 13 height 6
click at [297, 68] on div "加入網紅收藏 建立 越南81 88 KOL 加入 越南80 90 KOL 收藏內網紅人選已達 90 人，目前無法新增 加入 越南79 90 KOL 收藏內網紅…" at bounding box center [194, 96] width 389 height 193
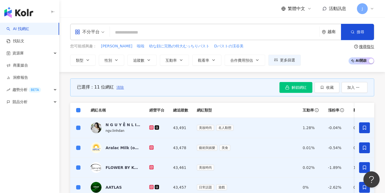
click at [121, 86] on span "清除" at bounding box center [120, 87] width 8 height 4
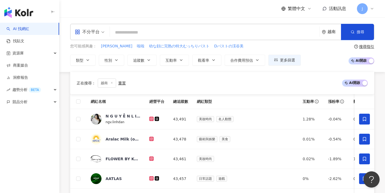
scroll to position [237, 0]
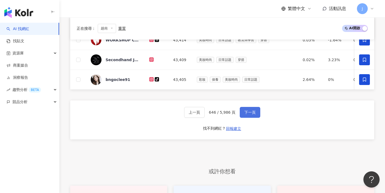
click at [245, 114] on span "下一頁" at bounding box center [249, 112] width 11 height 4
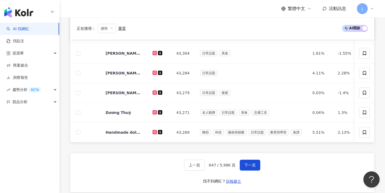
scroll to position [0, 0]
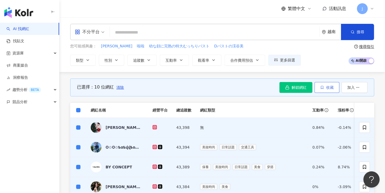
click at [326, 88] on span "收藏" at bounding box center [330, 87] width 8 height 4
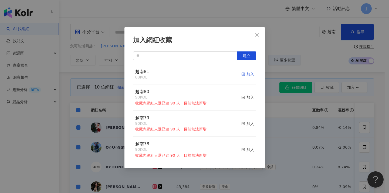
click at [241, 73] on icon "button" at bounding box center [243, 74] width 4 height 4
click at [314, 58] on div "加入網紅收藏 建立 越南81 88 KOL 加入 越南80 90 KOL 收藏內網紅人選已達 90 人，目前無法新增 加入 越南79 90 KOL 收藏內網紅…" at bounding box center [194, 96] width 389 height 193
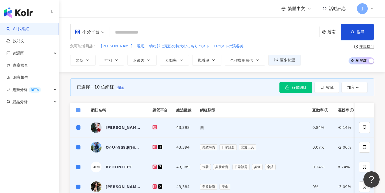
click at [80, 110] on span at bounding box center [78, 110] width 4 height 4
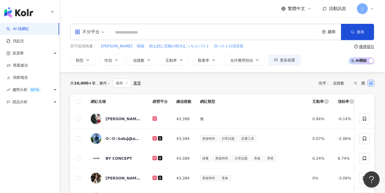
scroll to position [242, 0]
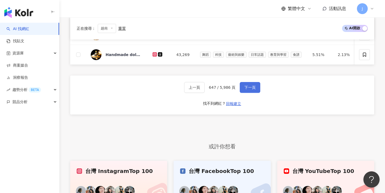
click at [246, 93] on button "下一頁" at bounding box center [250, 87] width 21 height 11
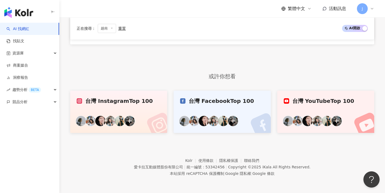
scroll to position [49, 0]
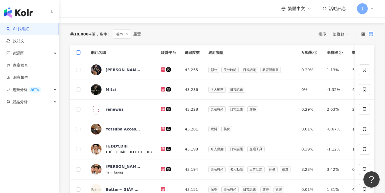
click at [77, 54] on span at bounding box center [78, 52] width 4 height 4
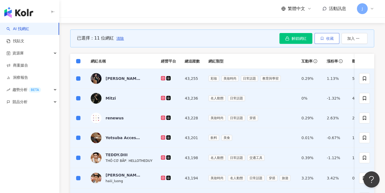
click at [325, 43] on button "收藏" at bounding box center [327, 38] width 25 height 11
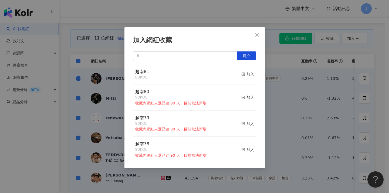
click at [311, 59] on div "加入網紅收藏 建立 越南81 88 KOL 加入 越南80 90 KOL 收藏內網紅人選已達 90 人，目前無法新增 加入 越南79 90 KOL 收藏內網紅…" at bounding box center [194, 96] width 389 height 193
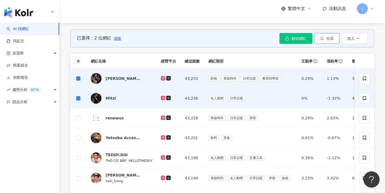
click at [324, 41] on button "收藏" at bounding box center [327, 38] width 25 height 11
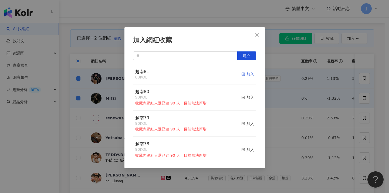
click at [242, 74] on div "加入" at bounding box center [247, 74] width 13 height 6
click at [286, 83] on div "加入網紅收藏 建立 越南81 88 KOL 加入 越南80 90 KOL 收藏內網紅人選已達 90 人，目前無法新增 加入 越南79 90 KOL 收藏內網紅…" at bounding box center [194, 96] width 389 height 193
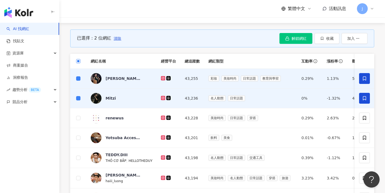
click at [79, 62] on span at bounding box center [78, 61] width 4 height 4
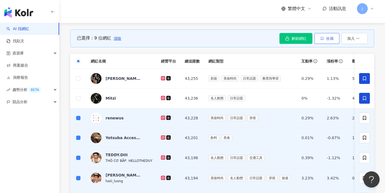
click at [327, 37] on span "收藏" at bounding box center [330, 38] width 8 height 4
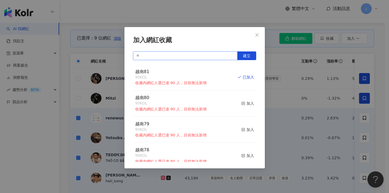
click at [211, 59] on input "text" at bounding box center [185, 55] width 105 height 9
paste input "****"
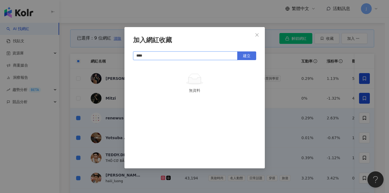
click at [254, 56] on button "建立" at bounding box center [246, 55] width 19 height 9
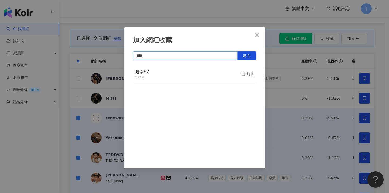
type input "****"
click at [279, 78] on div "加入網紅收藏 **** 建立 越南82 9 KOL 加入" at bounding box center [194, 96] width 389 height 193
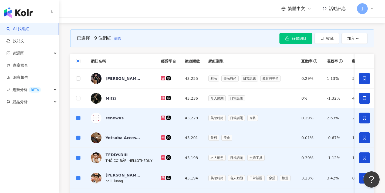
click at [118, 38] on span "清除" at bounding box center [118, 38] width 8 height 4
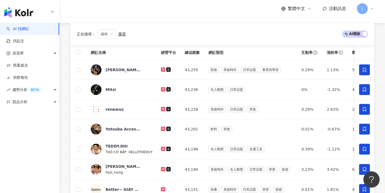
scroll to position [277, 0]
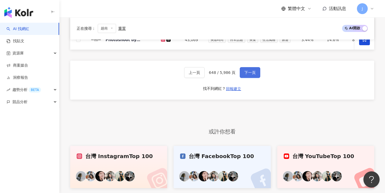
click at [255, 75] on span "下一頁" at bounding box center [249, 72] width 11 height 4
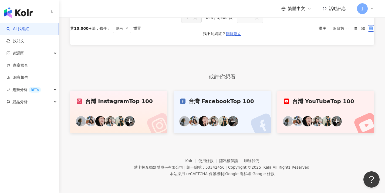
scroll to position [0, 0]
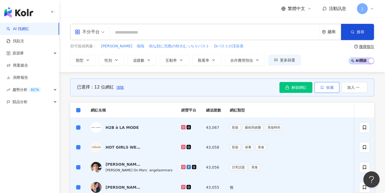
click at [325, 86] on button "收藏" at bounding box center [327, 87] width 25 height 11
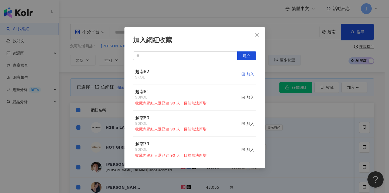
click at [244, 72] on div "加入" at bounding box center [247, 74] width 13 height 6
click at [288, 103] on div "加入網紅收藏 建立 越南82 9 KOL 加入 越南81 90 KOL 收藏內網紅人選已達 90 人，目前無法新增 加入 越南80 90 KOL 收藏內網紅人…" at bounding box center [194, 96] width 389 height 193
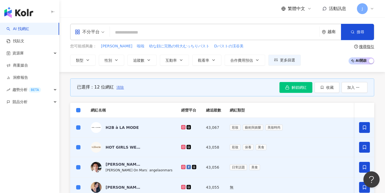
click at [119, 87] on span "清除" at bounding box center [120, 87] width 8 height 4
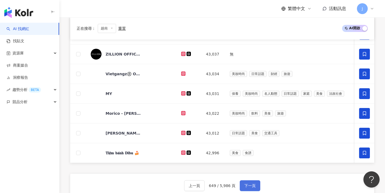
scroll to position [237, 0]
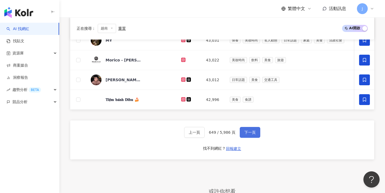
click at [248, 134] on span "下一頁" at bounding box center [249, 132] width 11 height 4
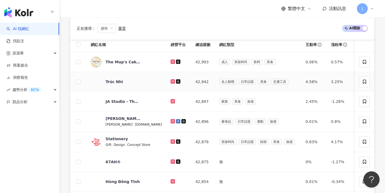
scroll to position [0, 0]
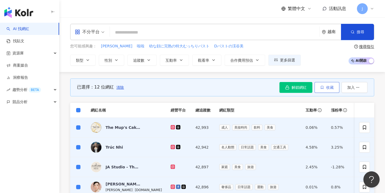
click at [328, 91] on button "收藏" at bounding box center [327, 87] width 25 height 11
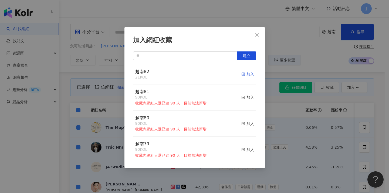
click at [244, 74] on div "加入" at bounding box center [247, 74] width 13 height 6
click at [293, 76] on div "加入網紅收藏 建立 越南82 33 KOL 加入 越南81 90 KOL 收藏內網紅人選已達 90 人，目前無法新增 加入 越南80 90 KOL 收藏內網紅…" at bounding box center [194, 96] width 389 height 193
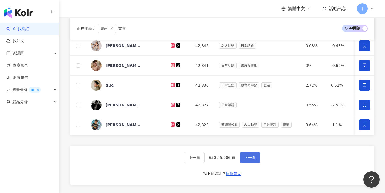
scroll to position [266, 0]
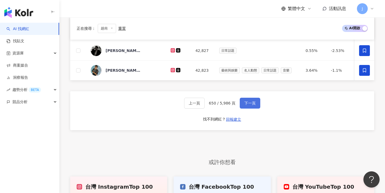
click at [251, 105] on span "下一頁" at bounding box center [249, 103] width 11 height 4
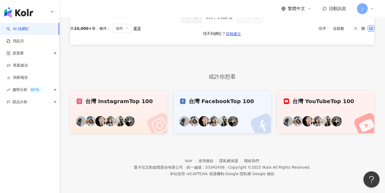
scroll to position [0, 0]
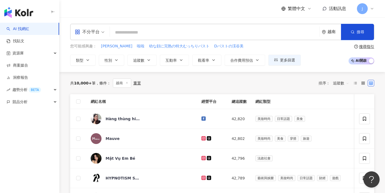
click at [79, 101] on span at bounding box center [78, 101] width 4 height 4
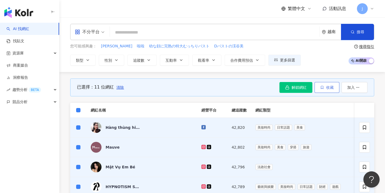
click at [327, 88] on span "收藏" at bounding box center [330, 87] width 8 height 4
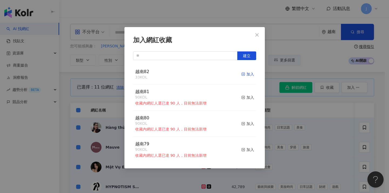
click at [245, 75] on div "加入" at bounding box center [247, 74] width 13 height 6
click at [102, 70] on div "加入網紅收藏 建立 越南82 44 KOL 加入 越南81 90 KOL 收藏內網紅人選已達 90 人，目前無法新增 加入 越南80 90 KOL 收藏內網紅…" at bounding box center [194, 96] width 389 height 193
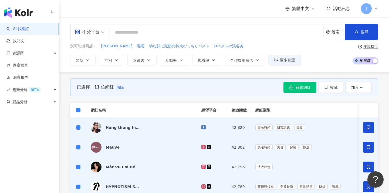
click at [120, 87] on span "清除" at bounding box center [120, 87] width 8 height 4
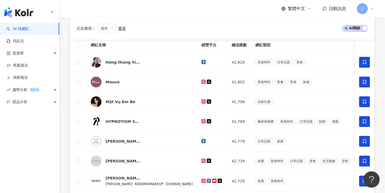
scroll to position [252, 0]
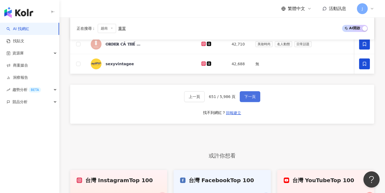
click at [244, 99] on span "下一頁" at bounding box center [249, 96] width 11 height 4
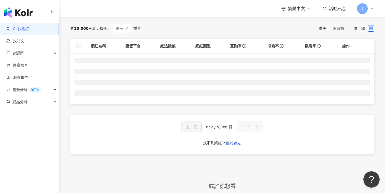
scroll to position [0, 0]
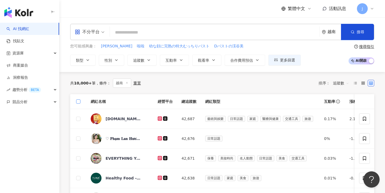
click at [79, 101] on span at bounding box center [78, 101] width 4 height 4
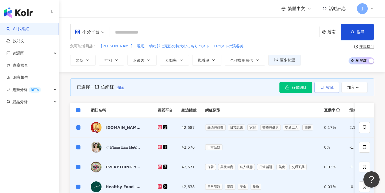
click at [330, 87] on span "收藏" at bounding box center [330, 87] width 8 height 4
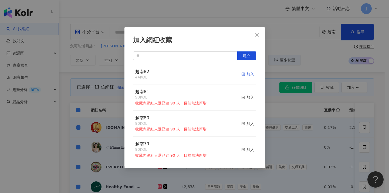
click at [242, 73] on rect "button" at bounding box center [243, 74] width 3 height 3
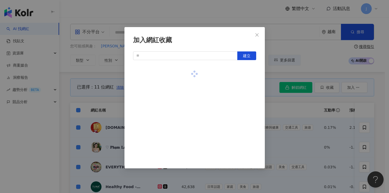
click at [296, 128] on div "加入網紅收藏 建立" at bounding box center [194, 96] width 389 height 193
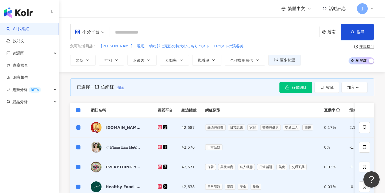
click at [119, 87] on span "清除" at bounding box center [120, 87] width 8 height 4
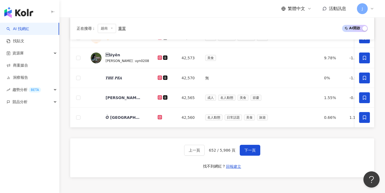
scroll to position [242, 0]
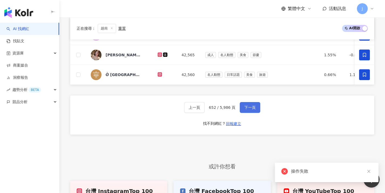
click at [256, 113] on button "下一頁" at bounding box center [250, 107] width 21 height 11
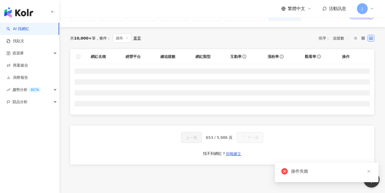
scroll to position [0, 0]
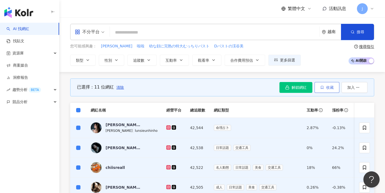
click at [327, 89] on span "收藏" at bounding box center [330, 87] width 8 height 4
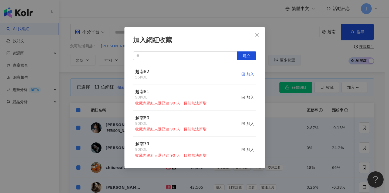
click at [245, 75] on div "加入" at bounding box center [247, 74] width 13 height 6
click at [291, 107] on div "加入網紅收藏 建立 越南82 66 KOL 加入 越南81 90 KOL 收藏內網紅人選已達 90 人，目前無法新增 加入 越南80 90 KOL 收藏內網紅…" at bounding box center [194, 96] width 389 height 193
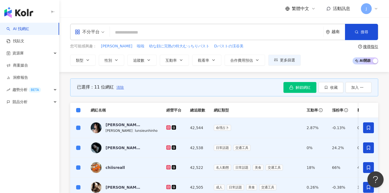
click at [121, 87] on span "清除" at bounding box center [120, 87] width 8 height 4
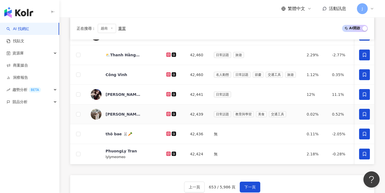
scroll to position [214, 0]
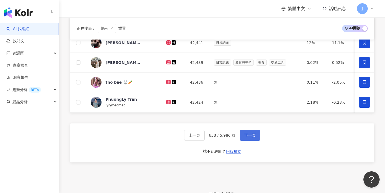
click at [251, 135] on button "下一頁" at bounding box center [250, 135] width 21 height 11
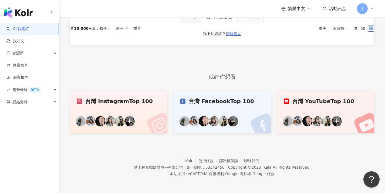
scroll to position [28, 0]
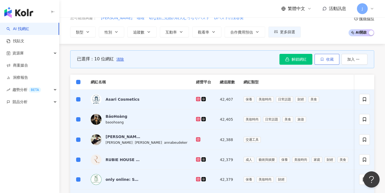
click at [334, 58] on button "收藏" at bounding box center [327, 59] width 25 height 11
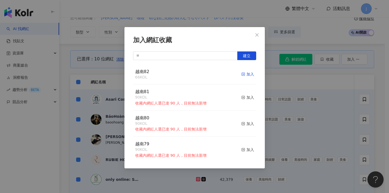
click at [244, 74] on div "加入" at bounding box center [247, 74] width 13 height 6
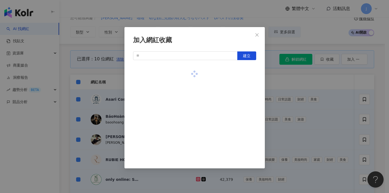
click at [287, 100] on div "加入網紅收藏 建立" at bounding box center [194, 96] width 389 height 193
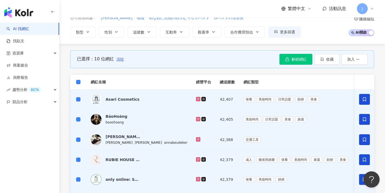
click at [119, 60] on span "清除" at bounding box center [120, 59] width 8 height 4
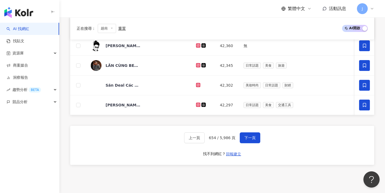
scroll to position [203, 0]
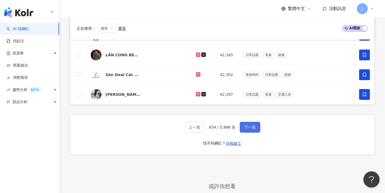
click at [252, 128] on span "下一頁" at bounding box center [249, 127] width 11 height 4
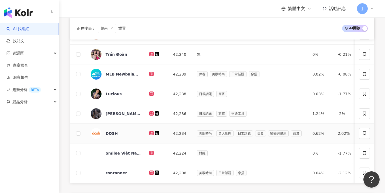
scroll to position [0, 0]
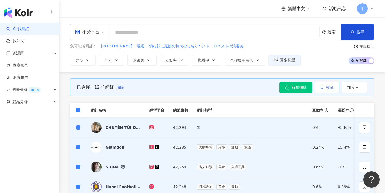
click at [325, 87] on button "收藏" at bounding box center [327, 87] width 25 height 11
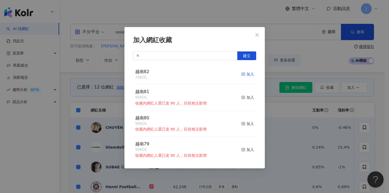
click at [242, 74] on div "加入" at bounding box center [247, 74] width 13 height 6
click at [296, 127] on div "加入網紅收藏 建立 越南82 88 KOL 加入 越南81 90 KOL 收藏內網紅人選已達 90 人，目前無法新增 加入 越南80 90 KOL 收藏內網紅…" at bounding box center [194, 96] width 389 height 193
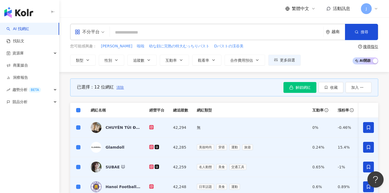
click at [119, 87] on span "清除" at bounding box center [120, 87] width 8 height 4
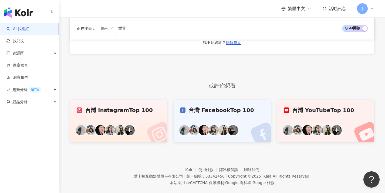
scroll to position [267, 0]
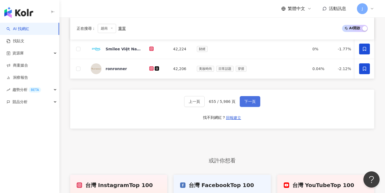
click at [251, 107] on button "下一頁" at bounding box center [250, 101] width 21 height 11
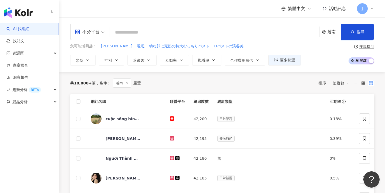
scroll to position [27, 0]
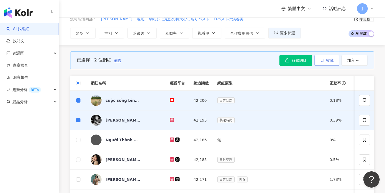
click at [321, 62] on button "收藏" at bounding box center [327, 60] width 25 height 11
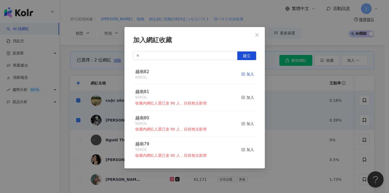
click at [241, 73] on icon "button" at bounding box center [243, 74] width 4 height 4
click at [303, 115] on div "加入網紅收藏 建立 越南82 88 KOL 加入 越南81 90 KOL 收藏內網紅人選已達 90 人，目前無法新增 加入 越南80 90 KOL 收藏內網紅…" at bounding box center [194, 96] width 389 height 193
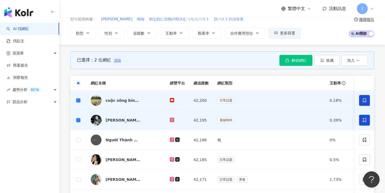
click at [119, 60] on span "清除" at bounding box center [118, 60] width 8 height 4
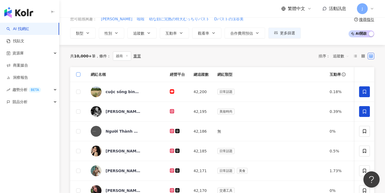
click at [80, 76] on span at bounding box center [78, 74] width 4 height 4
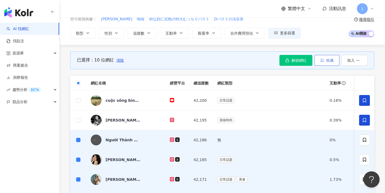
click at [319, 61] on button "收藏" at bounding box center [327, 60] width 25 height 11
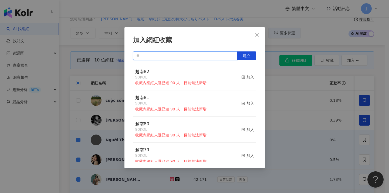
click at [196, 55] on input "text" at bounding box center [185, 55] width 105 height 9
paste input "****"
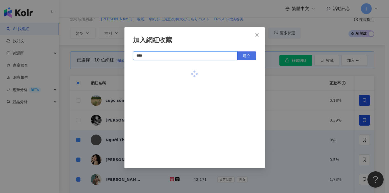
click at [244, 55] on span "建立" at bounding box center [247, 55] width 8 height 4
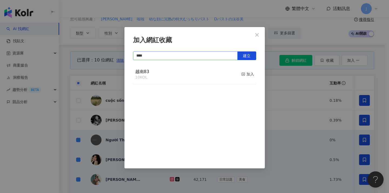
type input "****"
click at [297, 132] on div "加入網紅收藏 **** 建立 越南83 10 KOL 加入" at bounding box center [194, 96] width 389 height 193
click at [117, 60] on div "加入網紅收藏 **** 建立 越南83 10 KOL 加入" at bounding box center [194, 96] width 389 height 193
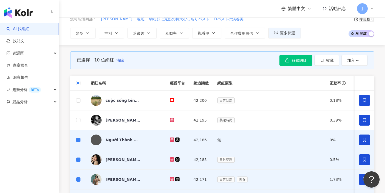
click at [121, 60] on span "清除" at bounding box center [120, 60] width 8 height 4
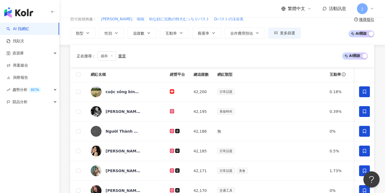
scroll to position [287, 0]
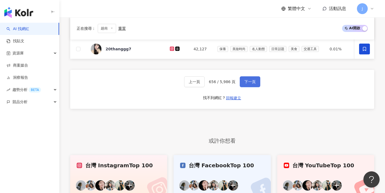
click at [254, 84] on span "下一頁" at bounding box center [249, 81] width 11 height 4
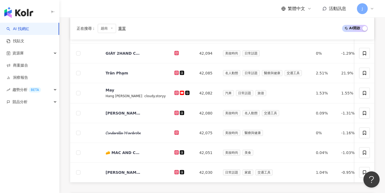
scroll to position [53, 0]
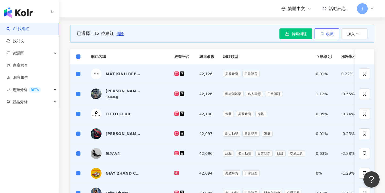
click at [329, 36] on button "收藏" at bounding box center [327, 33] width 25 height 11
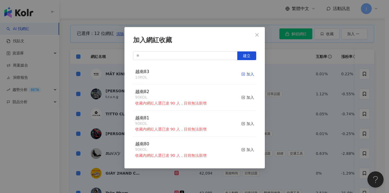
click at [247, 75] on div "加入" at bounding box center [247, 74] width 13 height 6
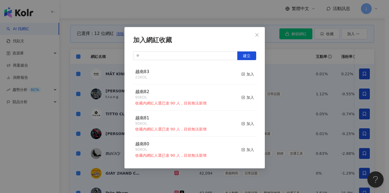
click at [281, 88] on div "加入網紅收藏 建立 越南83 22 KOL 加入 越南82 90 KOL 收藏內網紅人選已達 90 人，目前無法新增 加入 越南81 90 KOL 收藏內網紅…" at bounding box center [194, 96] width 389 height 193
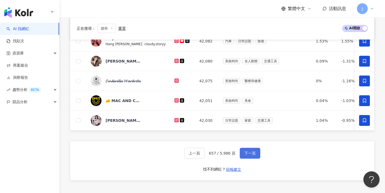
scroll to position [252, 0]
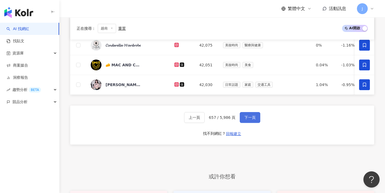
click at [253, 123] on button "下一頁" at bounding box center [250, 117] width 21 height 11
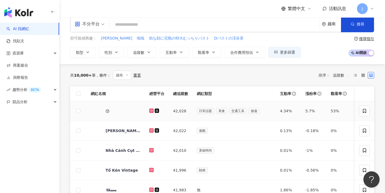
scroll to position [0, 0]
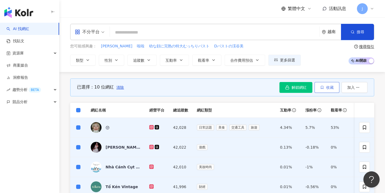
click at [325, 85] on button "收藏" at bounding box center [327, 87] width 25 height 11
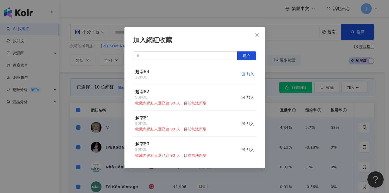
click at [244, 75] on div "加入" at bounding box center [247, 74] width 13 height 6
click at [284, 113] on div "加入網紅收藏 建立 越南83 32 KOL 加入 越南82 90 KOL 收藏內網紅人選已達 90 人，目前無法新增 加入 越南81 90 KOL 收藏內網紅…" at bounding box center [194, 96] width 389 height 193
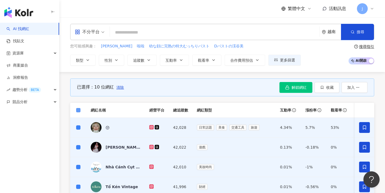
click at [79, 111] on span at bounding box center [78, 110] width 4 height 4
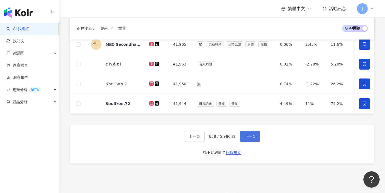
scroll to position [205, 0]
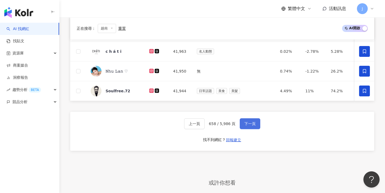
click at [257, 126] on button "下一頁" at bounding box center [250, 123] width 21 height 11
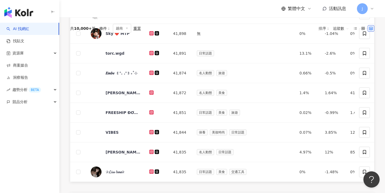
scroll to position [0, 0]
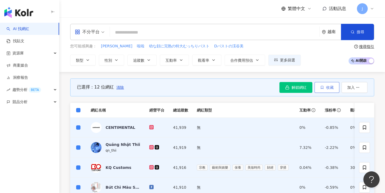
click at [325, 90] on button "收藏" at bounding box center [327, 87] width 25 height 11
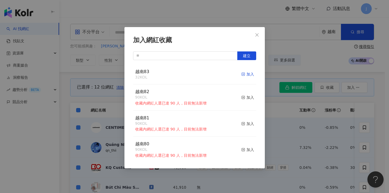
click at [247, 74] on div "加入" at bounding box center [247, 74] width 13 height 6
click at [106, 103] on div "加入網紅收藏 建立 越南83 44 KOL 加入 越南82 90 KOL 收藏內網紅人選已達 90 人，目前無法新增 加入 越南81 90 KOL 收藏內網紅…" at bounding box center [194, 96] width 389 height 193
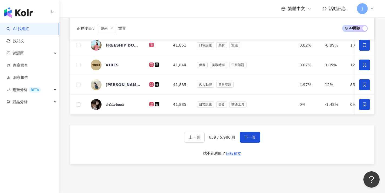
scroll to position [279, 0]
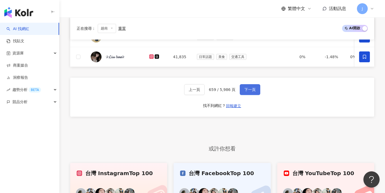
click at [255, 95] on button "下一頁" at bounding box center [250, 89] width 21 height 11
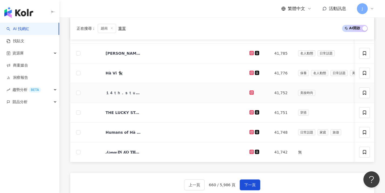
scroll to position [0, 0]
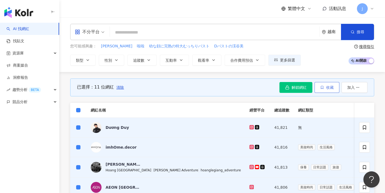
click at [324, 89] on button "收藏" at bounding box center [327, 87] width 25 height 11
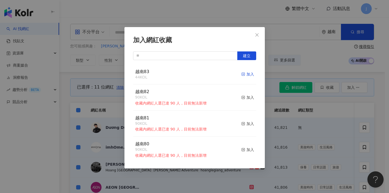
click at [246, 72] on div "加入" at bounding box center [247, 74] width 13 height 6
click at [109, 108] on div "加入網紅收藏 建立 越南83 44 KOL 加入 越南82 90 KOL 收藏內網紅人選已達 90 人，目前無法新增 加入 越南81 90 KOL 收藏內網紅…" at bounding box center [194, 96] width 389 height 193
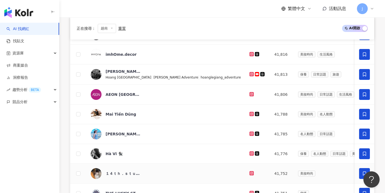
scroll to position [252, 0]
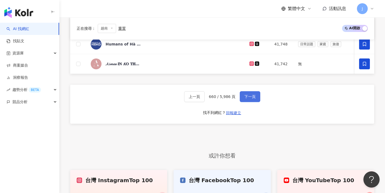
click at [256, 100] on button "下一頁" at bounding box center [250, 96] width 21 height 11
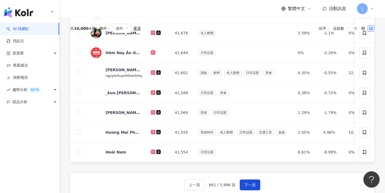
scroll to position [0, 0]
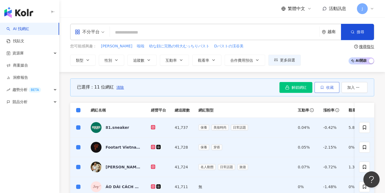
click at [331, 87] on span "收藏" at bounding box center [330, 87] width 8 height 4
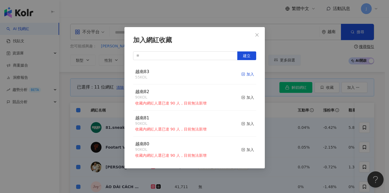
click at [245, 75] on div "加入" at bounding box center [247, 74] width 13 height 6
click at [97, 91] on div "加入網紅收藏 建立 越南83 66 KOL 加入 越南82 90 KOL 收藏內網紅人選已達 90 人，目前無法新增 加入 越南81 90 KOL 收藏內網紅…" at bounding box center [194, 96] width 389 height 193
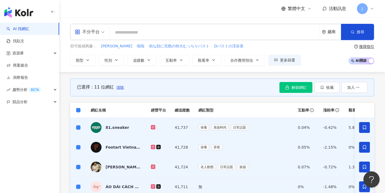
click at [122, 87] on span "清除" at bounding box center [120, 87] width 8 height 4
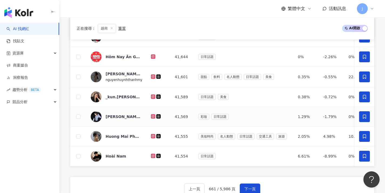
scroll to position [261, 0]
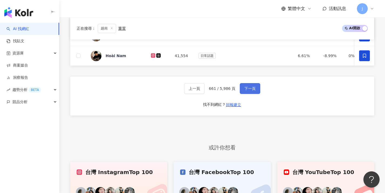
click at [256, 94] on button "下一頁" at bounding box center [250, 88] width 21 height 11
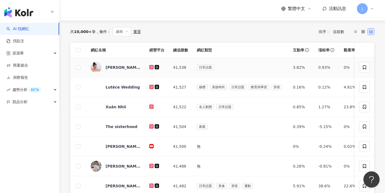
scroll to position [21, 0]
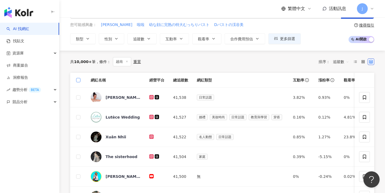
click at [80, 80] on span at bounding box center [78, 80] width 4 height 4
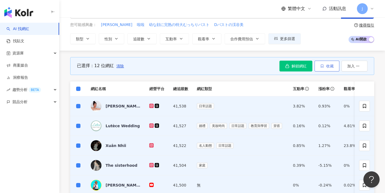
click at [335, 66] on button "收藏" at bounding box center [327, 65] width 25 height 11
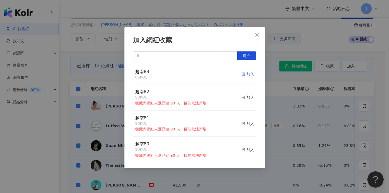
click at [243, 73] on div "加入" at bounding box center [247, 74] width 13 height 6
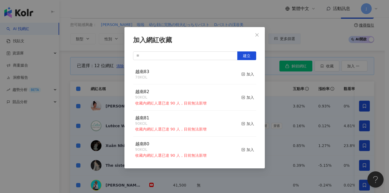
click at [285, 113] on div "加入網紅收藏 建立 越南83 78 KOL 加入 越南82 90 KOL 收藏內網紅人選已達 90 人，目前無法新增 加入 越南81 90 KOL 收藏內網紅…" at bounding box center [194, 96] width 389 height 193
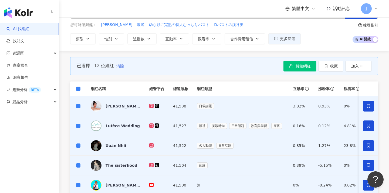
click at [119, 66] on span "清除" at bounding box center [120, 66] width 8 height 4
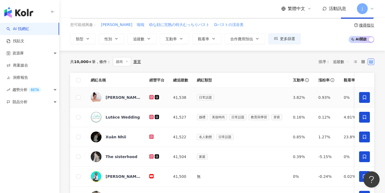
scroll to position [334, 0]
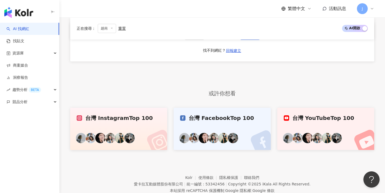
click at [249, 40] on button "下一頁" at bounding box center [250, 34] width 21 height 11
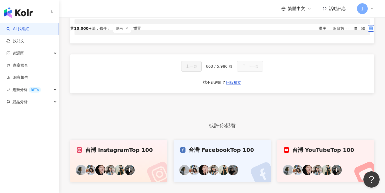
scroll to position [24, 0]
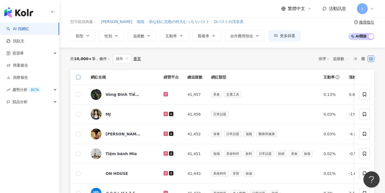
click at [80, 78] on span at bounding box center [78, 77] width 4 height 4
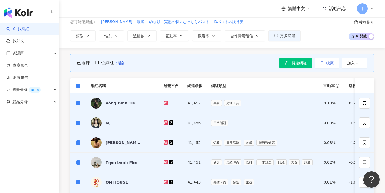
click at [318, 65] on button "收藏" at bounding box center [327, 63] width 25 height 11
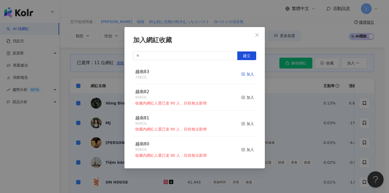
click at [244, 75] on div "加入" at bounding box center [247, 74] width 13 height 6
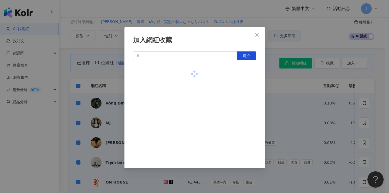
click at [263, 79] on div "加入網紅收藏 建立" at bounding box center [194, 97] width 140 height 141
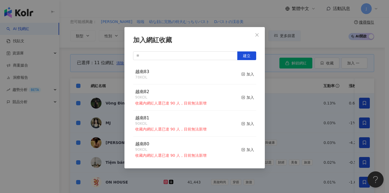
click at [93, 55] on div "加入網紅收藏 建立 越南83 78 KOL 加入 越南82 90 KOL 收藏內網紅人選已達 90 人，目前無法新增 加入 越南81 90 KOL 收藏內網紅…" at bounding box center [194, 96] width 389 height 193
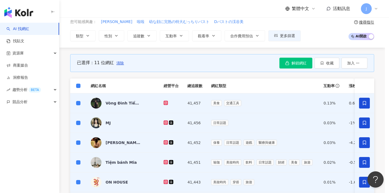
click at [115, 63] on div "加入網紅收藏 建立 越南83 89 KOL 加入 越南82 90 KOL 收藏內網紅人選已達 90 人，目前無法新增 加入 越南81 90 KOL 收藏內網紅…" at bounding box center [194, 96] width 389 height 193
click at [119, 63] on div at bounding box center [194, 96] width 389 height 193
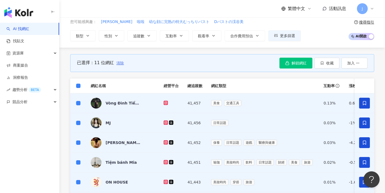
click at [119, 63] on span "清除" at bounding box center [120, 63] width 8 height 4
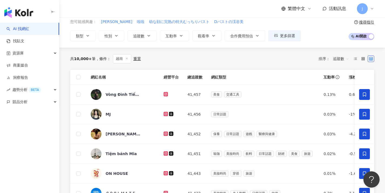
scroll to position [237, 0]
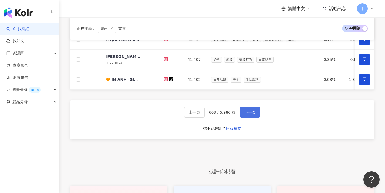
click at [254, 114] on span "下一頁" at bounding box center [249, 112] width 11 height 4
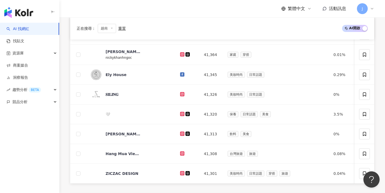
scroll to position [0, 0]
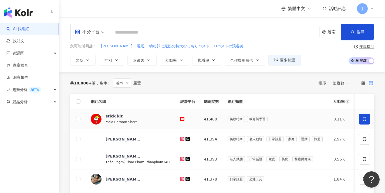
click at [360, 120] on span at bounding box center [364, 118] width 11 height 11
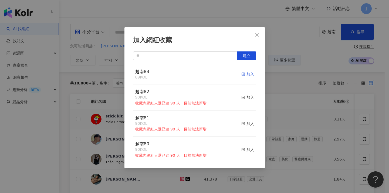
click at [242, 74] on div "加入" at bounding box center [247, 74] width 13 height 6
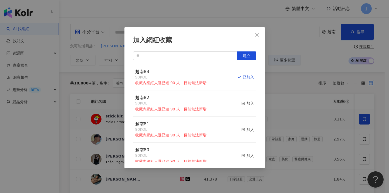
click at [288, 99] on div "加入網紅收藏 建立 越南83 90 KOL 收藏內網紅人選已達 90 人，目前無法新增 已加入 越南82 90 KOL 收藏內網紅人選已達 90 人，目前無法…" at bounding box center [194, 96] width 389 height 193
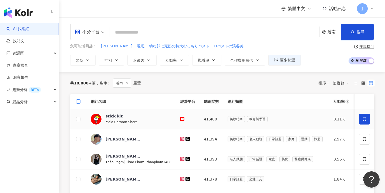
click at [79, 102] on span at bounding box center [78, 101] width 4 height 4
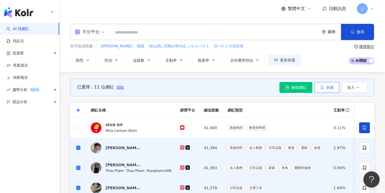
click at [325, 88] on button "收藏" at bounding box center [327, 87] width 25 height 11
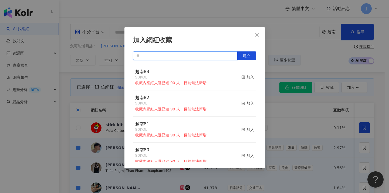
click at [171, 57] on input "text" at bounding box center [185, 55] width 105 height 9
paste input "****"
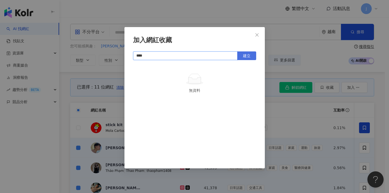
click at [249, 55] on span "建立" at bounding box center [247, 55] width 8 height 4
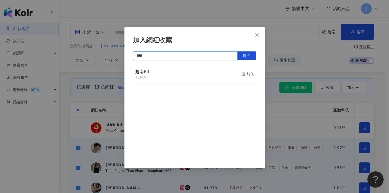
type input "****"
click at [287, 123] on div "加入網紅收藏 **** 建立 越南84 11 KOL 加入" at bounding box center [194, 96] width 389 height 193
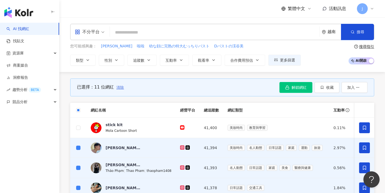
click at [120, 87] on span "清除" at bounding box center [120, 87] width 8 height 4
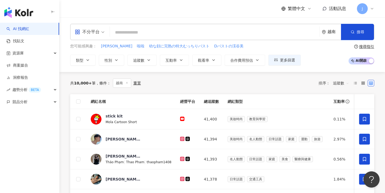
scroll to position [166, 0]
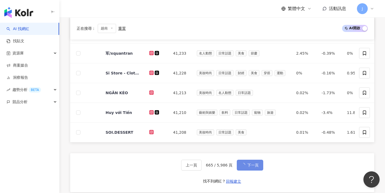
scroll to position [0, 0]
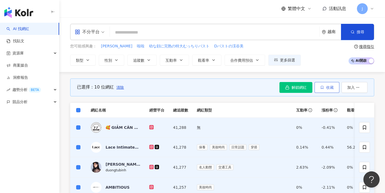
click at [330, 90] on button "收藏" at bounding box center [327, 87] width 25 height 11
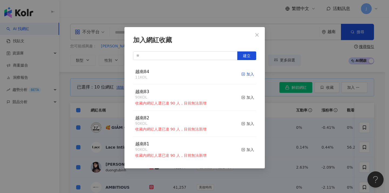
click at [241, 73] on div "加入" at bounding box center [247, 74] width 13 height 6
click at [280, 99] on div "加入網紅收藏 建立 越南84 21 KOL 加入 越南83 90 KOL 收藏內網紅人選已達 90 人，目前無法新增 加入 越南82 90 KOL 收藏內網紅…" at bounding box center [194, 96] width 389 height 193
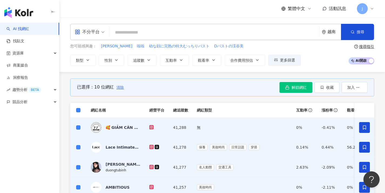
click at [120, 88] on span "清除" at bounding box center [120, 87] width 8 height 4
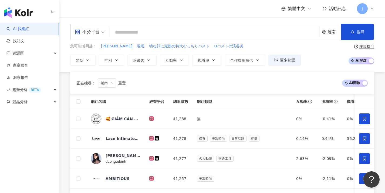
scroll to position [249, 0]
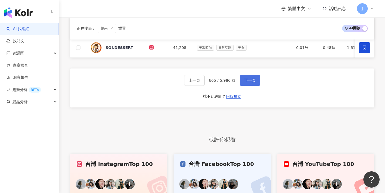
click at [254, 82] on span "下一頁" at bounding box center [249, 80] width 11 height 4
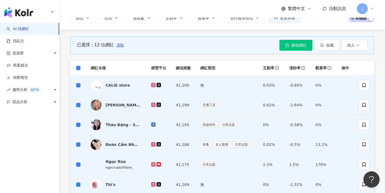
scroll to position [20, 0]
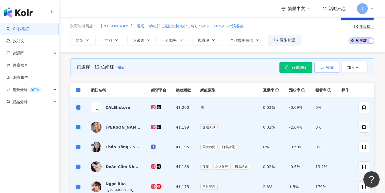
click at [319, 69] on button "收藏" at bounding box center [327, 67] width 25 height 11
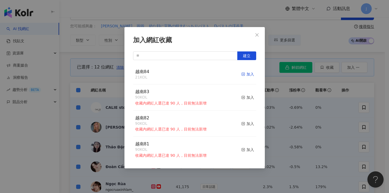
click at [241, 75] on icon "button" at bounding box center [243, 74] width 4 height 4
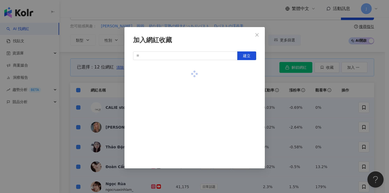
click at [97, 95] on div "加入網紅收藏 建立" at bounding box center [194, 96] width 389 height 193
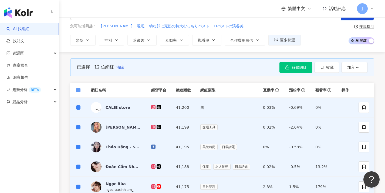
click at [80, 90] on span at bounding box center [78, 90] width 4 height 4
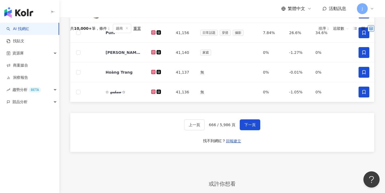
scroll to position [228, 0]
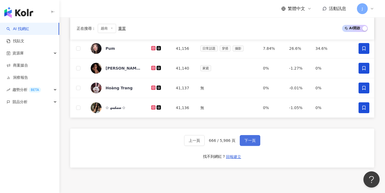
click at [245, 137] on button "下一頁" at bounding box center [250, 140] width 21 height 11
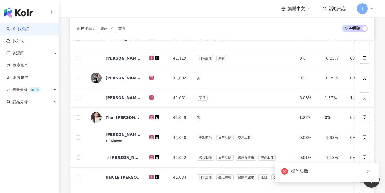
scroll to position [0, 0]
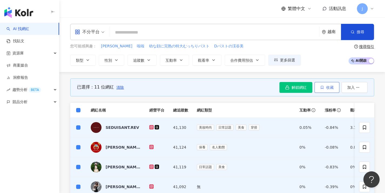
click at [326, 89] on button "收藏" at bounding box center [327, 87] width 25 height 11
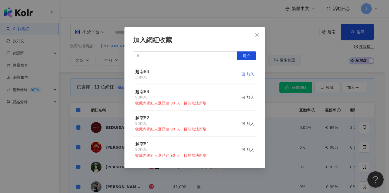
click at [241, 75] on icon "button" at bounding box center [243, 74] width 4 height 4
click at [293, 123] on div "加入網紅收藏 建立 越南84 44 KOL 加入 越南83 90 KOL 收藏內網紅人選已達 90 人，目前無法新增 加入 越南82 90 KOL 收藏內網紅…" at bounding box center [194, 96] width 389 height 193
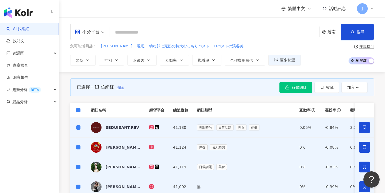
click at [119, 87] on span "清除" at bounding box center [120, 87] width 8 height 4
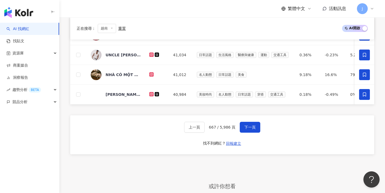
scroll to position [236, 0]
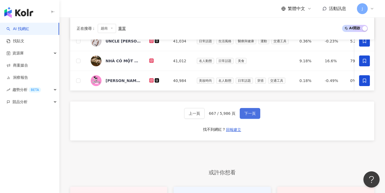
click at [245, 115] on span "下一頁" at bounding box center [249, 113] width 11 height 4
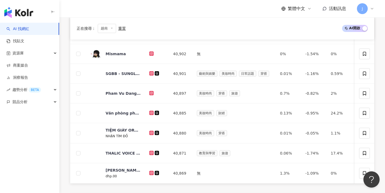
scroll to position [39, 0]
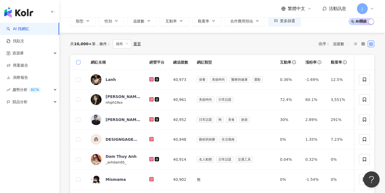
click at [79, 63] on span at bounding box center [78, 62] width 4 height 4
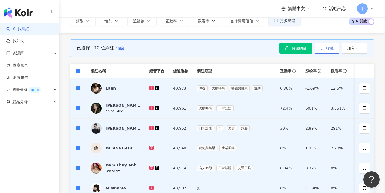
click at [321, 52] on button "收藏" at bounding box center [327, 48] width 25 height 11
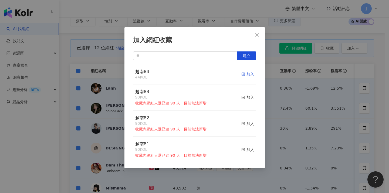
click at [246, 72] on div "加入" at bounding box center [247, 74] width 13 height 6
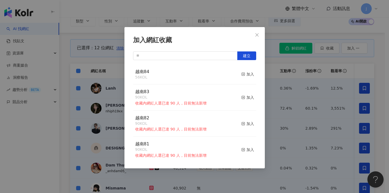
click at [278, 97] on div "加入網紅收藏 建立 越南84 56 KOL 加入 越南83 90 KOL 收藏內網紅人選已達 90 人，目前無法新增 加入 越南82 90 KOL 收藏內網紅…" at bounding box center [194, 96] width 389 height 193
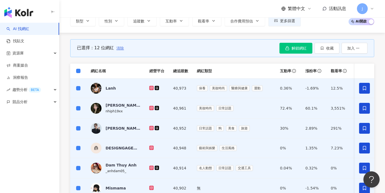
click at [119, 48] on span "清除" at bounding box center [120, 48] width 8 height 4
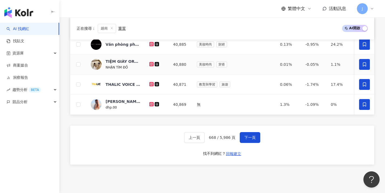
scroll to position [245, 0]
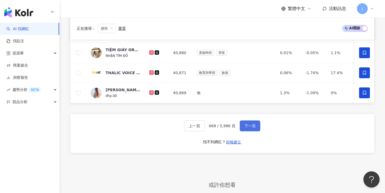
click at [257, 130] on button "下一頁" at bounding box center [250, 125] width 21 height 11
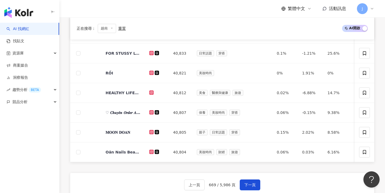
scroll to position [46, 0]
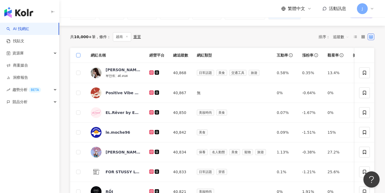
click at [80, 56] on span at bounding box center [78, 55] width 4 height 4
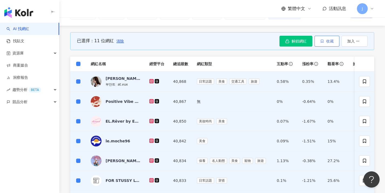
click at [336, 42] on button "收藏" at bounding box center [327, 41] width 25 height 11
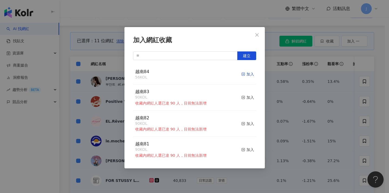
click at [246, 73] on div "加入" at bounding box center [247, 74] width 13 height 6
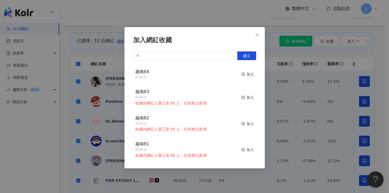
click at [290, 94] on div "加入網紅收藏 建立 越南84 67 KOL 加入 越南83 90 KOL 收藏內網紅人選已達 90 人，目前無法新增 加入 越南82 90 KOL 收藏內網紅…" at bounding box center [194, 96] width 389 height 193
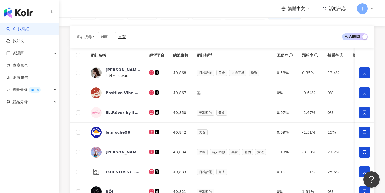
scroll to position [284, 0]
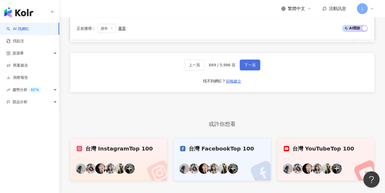
click at [253, 67] on span "下一頁" at bounding box center [249, 65] width 11 height 4
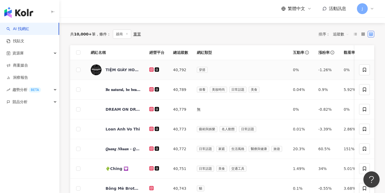
scroll to position [38, 0]
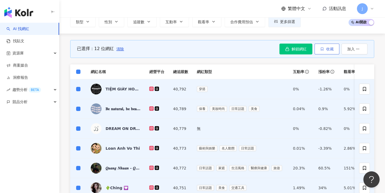
click at [334, 50] on button "收藏" at bounding box center [327, 48] width 25 height 11
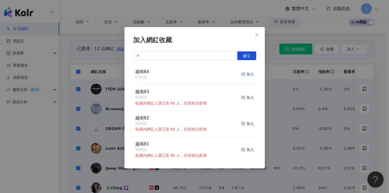
click at [248, 75] on div "加入" at bounding box center [247, 74] width 13 height 6
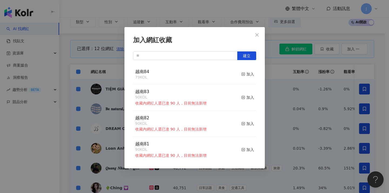
click at [315, 109] on div "加入網紅收藏 建立 越南84 79 KOL 加入 越南83 90 KOL 收藏內網紅人選已達 90 人，目前無法新增 加入 越南82 90 KOL 收藏內網紅…" at bounding box center [194, 96] width 389 height 193
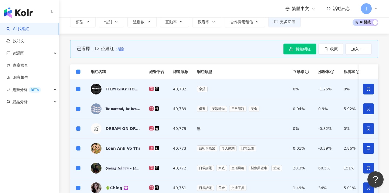
click at [119, 50] on span "清除" at bounding box center [120, 49] width 8 height 4
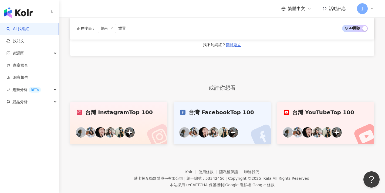
scroll to position [307, 0]
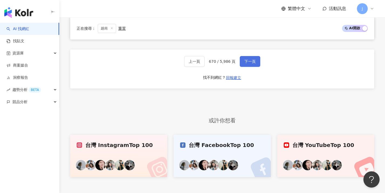
click at [250, 63] on span "下一頁" at bounding box center [249, 61] width 11 height 4
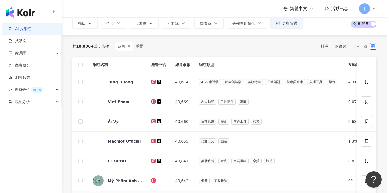
scroll to position [0, 0]
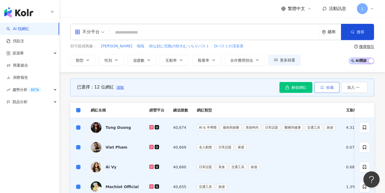
click at [333, 89] on span "收藏" at bounding box center [330, 87] width 8 height 4
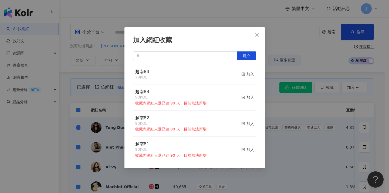
click at [279, 76] on div "加入網紅收藏 建立 越南84 79 KOL 加入 越南83 90 KOL 收藏內網紅人選已達 90 人，目前無法新增 加入 越南82 90 KOL 收藏內網紅…" at bounding box center [194, 96] width 389 height 193
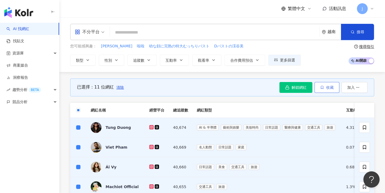
click at [325, 89] on button "收藏" at bounding box center [327, 87] width 25 height 11
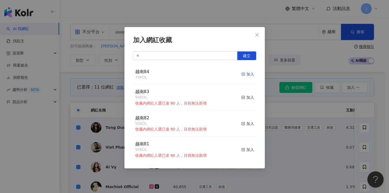
click at [244, 74] on div "加入" at bounding box center [247, 74] width 13 height 6
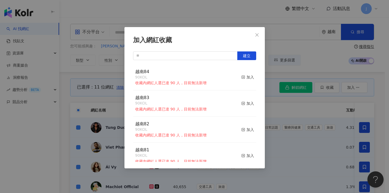
click at [269, 73] on div "加入網紅收藏 建立 越南84 90 KOL 收藏內網紅人選已達 90 人，目前無法新增 加入 越南83 90 KOL 收藏內網紅人選已達 90 人，目前無法新…" at bounding box center [194, 96] width 389 height 193
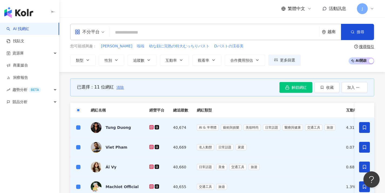
click at [120, 87] on span "清除" at bounding box center [120, 87] width 8 height 4
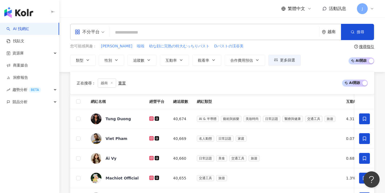
scroll to position [298, 0]
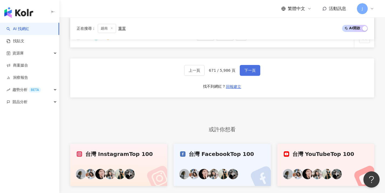
click at [257, 75] on button "下一頁" at bounding box center [250, 70] width 21 height 11
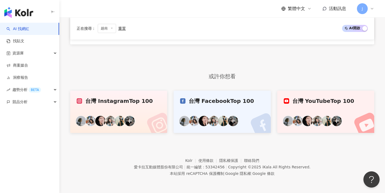
scroll to position [28, 0]
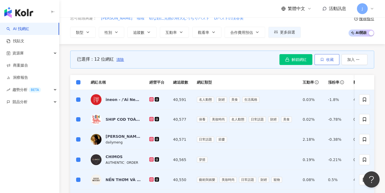
click at [334, 56] on button "收藏" at bounding box center [327, 59] width 25 height 11
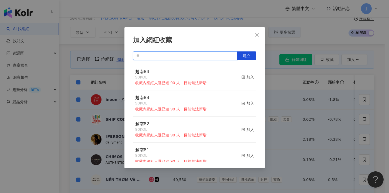
click at [219, 58] on input "text" at bounding box center [185, 55] width 105 height 9
paste input "****"
type input "****"
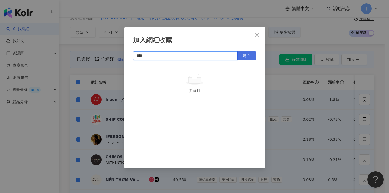
click at [254, 53] on button "建立" at bounding box center [246, 55] width 19 height 9
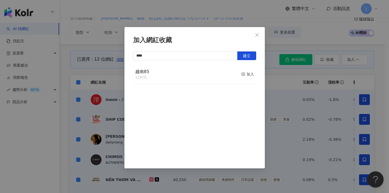
drag, startPoint x: 328, startPoint y: 75, endPoint x: 331, endPoint y: 74, distance: 3.0
click at [328, 75] on div "加入網紅收藏 **** 建立 越南85 12 KOL 加入" at bounding box center [194, 96] width 389 height 193
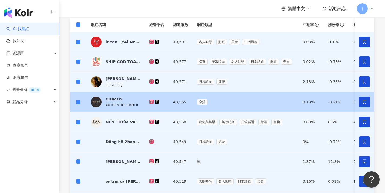
scroll to position [0, 0]
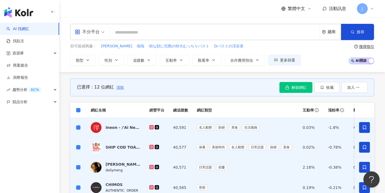
click at [118, 87] on span "清除" at bounding box center [120, 87] width 8 height 4
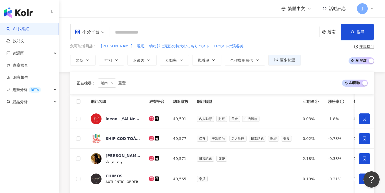
scroll to position [241, 0]
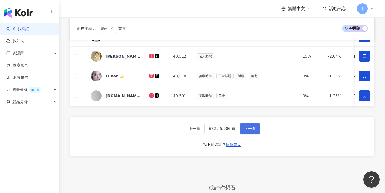
click at [250, 130] on span "下一頁" at bounding box center [249, 128] width 11 height 4
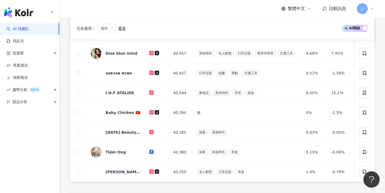
scroll to position [0, 0]
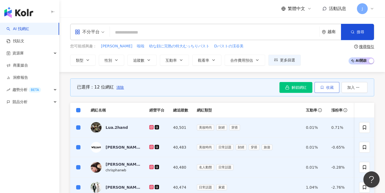
click at [327, 90] on button "收藏" at bounding box center [327, 87] width 25 height 11
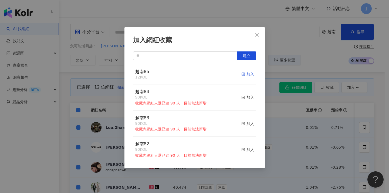
click at [241, 73] on icon "button" at bounding box center [243, 74] width 4 height 4
click at [306, 140] on div "加入網紅收藏 建立 越南85 24 KOL 加入 越南84 90 KOL 收藏內網紅人選已達 90 人，目前無法新增 加入 越南83 90 KOL 收藏內網紅…" at bounding box center [194, 96] width 389 height 193
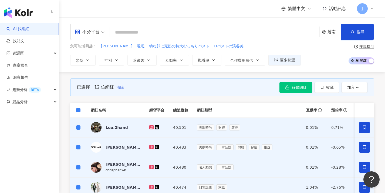
click at [122, 87] on span "清除" at bounding box center [120, 87] width 8 height 4
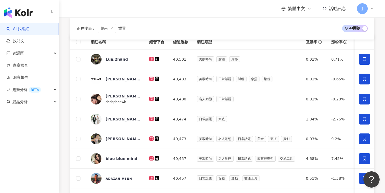
scroll to position [268, 0]
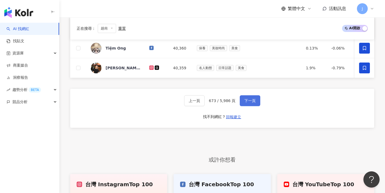
click at [250, 103] on span "下一頁" at bounding box center [249, 100] width 11 height 4
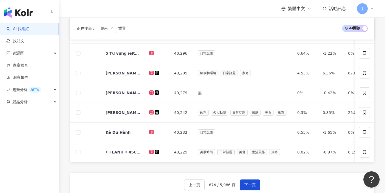
scroll to position [32, 0]
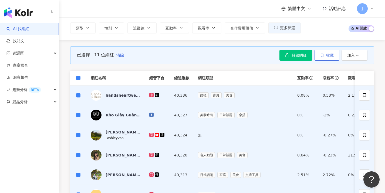
click at [324, 58] on button "收藏" at bounding box center [327, 55] width 25 height 11
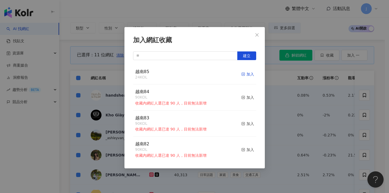
click at [243, 75] on div "加入" at bounding box center [247, 74] width 13 height 6
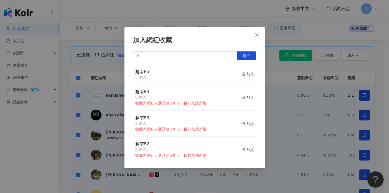
click at [296, 76] on div "加入網紅收藏 建立 越南85 35 KOL 加入 越南84 90 KOL 收藏內網紅人選已達 90 人，目前無法新增 加入 越南83 90 KOL 收藏內網紅…" at bounding box center [194, 96] width 389 height 193
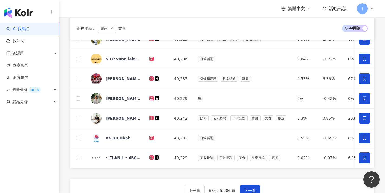
scroll to position [265, 0]
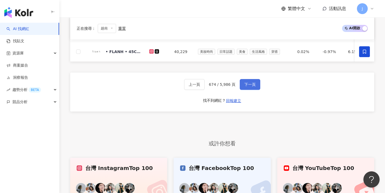
click at [252, 86] on span "下一頁" at bounding box center [249, 84] width 11 height 4
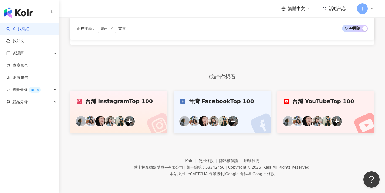
scroll to position [0, 0]
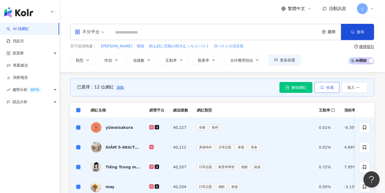
click at [323, 86] on icon "button" at bounding box center [322, 87] width 2 height 3
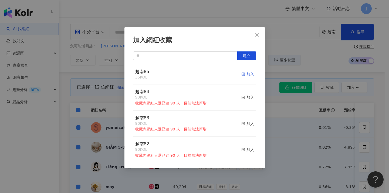
click at [247, 75] on div "加入" at bounding box center [247, 74] width 13 height 6
click at [286, 98] on div "加入網紅收藏 建立 越南85 47 KOL 加入 越南84 90 KOL 收藏內網紅人選已達 90 人，目前無法新增 加入 越南83 90 KOL 收藏內網紅…" at bounding box center [194, 96] width 389 height 193
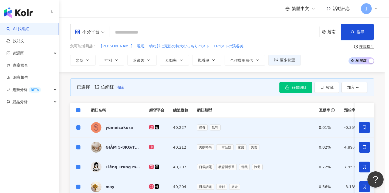
click at [121, 88] on span "清除" at bounding box center [120, 87] width 8 height 4
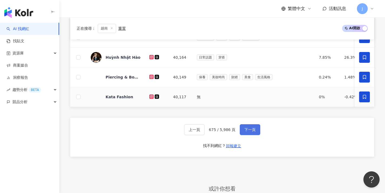
scroll to position [275, 0]
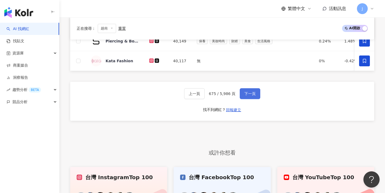
click at [257, 98] on button "下一頁" at bounding box center [250, 93] width 21 height 11
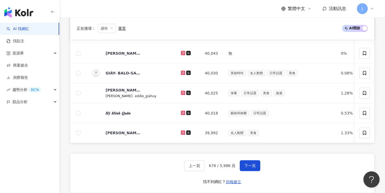
scroll to position [0, 0]
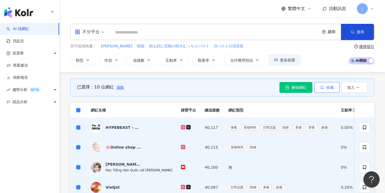
click at [328, 90] on button "收藏" at bounding box center [327, 87] width 25 height 11
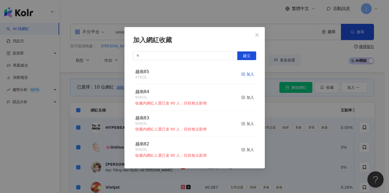
click at [241, 73] on icon "button" at bounding box center [243, 74] width 4 height 4
click at [303, 131] on div "加入網紅收藏 建立 越南85 47 KOL 加入 越南84 90 KOL 收藏內網紅人選已達 90 人，目前無法新增 加入 越南83 90 KOL 收藏內網紅…" at bounding box center [194, 96] width 389 height 193
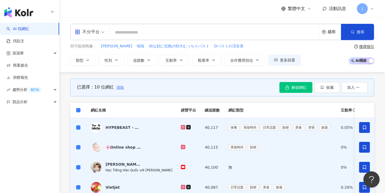
click at [119, 87] on span "清除" at bounding box center [120, 87] width 8 height 4
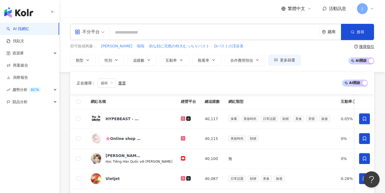
scroll to position [259, 0]
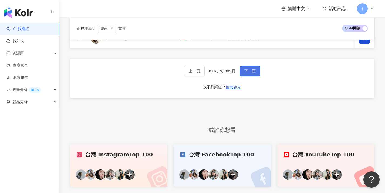
click at [251, 70] on button "下一頁" at bounding box center [250, 70] width 21 height 11
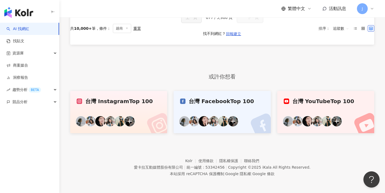
scroll to position [12, 0]
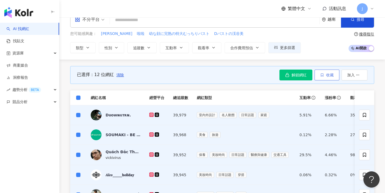
click at [323, 76] on icon "button" at bounding box center [322, 75] width 4 height 4
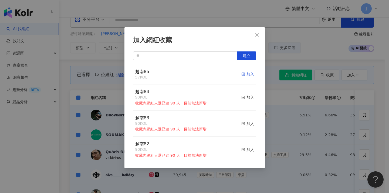
click at [241, 74] on icon "button" at bounding box center [243, 74] width 4 height 4
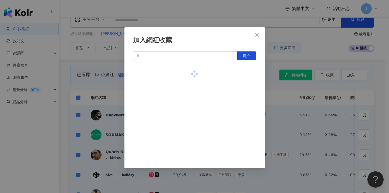
click at [281, 109] on div "加入網紅收藏 建立" at bounding box center [194, 96] width 389 height 193
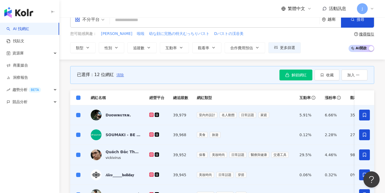
click at [119, 74] on span "清除" at bounding box center [120, 75] width 8 height 4
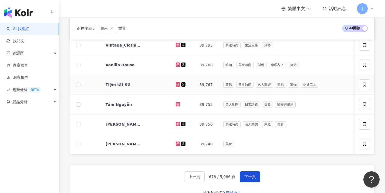
scroll to position [39, 0]
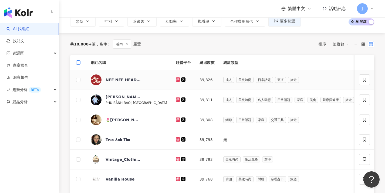
click at [79, 62] on span at bounding box center [78, 62] width 4 height 4
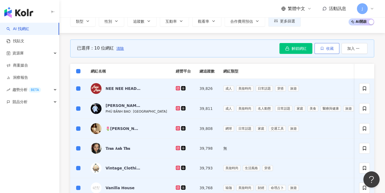
click at [321, 49] on icon "button" at bounding box center [322, 48] width 4 height 4
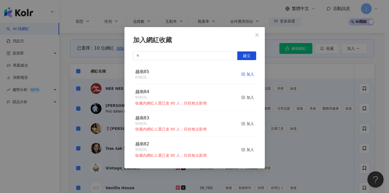
click at [248, 74] on div "加入" at bounding box center [247, 74] width 13 height 6
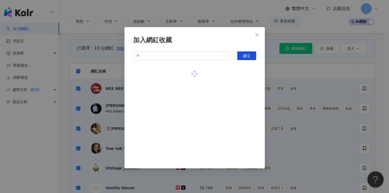
click at [298, 86] on div "加入網紅收藏 建立" at bounding box center [194, 96] width 389 height 193
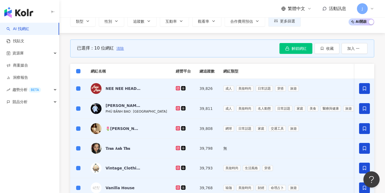
click at [117, 48] on span "清除" at bounding box center [120, 48] width 8 height 4
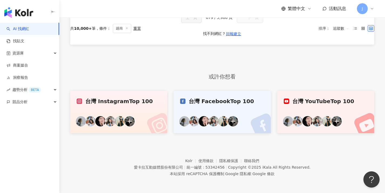
scroll to position [47, 0]
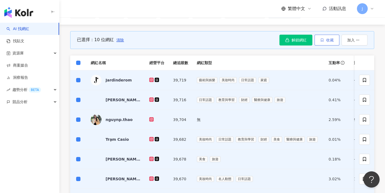
click at [323, 38] on icon "button" at bounding box center [322, 40] width 4 height 4
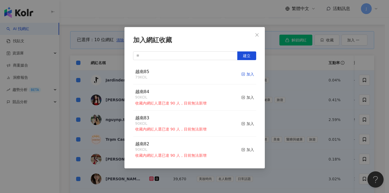
click at [245, 74] on div "加入" at bounding box center [247, 74] width 13 height 6
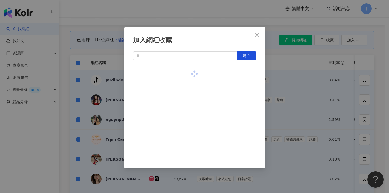
click at [270, 78] on div "加入網紅收藏 建立" at bounding box center [194, 96] width 389 height 193
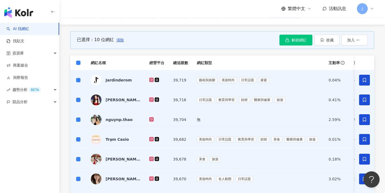
click at [80, 62] on span at bounding box center [78, 62] width 4 height 4
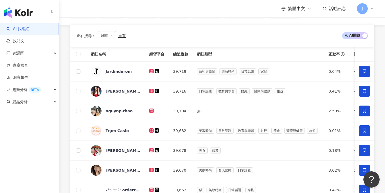
scroll to position [215, 0]
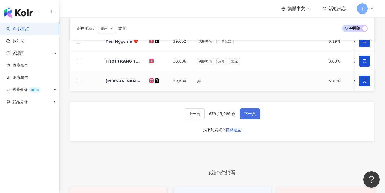
click at [246, 119] on button "下一頁" at bounding box center [250, 113] width 21 height 11
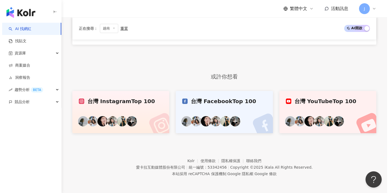
scroll to position [45, 0]
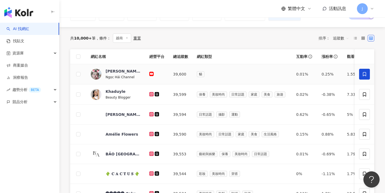
click at [362, 74] on span at bounding box center [364, 74] width 11 height 11
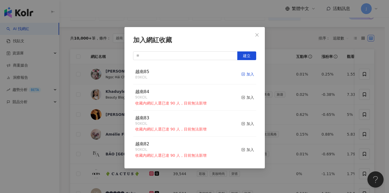
click at [242, 73] on div "加入" at bounding box center [247, 74] width 13 height 6
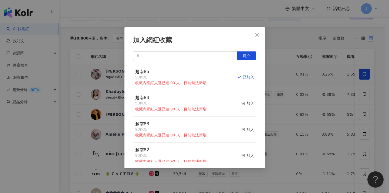
click at [332, 105] on div "加入網紅收藏 建立 越南85 90 KOL 收藏內網紅人選已達 90 人，目前無法新增 已加入 越南84 90 KOL 收藏內網紅人選已達 90 人，目前無法…" at bounding box center [194, 96] width 389 height 193
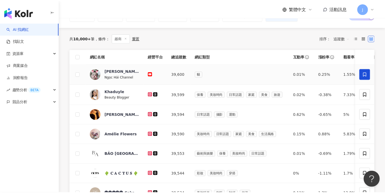
scroll to position [0, 0]
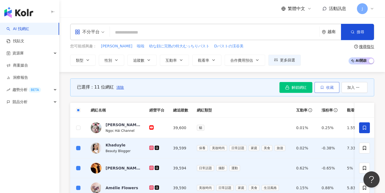
click at [326, 89] on button "收藏" at bounding box center [327, 87] width 25 height 11
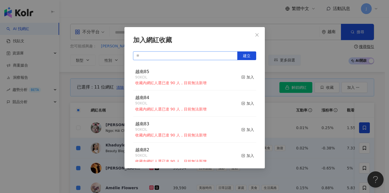
click at [192, 52] on input "text" at bounding box center [185, 55] width 105 height 9
paste input "****"
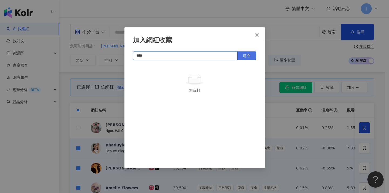
click at [249, 56] on span "建立" at bounding box center [247, 55] width 8 height 4
type input "****"
click at [294, 112] on div "加入網紅收藏 **** 建立" at bounding box center [194, 96] width 389 height 193
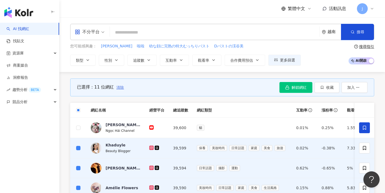
click at [119, 88] on span "清除" at bounding box center [120, 87] width 8 height 4
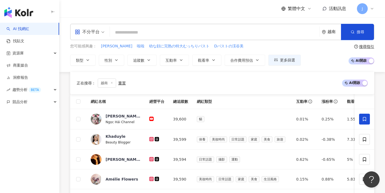
scroll to position [311, 0]
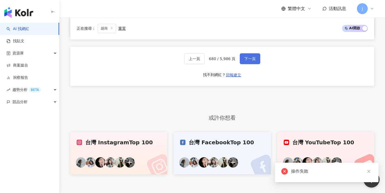
click at [251, 61] on span "下一頁" at bounding box center [249, 58] width 11 height 4
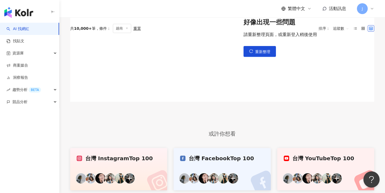
scroll to position [58, 0]
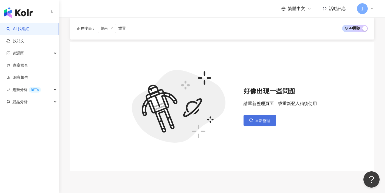
click at [262, 118] on span "重新整理" at bounding box center [262, 120] width 15 height 4
click at [257, 120] on span "重新整理" at bounding box center [262, 120] width 15 height 4
click at [250, 118] on icon "reload" at bounding box center [251, 120] width 4 height 4
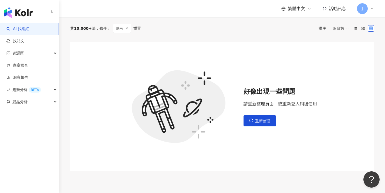
scroll to position [6, 0]
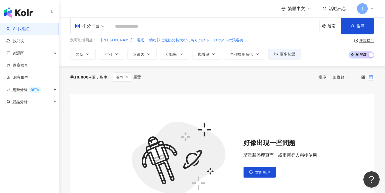
scroll to position [112, 0]
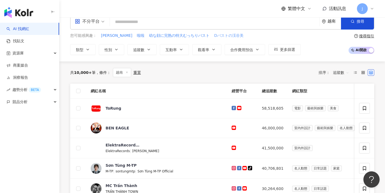
scroll to position [2, 0]
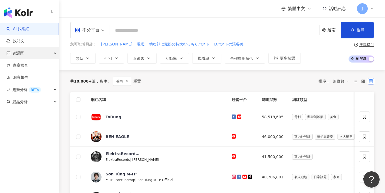
click at [39, 52] on div "資源庫" at bounding box center [29, 53] width 59 height 12
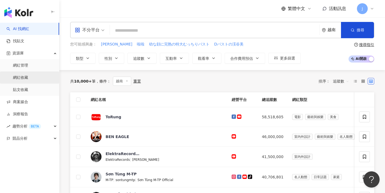
click at [28, 80] on link "網紅收藏" at bounding box center [20, 77] width 15 height 5
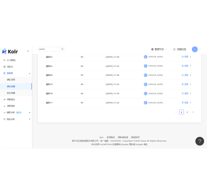
scroll to position [158, 0]
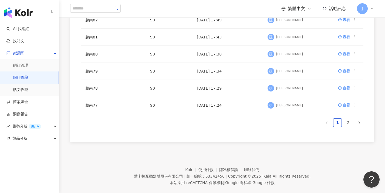
click at [261, 147] on footer "Kolr 使用條款 隱私權保護 聯絡我們 愛卡拉互動媒體股份有限公司 | 統一編號：53342456 | Copyright © 2025 iKala All…" at bounding box center [222, 172] width 326 height 60
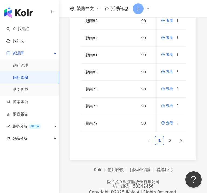
click at [75, 165] on footer "Kolr 使用條款 隱私權保護 聯絡我們 愛卡拉互動媒體股份有限公司 | 統一編號：53342456 | Copyright © 2025 iKala All…" at bounding box center [133, 184] width 148 height 48
click at [179, 123] on icon at bounding box center [178, 123] width 4 height 4
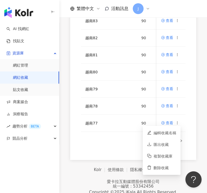
click at [109, 144] on ul "1 2" at bounding box center [133, 140] width 105 height 9
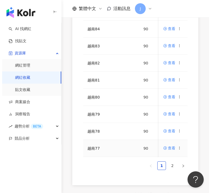
scroll to position [148, 0]
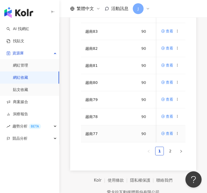
click at [178, 133] on icon at bounding box center [178, 133] width 4 height 4
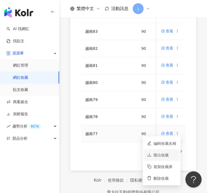
click at [169, 155] on div "匯出收藏" at bounding box center [165, 155] width 23 height 6
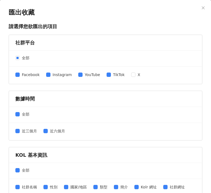
scroll to position [52, 0]
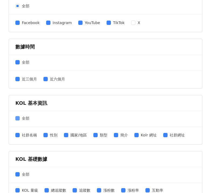
click at [19, 118] on span at bounding box center [17, 118] width 4 height 4
click at [20, 118] on span "全部" at bounding box center [26, 118] width 12 height 6
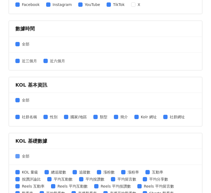
scroll to position [72, 0]
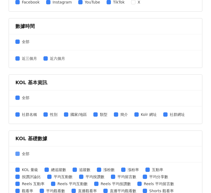
click at [20, 154] on span "全部" at bounding box center [26, 153] width 12 height 6
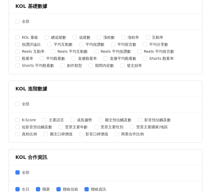
scroll to position [234, 0]
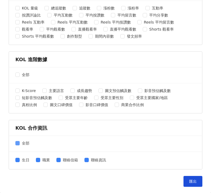
click at [20, 143] on span "全部" at bounding box center [26, 143] width 12 height 6
click at [185, 178] on button "匯出" at bounding box center [193, 181] width 19 height 11
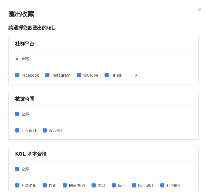
scroll to position [20, 0]
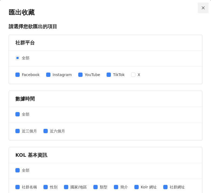
click at [202, 8] on icon "close" at bounding box center [203, 7] width 3 height 3
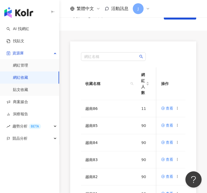
click at [59, 160] on div "AI 找網紅 找貼文 資源庫 網紅管理 網紅收藏 貼文收藏 商案媒合 洞察報告 趨勢分析 BETA 競品分析" at bounding box center [29, 108] width 59 height 170
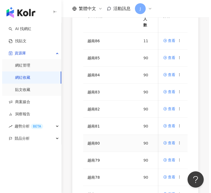
scroll to position [88, 0]
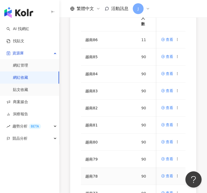
click at [179, 176] on icon at bounding box center [178, 176] width 4 height 4
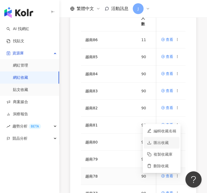
click at [154, 142] on div "匯出收藏" at bounding box center [165, 142] width 23 height 6
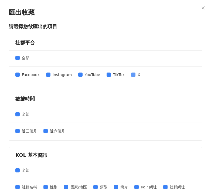
click at [136, 75] on span "X" at bounding box center [139, 75] width 7 height 6
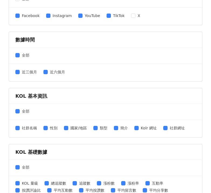
scroll to position [106, 0]
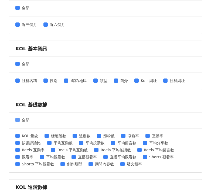
click at [18, 120] on span at bounding box center [17, 119] width 4 height 4
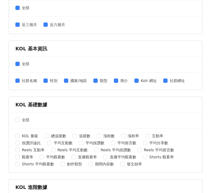
scroll to position [217, 0]
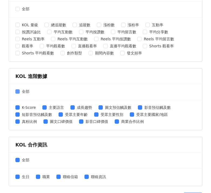
click at [21, 91] on span "全部" at bounding box center [26, 91] width 12 height 6
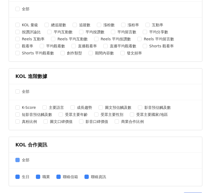
click at [19, 161] on label "全部" at bounding box center [23, 160] width 16 height 6
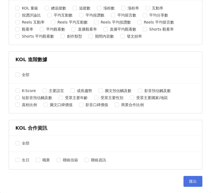
click at [189, 180] on span "匯出" at bounding box center [193, 181] width 8 height 4
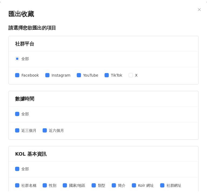
scroll to position [32, 0]
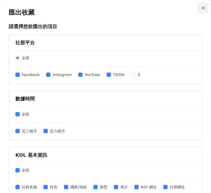
click at [201, 8] on icon "close" at bounding box center [203, 8] width 4 height 4
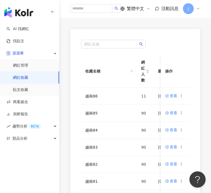
click at [200, 6] on div "繁體中文 活動訊息 J" at bounding box center [135, 8] width 152 height 17
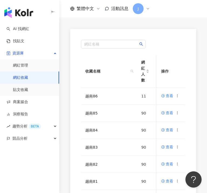
scroll to position [33, 0]
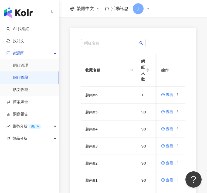
click at [67, 172] on div "網紅名稱 收藏名稱 網紅人數 最後編輯時間 建立者 操作 越南86 11 [DATE] 18:02 [PERSON_NAME] 查看 越南85 90 [DAT…" at bounding box center [133, 156] width 148 height 257
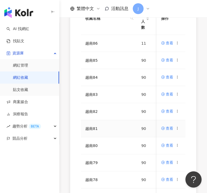
scroll to position [92, 0]
